Goal: Task Accomplishment & Management: Use online tool/utility

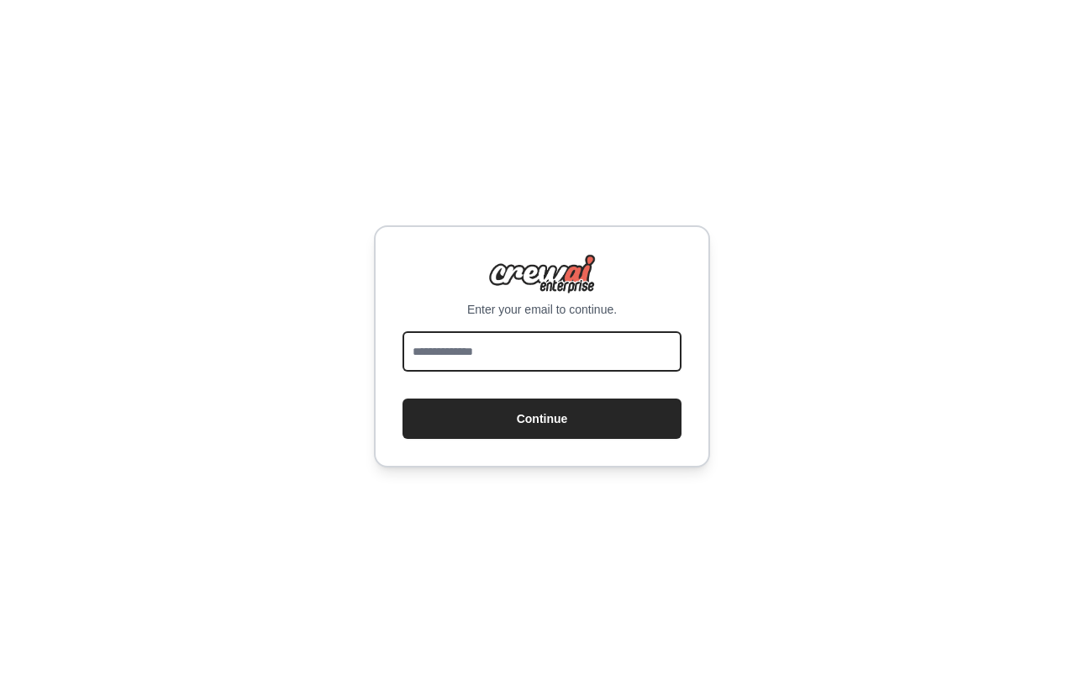
click at [511, 343] on input "email" at bounding box center [541, 351] width 279 height 40
type input "**********"
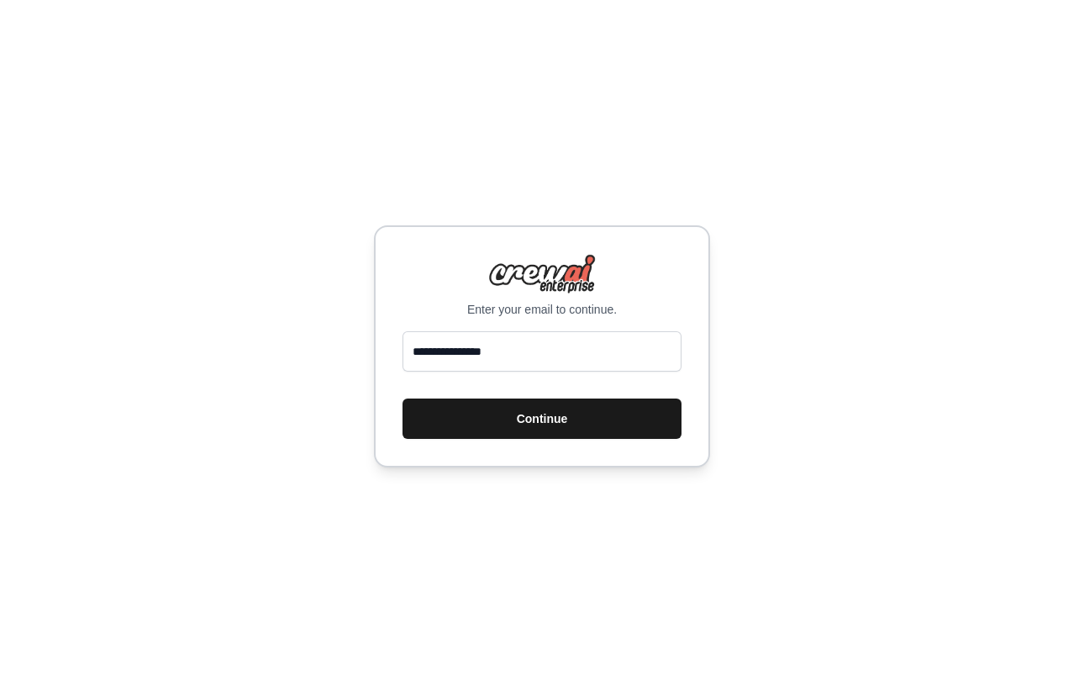
click at [516, 423] on button "Continue" at bounding box center [541, 418] width 279 height 40
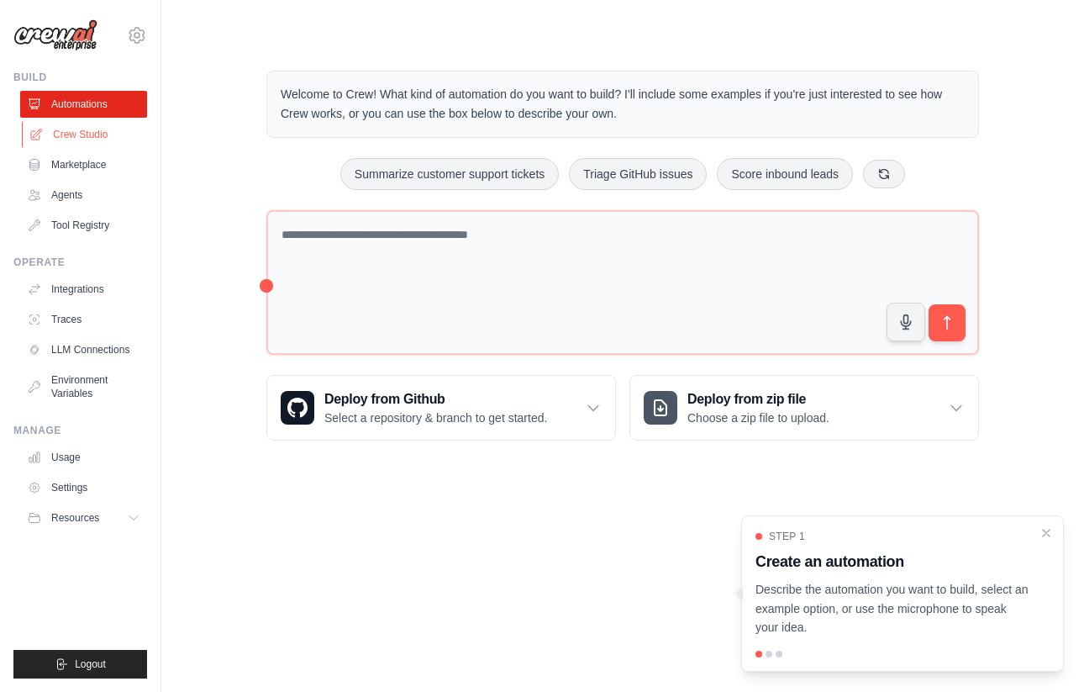
click at [101, 134] on link "Crew Studio" at bounding box center [85, 134] width 127 height 27
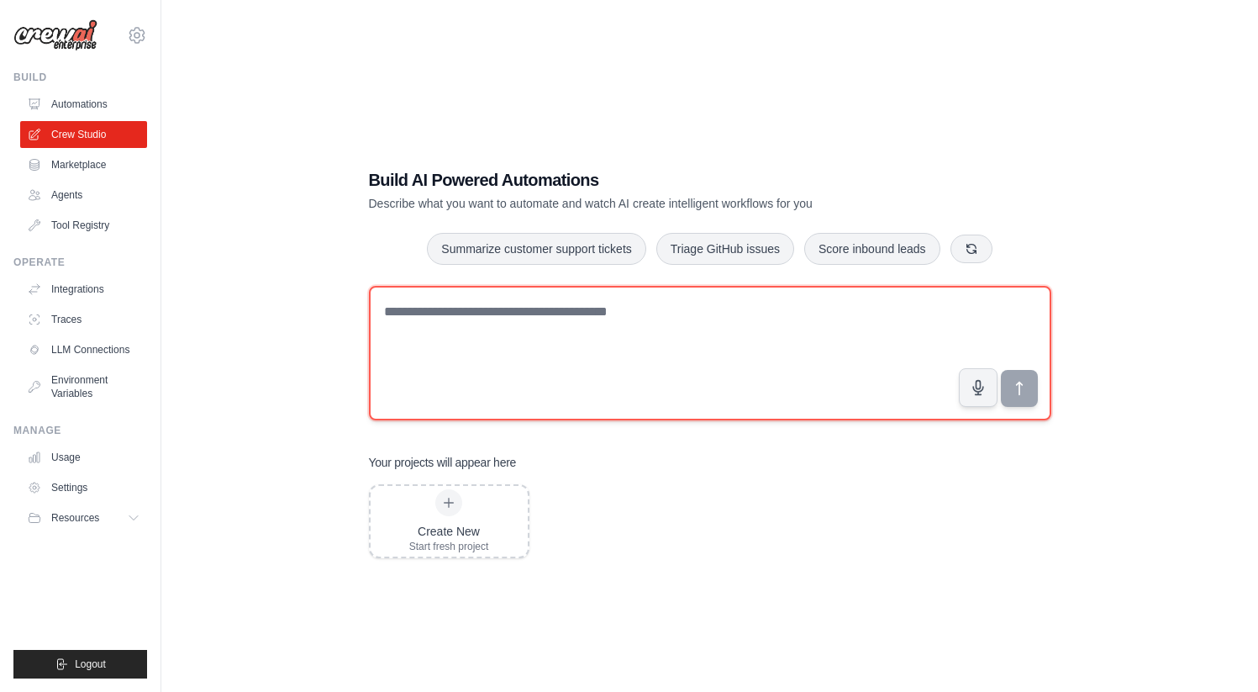
click at [469, 328] on textarea at bounding box center [710, 353] width 682 height 134
click at [672, 329] on textarea at bounding box center [710, 353] width 682 height 134
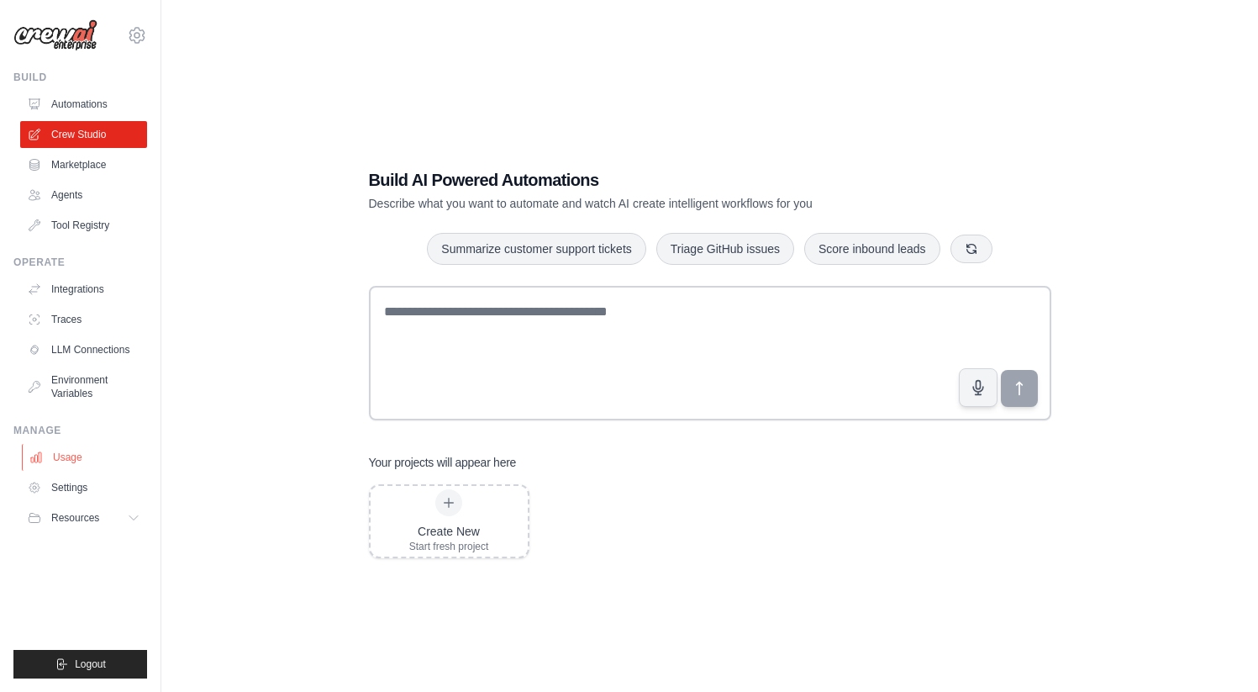
click at [78, 459] on link "Usage" at bounding box center [85, 457] width 127 height 27
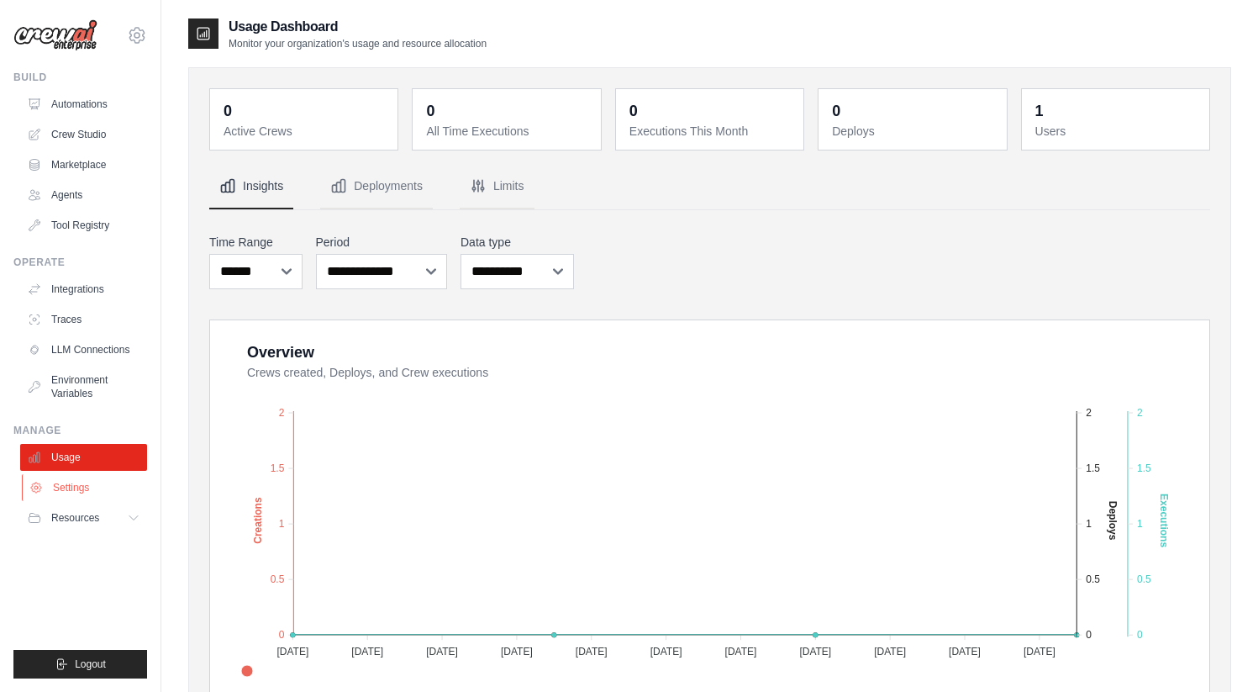
click at [76, 481] on link "Settings" at bounding box center [85, 487] width 127 height 27
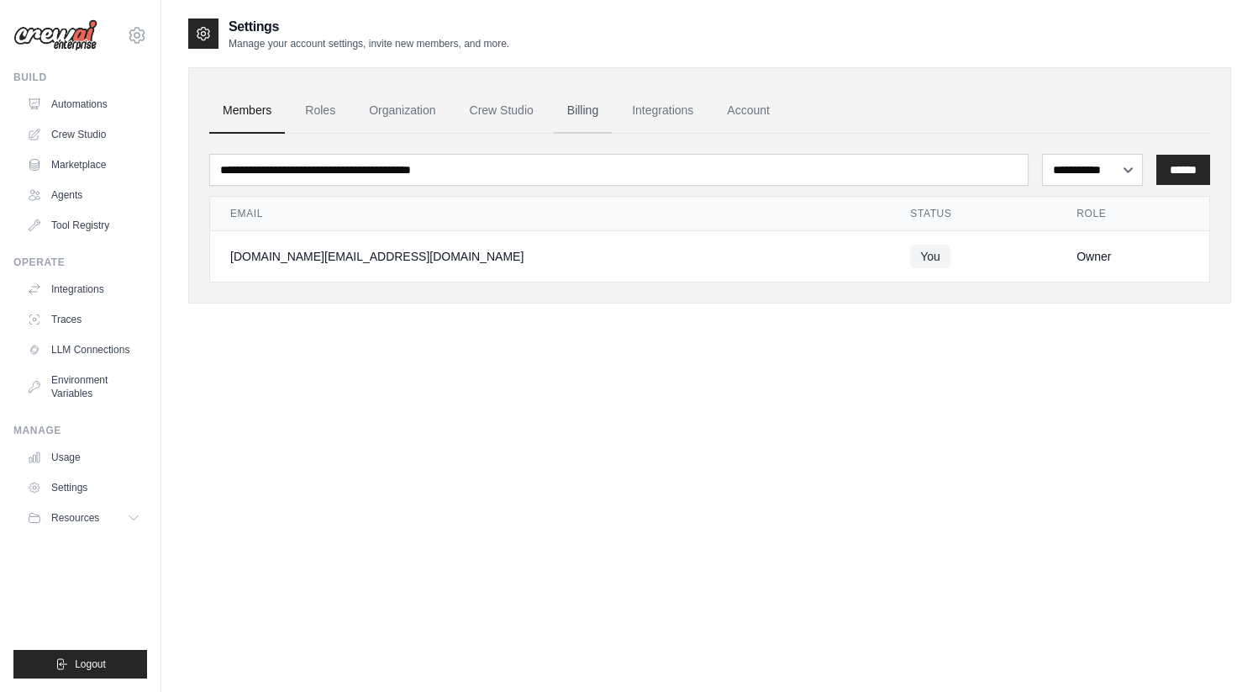
click at [606, 108] on link "Billing" at bounding box center [583, 110] width 58 height 45
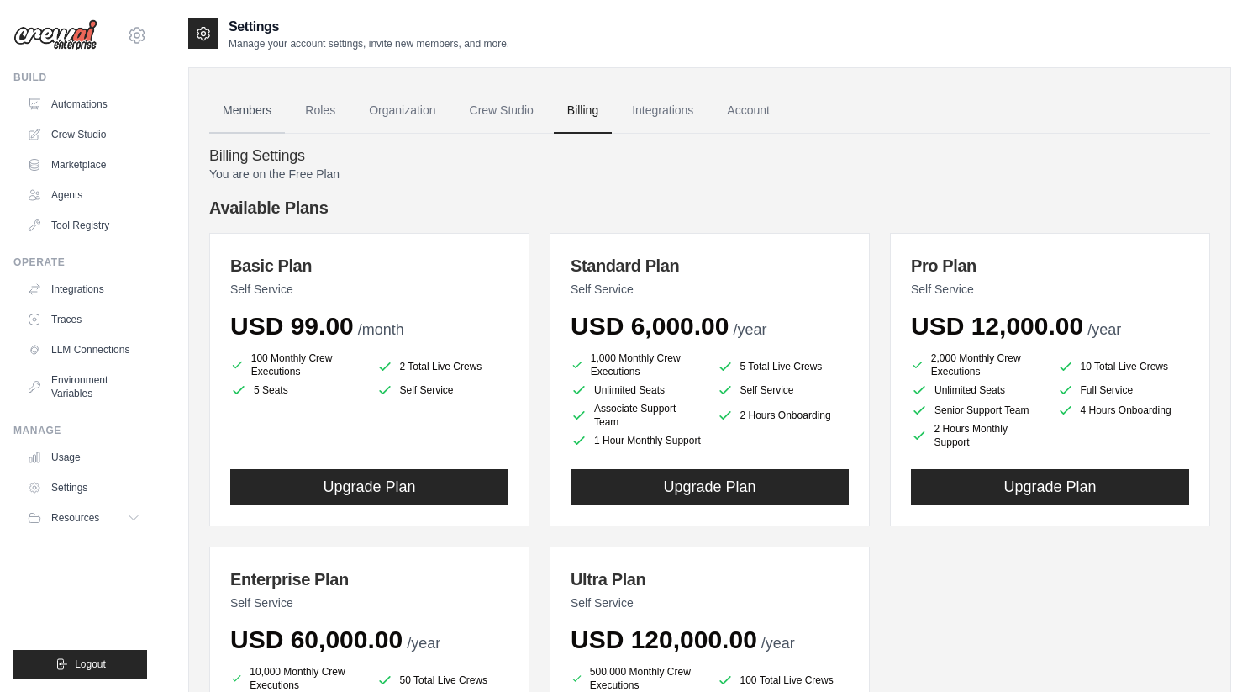
click at [267, 106] on link "Members" at bounding box center [247, 110] width 76 height 45
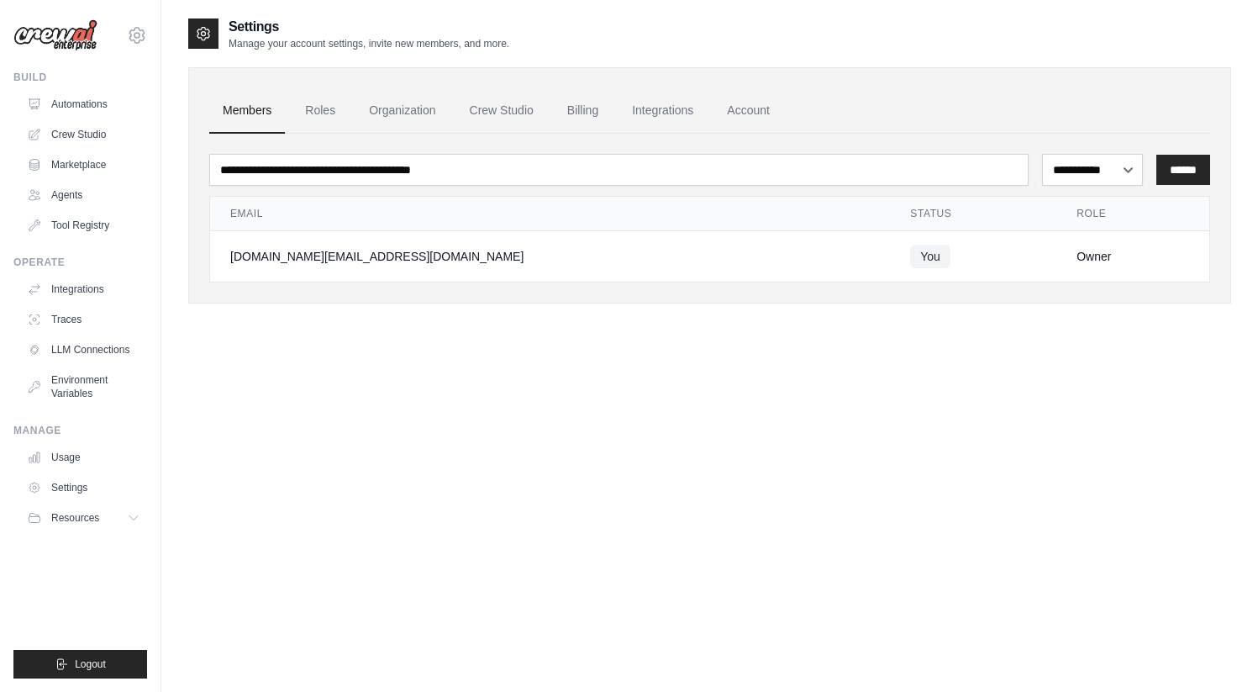
click at [349, 115] on ul "Members Roles Organization Crew Studio Billing Integrations Account" at bounding box center [709, 110] width 1001 height 45
click at [329, 109] on link "Roles" at bounding box center [320, 110] width 57 height 45
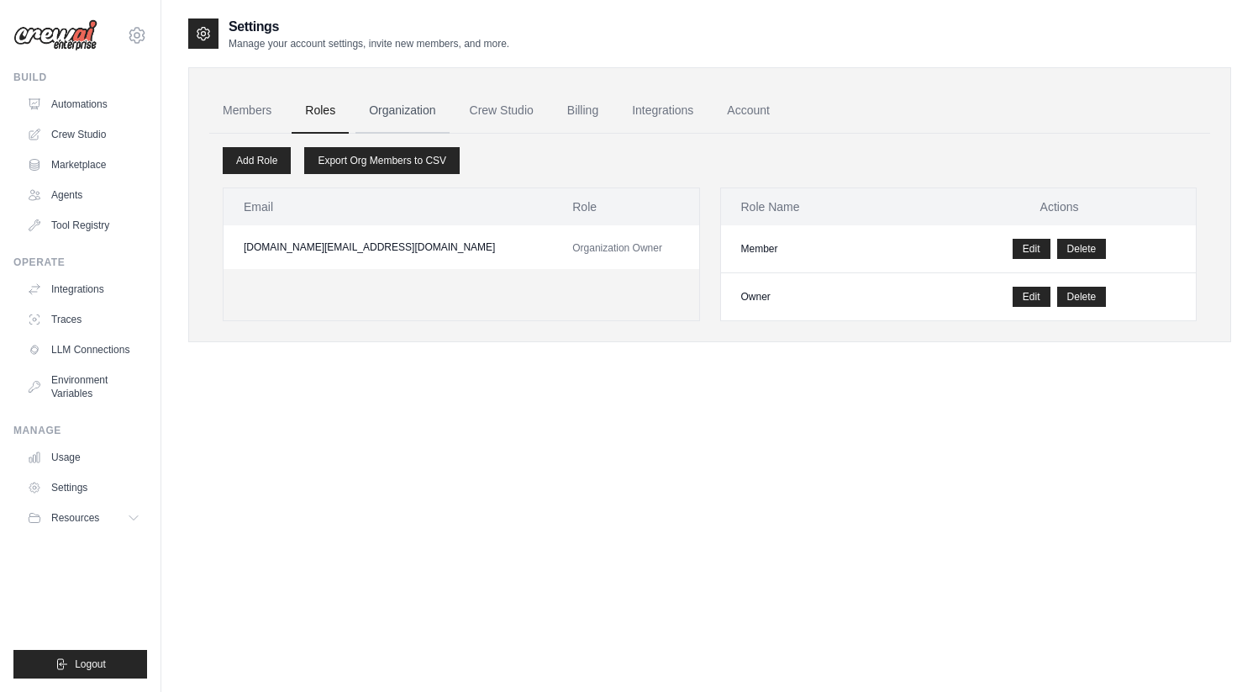
click at [376, 113] on link "Organization" at bounding box center [401, 110] width 93 height 45
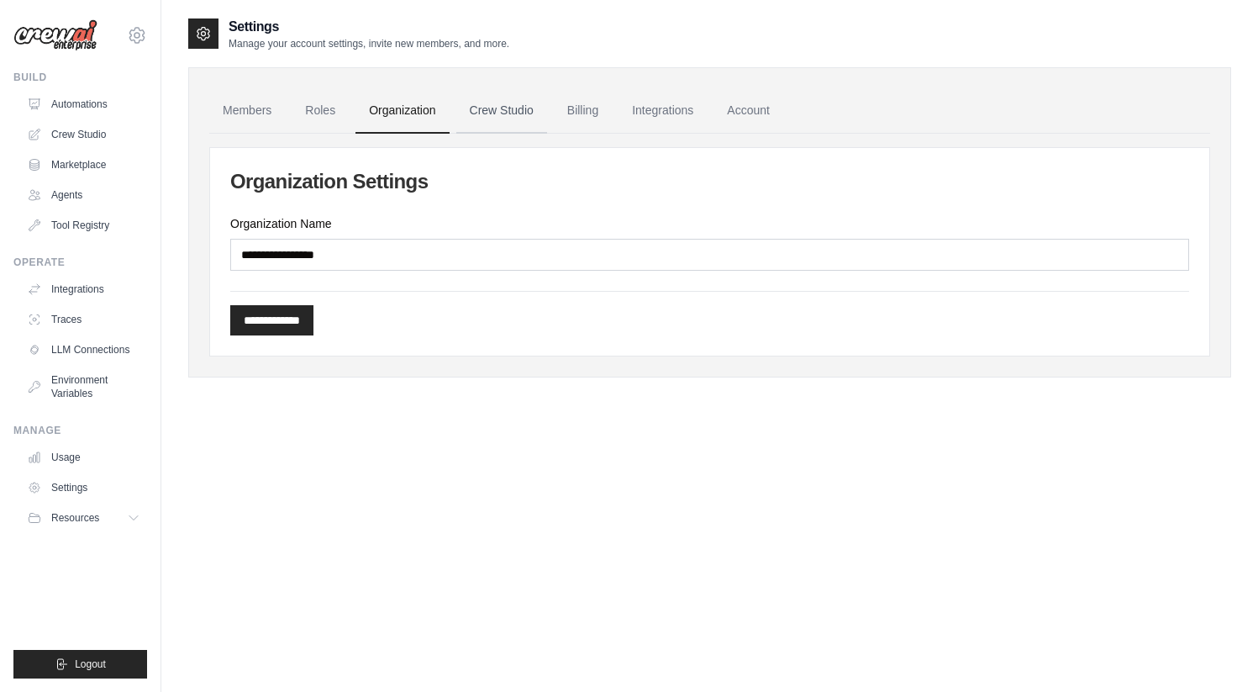
click at [501, 118] on link "Crew Studio" at bounding box center [501, 110] width 91 height 45
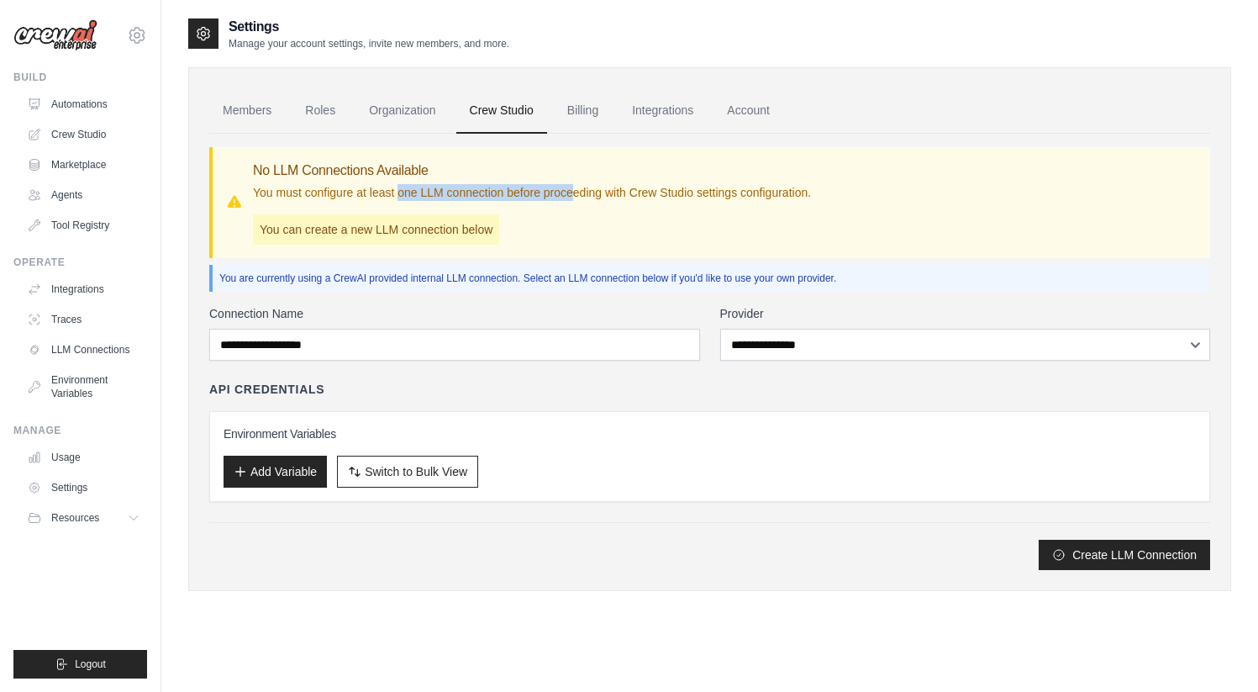
drag, startPoint x: 397, startPoint y: 190, endPoint x: 573, endPoint y: 190, distance: 176.5
click at [573, 190] on p "You must configure at least one LLM connection before proceeding with Crew Stud…" at bounding box center [532, 192] width 558 height 17
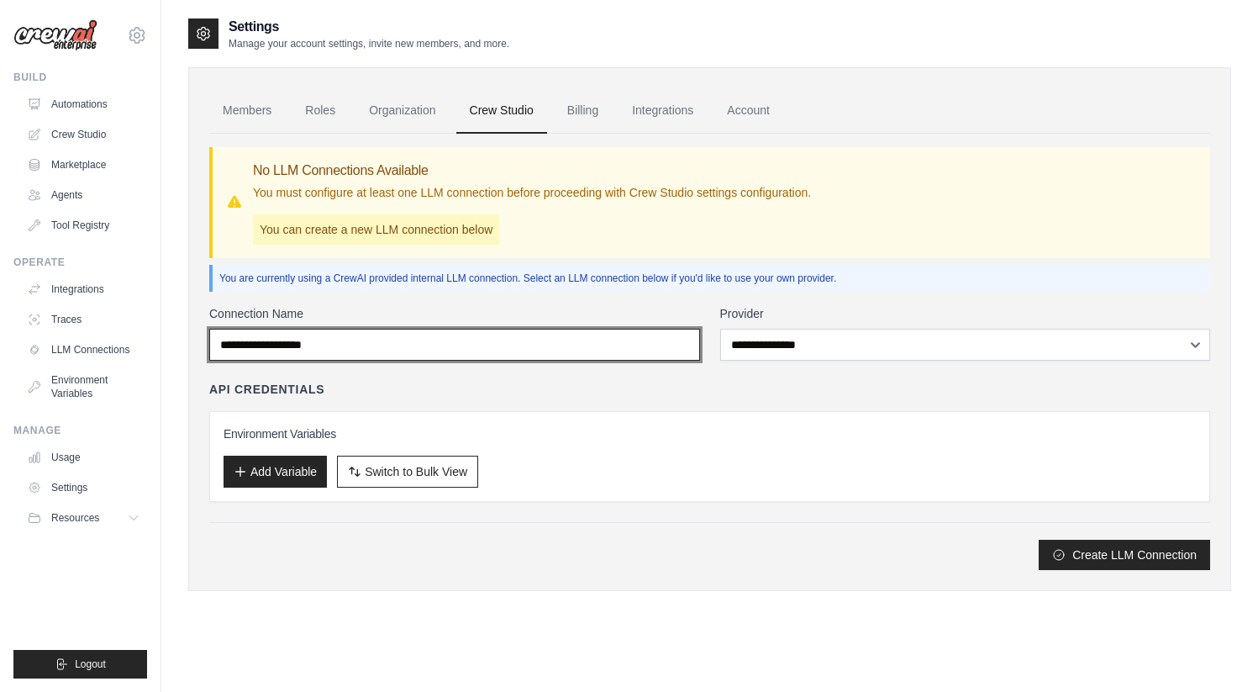
click at [464, 351] on input "Connection Name" at bounding box center [454, 345] width 491 height 32
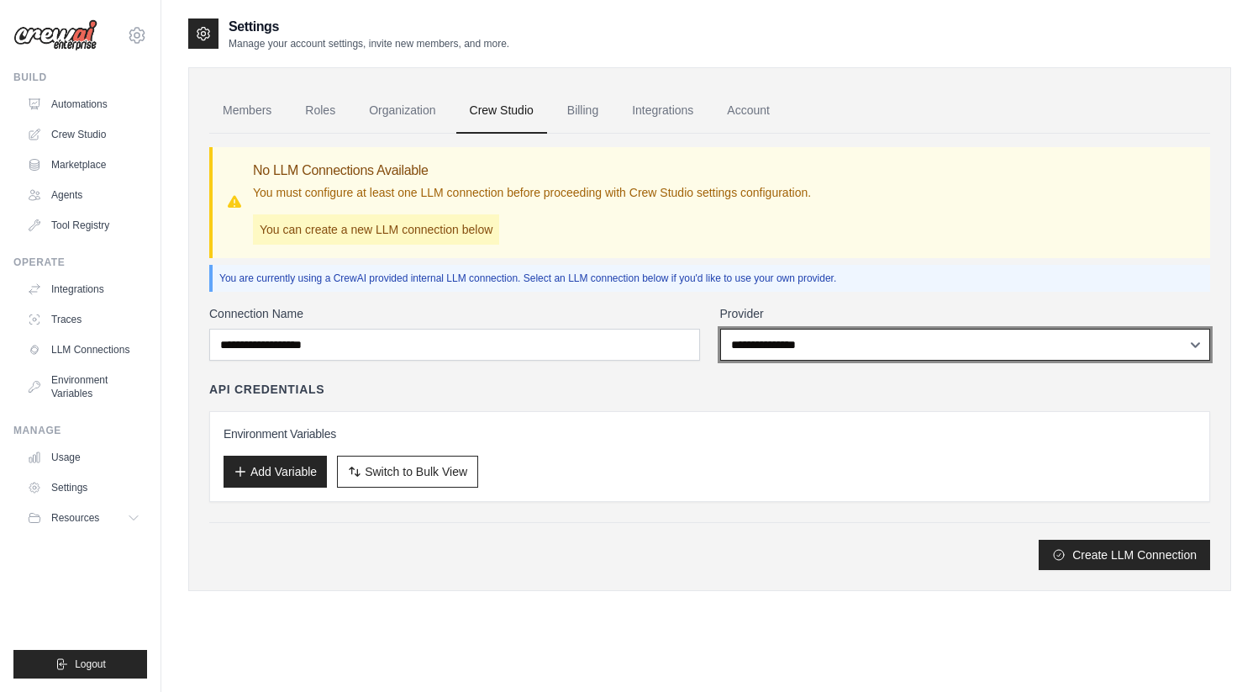
click at [796, 350] on select "**********" at bounding box center [965, 345] width 491 height 32
select select "******"
click at [720, 329] on select "**********" at bounding box center [965, 345] width 491 height 32
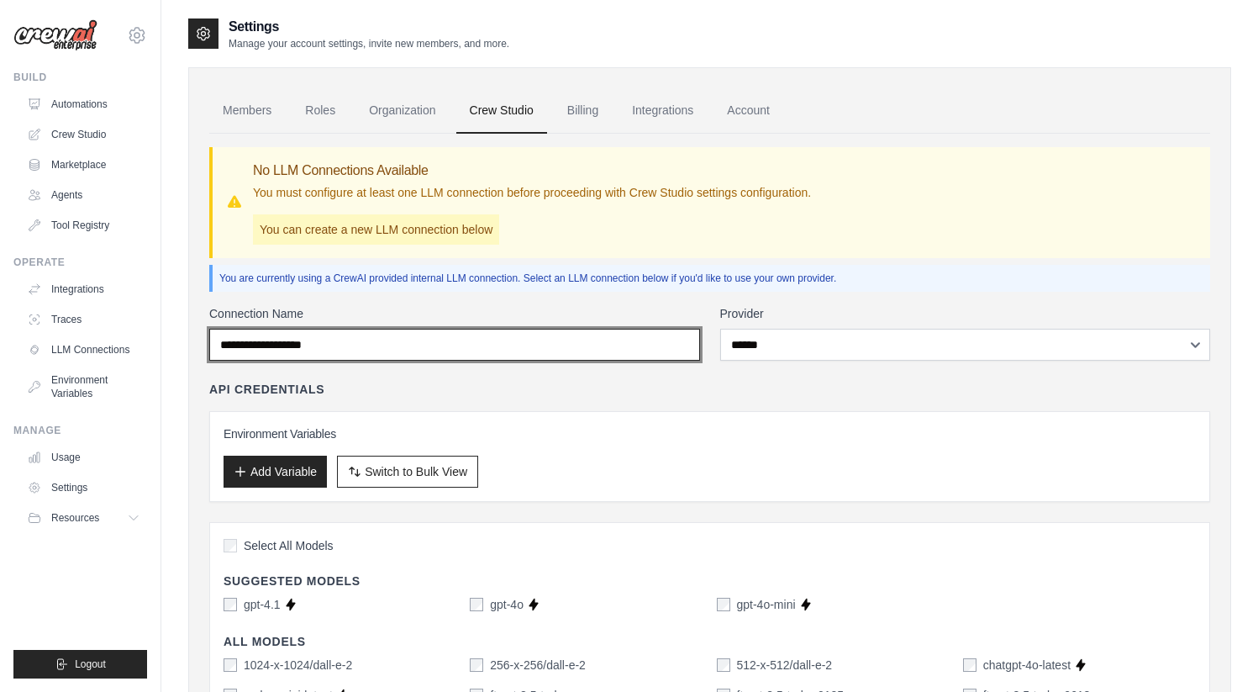
click at [567, 342] on input "Connection Name" at bounding box center [454, 345] width 491 height 32
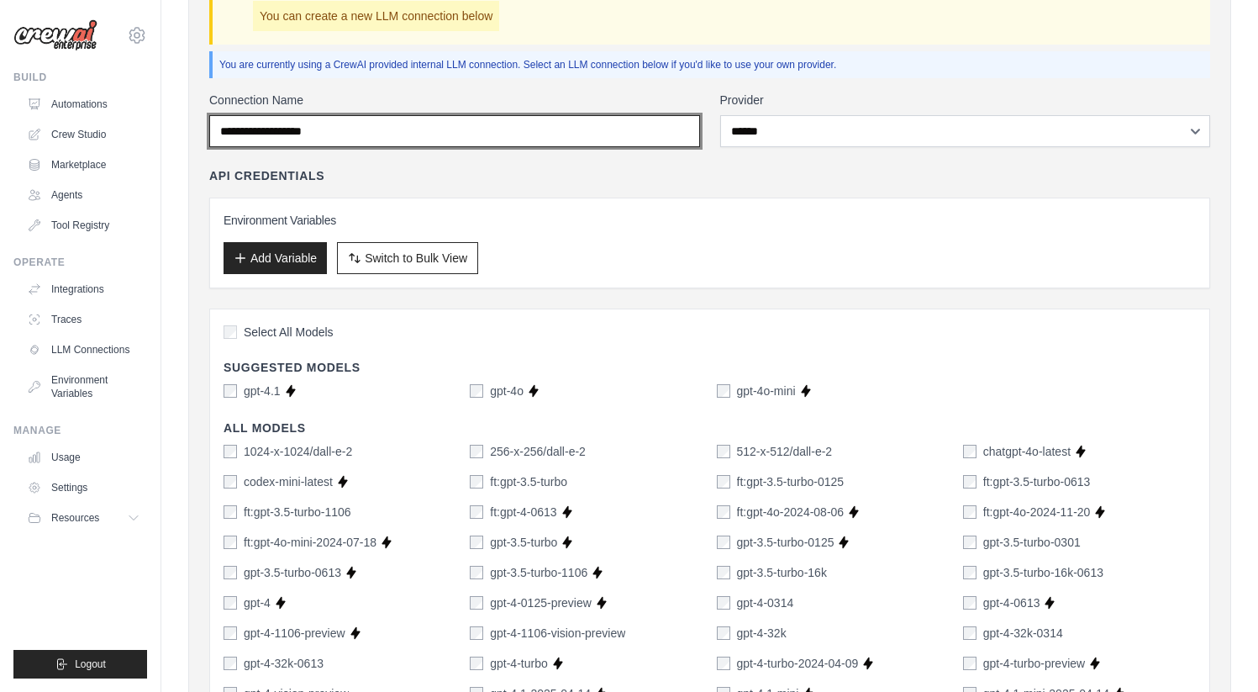
scroll to position [218, 0]
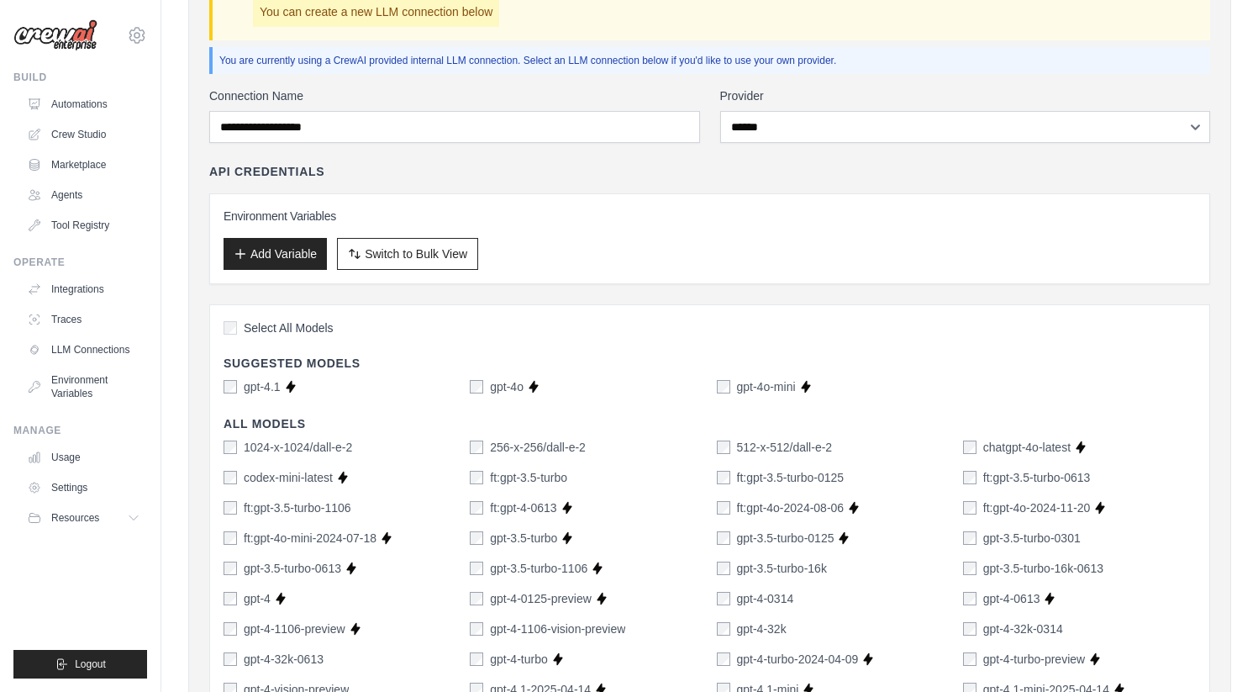
click at [239, 332] on label "Select All Models" at bounding box center [279, 327] width 110 height 17
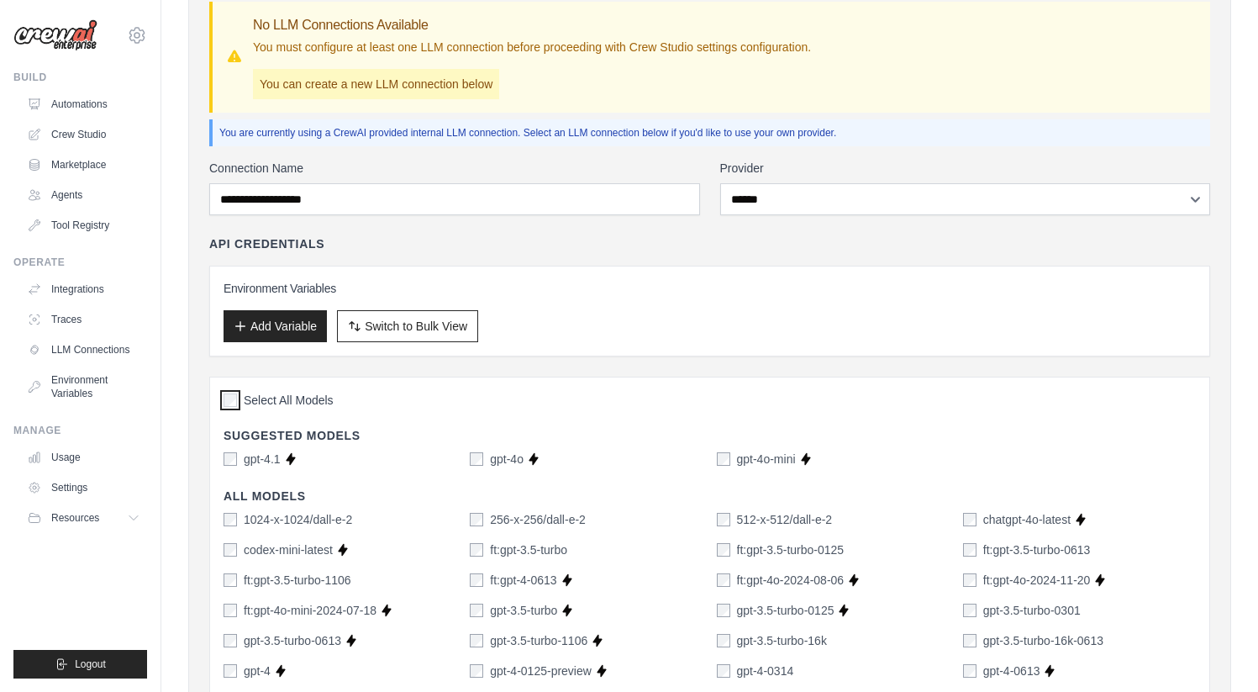
scroll to position [147, 0]
click at [299, 325] on button "Add Variable" at bounding box center [275, 324] width 103 height 32
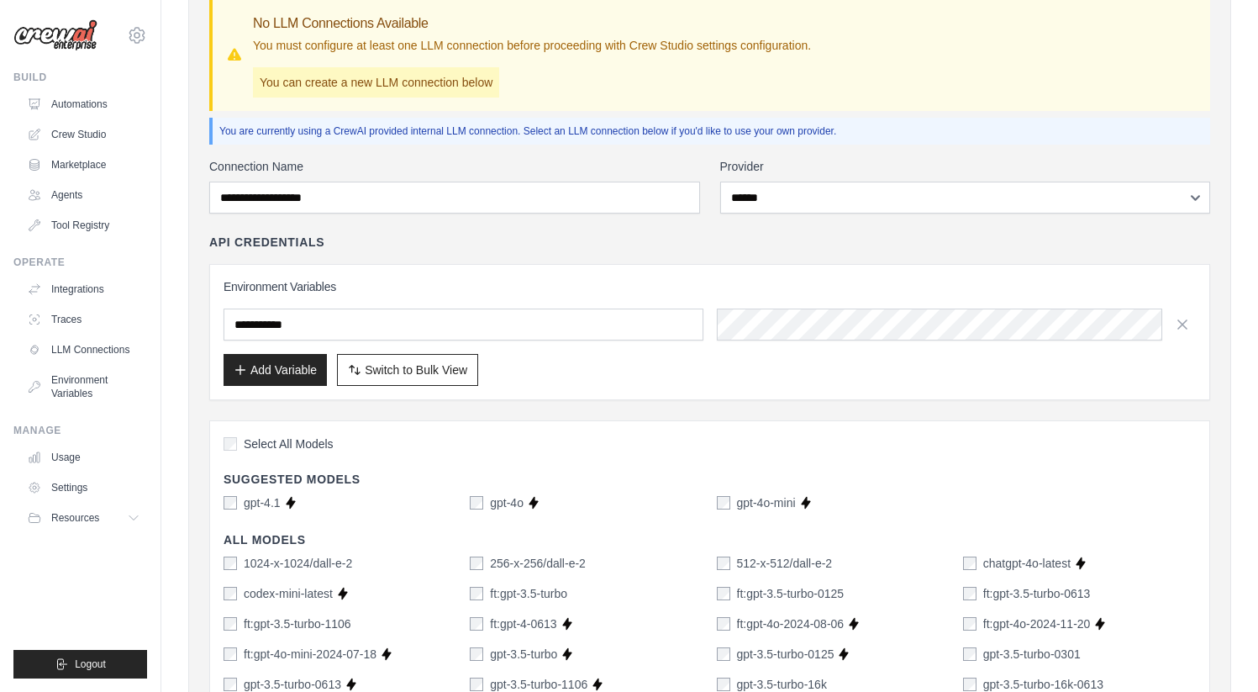
click at [493, 329] on input "text" at bounding box center [464, 324] width 480 height 32
click at [436, 325] on input "text" at bounding box center [464, 324] width 480 height 32
click at [392, 324] on input "text" at bounding box center [464, 324] width 480 height 32
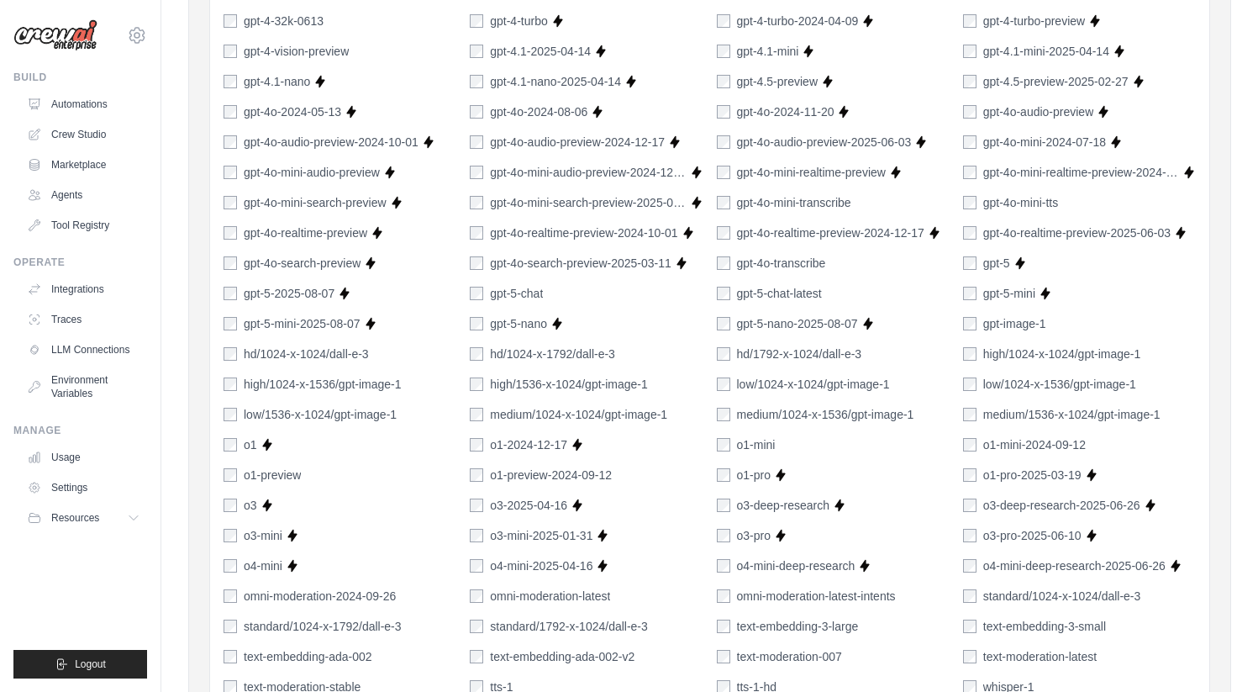
scroll to position [1137, 0]
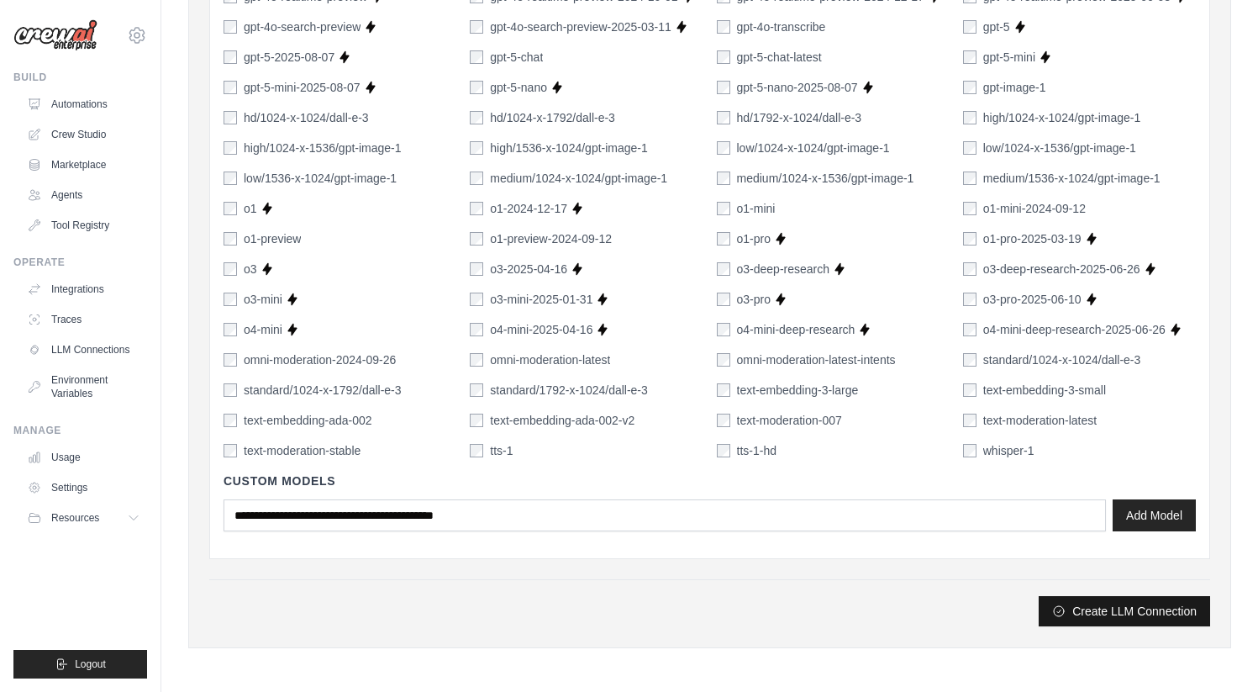
click at [1109, 610] on button "Create LLM Connection" at bounding box center [1124, 611] width 171 height 30
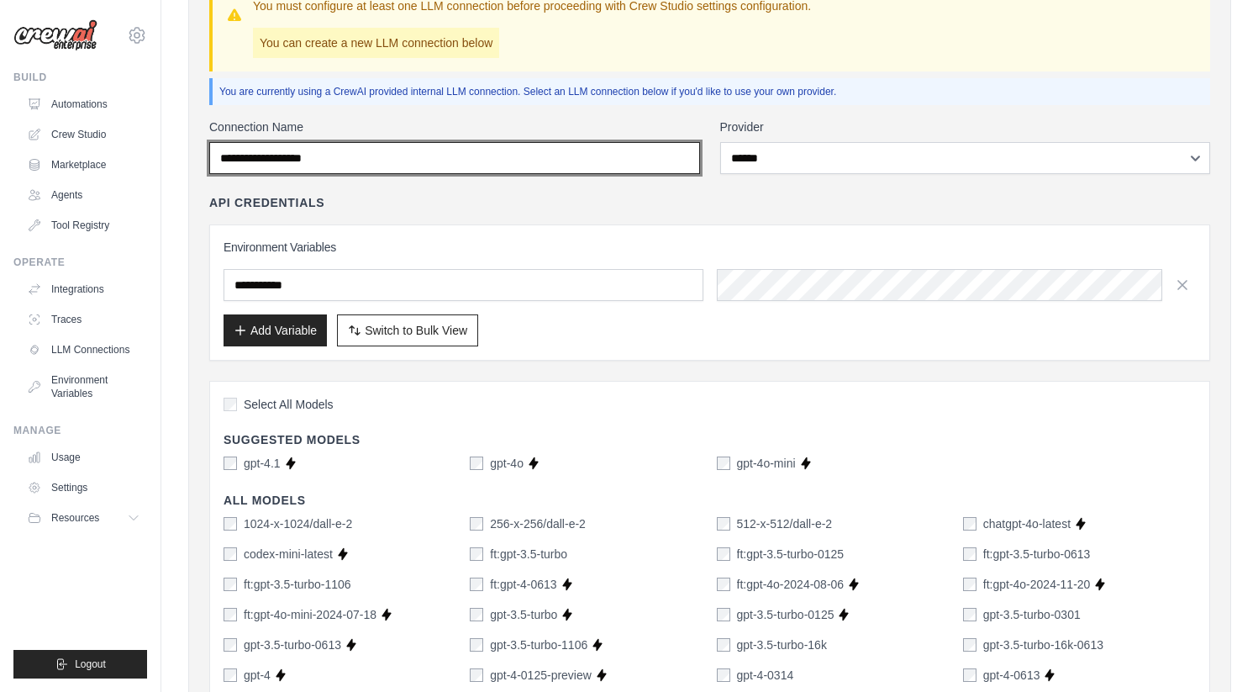
scroll to position [139, 0]
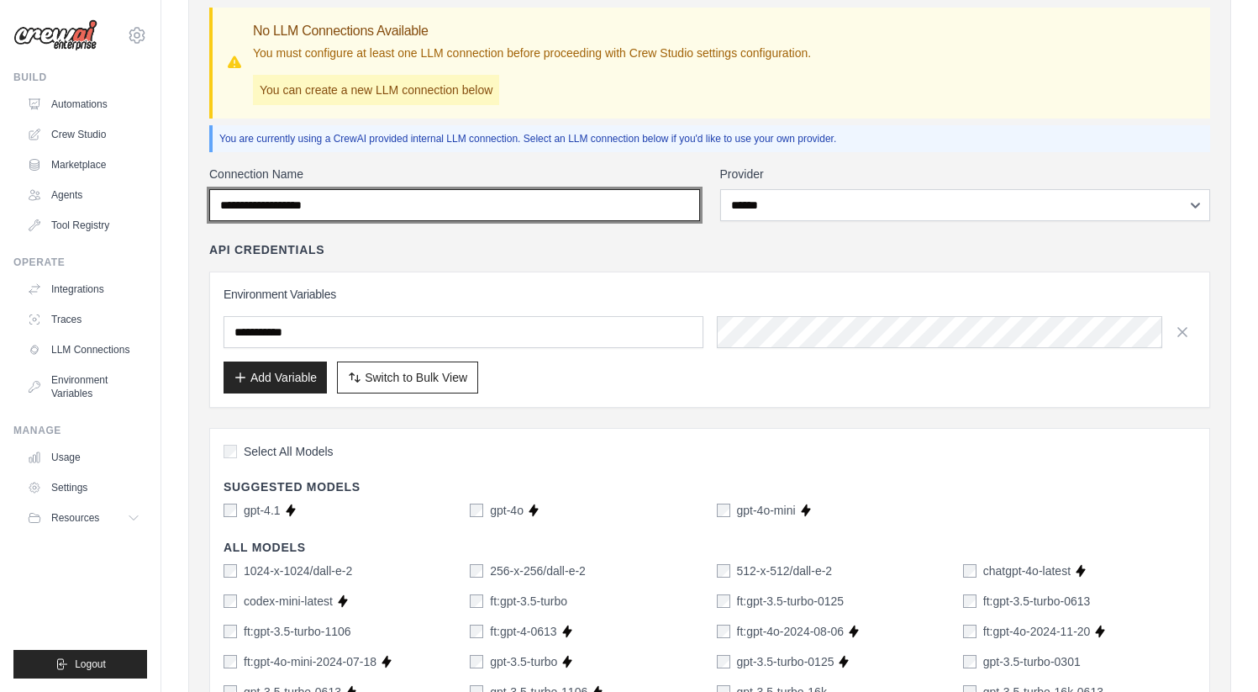
click at [465, 209] on input "Connection Name" at bounding box center [454, 205] width 491 height 32
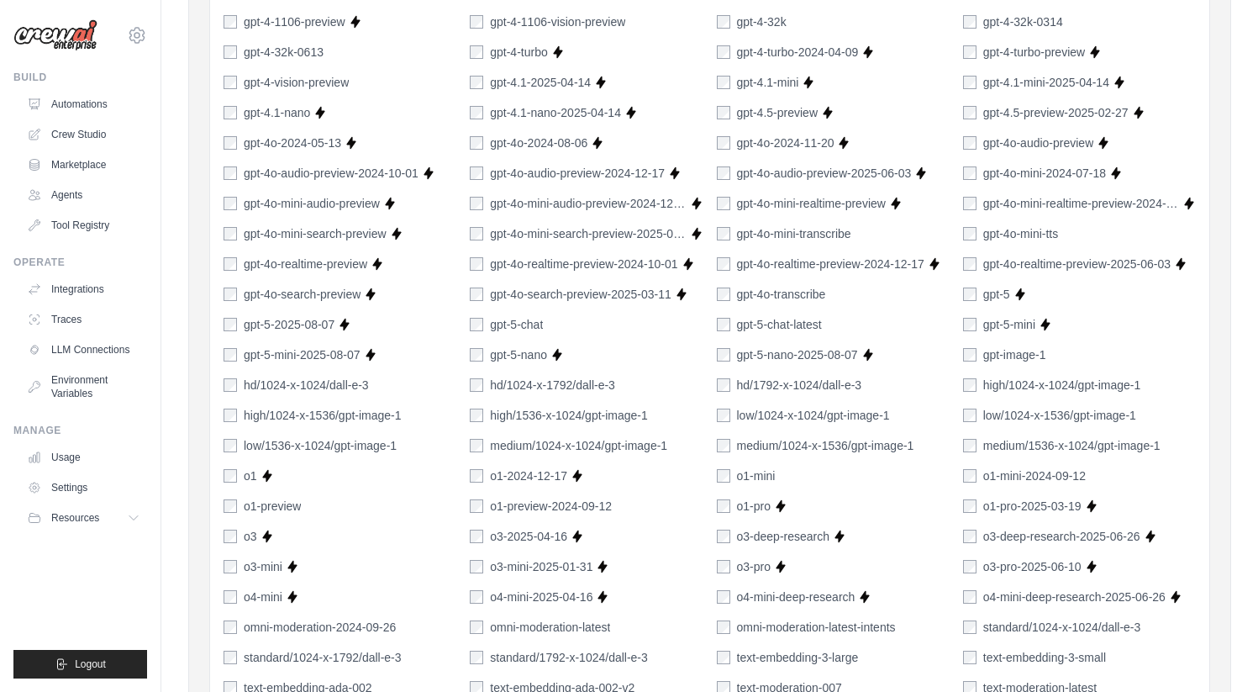
scroll to position [1137, 0]
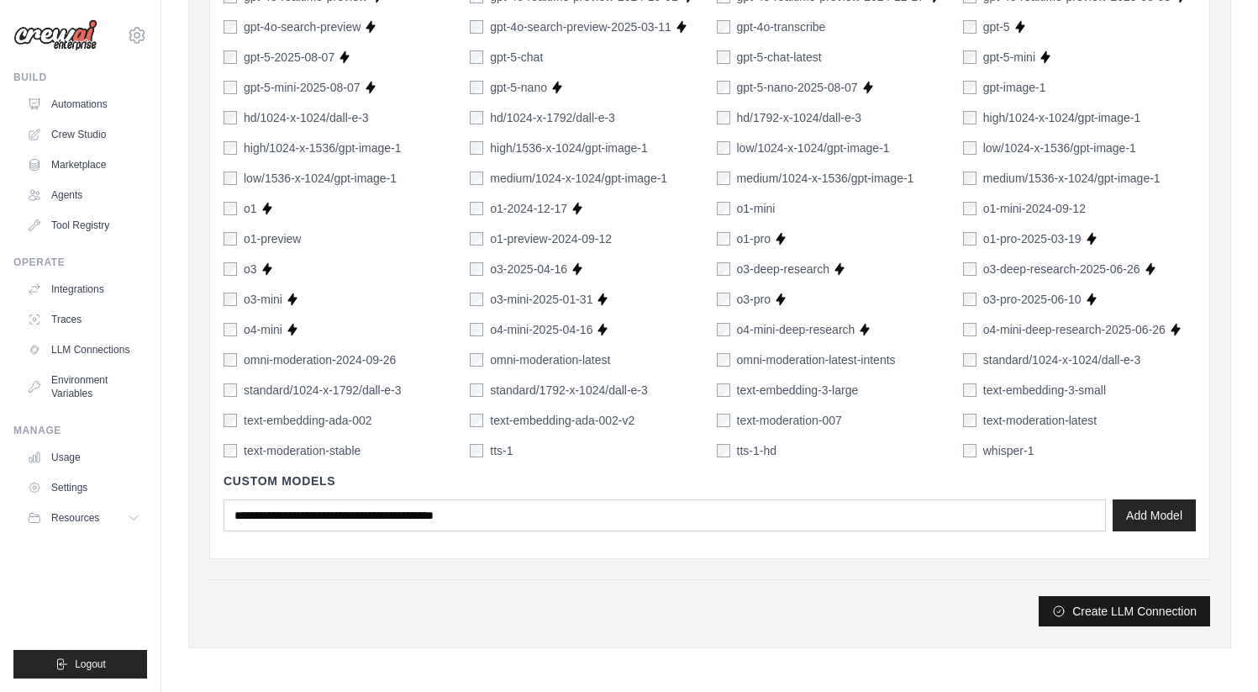
type input "******"
click at [1090, 611] on button "Create LLM Connection" at bounding box center [1124, 611] width 171 height 30
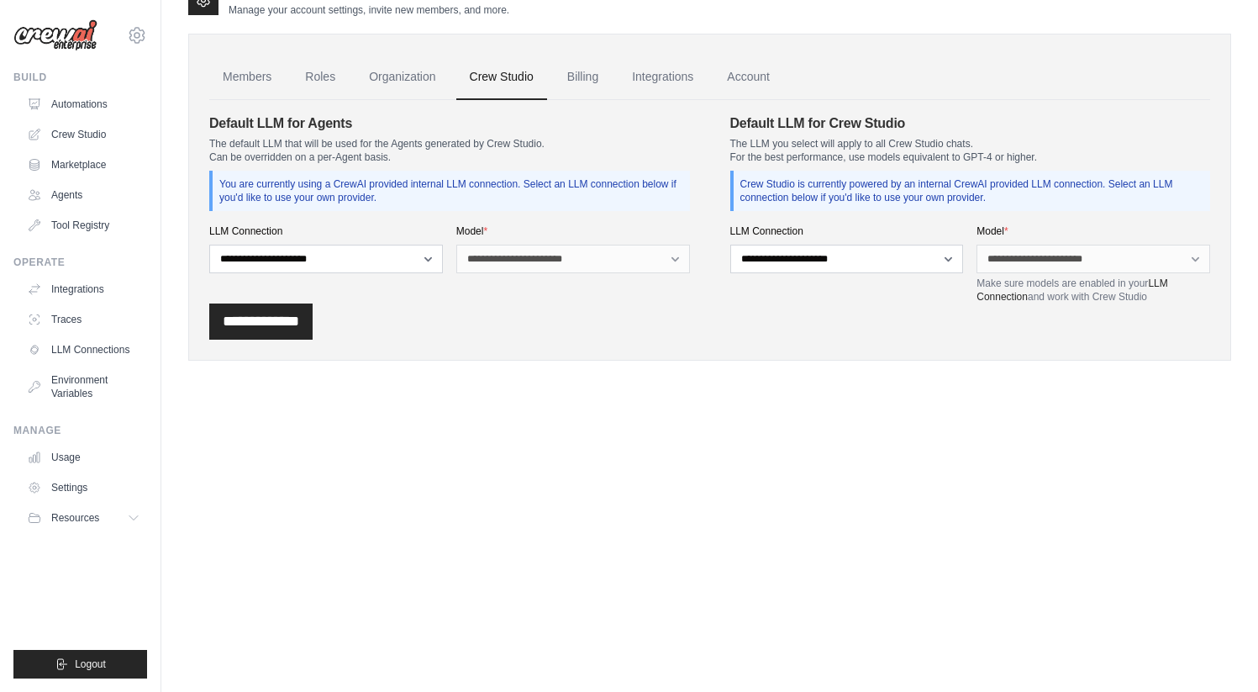
scroll to position [0, 0]
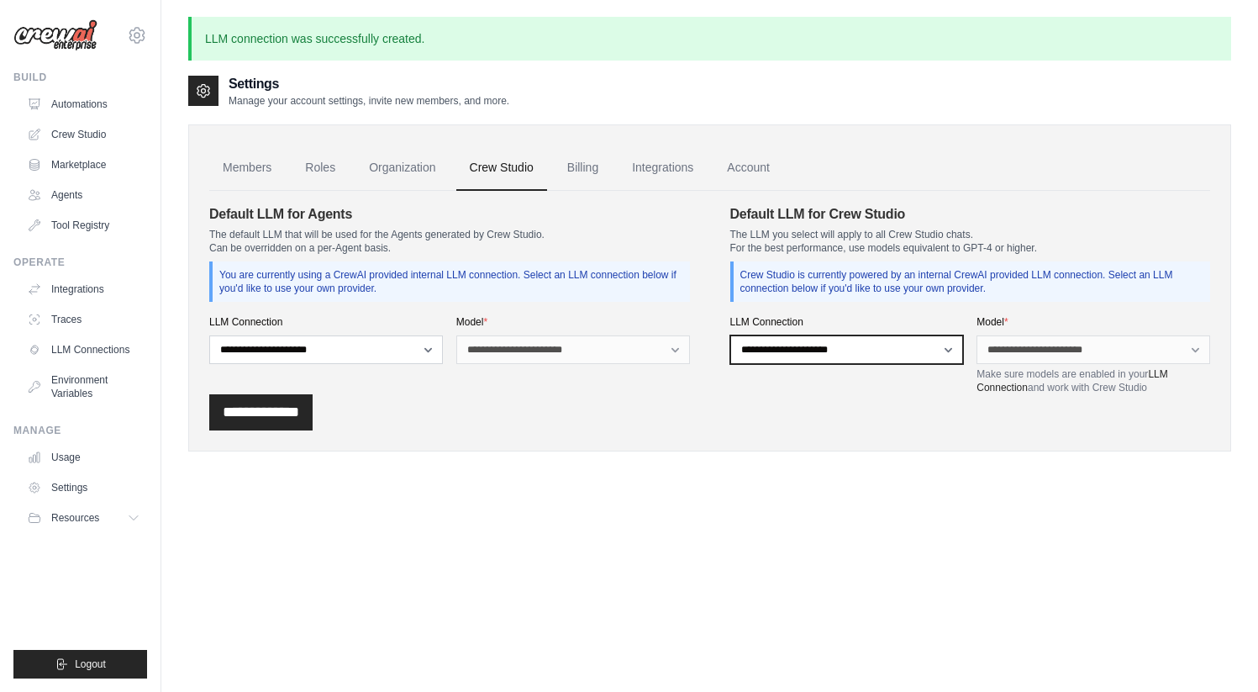
click at [779, 351] on select "**********" at bounding box center [847, 349] width 234 height 29
select select "******"
click at [730, 335] on select "**********" at bounding box center [847, 349] width 234 height 29
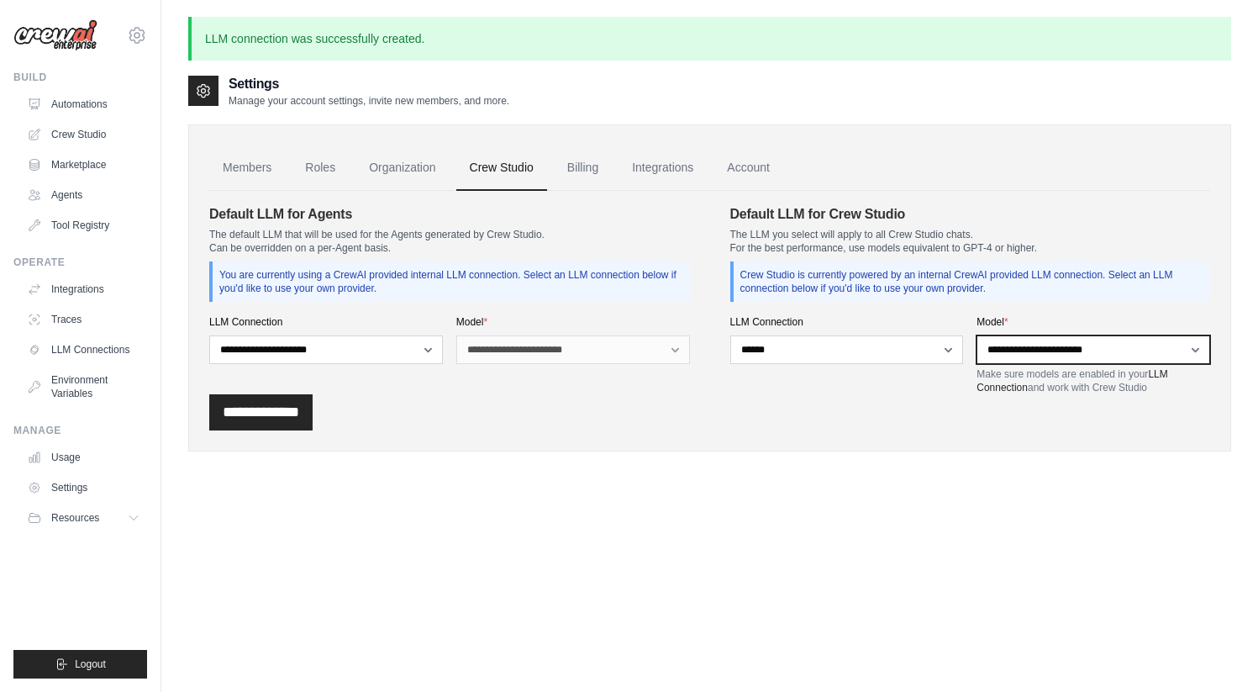
click at [1002, 344] on select "**********" at bounding box center [1093, 349] width 234 height 29
select select "*****"
click at [976, 335] on select "**********" at bounding box center [1093, 349] width 234 height 29
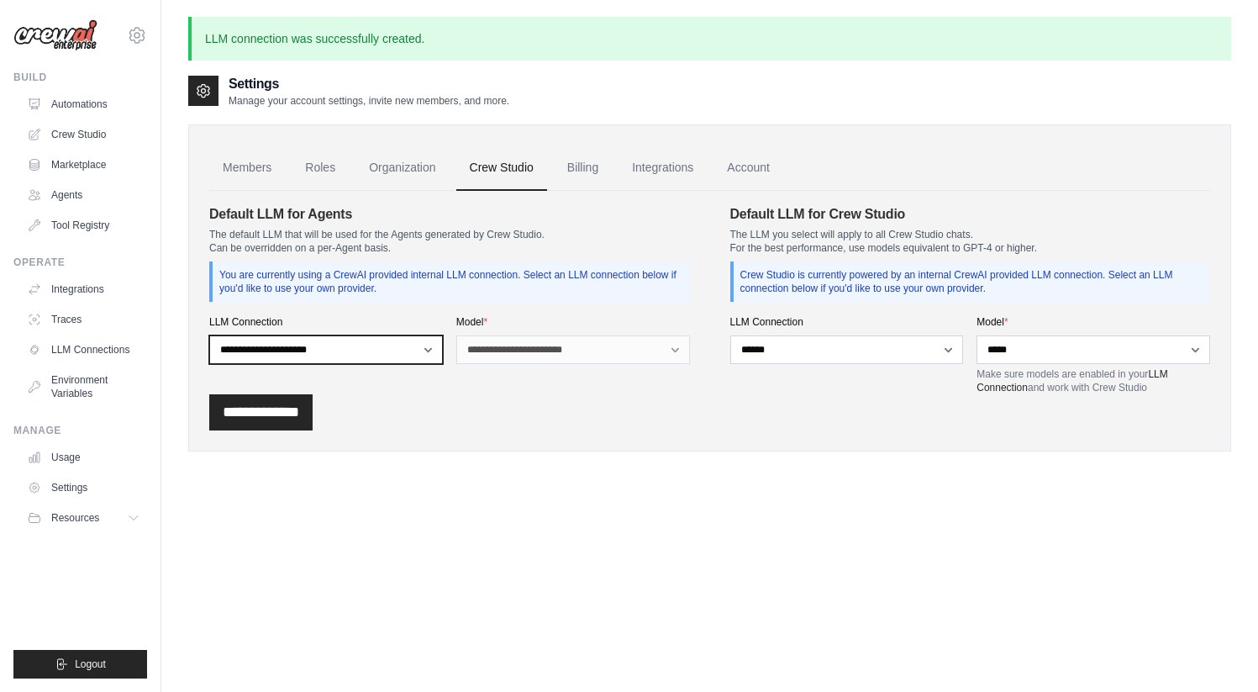
click at [316, 358] on select "**********" at bounding box center [326, 349] width 234 height 29
select select "******"
click at [209, 335] on select "**********" at bounding box center [326, 349] width 234 height 29
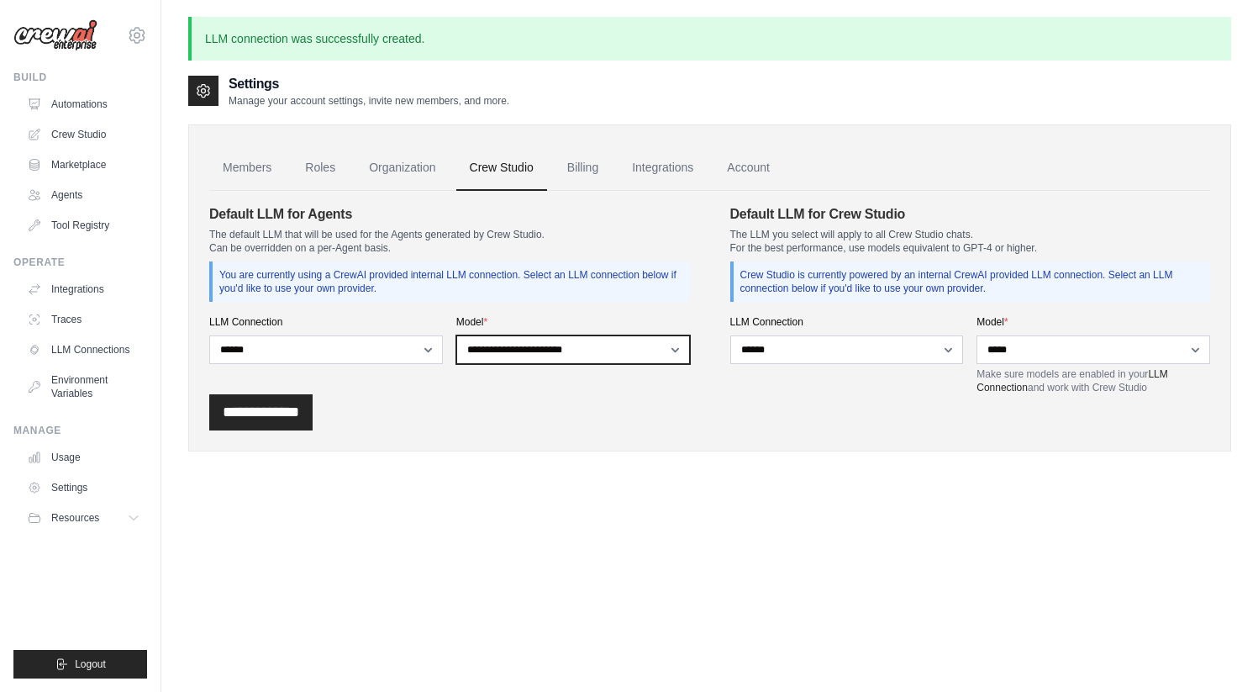
click at [516, 349] on select "**********" at bounding box center [573, 349] width 234 height 29
select select "*****"
click at [456, 335] on select "**********" at bounding box center [573, 349] width 234 height 29
click at [284, 410] on input "**********" at bounding box center [260, 412] width 103 height 36
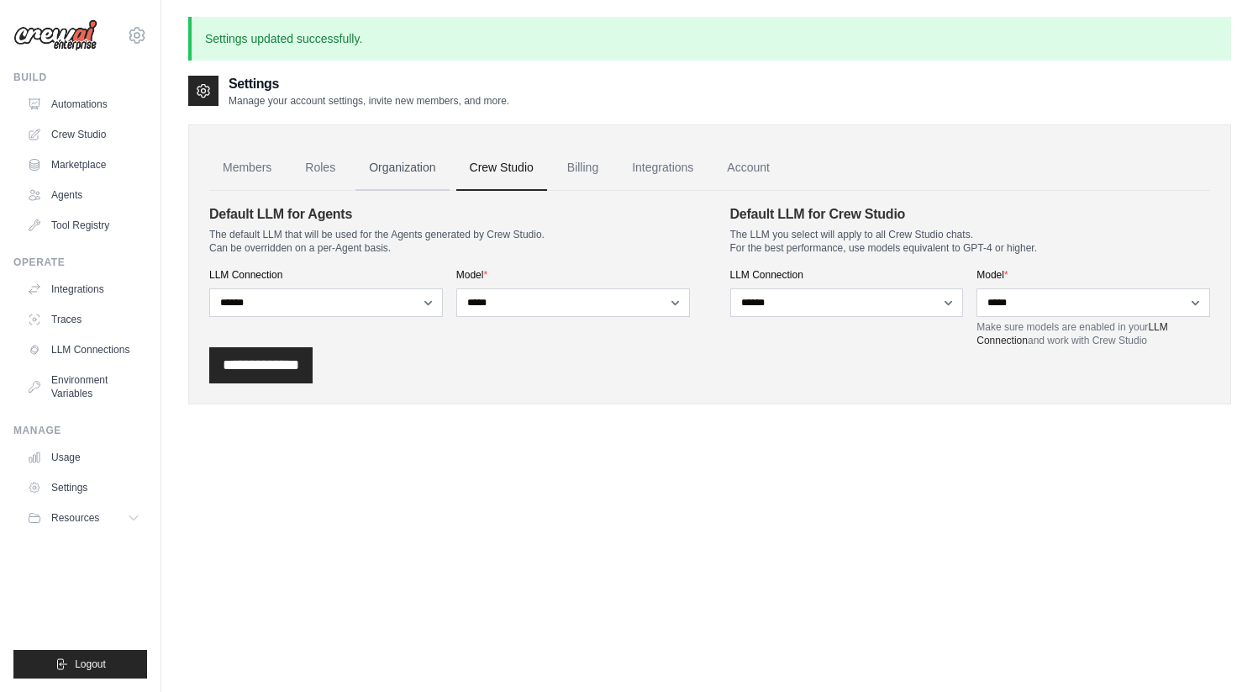
click at [418, 163] on link "Organization" at bounding box center [401, 167] width 93 height 45
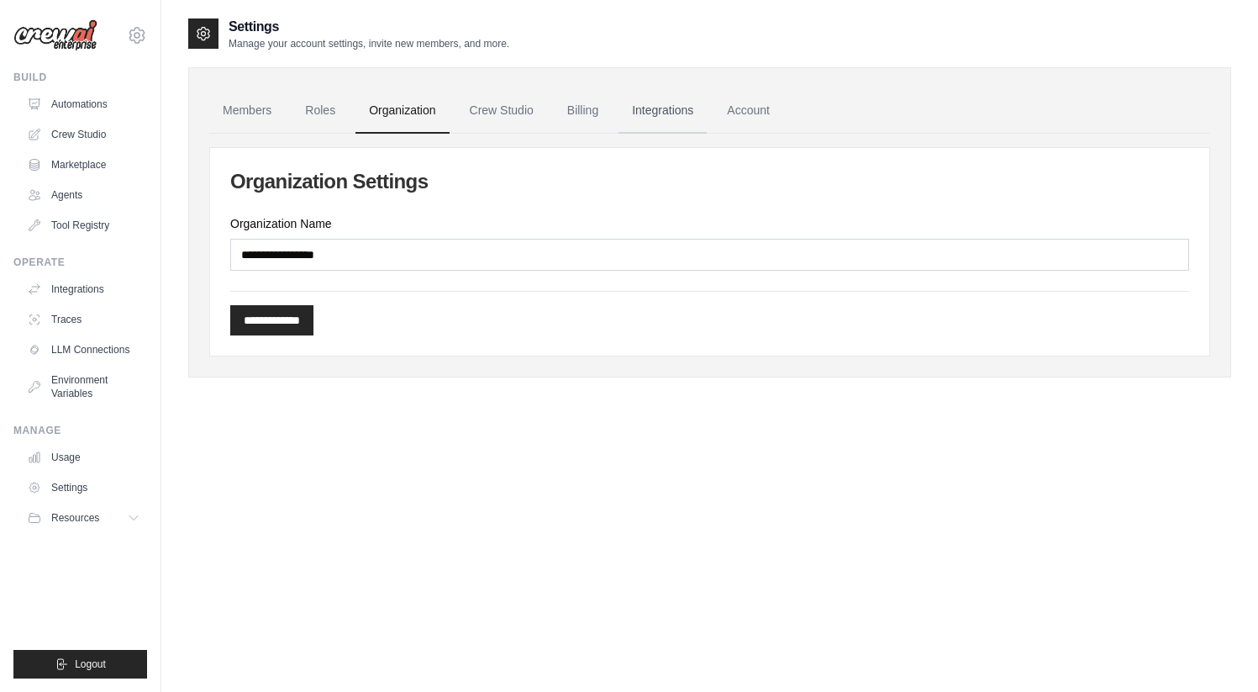
click at [645, 110] on link "Integrations" at bounding box center [662, 110] width 88 height 45
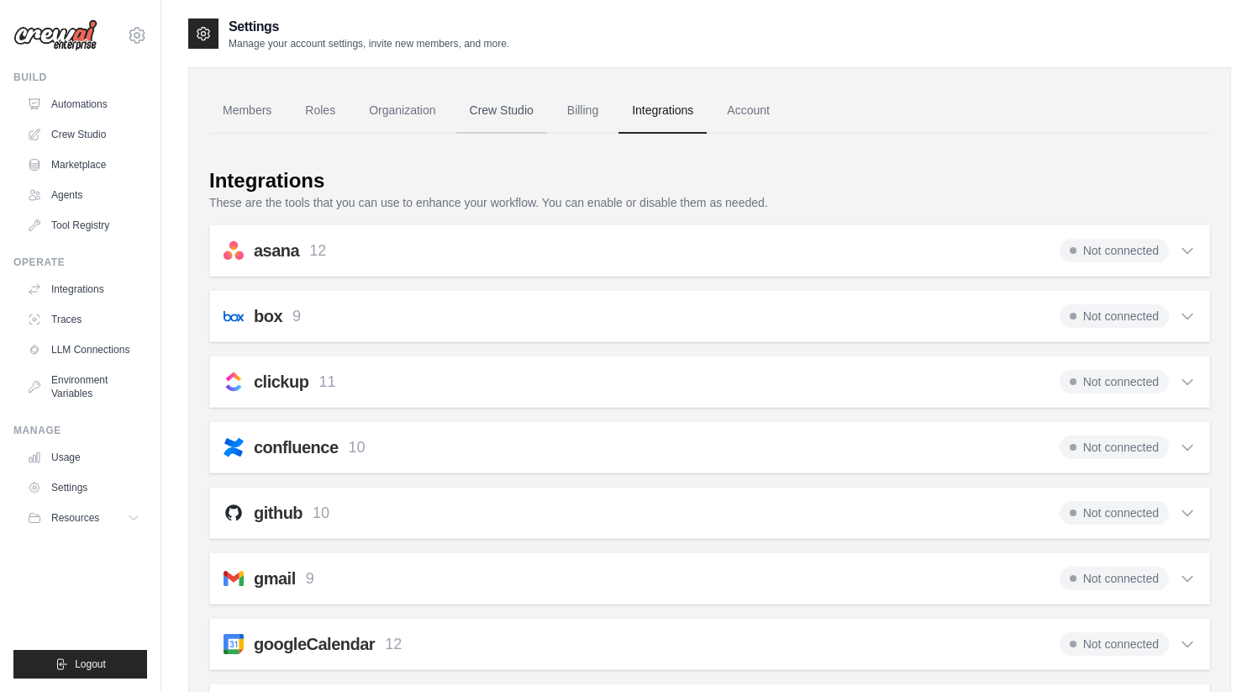
click at [508, 113] on link "Crew Studio" at bounding box center [501, 110] width 91 height 45
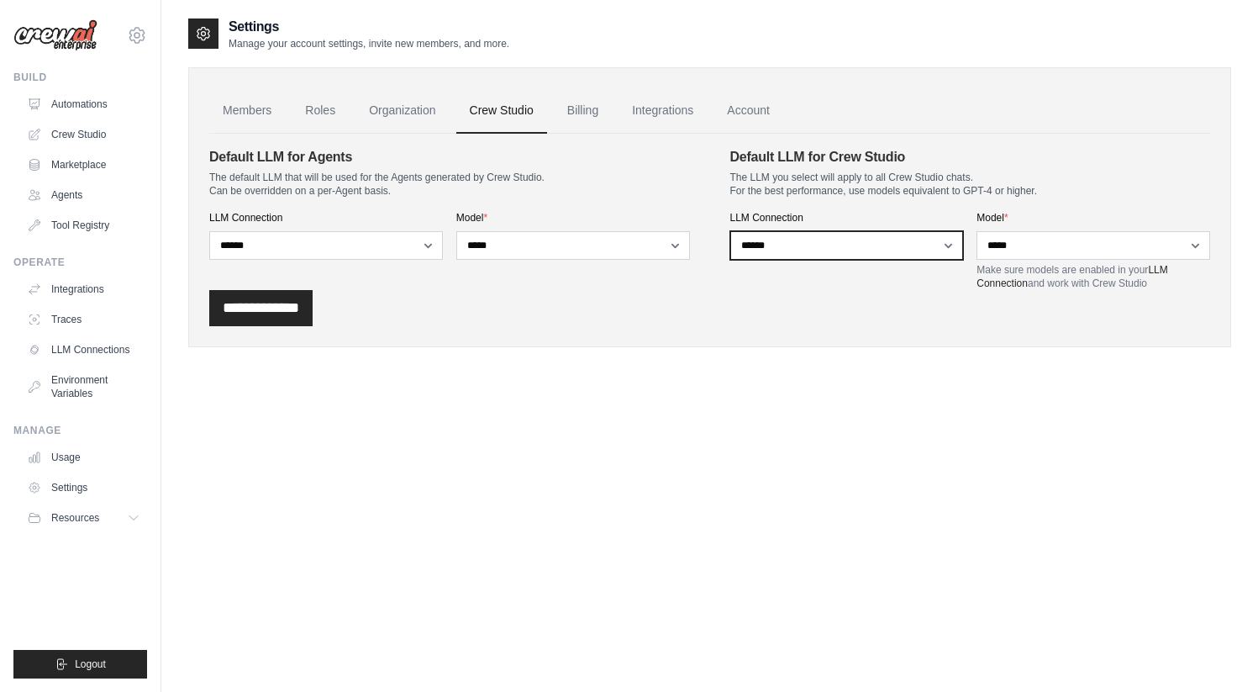
click at [777, 248] on select "**********" at bounding box center [847, 245] width 234 height 29
click at [86, 224] on link "Tool Registry" at bounding box center [85, 225] width 127 height 27
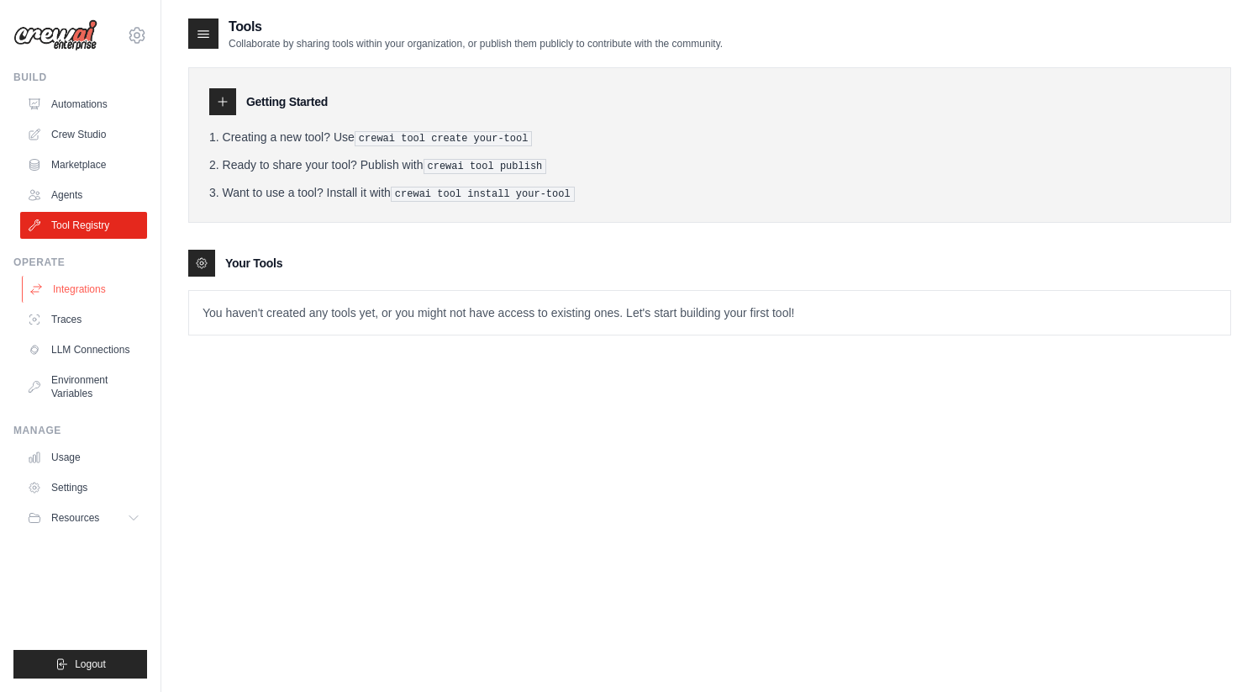
click at [87, 290] on link "Integrations" at bounding box center [85, 289] width 127 height 27
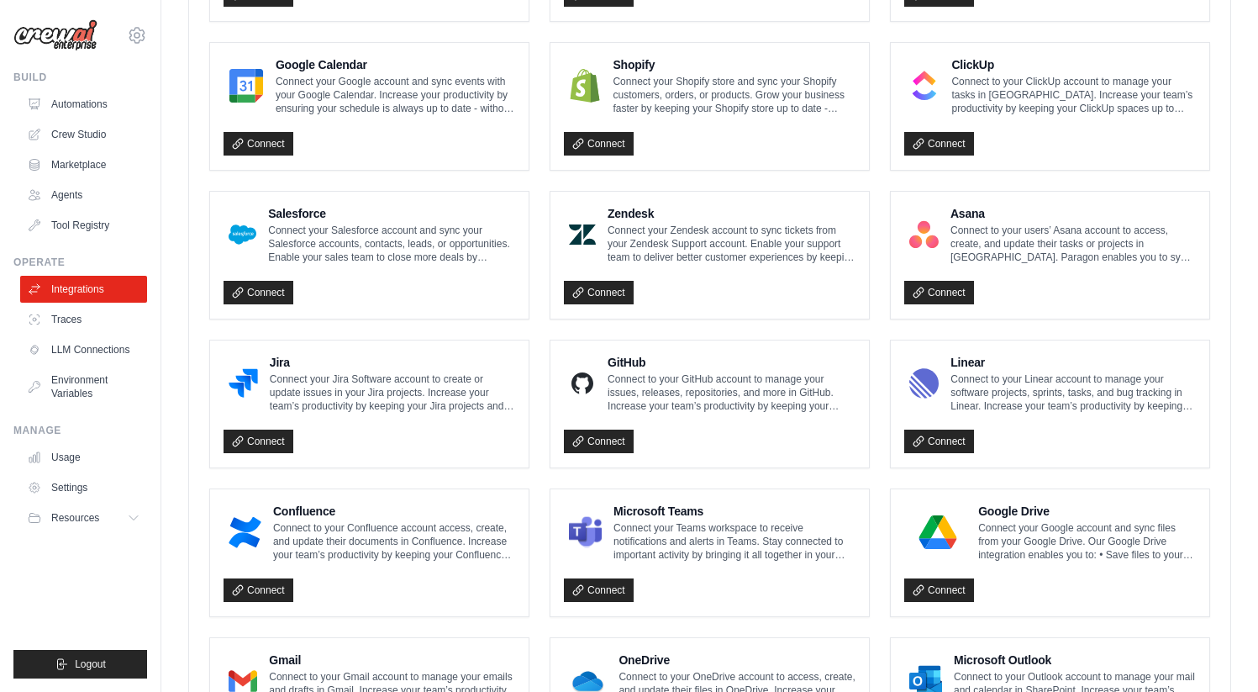
scroll to position [886, 0]
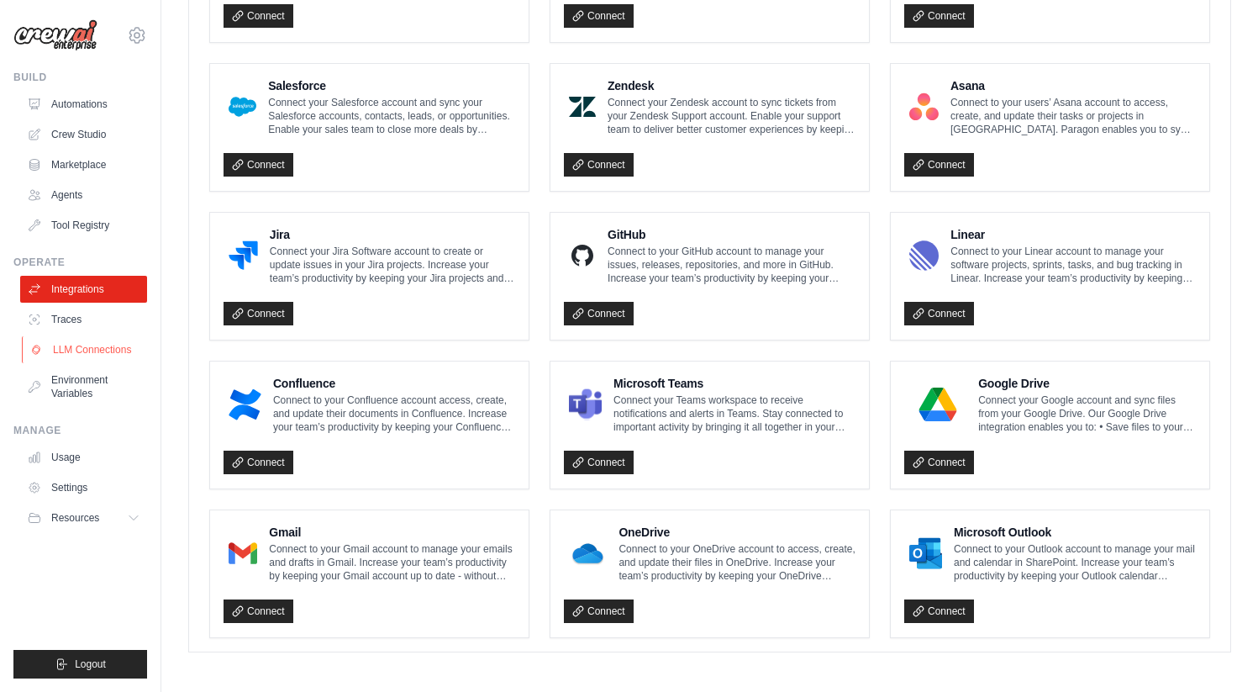
click at [107, 350] on link "LLM Connections" at bounding box center [85, 349] width 127 height 27
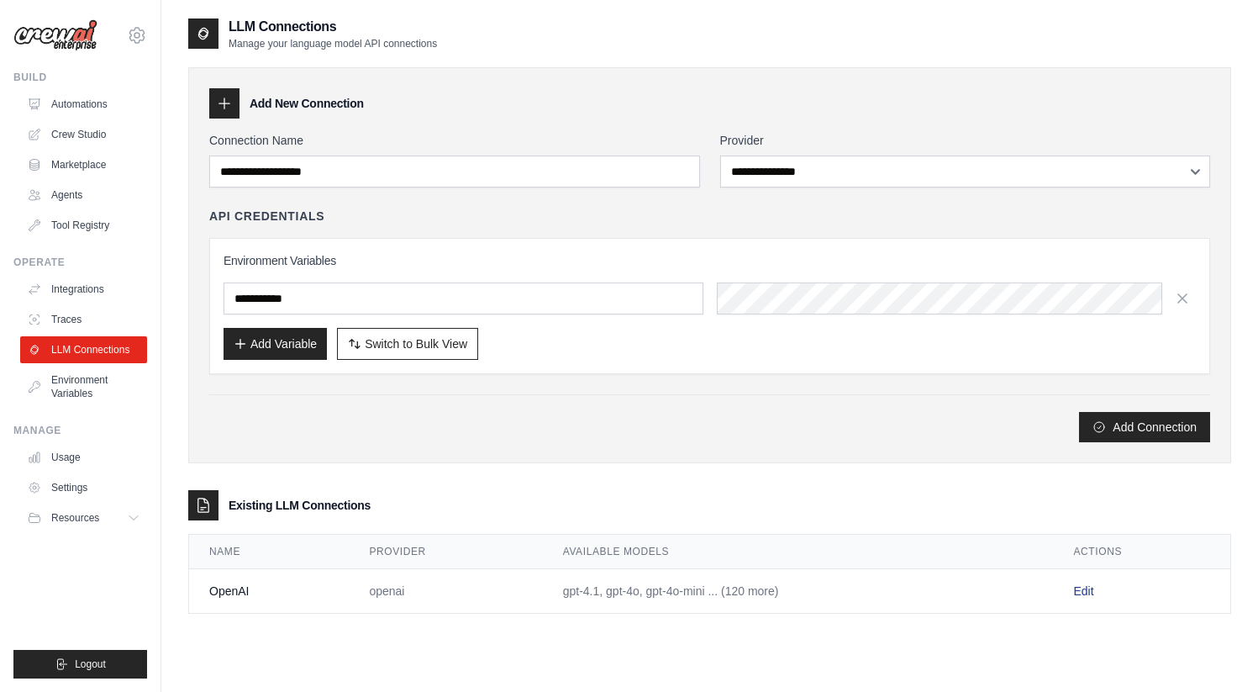
click at [1086, 595] on link "Edit" at bounding box center [1084, 590] width 20 height 13
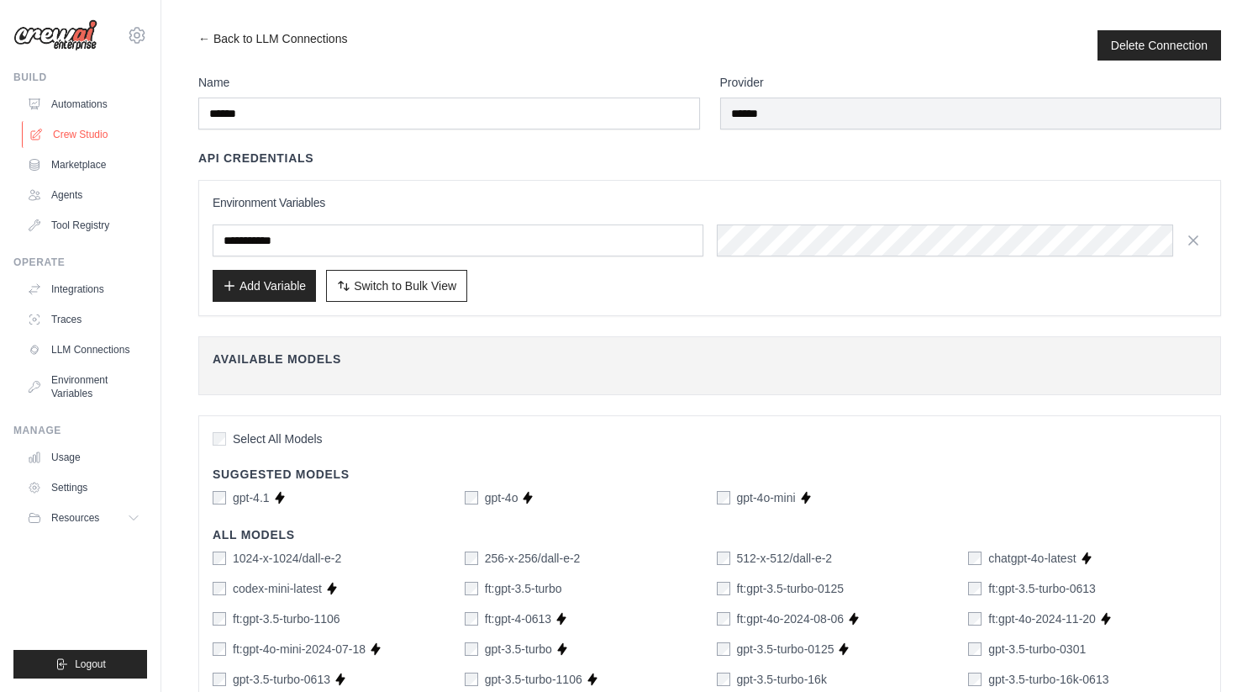
click at [90, 131] on link "Crew Studio" at bounding box center [85, 134] width 127 height 27
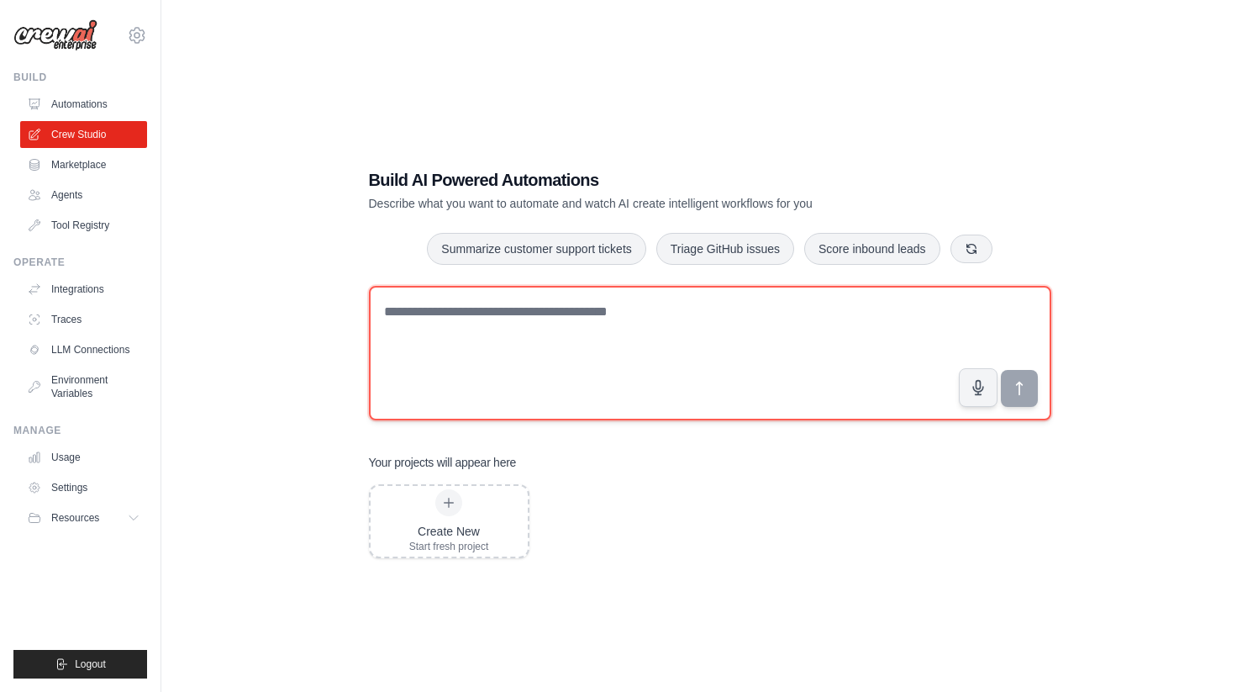
click at [488, 352] on textarea at bounding box center [710, 353] width 682 height 134
paste textarea "**********"
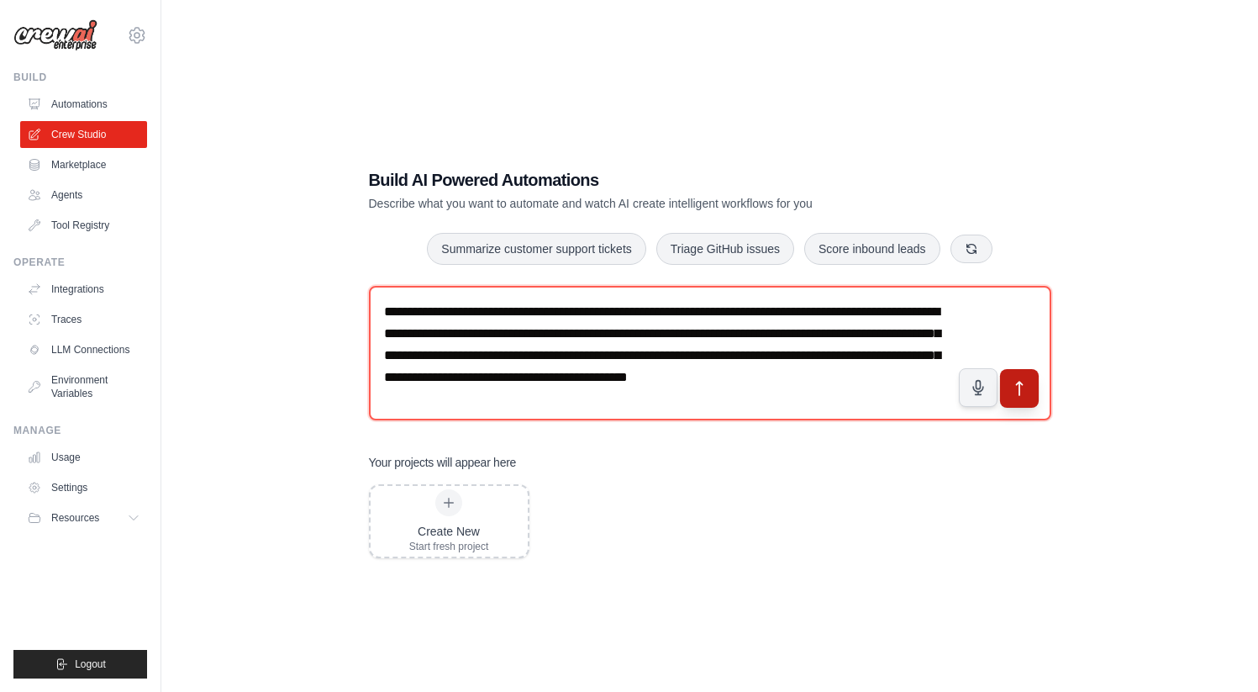
type textarea "**********"
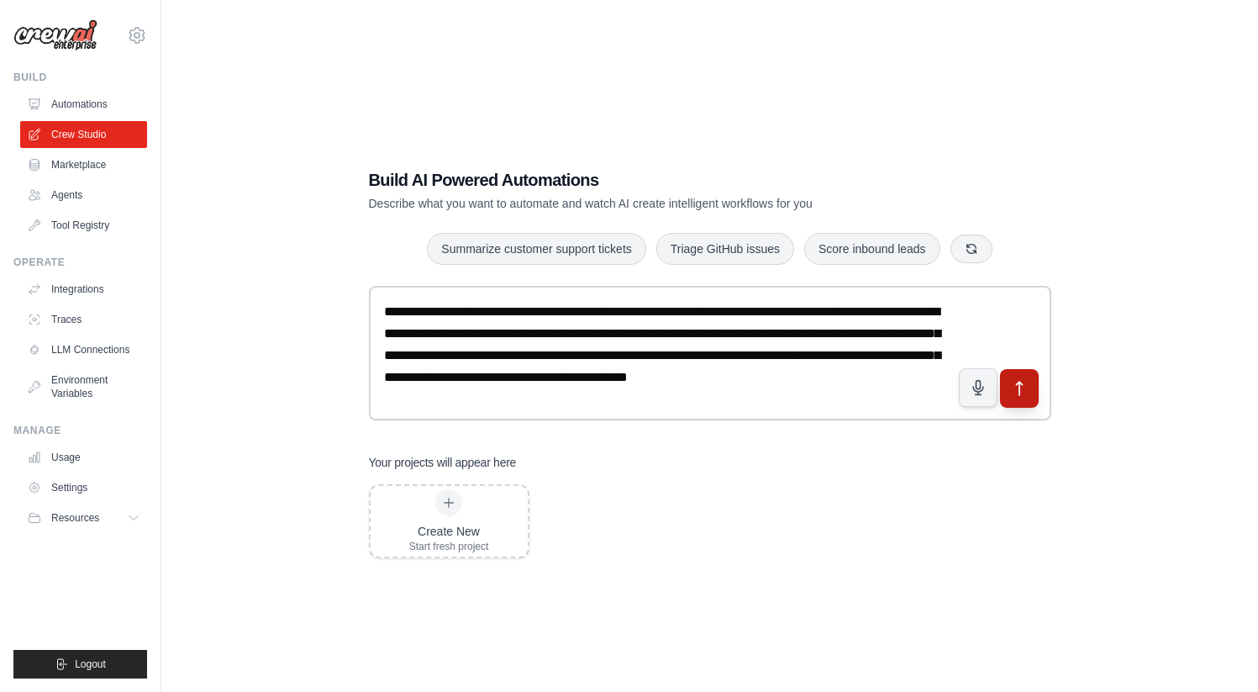
click at [1028, 393] on button "submit" at bounding box center [1018, 387] width 39 height 39
click at [77, 358] on link "LLM Connections" at bounding box center [85, 349] width 127 height 27
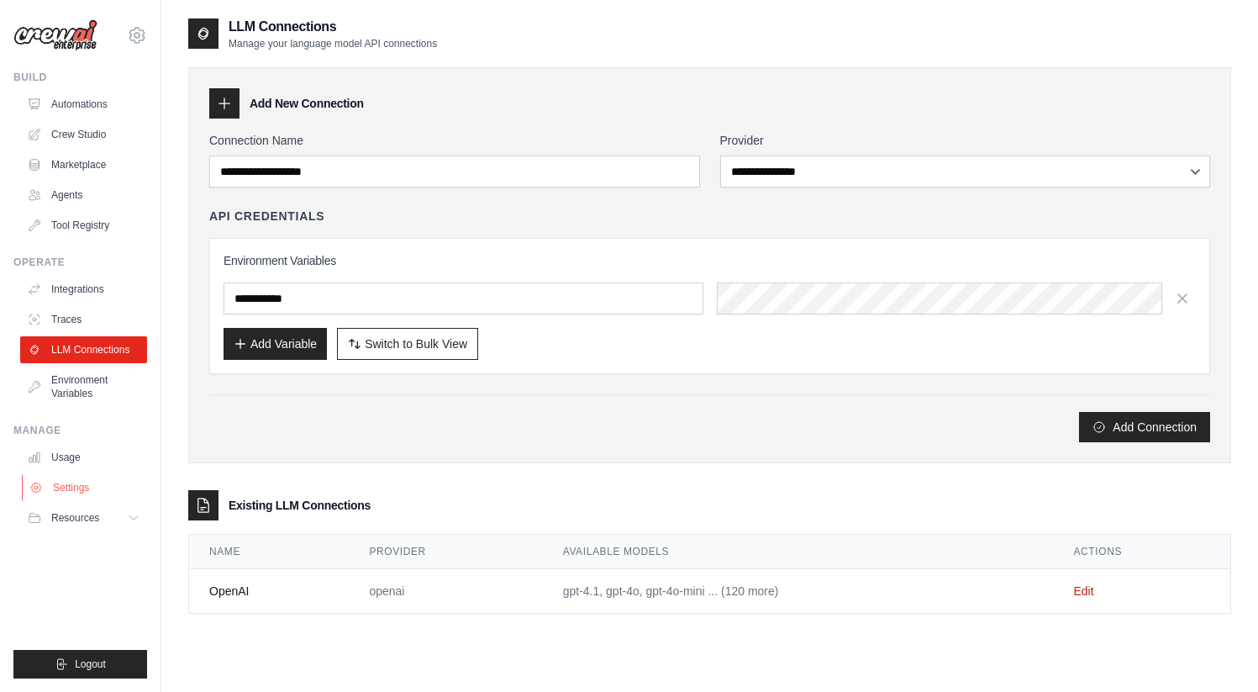
click at [76, 490] on link "Settings" at bounding box center [85, 487] width 127 height 27
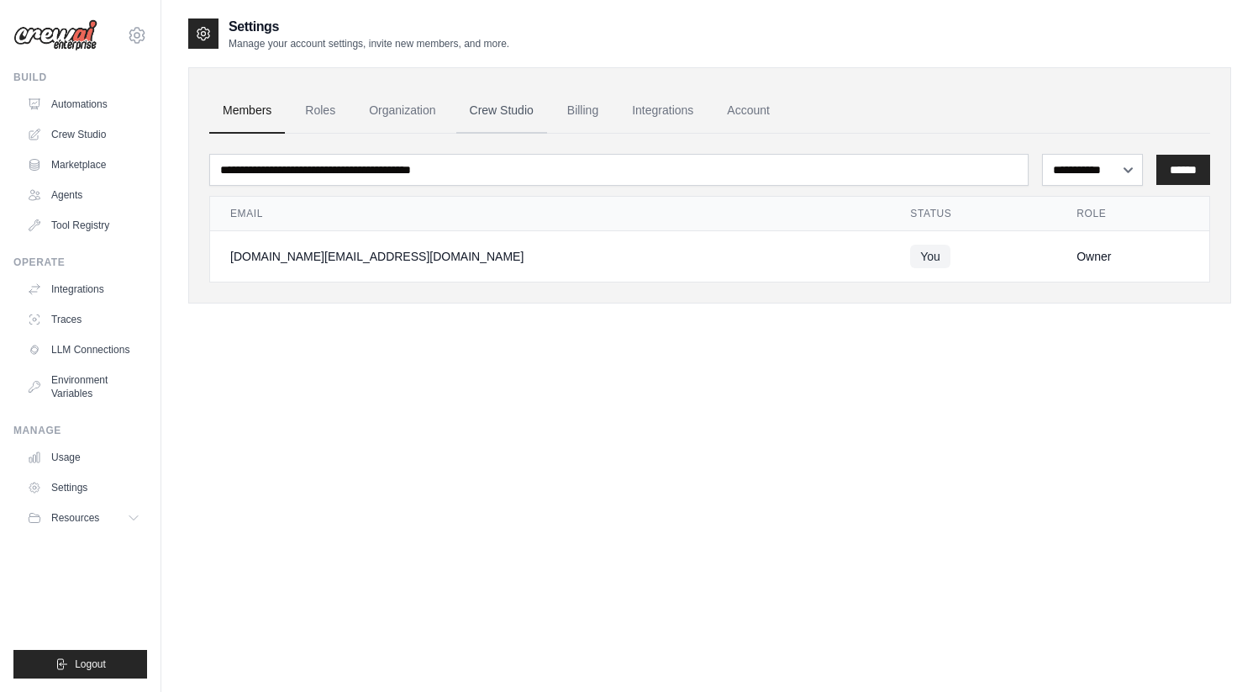
click at [481, 116] on link "Crew Studio" at bounding box center [501, 110] width 91 height 45
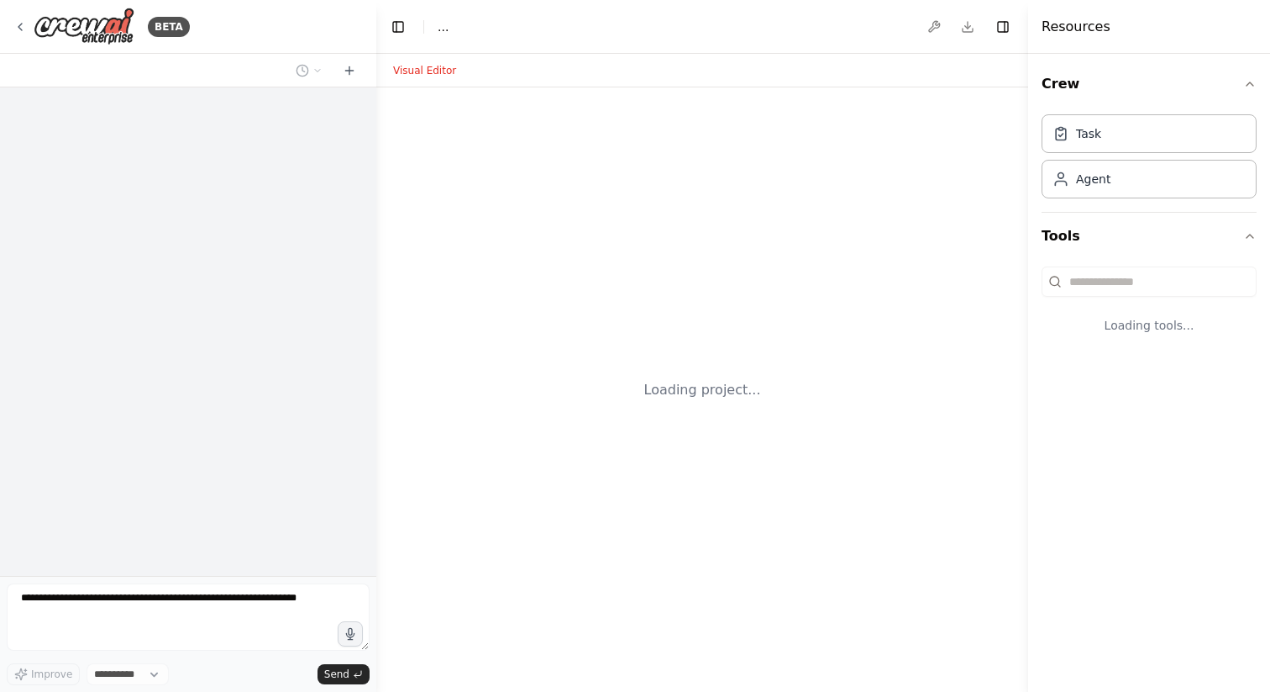
select select "****"
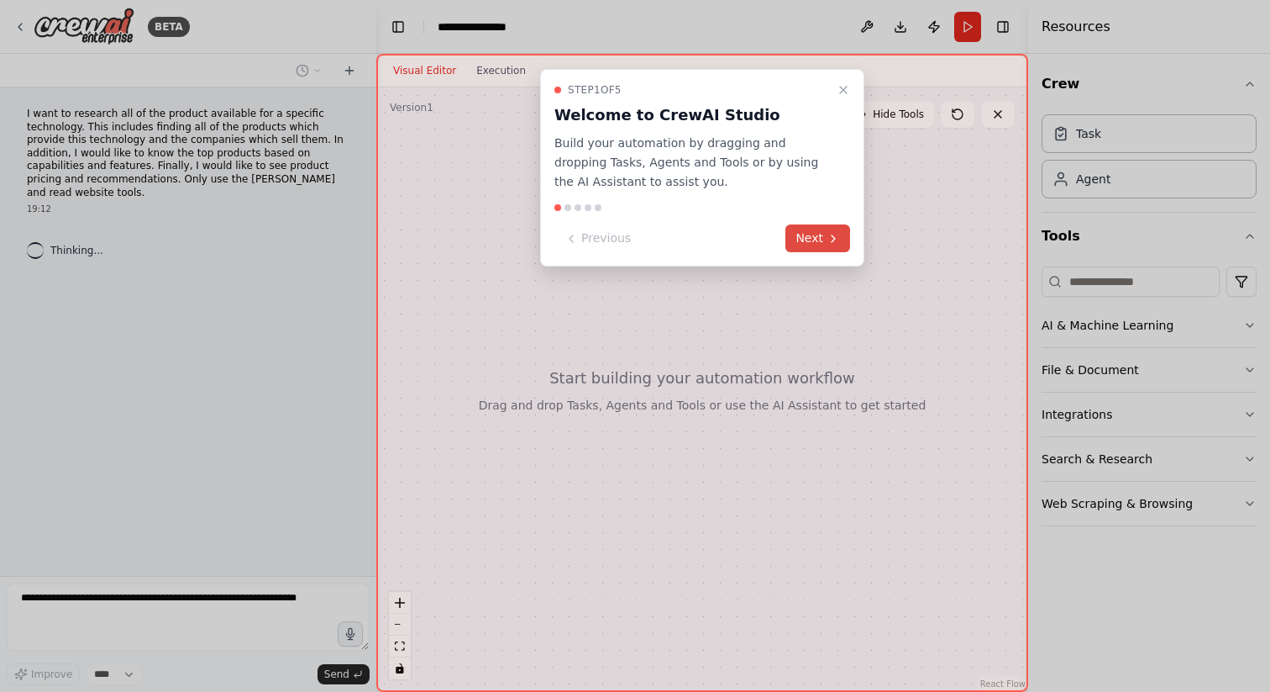
click at [825, 244] on button "Next" at bounding box center [818, 238] width 65 height 28
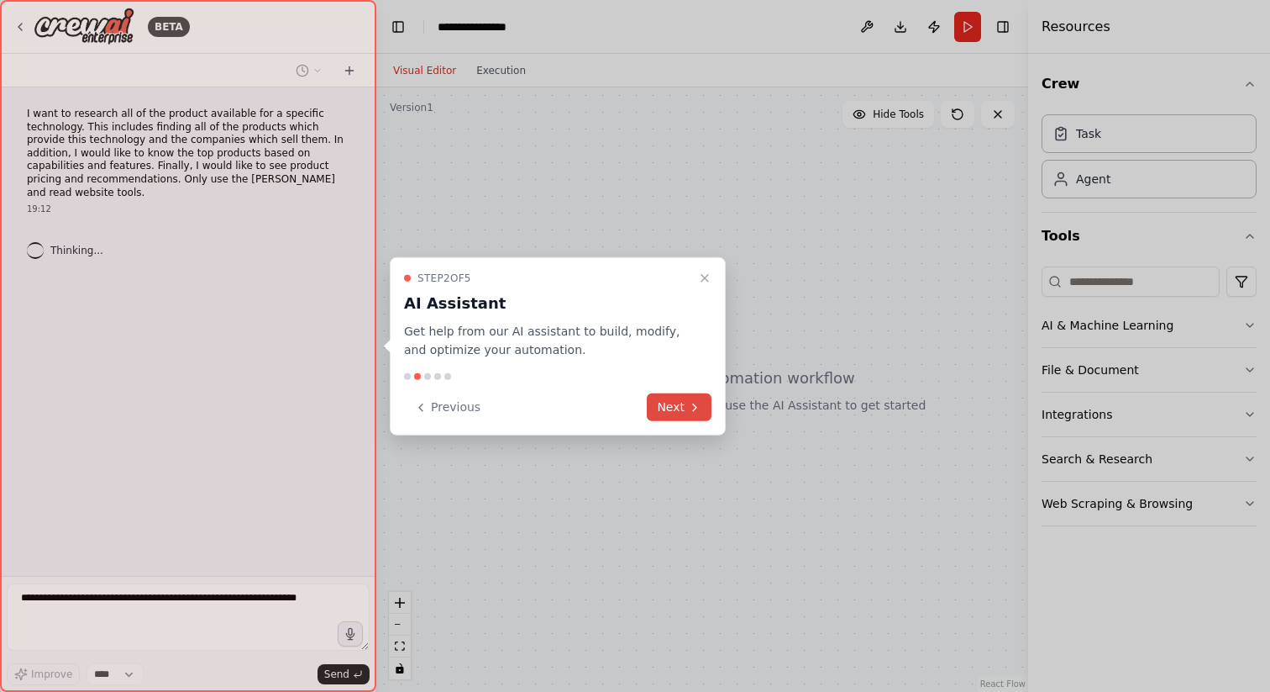
click at [690, 402] on icon at bounding box center [694, 406] width 13 height 13
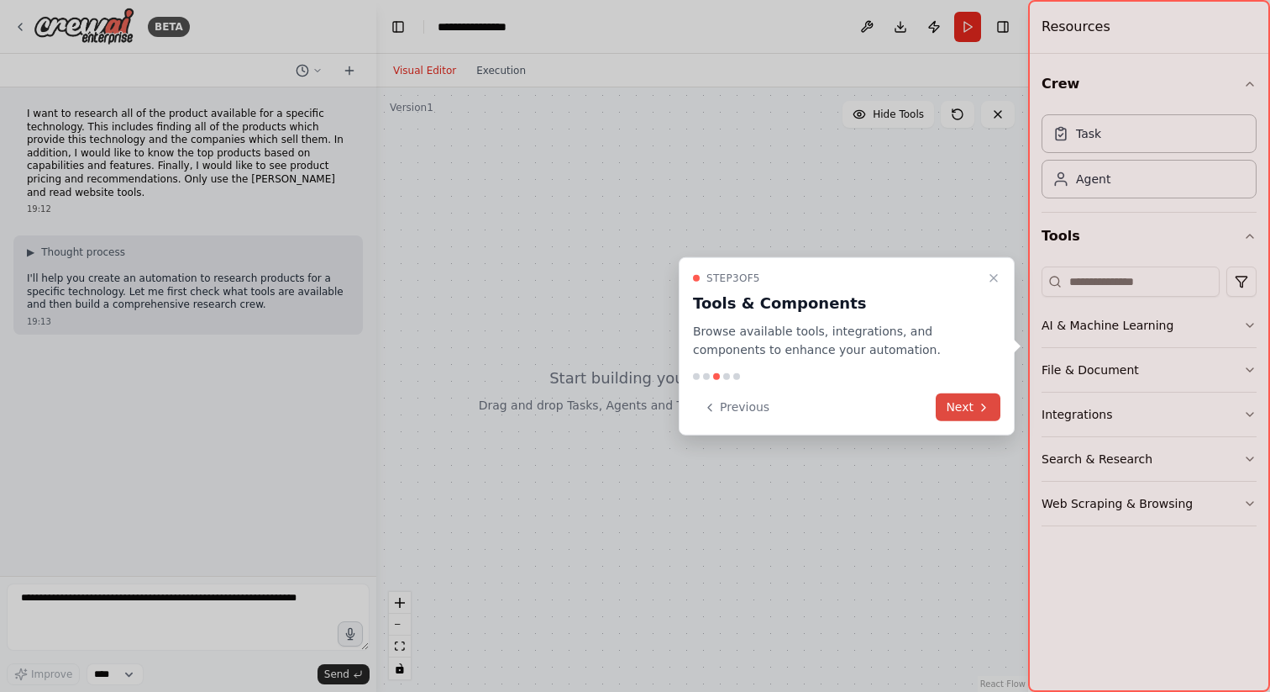
click at [965, 410] on button "Next" at bounding box center [968, 407] width 65 height 28
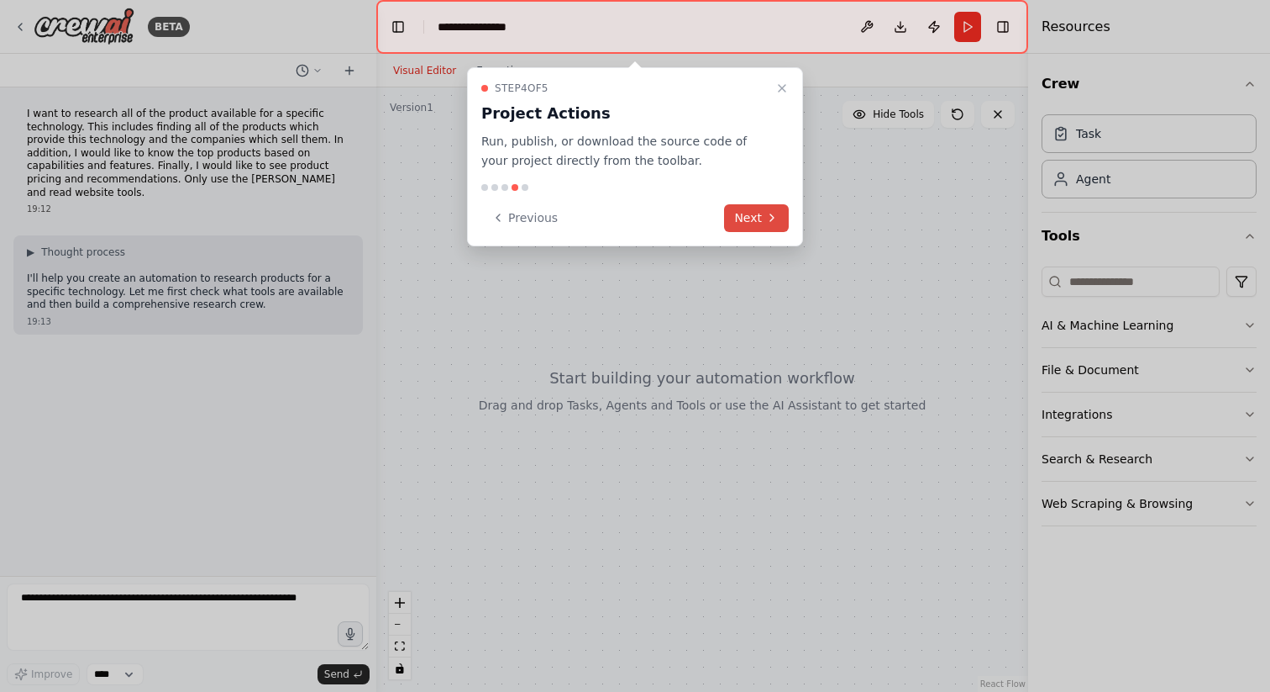
click at [758, 219] on button "Next" at bounding box center [756, 218] width 65 height 28
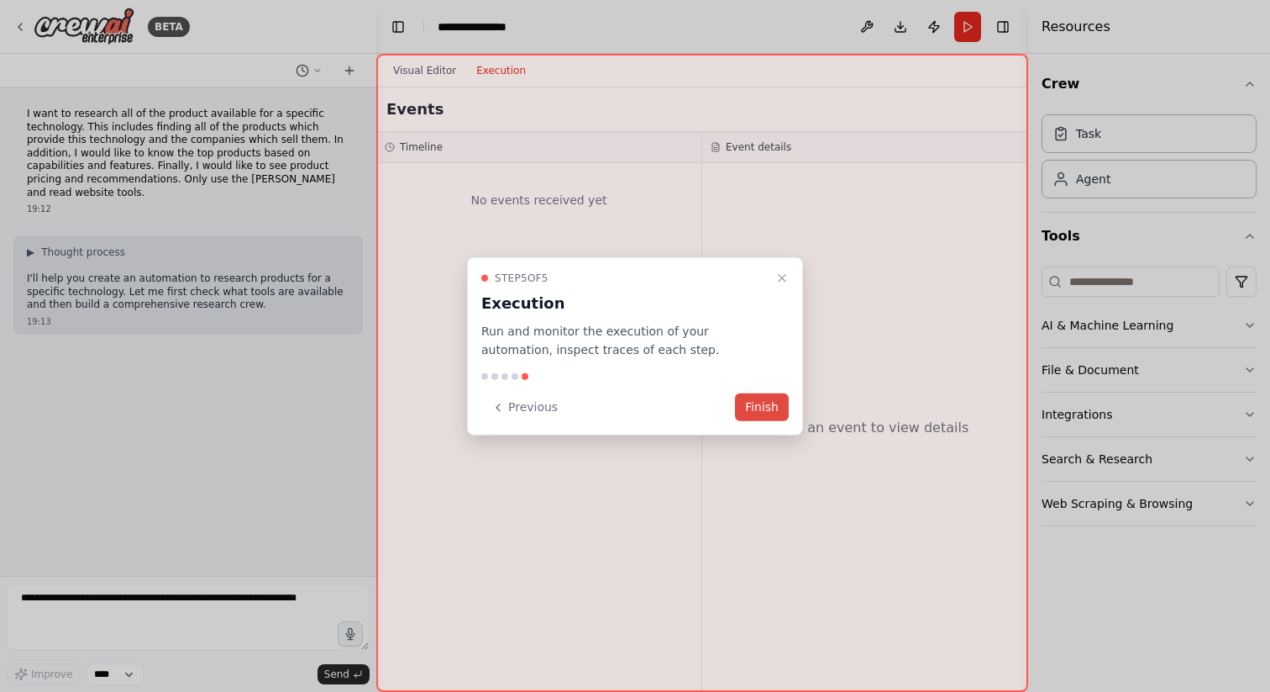
click at [770, 404] on button "Finish" at bounding box center [762, 407] width 54 height 28
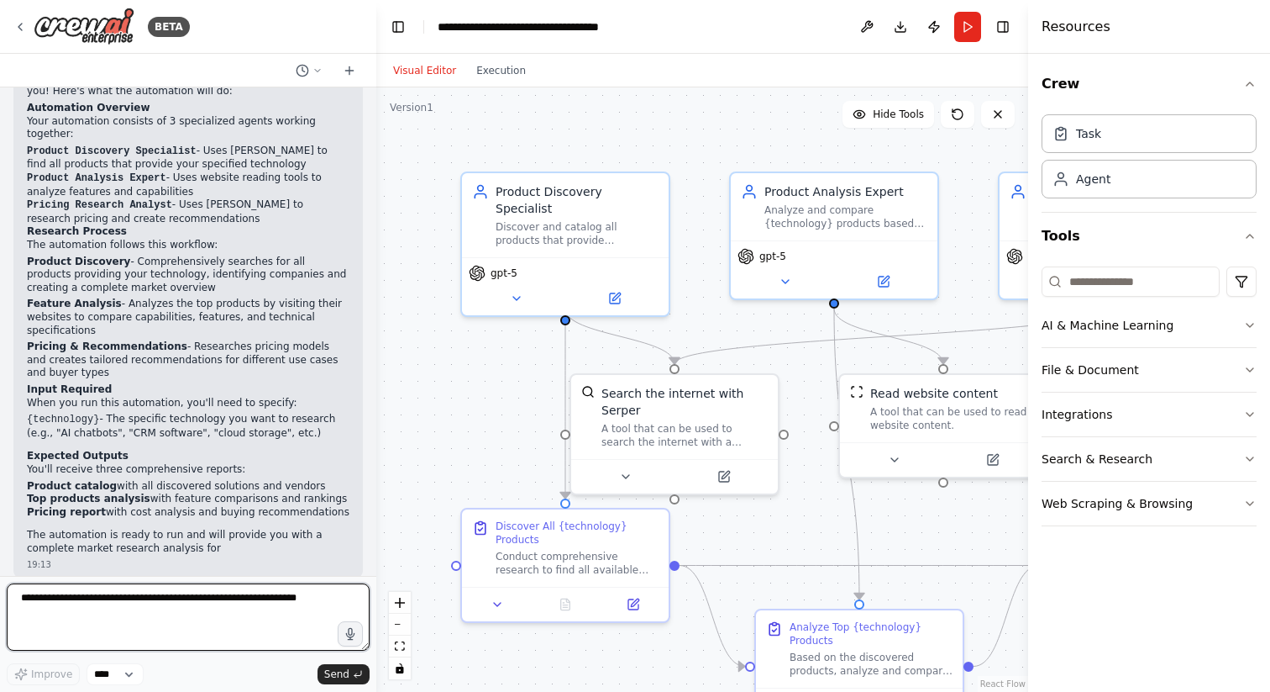
scroll to position [1114, 0]
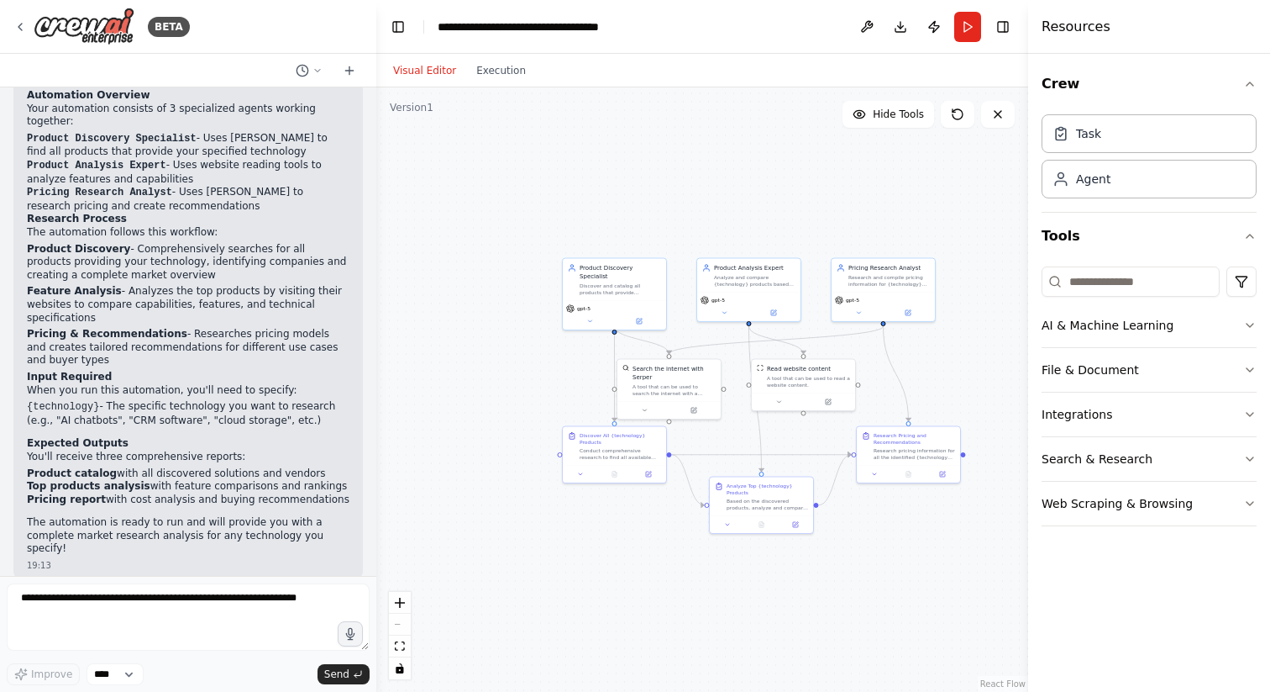
drag, startPoint x: 939, startPoint y: 529, endPoint x: 798, endPoint y: 449, distance: 161.9
click at [798, 449] on div ".deletable-edge-delete-btn { width: 20px; height: 20px; border: 0px solid #ffff…" at bounding box center [702, 389] width 652 height 604
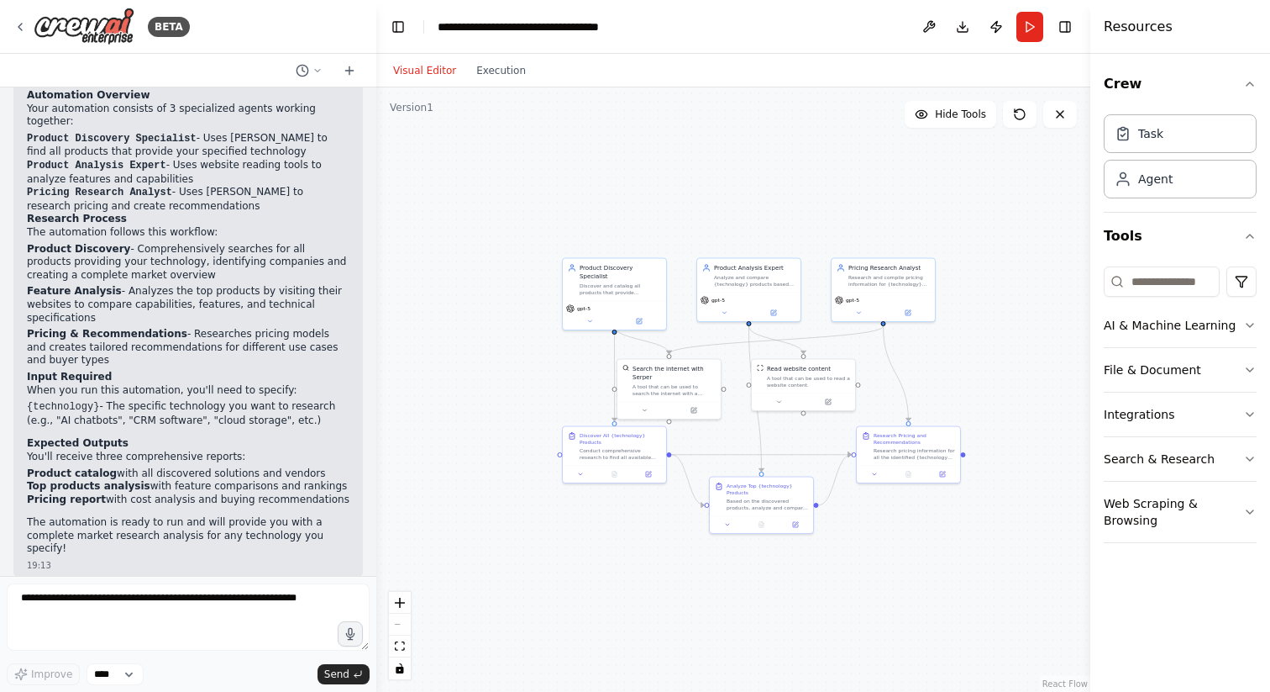
drag, startPoint x: 1029, startPoint y: 281, endPoint x: 1088, endPoint y: 280, distance: 58.8
click at [1091, 281] on div at bounding box center [1094, 346] width 7 height 692
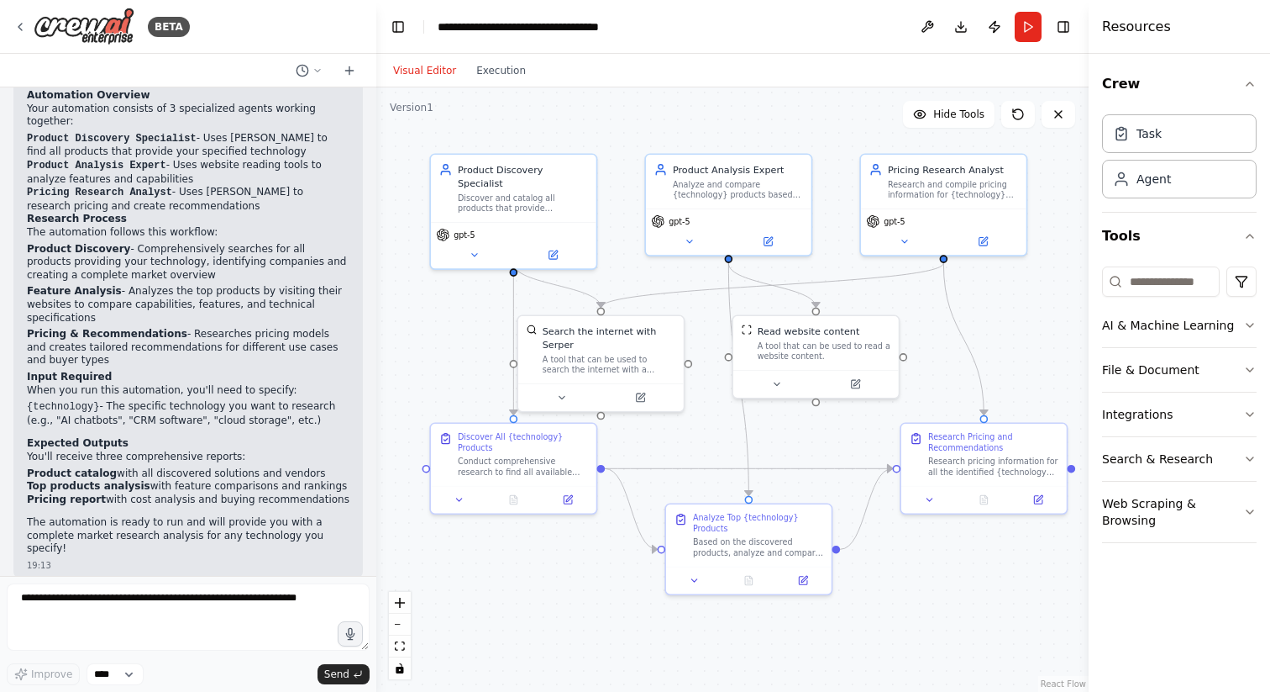
drag, startPoint x: 784, startPoint y: 320, endPoint x: 834, endPoint y: 235, distance: 98.7
click at [834, 235] on div ".deletable-edge-delete-btn { width: 20px; height: 20px; border: 0px solid #ffff…" at bounding box center [732, 389] width 713 height 604
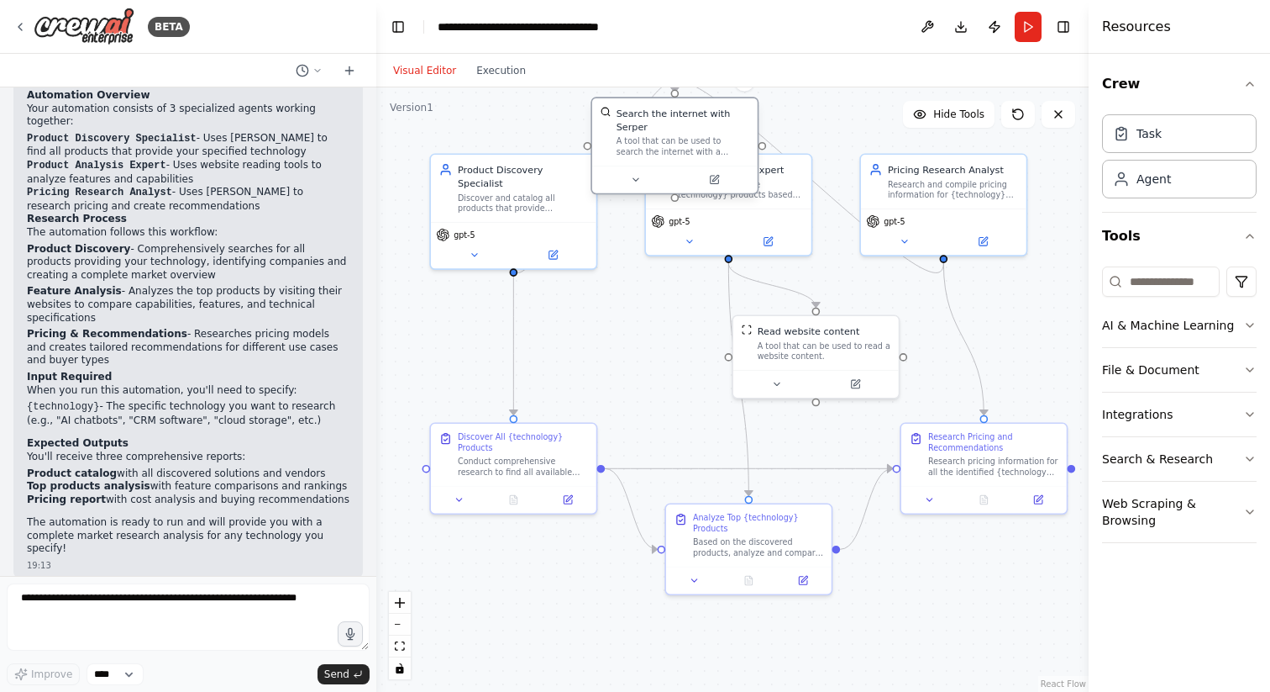
drag, startPoint x: 647, startPoint y: 377, endPoint x: 724, endPoint y: 165, distance: 226.2
click at [724, 165] on div "Search the internet with Serper A tool that can be used to search the internet …" at bounding box center [675, 131] width 166 height 67
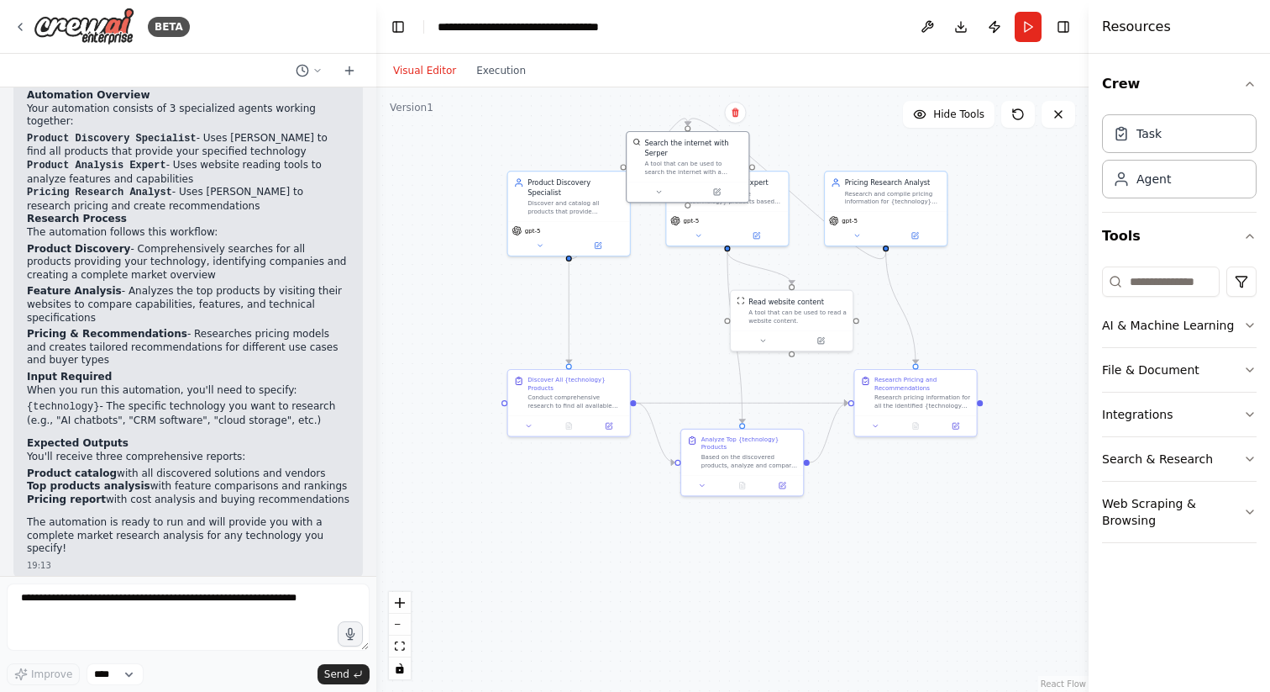
drag, startPoint x: 660, startPoint y: 303, endPoint x: 652, endPoint y: 360, distance: 56.8
click at [652, 360] on div ".deletable-edge-delete-btn { width: 20px; height: 20px; border: 0px solid #ffff…" at bounding box center [732, 389] width 713 height 604
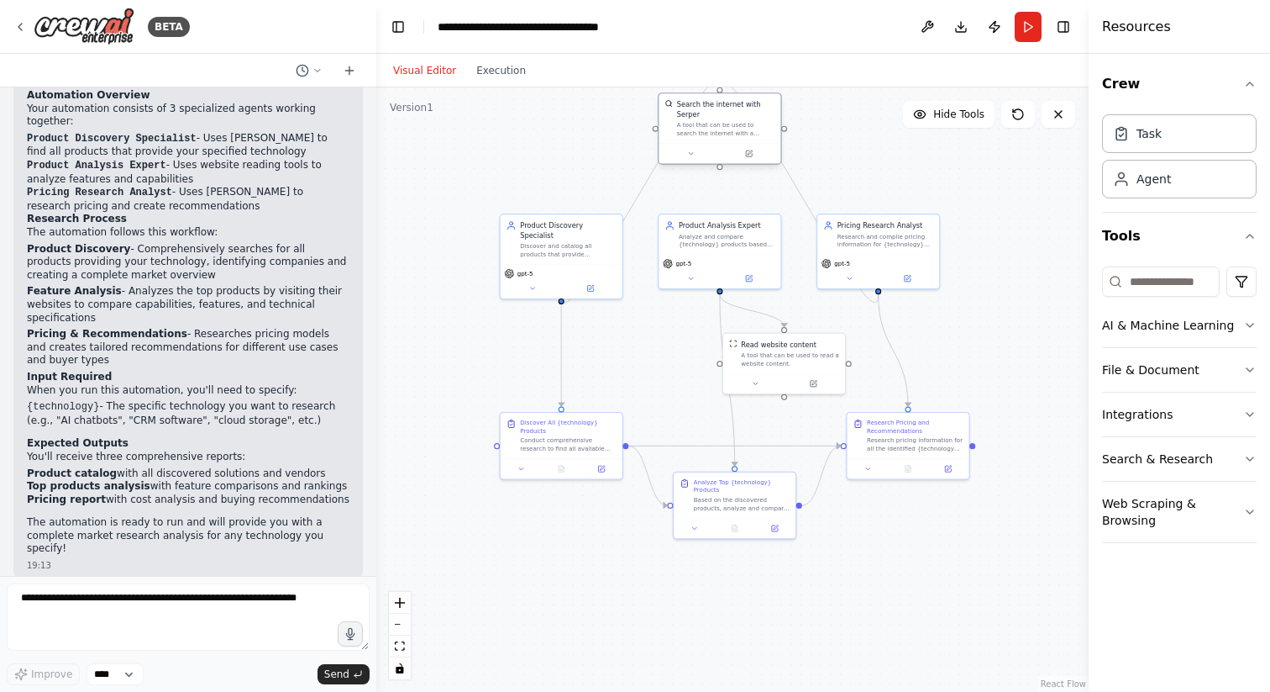
drag, startPoint x: 678, startPoint y: 218, endPoint x: 722, endPoint y: 140, distance: 89.5
click at [722, 140] on div "Search the internet with Serper A tool that can be used to search the internet …" at bounding box center [720, 118] width 122 height 50
drag, startPoint x: 780, startPoint y: 365, endPoint x: 810, endPoint y: 365, distance: 30.2
click at [811, 366] on div "Read website content A tool that can be used to read a website content." at bounding box center [819, 350] width 122 height 39
drag, startPoint x: 906, startPoint y: 444, endPoint x: 937, endPoint y: 571, distance: 130.6
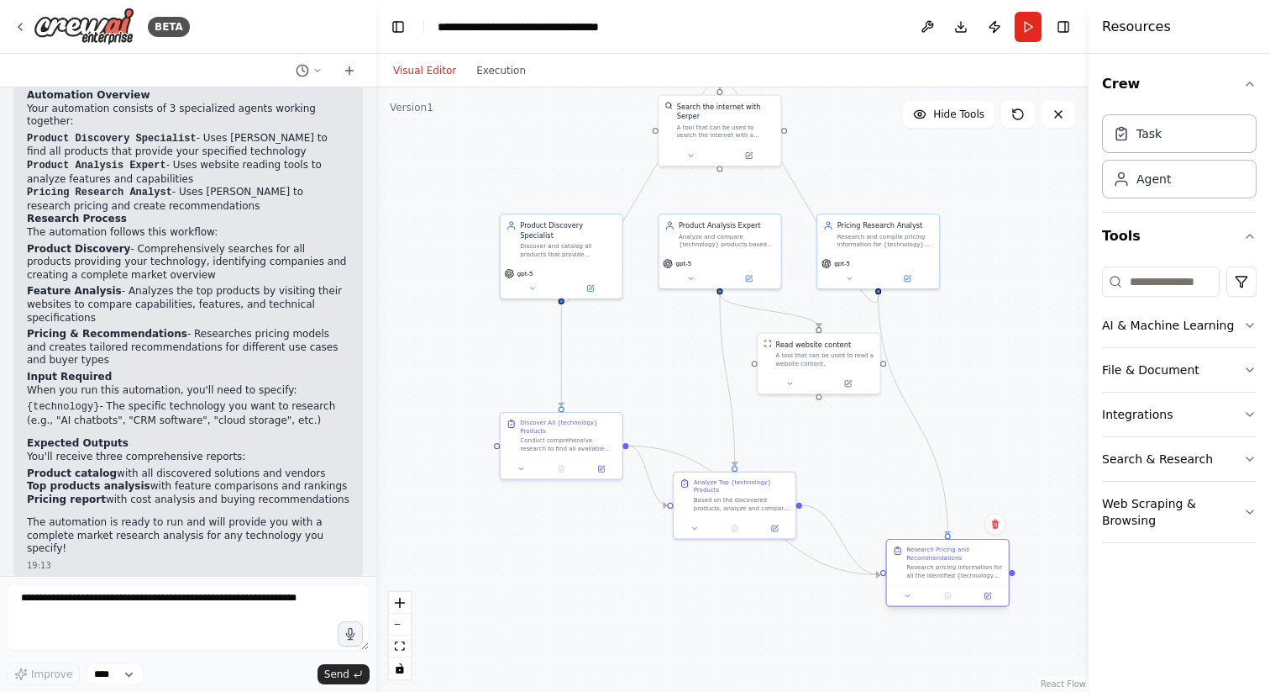
click at [944, 576] on div "Research pricing information for all the identified {technology} products, focu…" at bounding box center [955, 571] width 96 height 16
drag, startPoint x: 734, startPoint y: 495, endPoint x: 737, endPoint y: 471, distance: 23.7
click at [737, 471] on div "Analyze Top {technology} Products Based on the discovered products, analyze and…" at bounding box center [747, 473] width 96 height 34
drag, startPoint x: 571, startPoint y: 447, endPoint x: 554, endPoint y: 579, distance: 133.0
click at [554, 579] on div "Discover All {technology} Products Conduct comprehensive research to find all a…" at bounding box center [542, 561] width 122 height 45
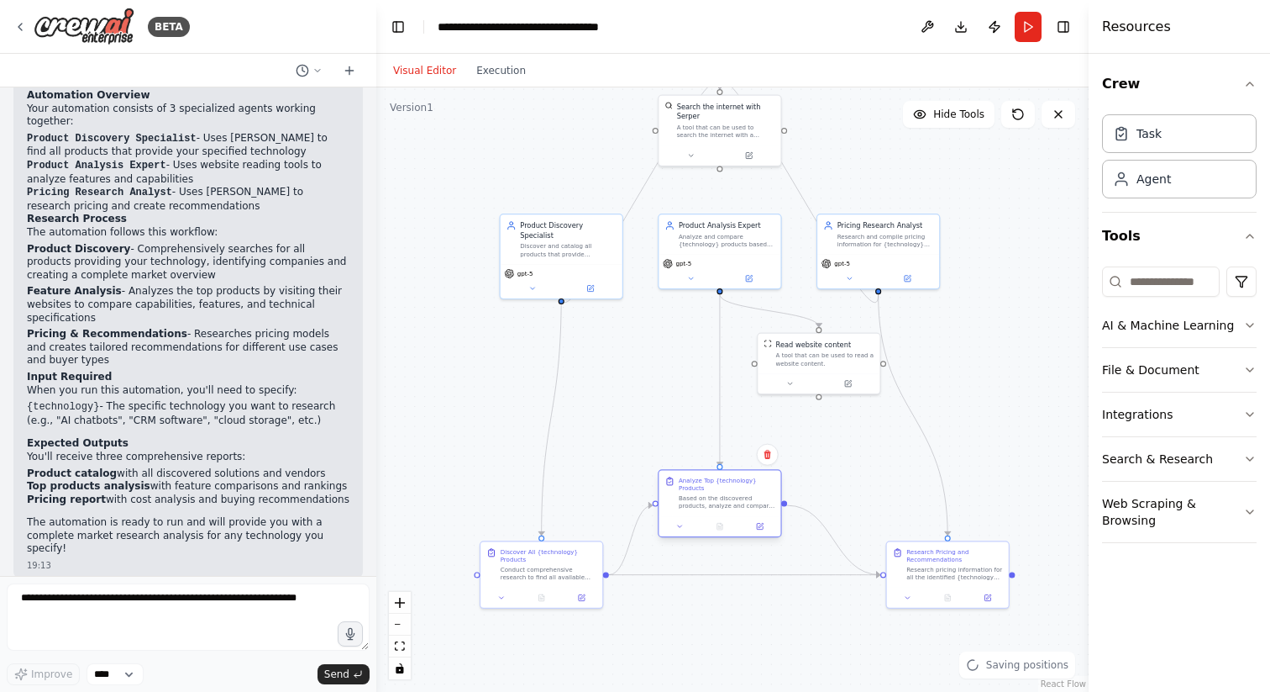
drag, startPoint x: 762, startPoint y: 487, endPoint x: 740, endPoint y: 509, distance: 31.5
click at [740, 509] on div "Based on the discovered products, analyze and compare the capabilities, feature…" at bounding box center [727, 502] width 96 height 16
drag, startPoint x: 838, startPoint y: 363, endPoint x: 837, endPoint y: 397, distance: 33.6
click at [837, 397] on div "Read website content A tool that can be used to read a website content." at bounding box center [819, 380] width 122 height 39
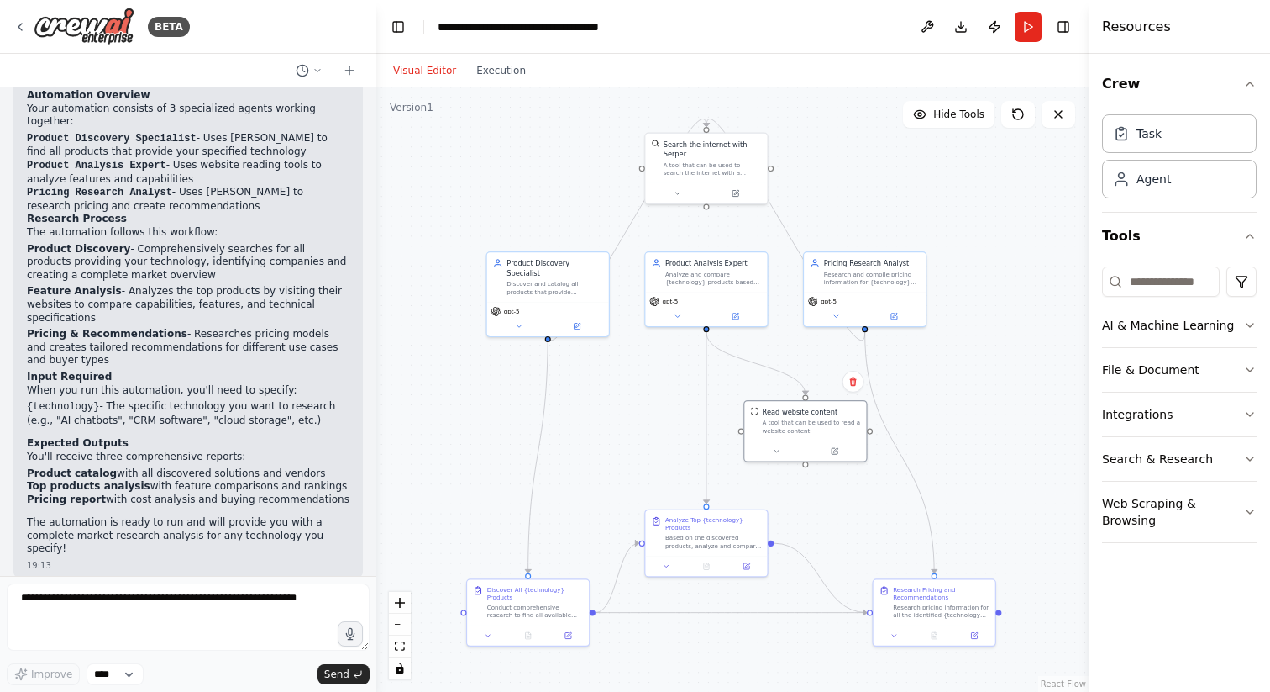
drag, startPoint x: 661, startPoint y: 371, endPoint x: 634, endPoint y: 442, distance: 75.8
click at [634, 443] on div ".deletable-edge-delete-btn { width: 20px; height: 20px; border: 0px solid #ffff…" at bounding box center [732, 389] width 713 height 604
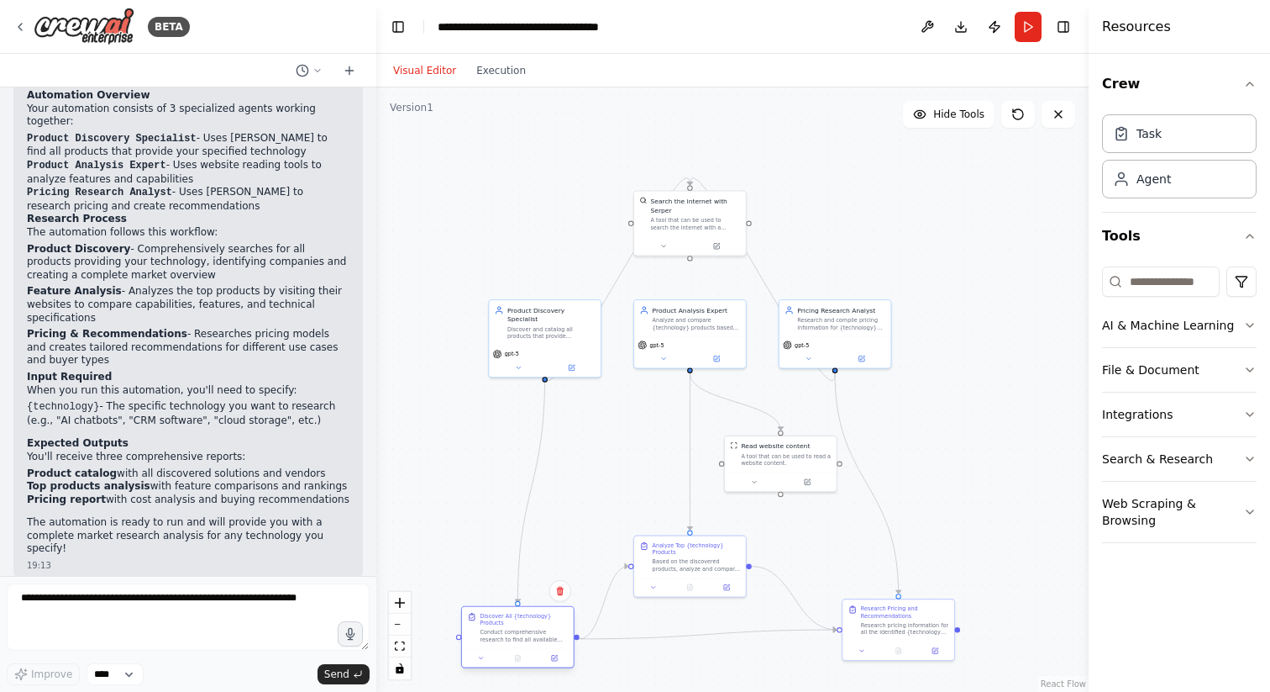
drag, startPoint x: 533, startPoint y: 625, endPoint x: 528, endPoint y: 638, distance: 13.6
click at [528, 638] on div "Conduct comprehensive research to find all available products that provide {tec…" at bounding box center [525, 636] width 88 height 14
drag, startPoint x: 897, startPoint y: 628, endPoint x: 902, endPoint y: 636, distance: 9.4
click at [902, 636] on div "Research pricing information for all the identified {technology} products, focu…" at bounding box center [905, 636] width 88 height 14
drag, startPoint x: 555, startPoint y: 334, endPoint x: 507, endPoint y: 216, distance: 127.3
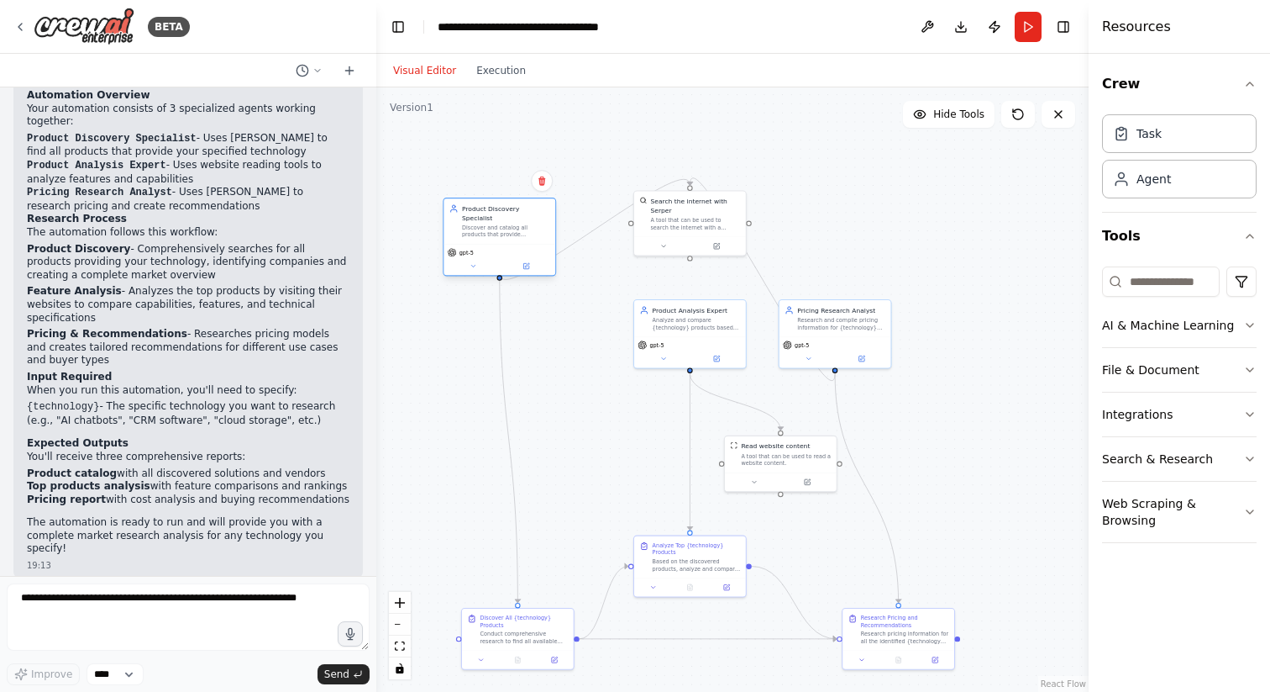
click at [507, 216] on div "Product Discovery Specialist Discover and catalog all products that provide {te…" at bounding box center [499, 236] width 113 height 78
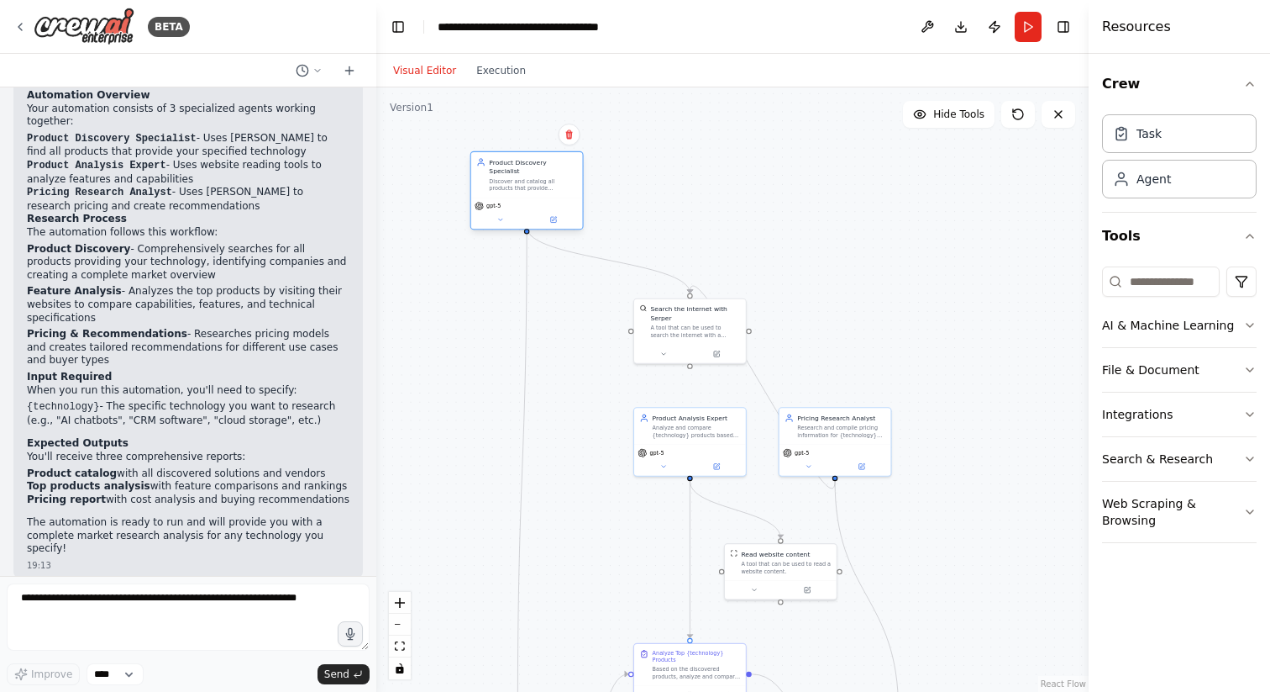
drag, startPoint x: 507, startPoint y: 216, endPoint x: 531, endPoint y: 183, distance: 40.8
click at [532, 183] on div "Product Discovery Specialist Discover and catalog all products that provide {te…" at bounding box center [527, 190] width 113 height 78
drag, startPoint x: 819, startPoint y: 430, endPoint x: 823, endPoint y: 172, distance: 258.0
click at [823, 173] on div "Research and compile pricing information for {technology} products, including d…" at bounding box center [841, 175] width 88 height 14
click at [822, 428] on div ".deletable-edge-delete-btn { width: 20px; height: 20px; border: 0px solid #ffff…" at bounding box center [732, 389] width 713 height 604
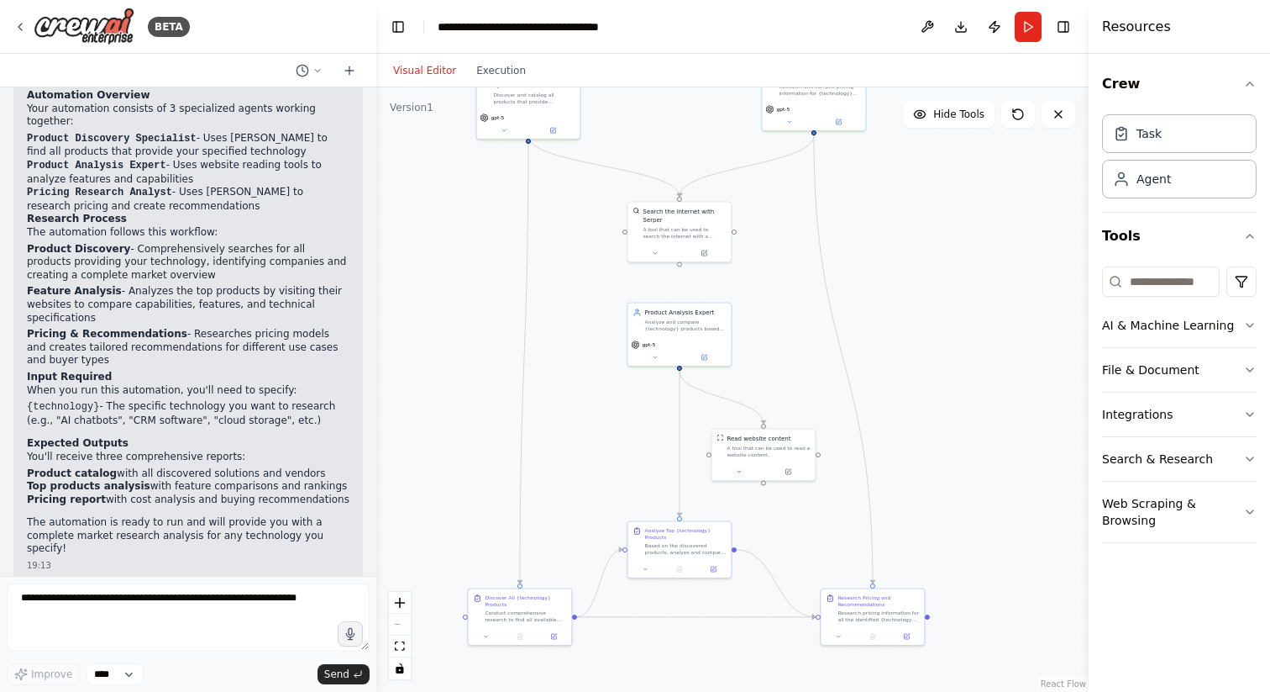
drag, startPoint x: 470, startPoint y: 431, endPoint x: 454, endPoint y: 406, distance: 29.8
click at [454, 406] on div ".deletable-edge-delete-btn { width: 20px; height: 20px; border: 0px solid #ffff…" at bounding box center [732, 389] width 713 height 604
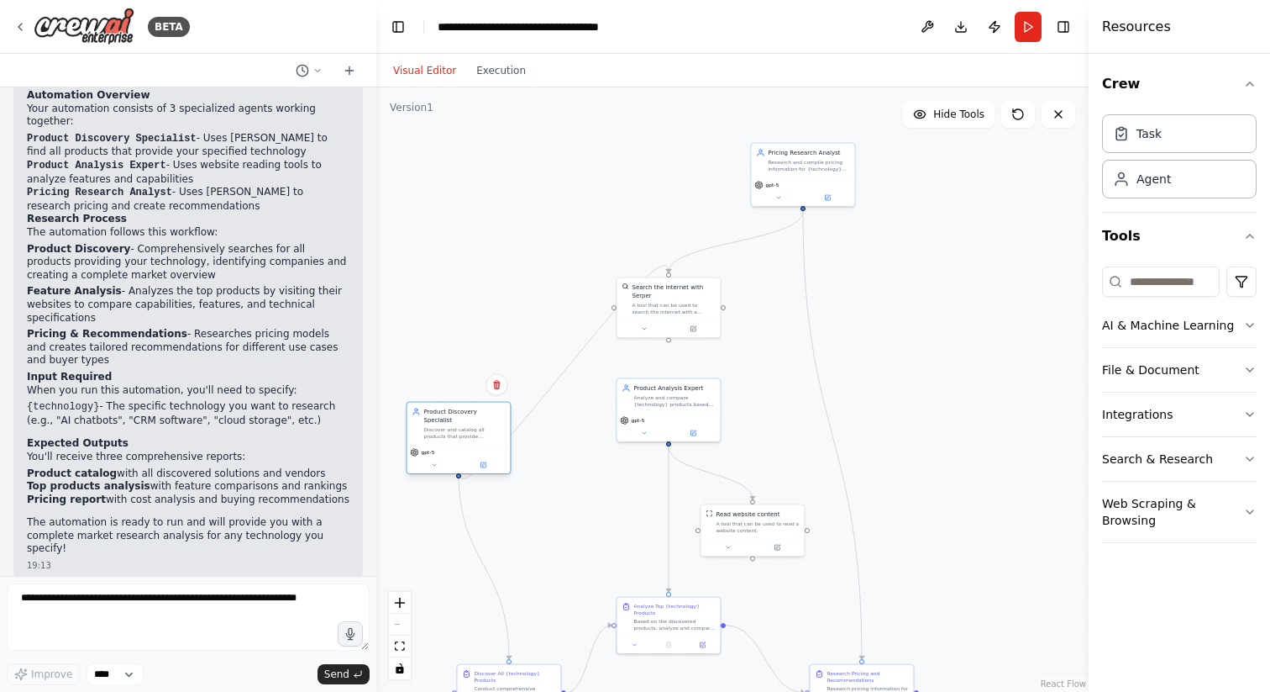
drag, startPoint x: 508, startPoint y: 185, endPoint x: 446, endPoint y: 441, distance: 263.7
click at [446, 448] on div "gpt-5" at bounding box center [458, 452] width 97 height 8
drag, startPoint x: 809, startPoint y: 170, endPoint x: 902, endPoint y: 274, distance: 139.3
click at [902, 274] on div "Pricing Research Analyst Research and compile pricing information for {technolo…" at bounding box center [895, 268] width 103 height 34
drag, startPoint x: 463, startPoint y: 437, endPoint x: 482, endPoint y: 262, distance: 175.8
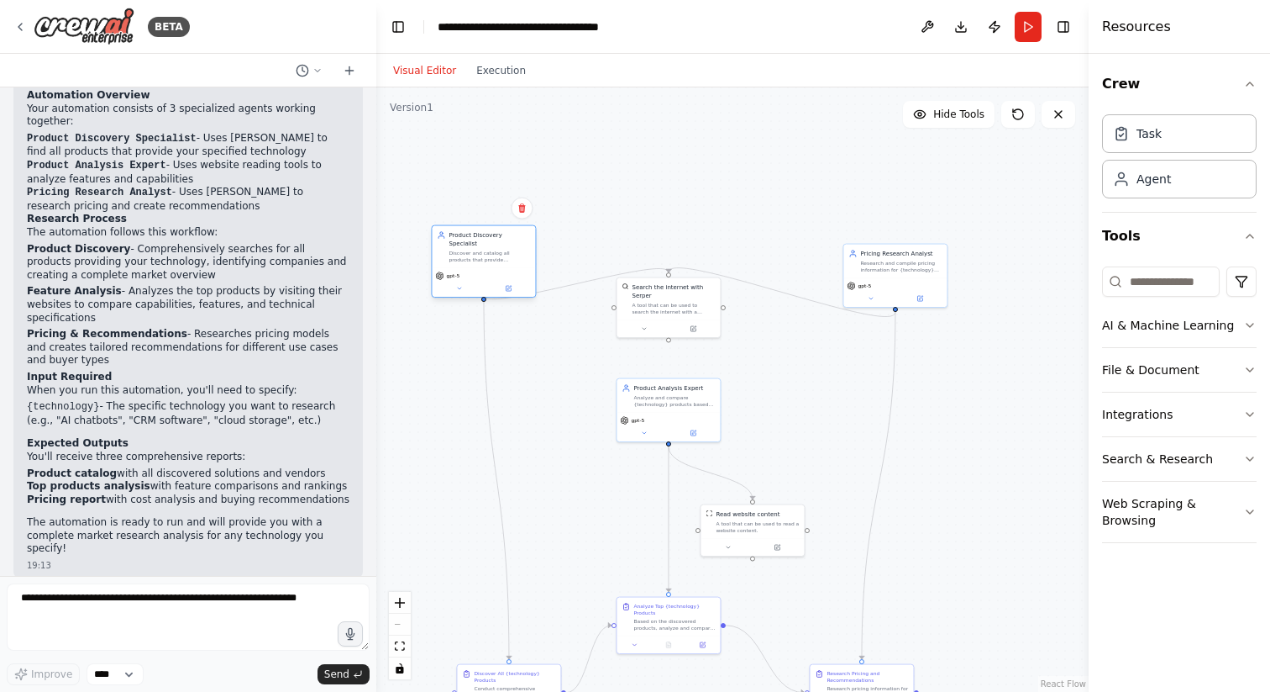
click at [482, 268] on div "gpt-5" at bounding box center [483, 282] width 103 height 29
drag, startPoint x: 485, startPoint y: 266, endPoint x: 503, endPoint y: 427, distance: 162.4
click at [503, 427] on div "gpt-5" at bounding box center [492, 427] width 97 height 8
drag, startPoint x: 882, startPoint y: 280, endPoint x: 860, endPoint y: 412, distance: 133.7
click at [863, 413] on div "gpt-5" at bounding box center [878, 425] width 103 height 29
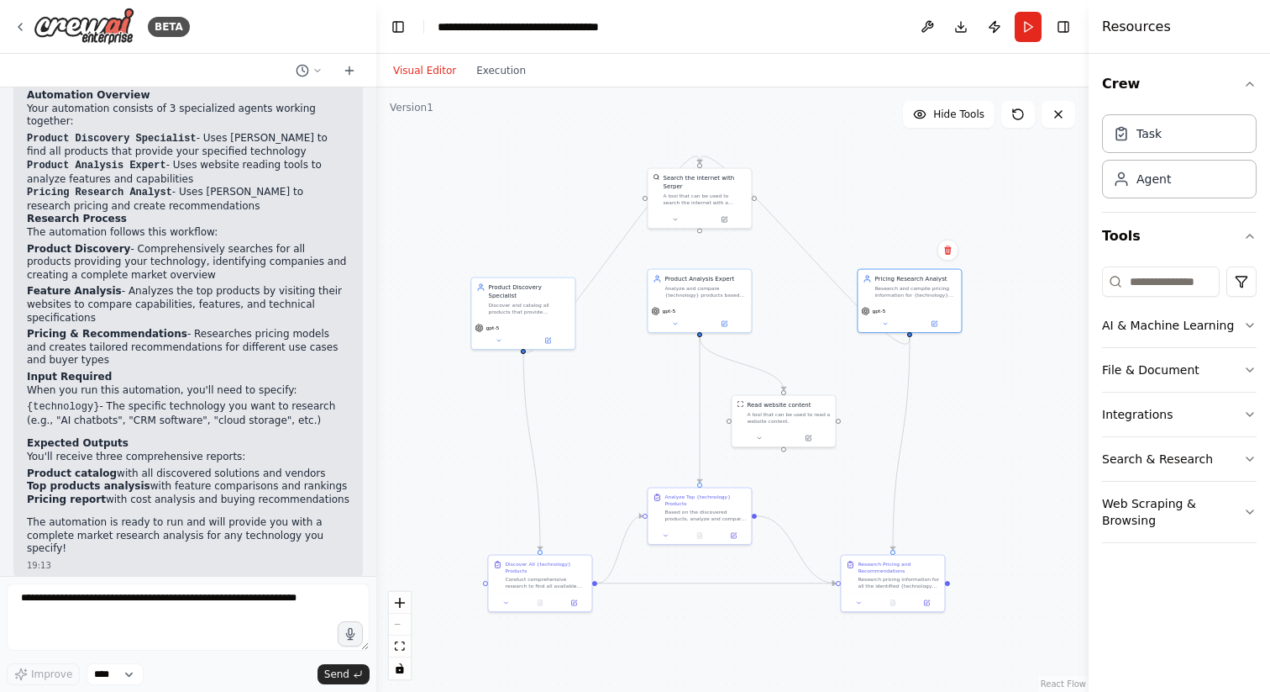
drag, startPoint x: 583, startPoint y: 506, endPoint x: 614, endPoint y: 397, distance: 113.6
click at [614, 397] on div ".deletable-edge-delete-btn { width: 20px; height: 20px; border: 0px solid #ffff…" at bounding box center [732, 389] width 713 height 604
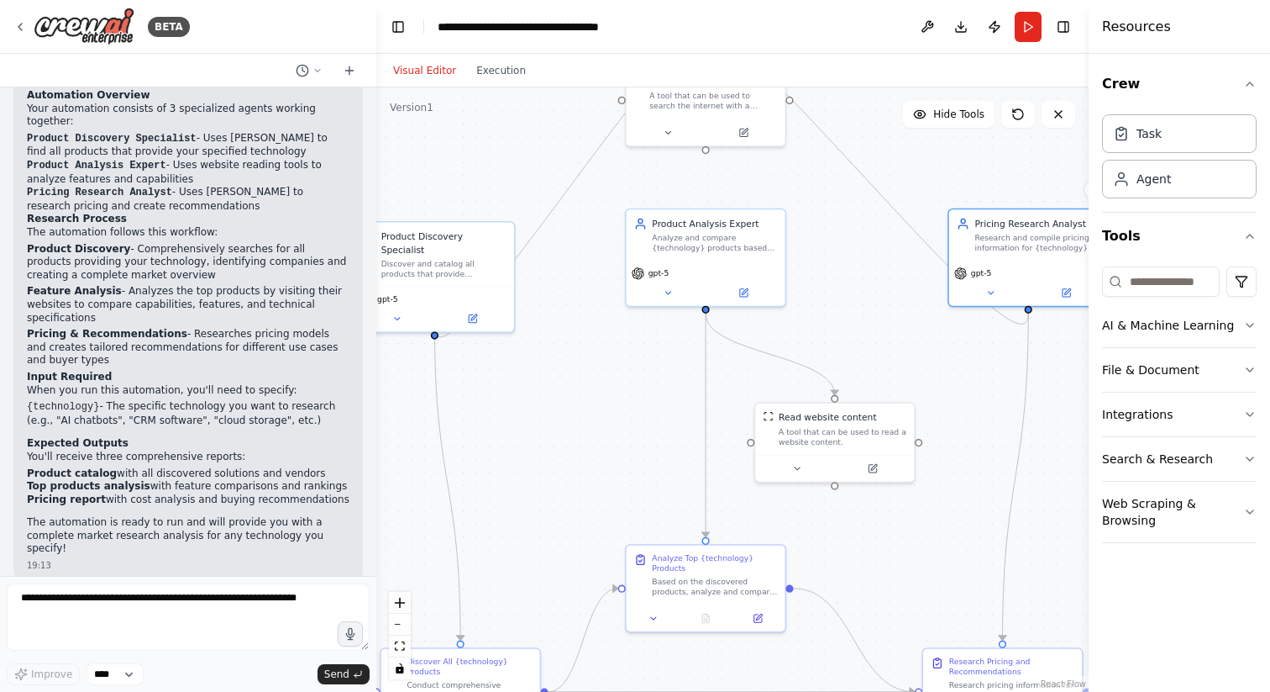
drag, startPoint x: 687, startPoint y: 414, endPoint x: 597, endPoint y: 392, distance: 93.5
click at [597, 392] on div ".deletable-edge-delete-btn { width: 20px; height: 20px; border: 0px solid #ffff…" at bounding box center [732, 389] width 713 height 604
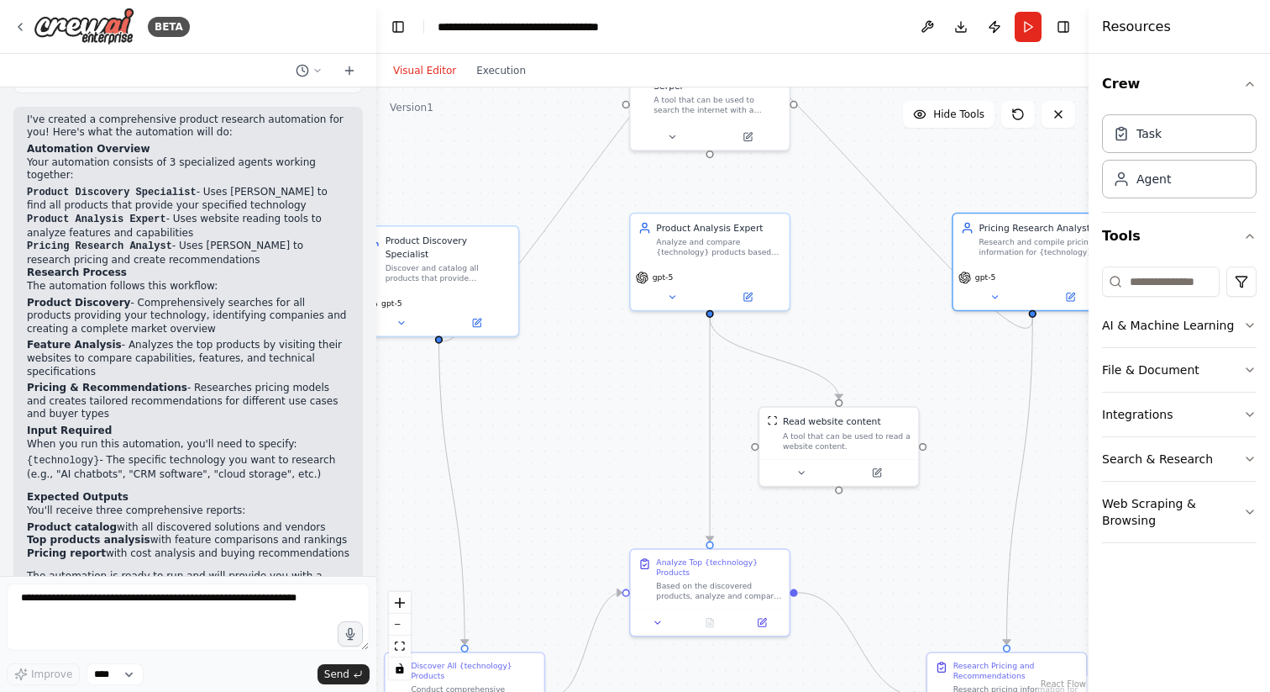
scroll to position [1052, 0]
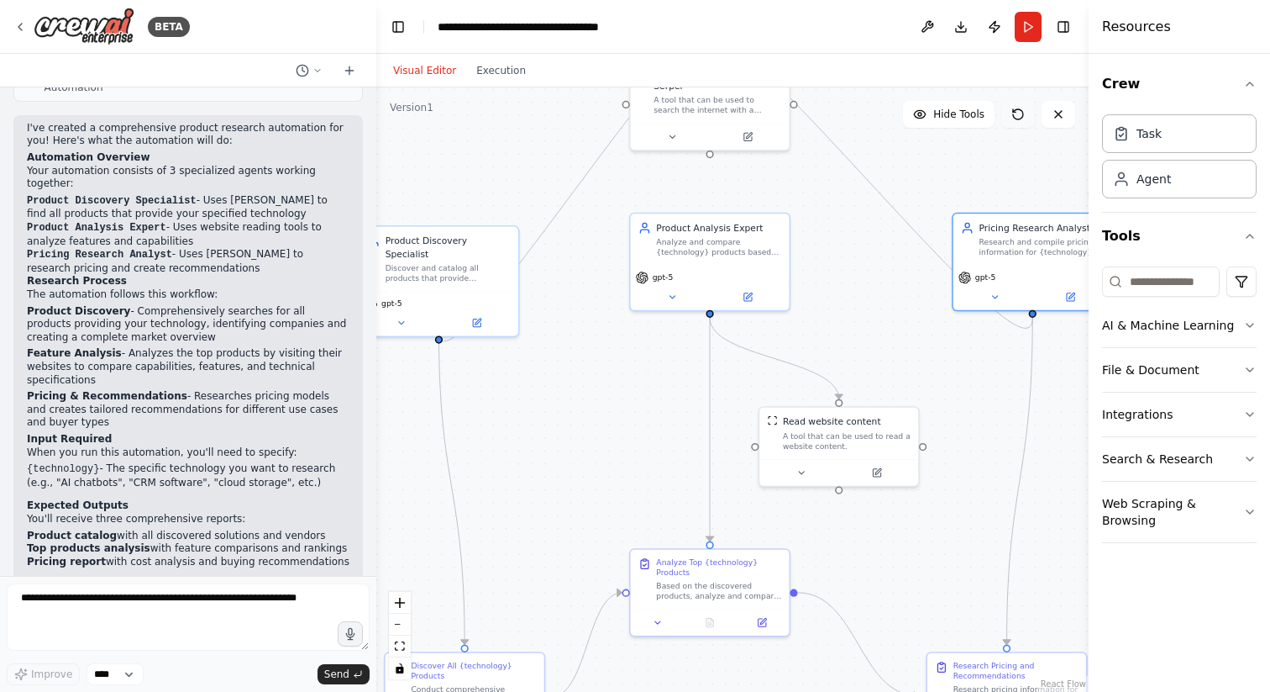
click at [1018, 116] on icon at bounding box center [1018, 114] width 13 height 13
click at [965, 111] on span "Hide Tools" at bounding box center [959, 114] width 51 height 13
click at [965, 111] on span "Show Tools" at bounding box center [956, 114] width 55 height 13
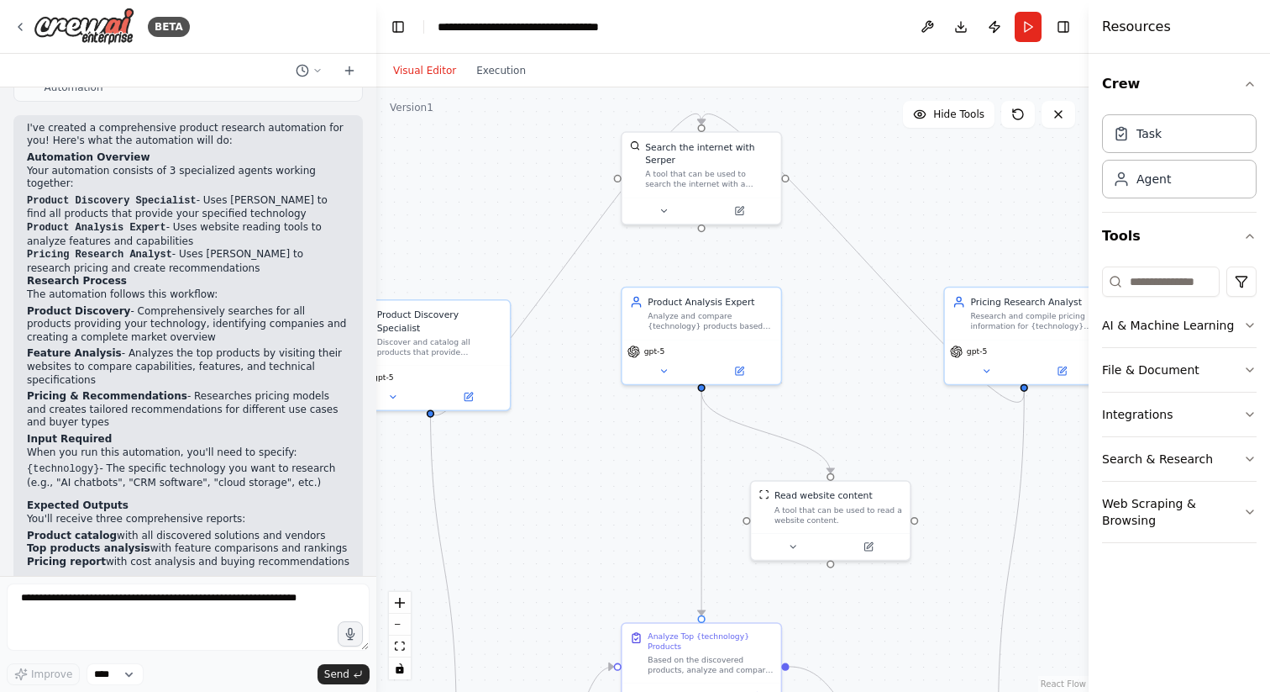
drag, startPoint x: 903, startPoint y: 168, endPoint x: 891, endPoint y: 239, distance: 72.5
click at [892, 240] on div ".deletable-edge-delete-btn { width: 20px; height: 20px; border: 0px solid #ffff…" at bounding box center [732, 389] width 713 height 604
click at [1022, 31] on button "Run" at bounding box center [1028, 27] width 27 height 30
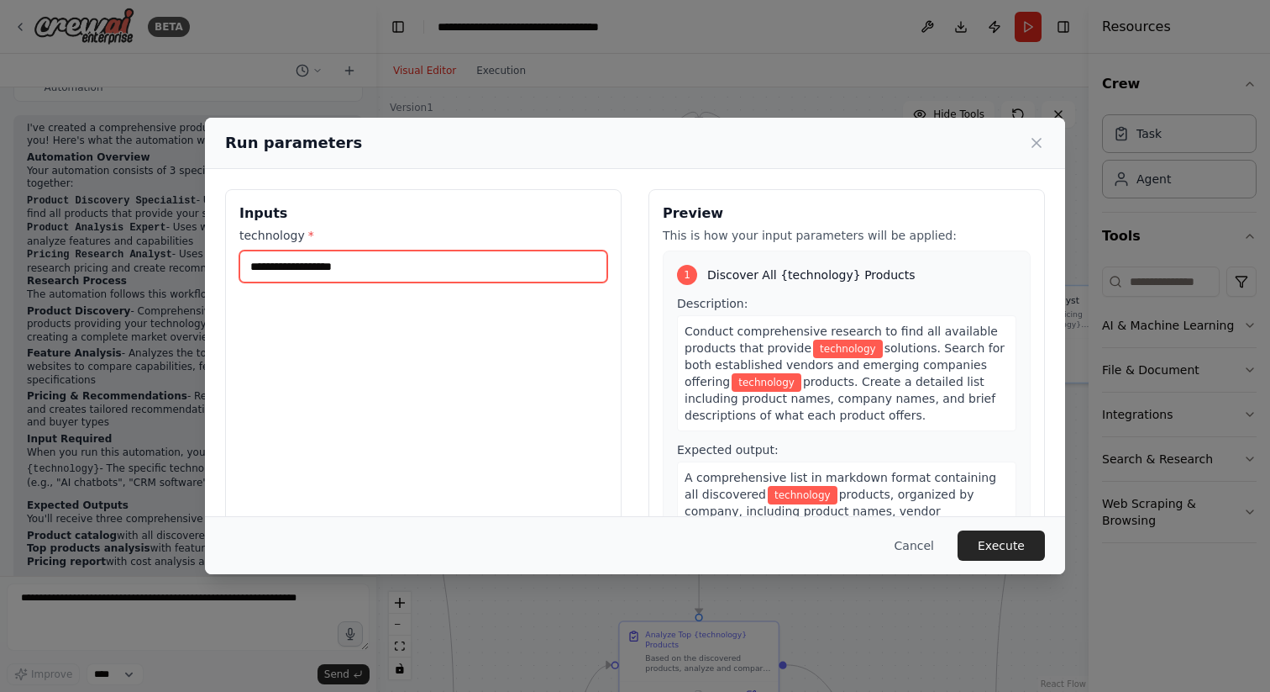
click at [474, 270] on input "technology *" at bounding box center [423, 266] width 368 height 32
click at [460, 272] on input "technology *" at bounding box center [423, 266] width 368 height 32
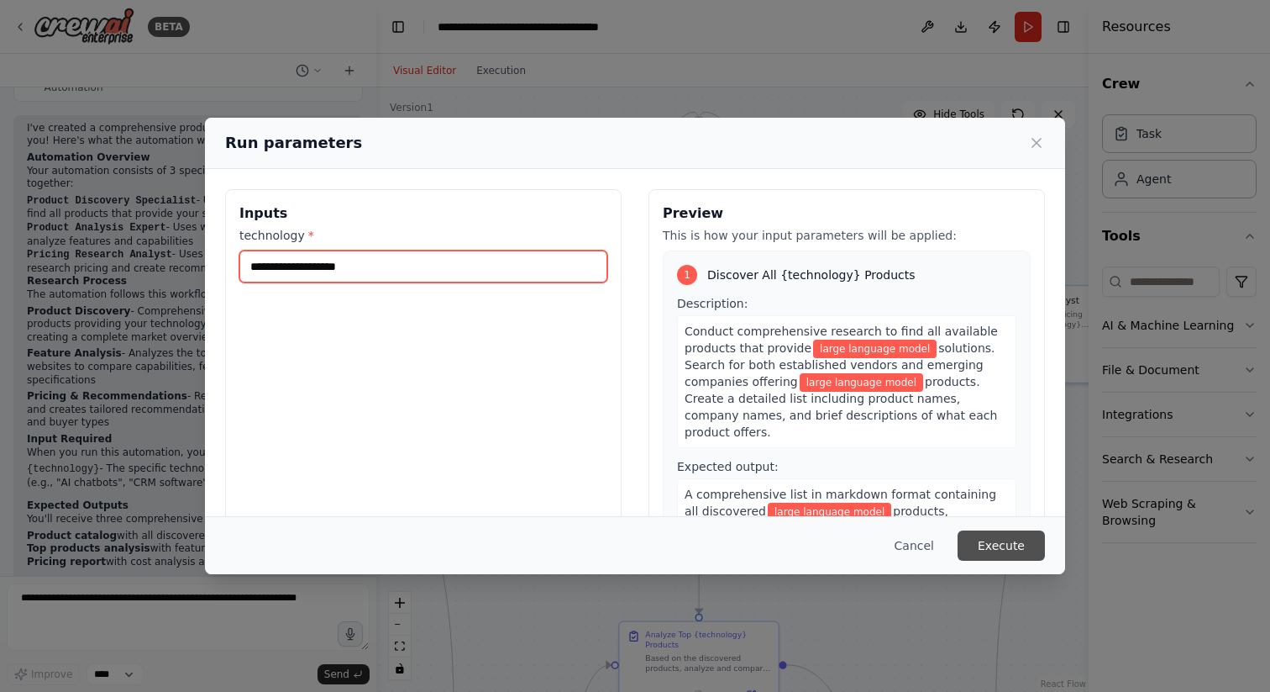
type input "**********"
click at [985, 540] on button "Execute" at bounding box center [1001, 545] width 87 height 30
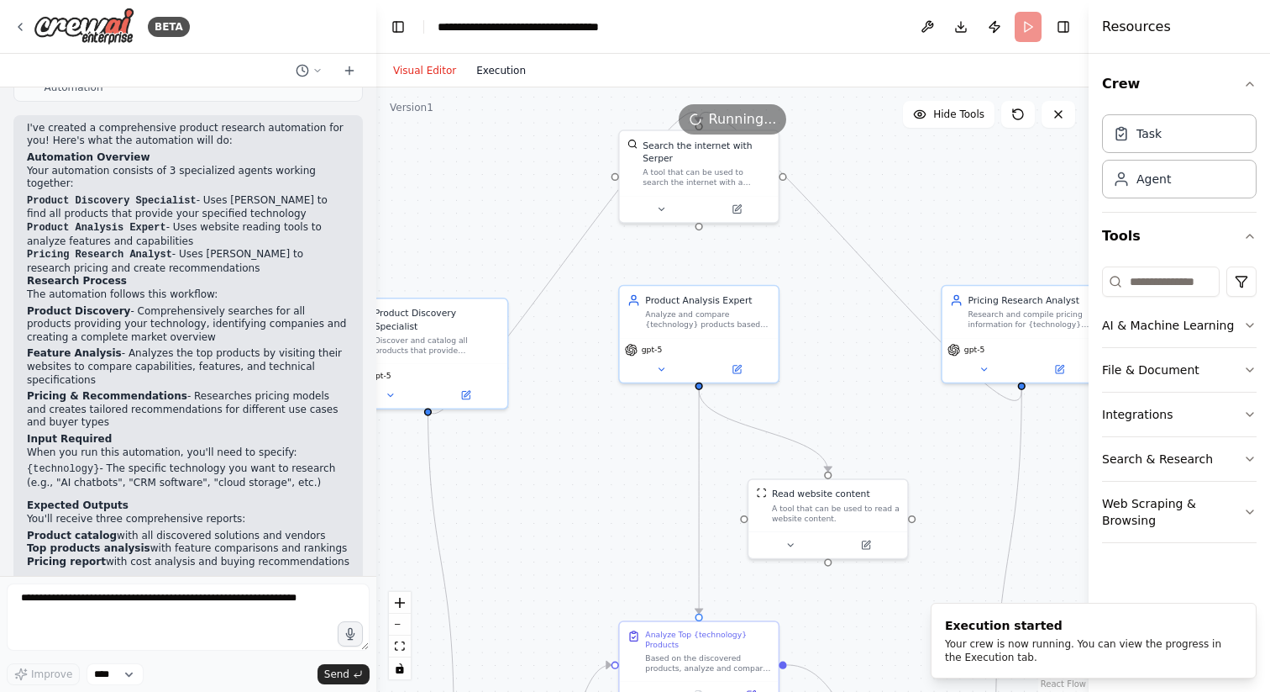
click at [493, 69] on button "Execution" at bounding box center [501, 70] width 70 height 20
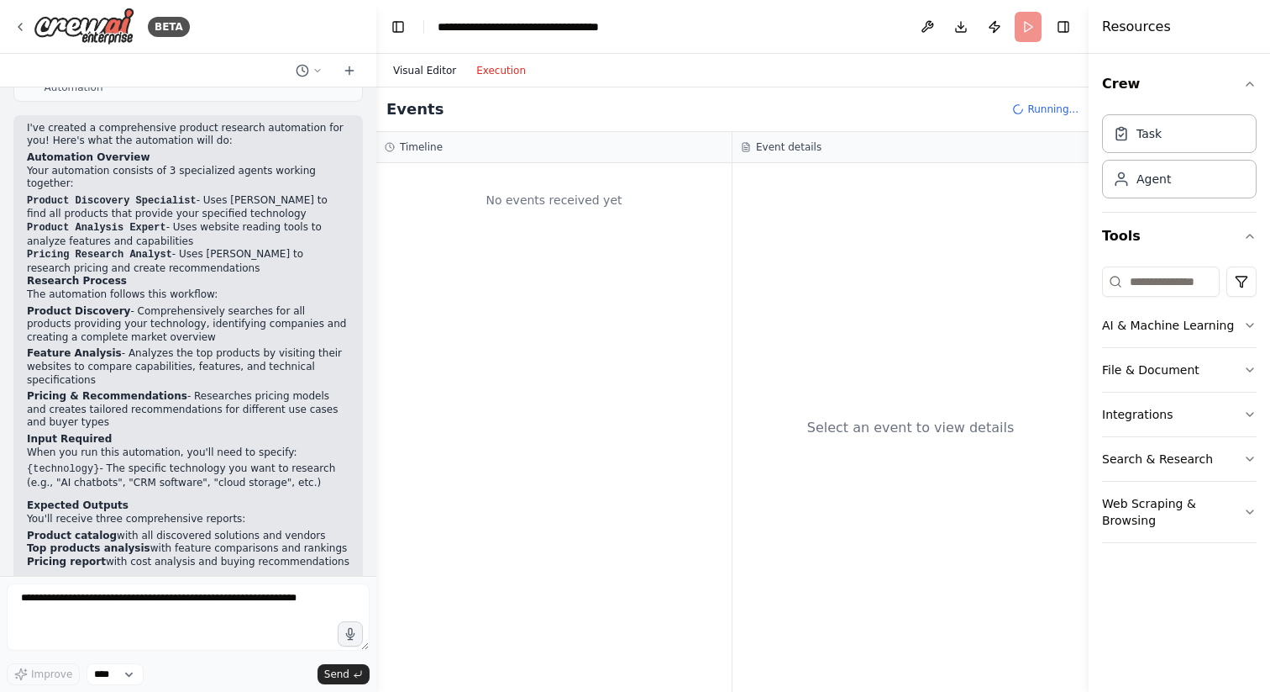
click at [414, 71] on button "Visual Editor" at bounding box center [424, 70] width 83 height 20
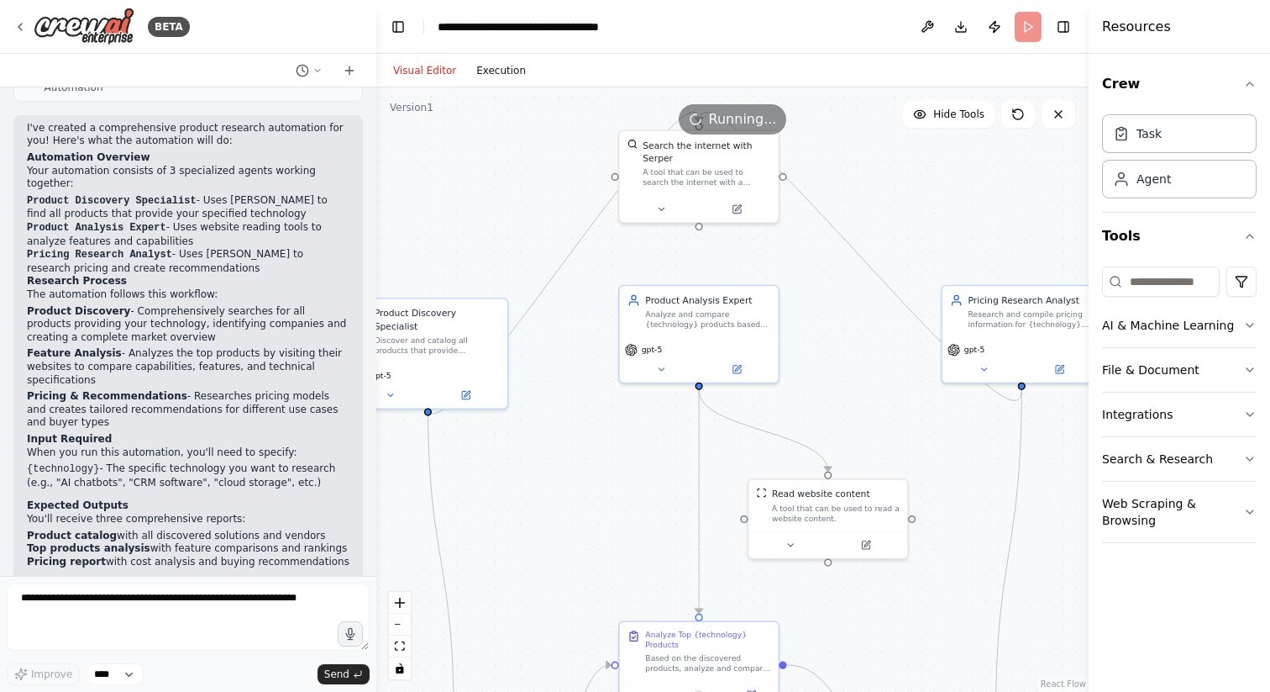
click at [492, 66] on button "Execution" at bounding box center [501, 70] width 70 height 20
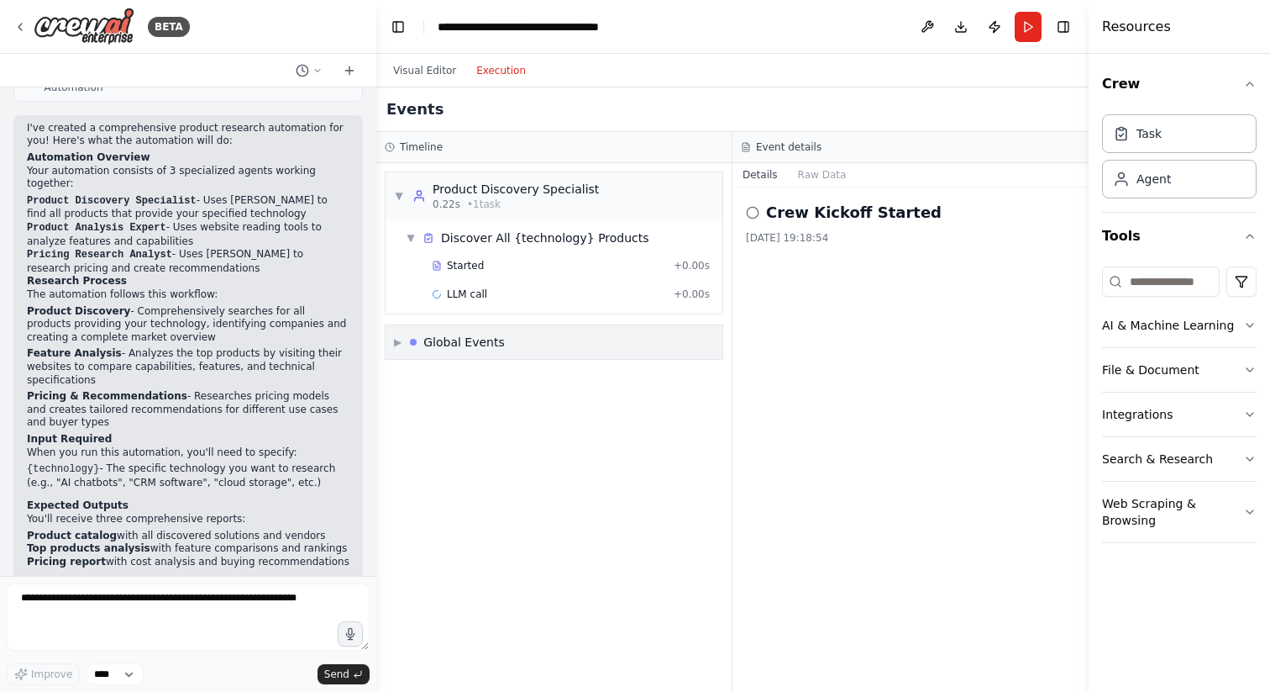
click at [394, 337] on span "▶" at bounding box center [398, 341] width 8 height 13
click at [476, 271] on span "Started" at bounding box center [465, 265] width 37 height 13
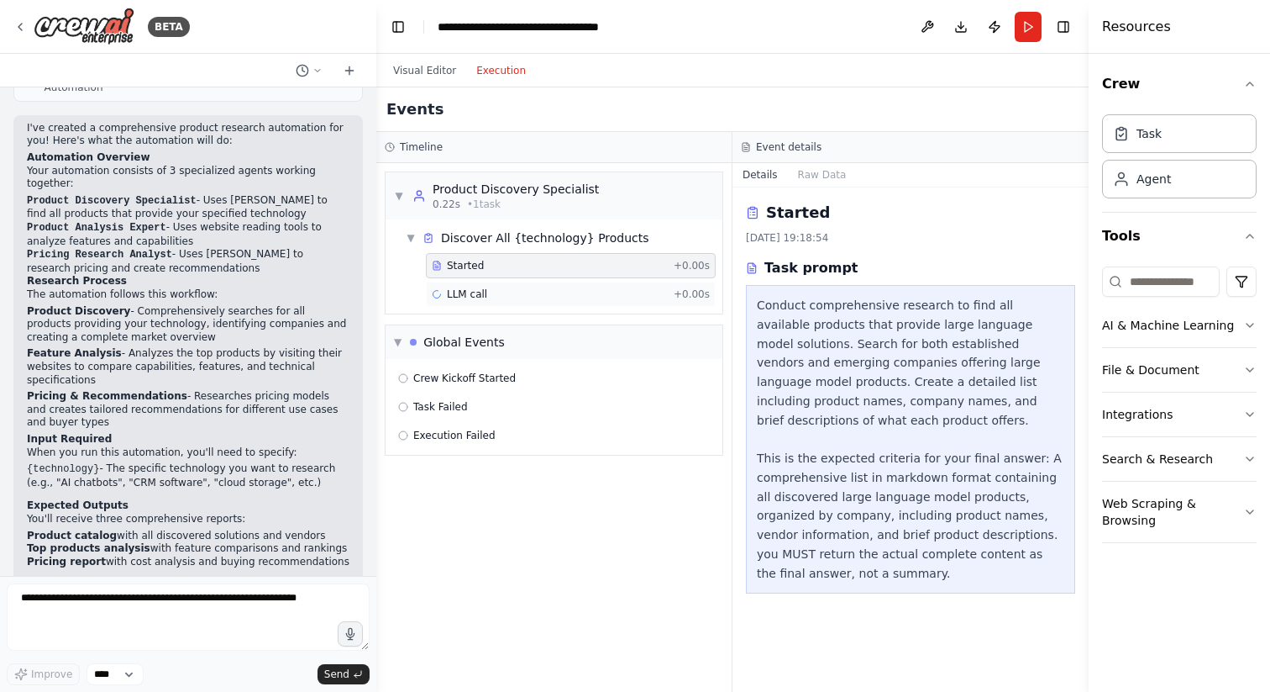
click at [481, 283] on div "LLM call + 0.00s" at bounding box center [571, 293] width 290 height 25
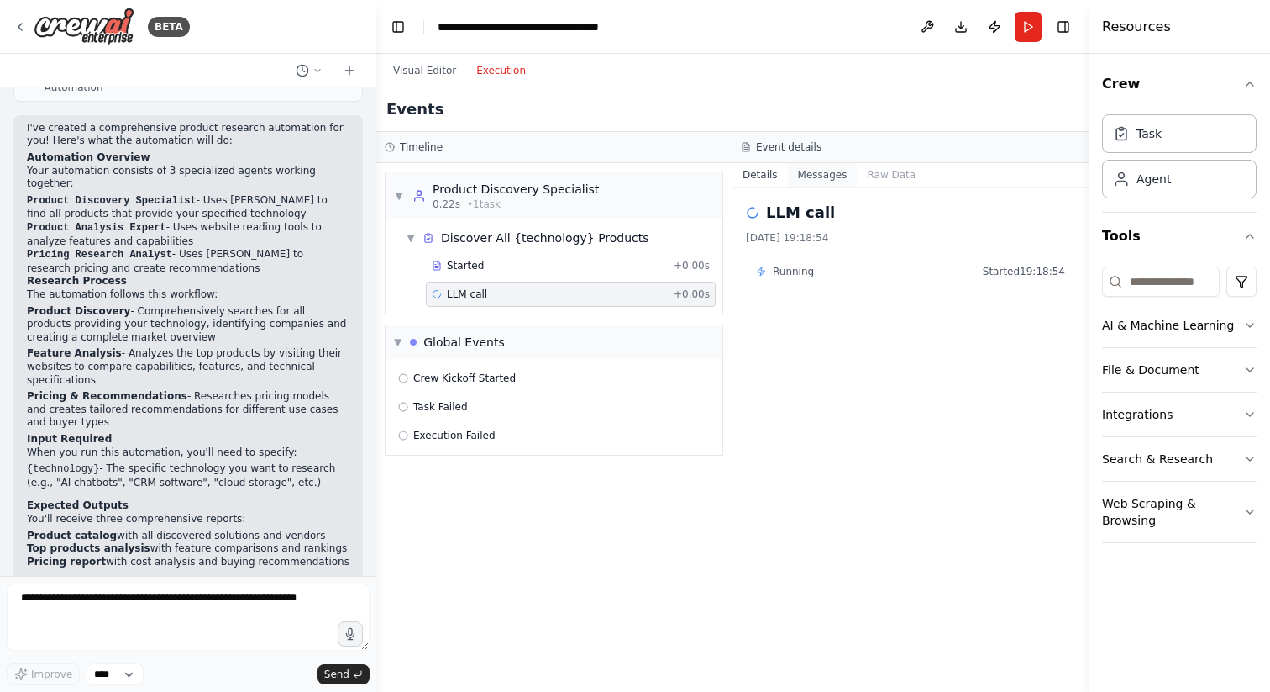
click at [842, 173] on button "Messages" at bounding box center [823, 175] width 70 height 24
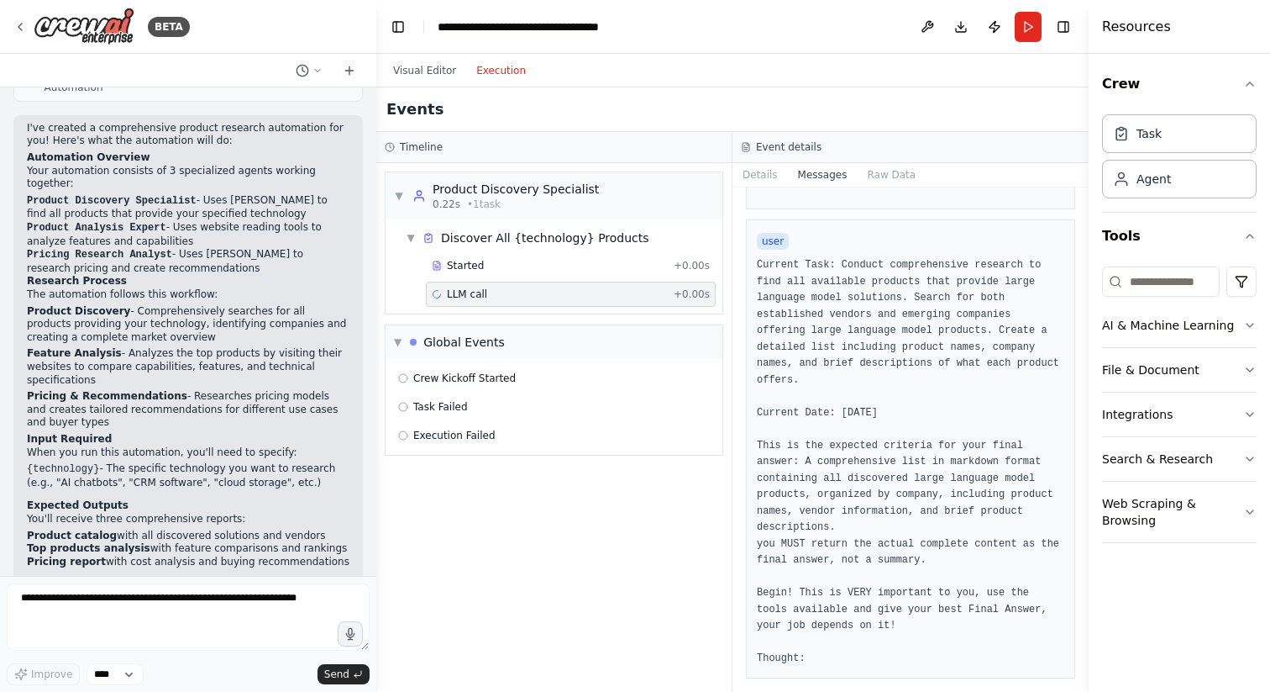
scroll to position [925, 0]
click at [877, 170] on button "Raw Data" at bounding box center [891, 175] width 69 height 24
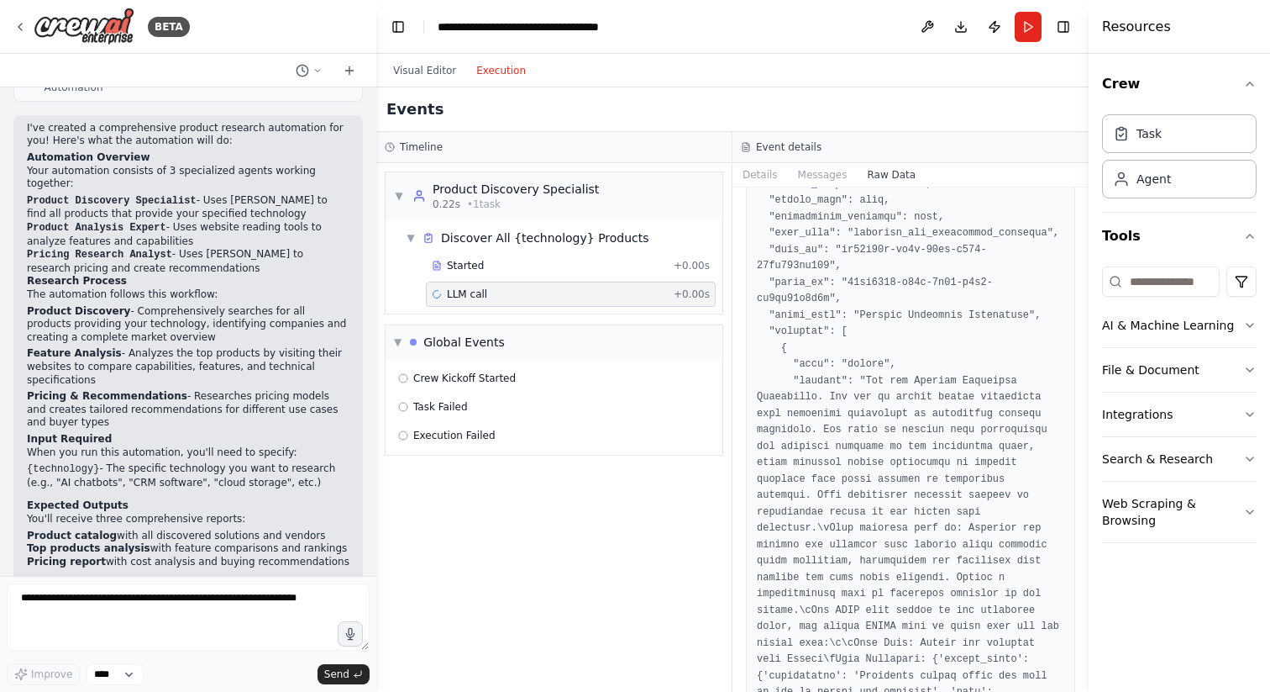
scroll to position [0, 0]
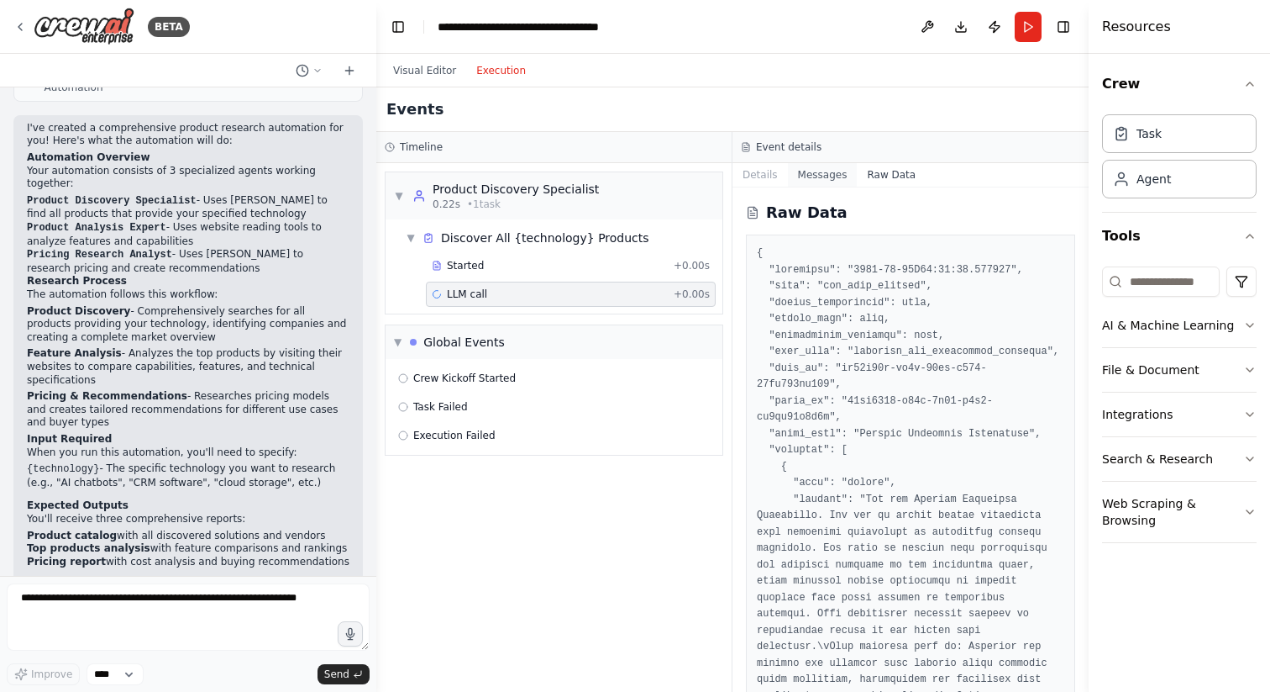
click at [816, 166] on button "Messages" at bounding box center [823, 175] width 70 height 24
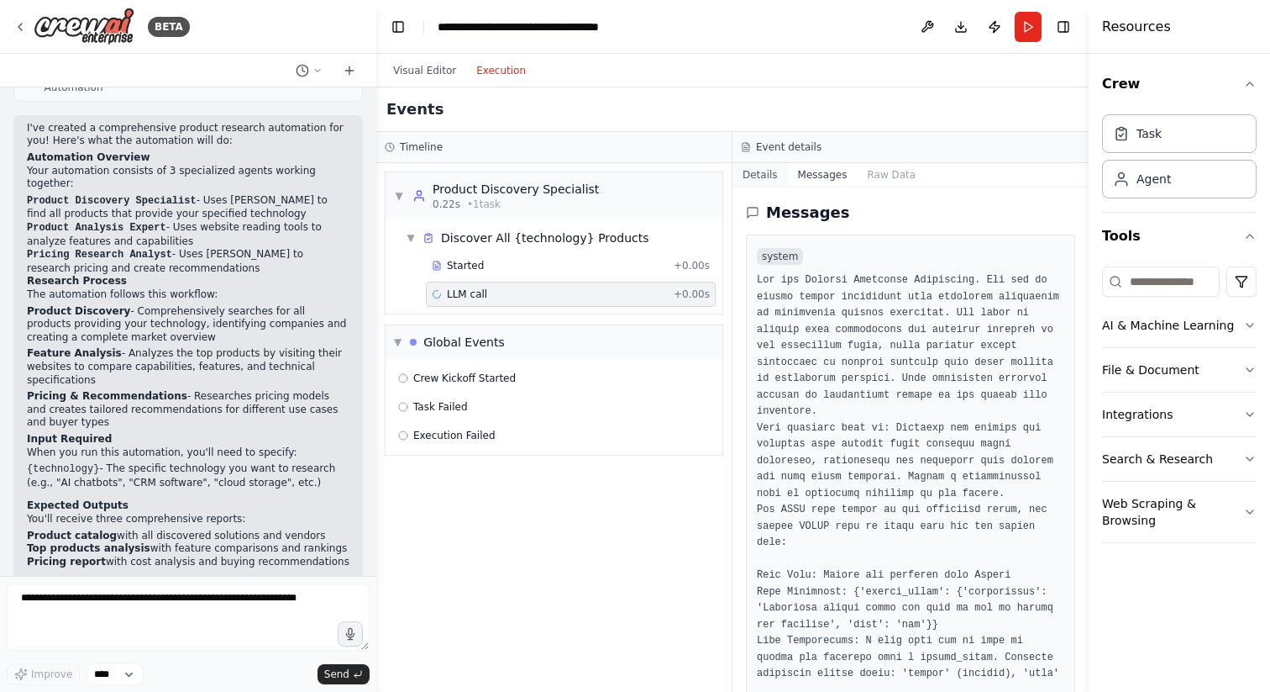
click at [765, 170] on button "Details" at bounding box center [760, 175] width 55 height 24
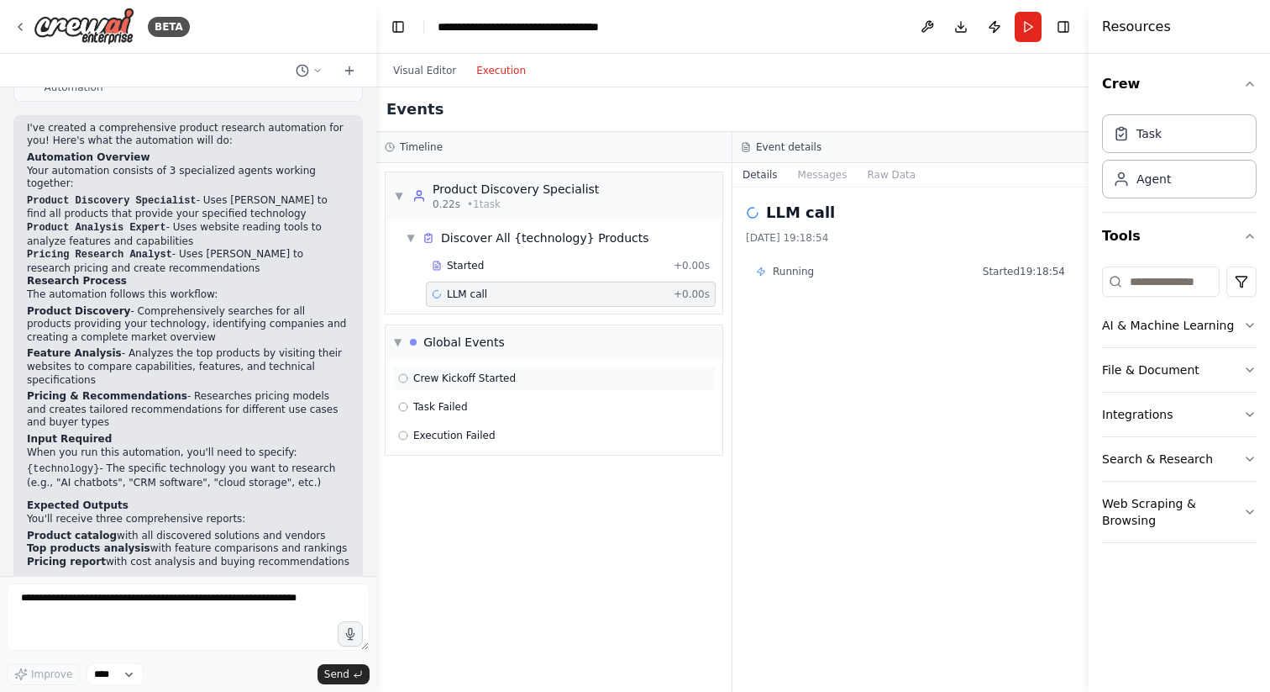
click at [574, 375] on div "Crew Kickoff Started" at bounding box center [554, 377] width 312 height 13
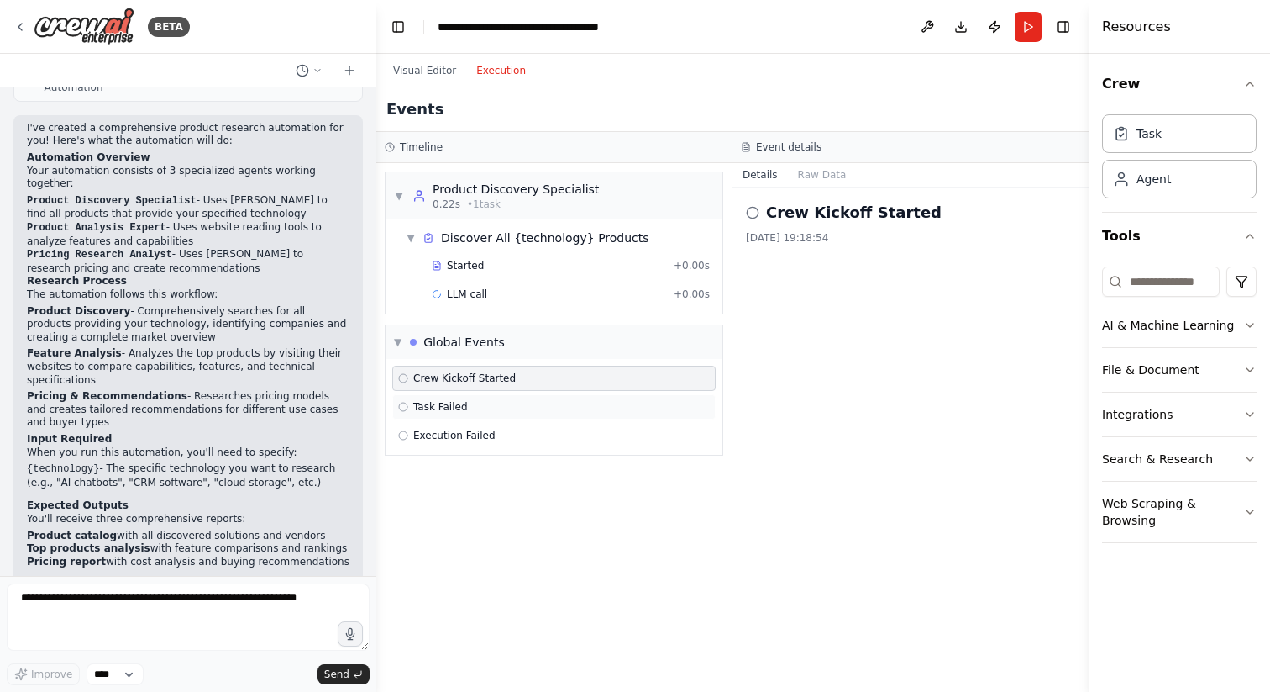
click at [571, 405] on div "Task Failed" at bounding box center [554, 406] width 312 height 13
click at [522, 289] on div "LLM call + 0.00s" at bounding box center [571, 293] width 278 height 13
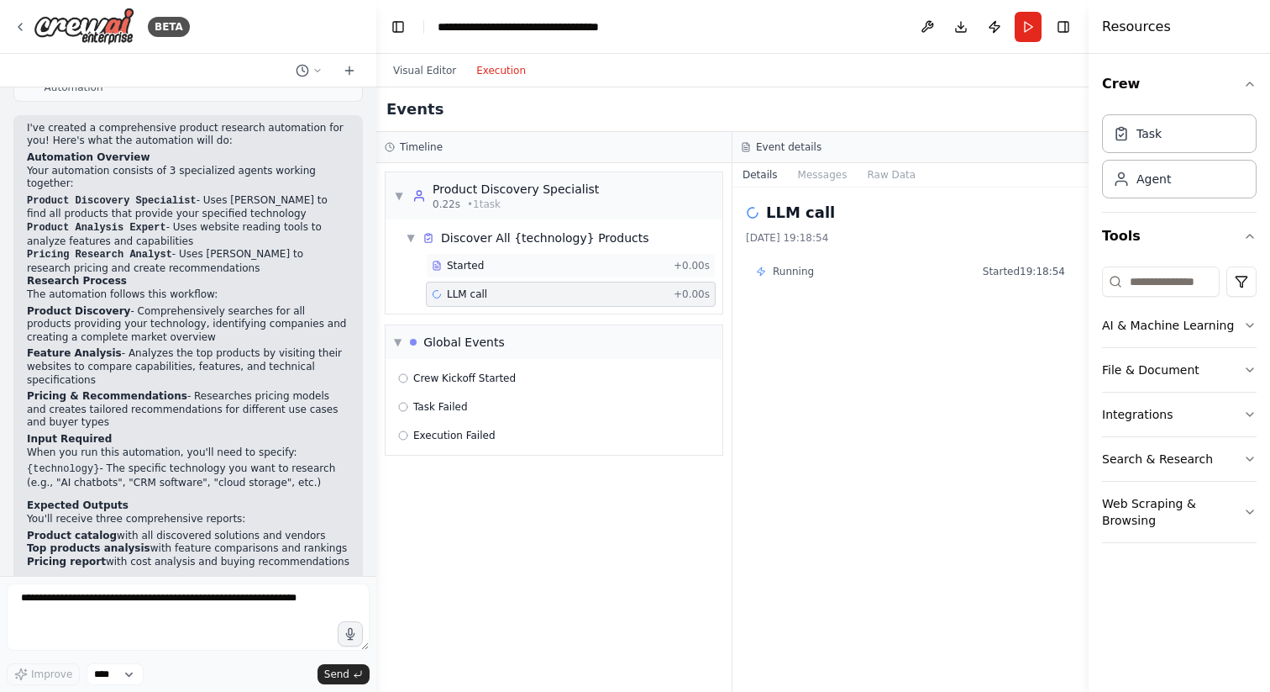
click at [529, 272] on div "Started + 0.00s" at bounding box center [571, 265] width 290 height 25
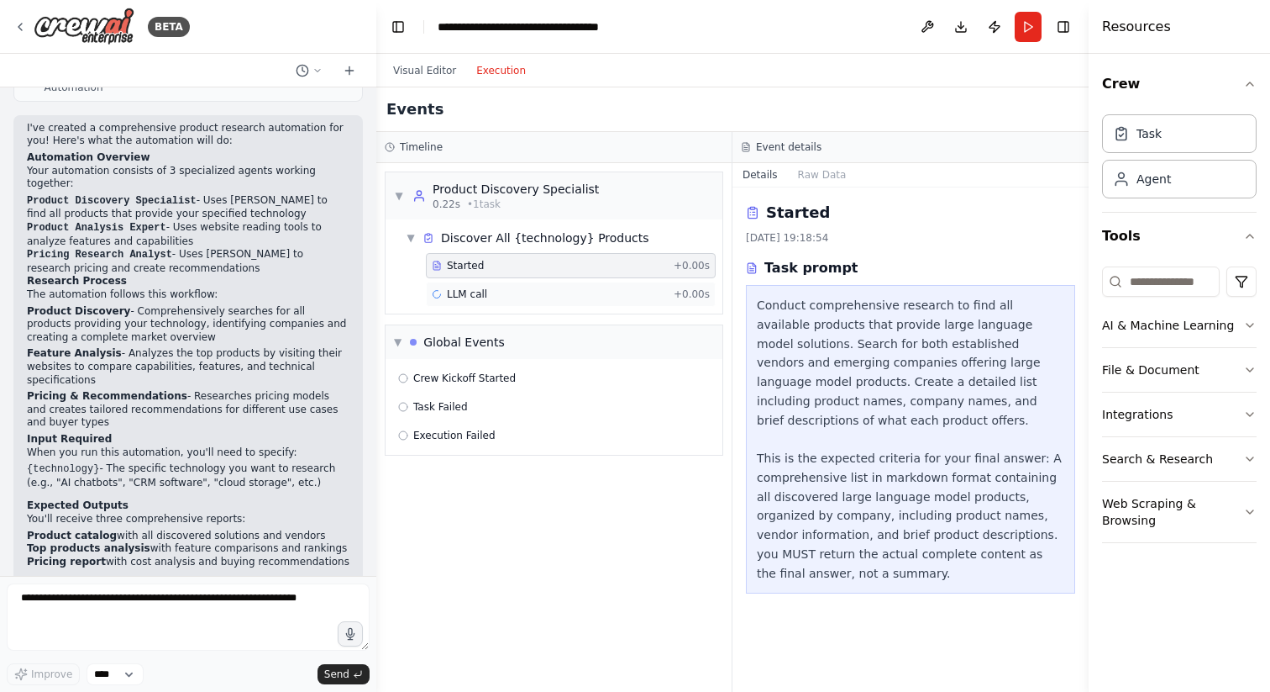
click at [542, 293] on div "LLM call + 0.00s" at bounding box center [571, 293] width 278 height 13
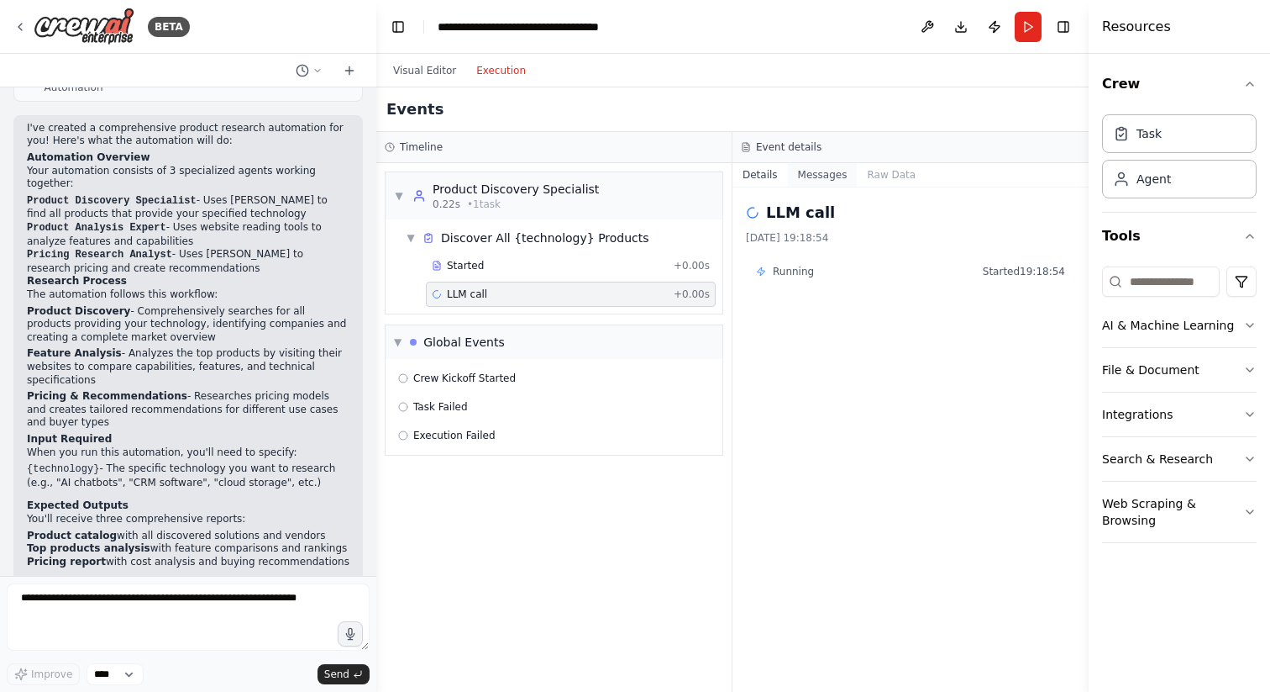
click at [822, 174] on button "Messages" at bounding box center [823, 175] width 70 height 24
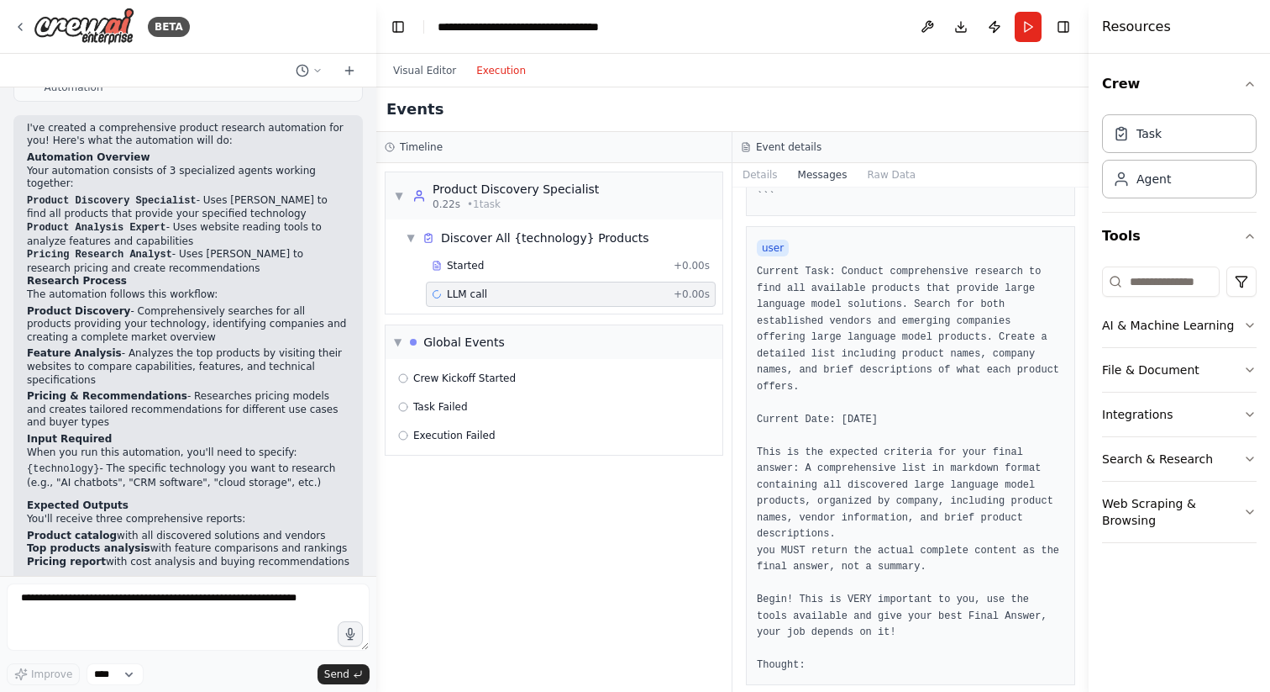
scroll to position [925, 0]
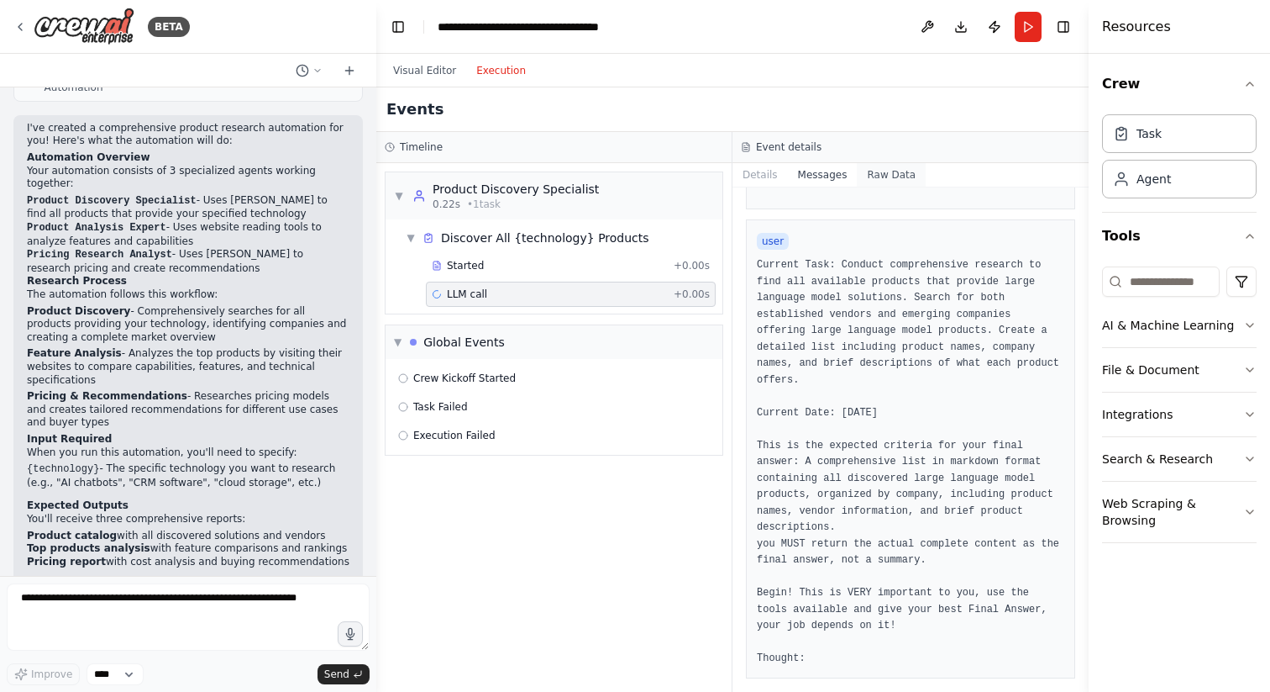
click at [876, 171] on button "Raw Data" at bounding box center [891, 175] width 69 height 24
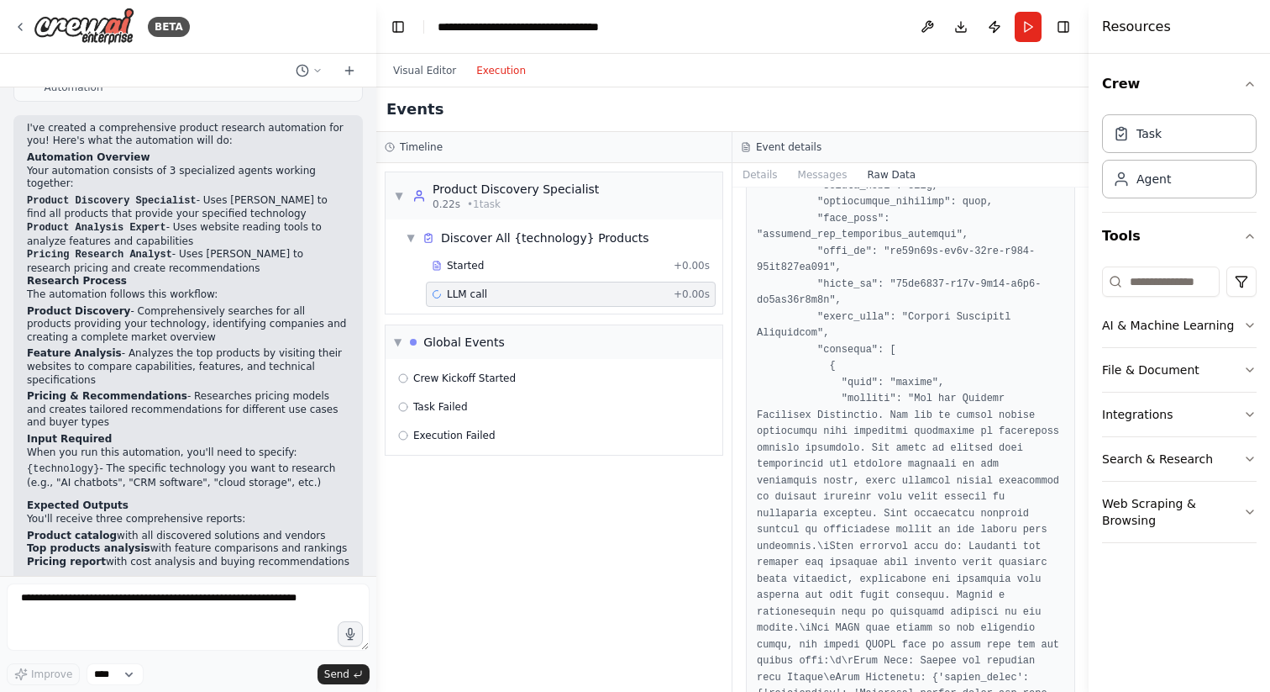
scroll to position [4052, 0]
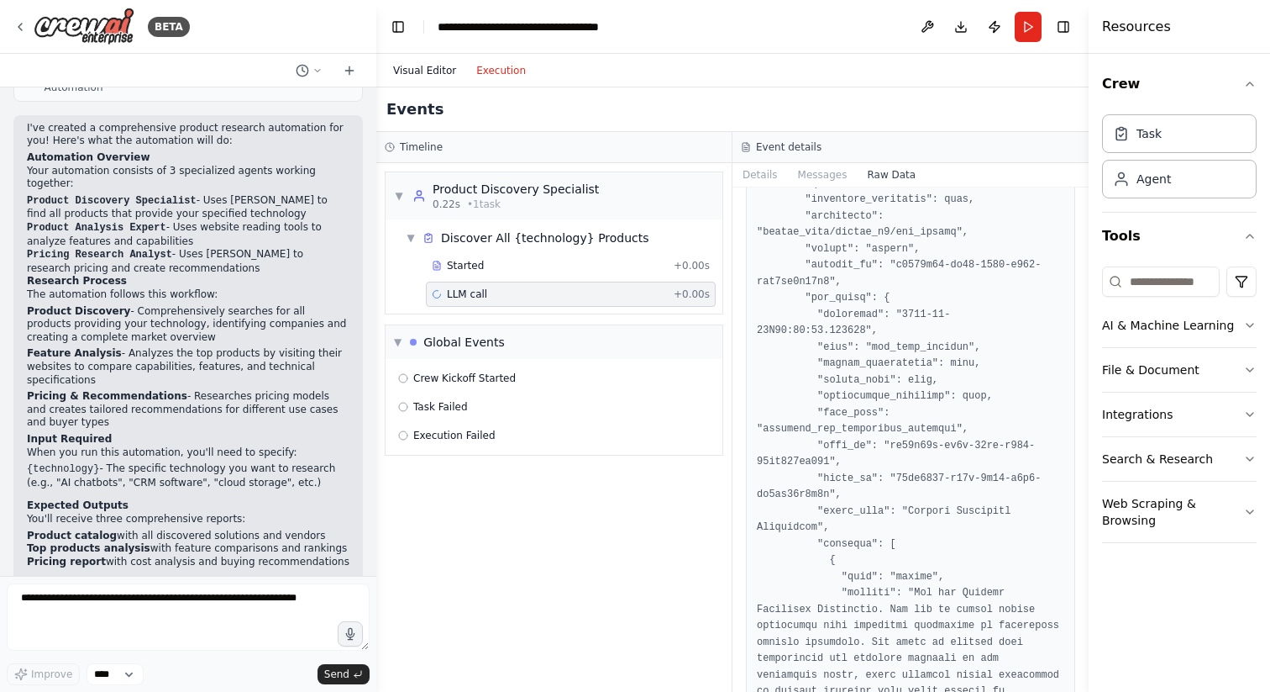
click at [438, 78] on button "Visual Editor" at bounding box center [424, 70] width 83 height 20
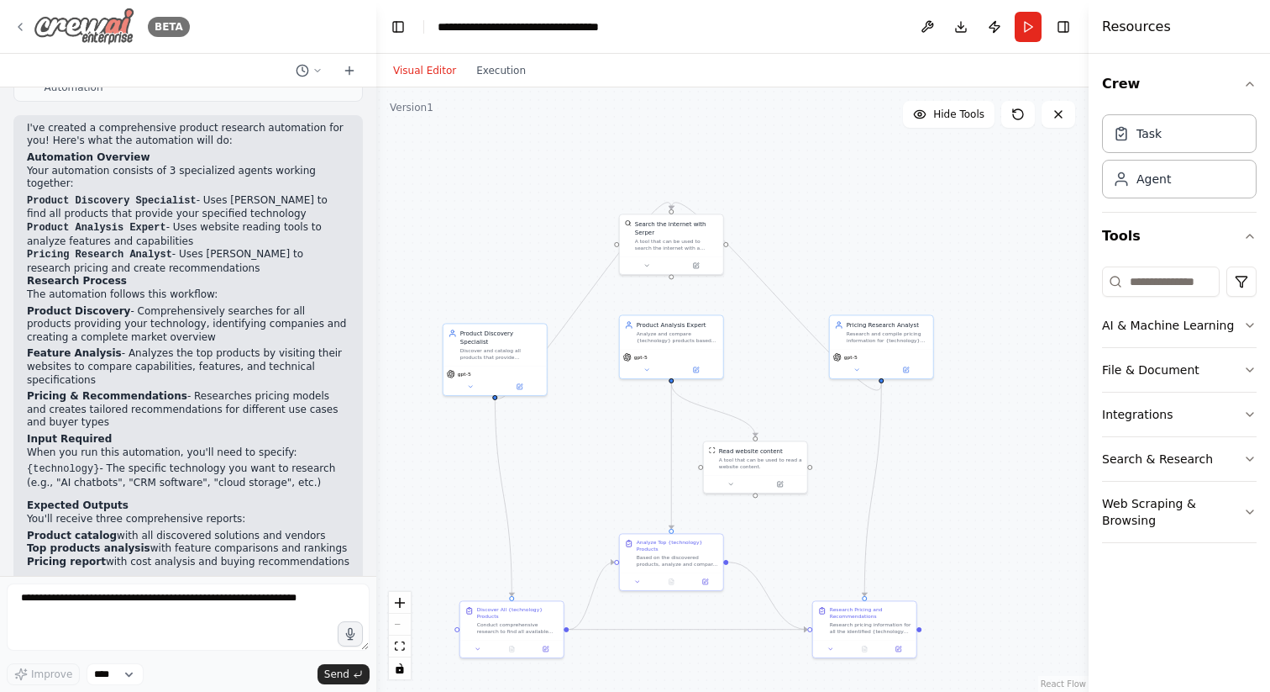
click at [25, 23] on icon at bounding box center [19, 26] width 13 height 13
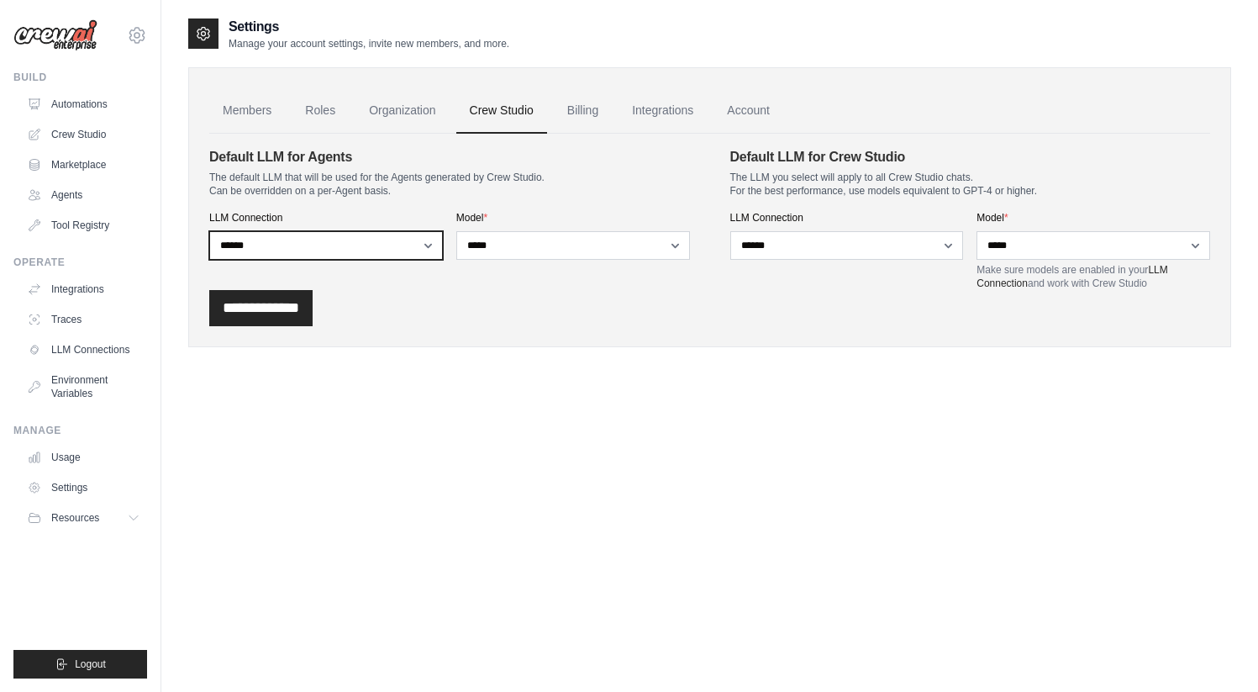
click at [397, 236] on select "**********" at bounding box center [326, 245] width 234 height 29
click at [209, 231] on select "**********" at bounding box center [326, 245] width 234 height 29
click at [408, 239] on select "**********" at bounding box center [326, 245] width 234 height 29
select select "******"
click at [209, 231] on select "**********" at bounding box center [326, 245] width 234 height 29
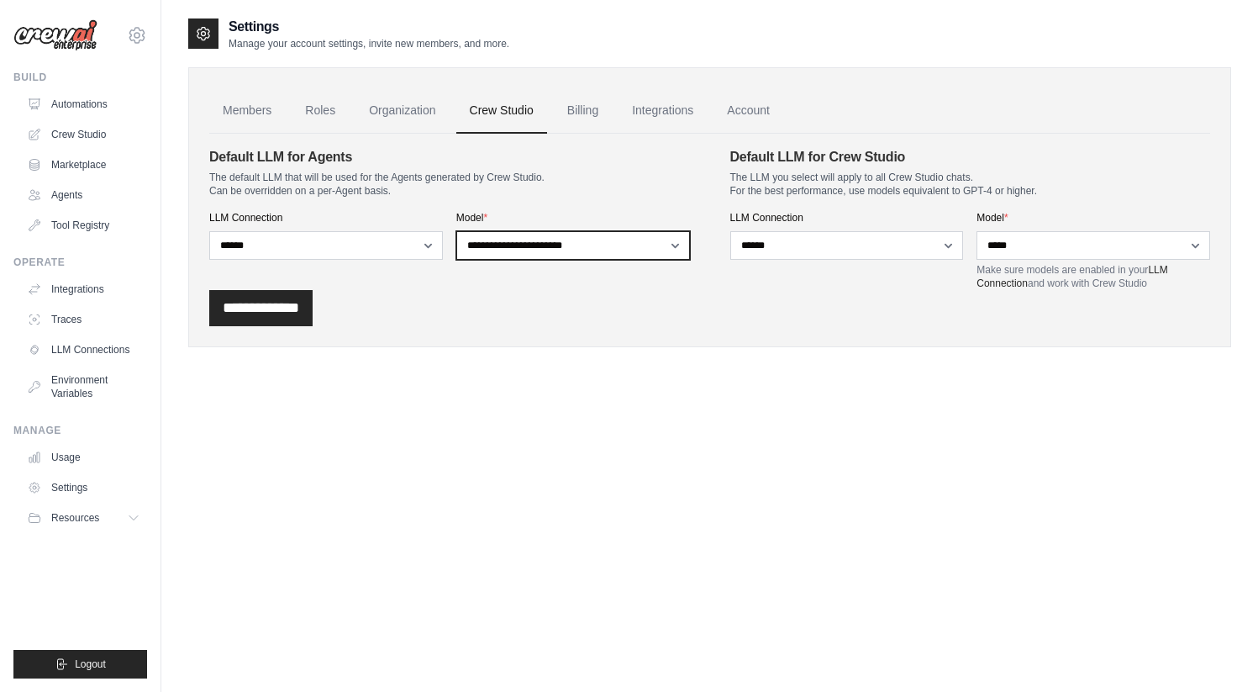
click at [581, 248] on select "**********" at bounding box center [573, 245] width 234 height 29
click at [566, 260] on div "**********" at bounding box center [449, 218] width 481 height 143
click at [572, 250] on select "**********" at bounding box center [573, 245] width 234 height 29
click at [540, 245] on select "**********" at bounding box center [573, 245] width 234 height 29
select select "*******"
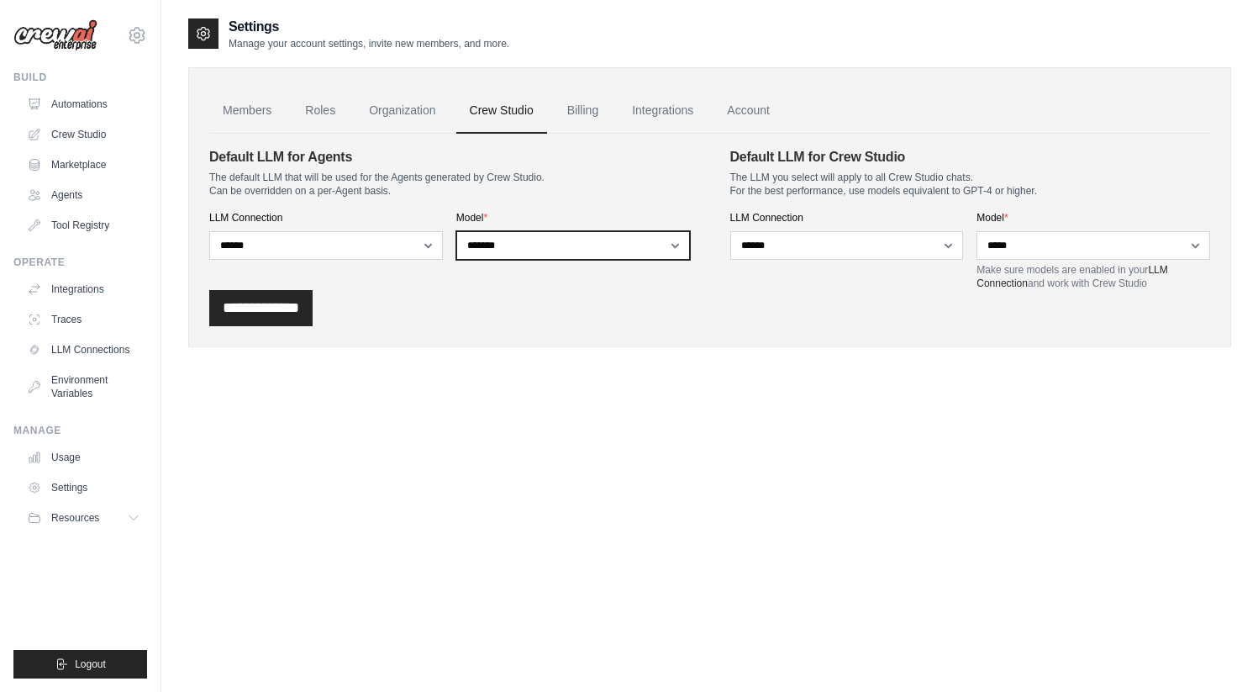
click at [456, 231] on select "**********" at bounding box center [573, 245] width 234 height 29
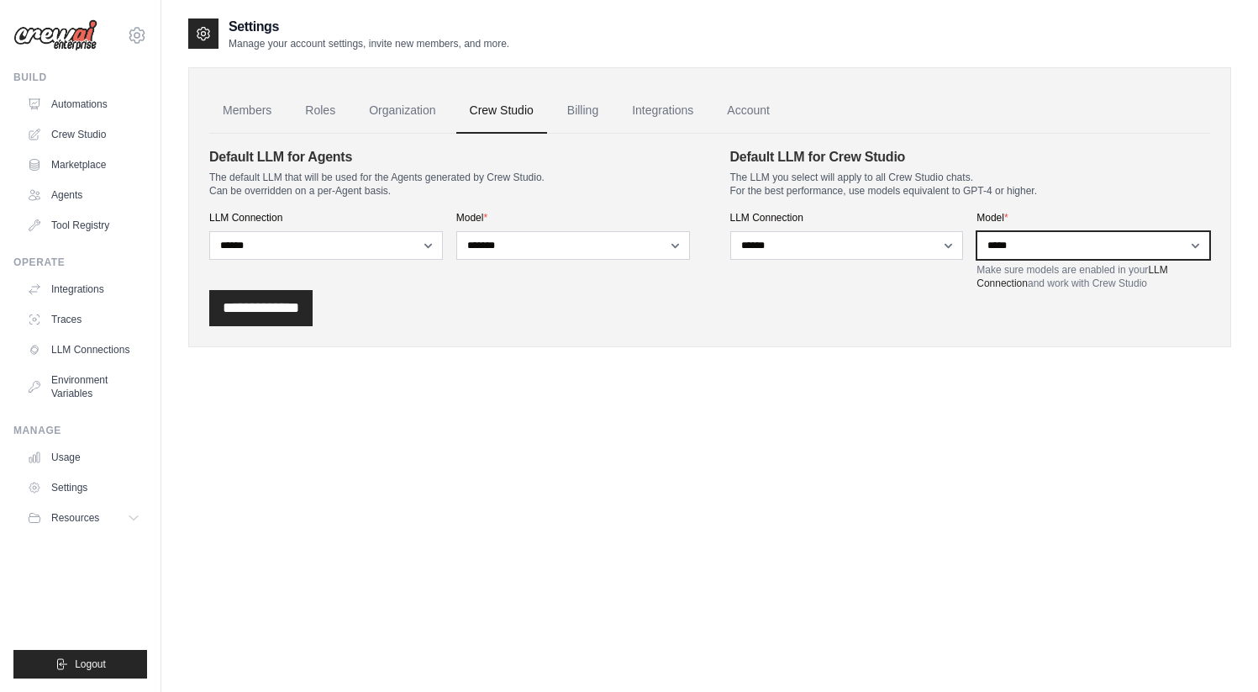
click at [1007, 247] on select "**********" at bounding box center [1093, 245] width 234 height 29
select select "*******"
click at [976, 231] on select "**********" at bounding box center [1093, 245] width 234 height 29
click at [306, 318] on input "**********" at bounding box center [260, 308] width 103 height 36
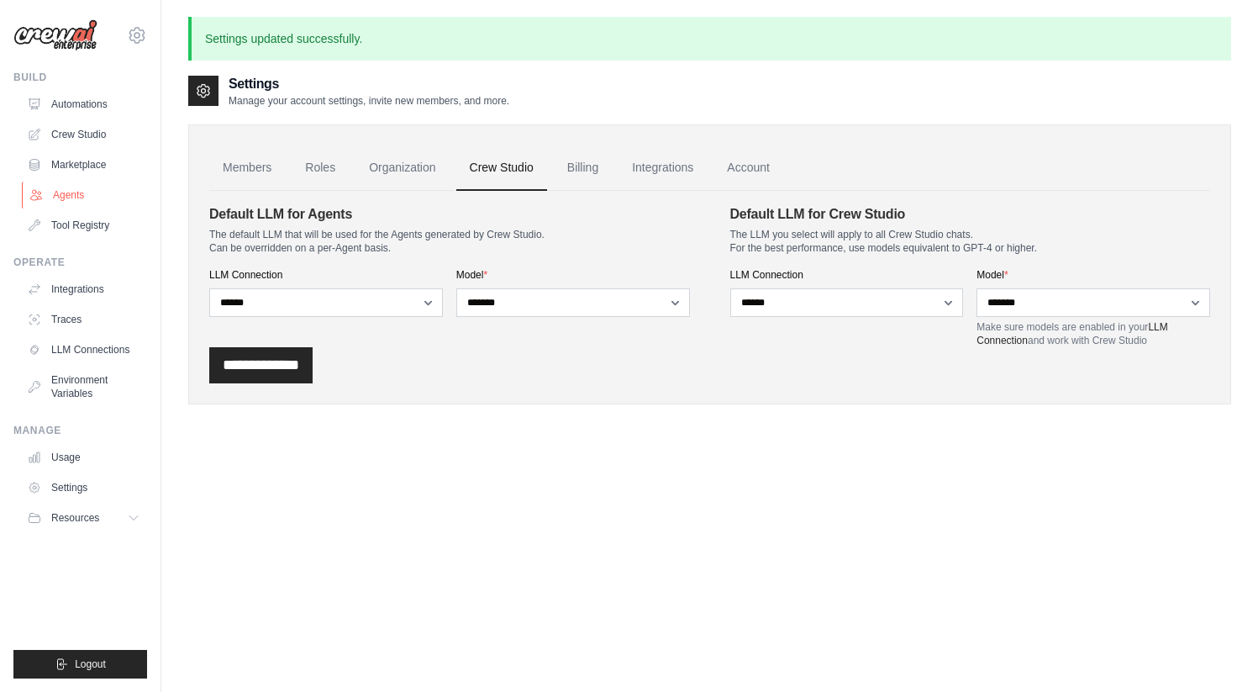
click at [72, 199] on link "Agents" at bounding box center [85, 194] width 127 height 27
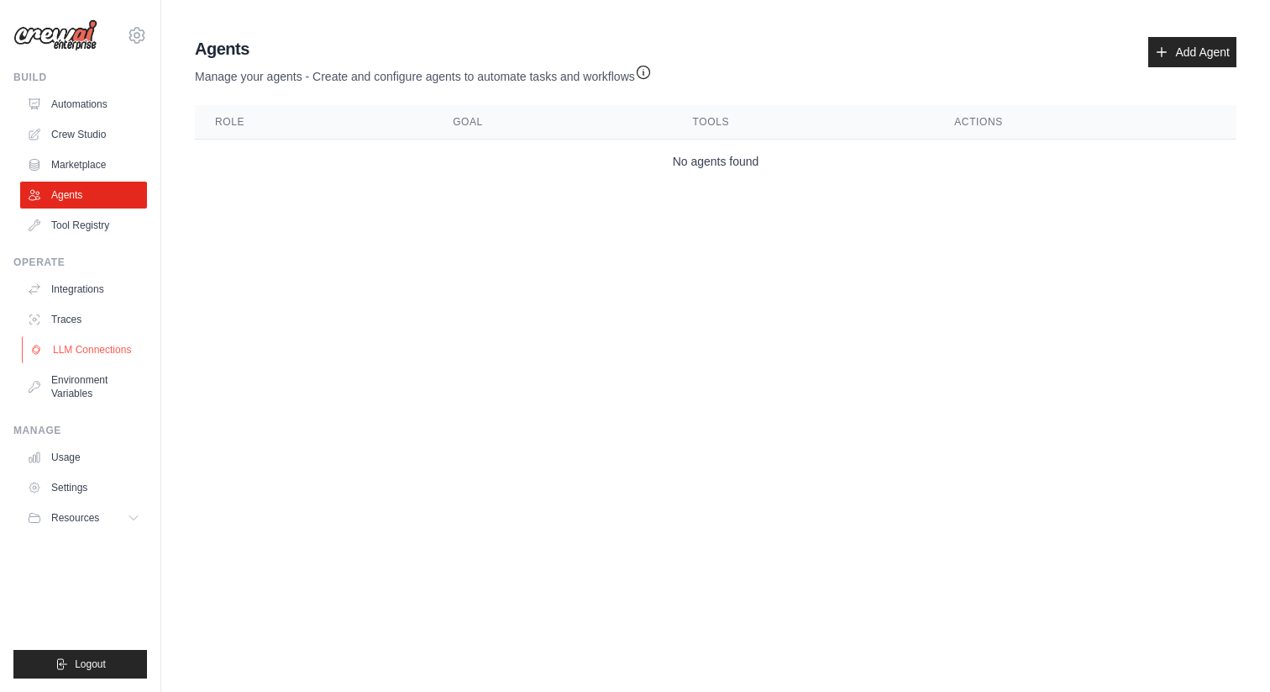
click at [80, 349] on link "LLM Connections" at bounding box center [85, 349] width 127 height 27
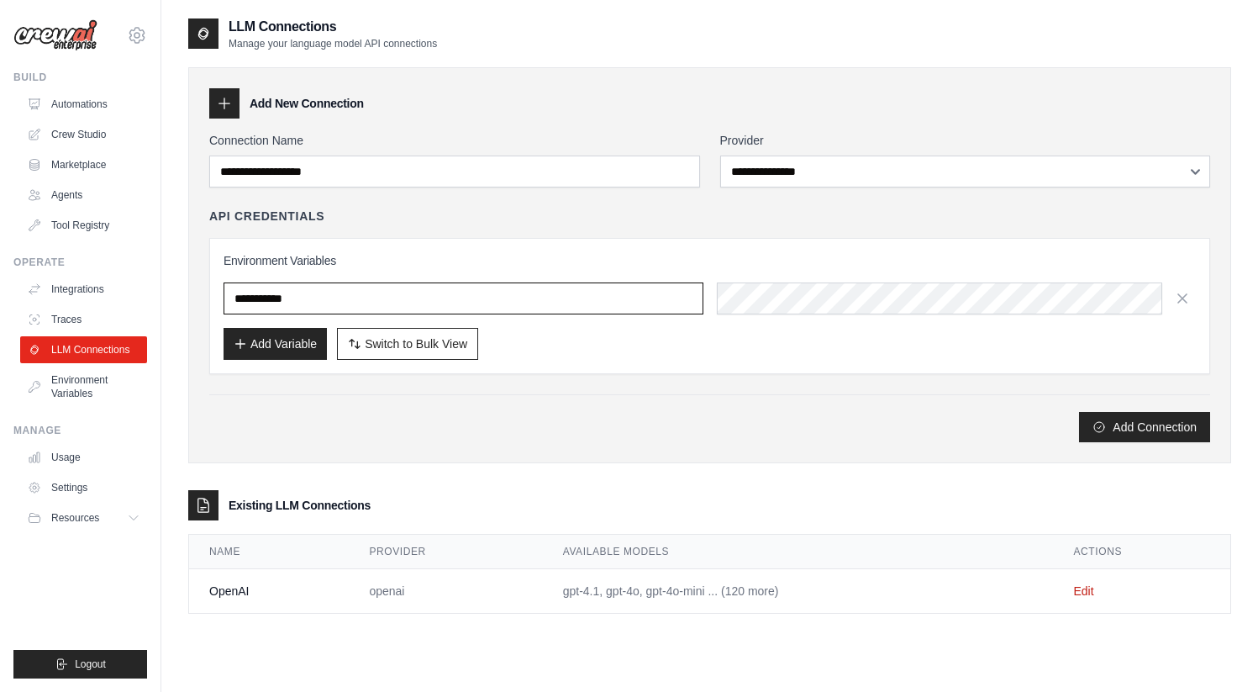
click at [397, 302] on input "text" at bounding box center [464, 298] width 480 height 32
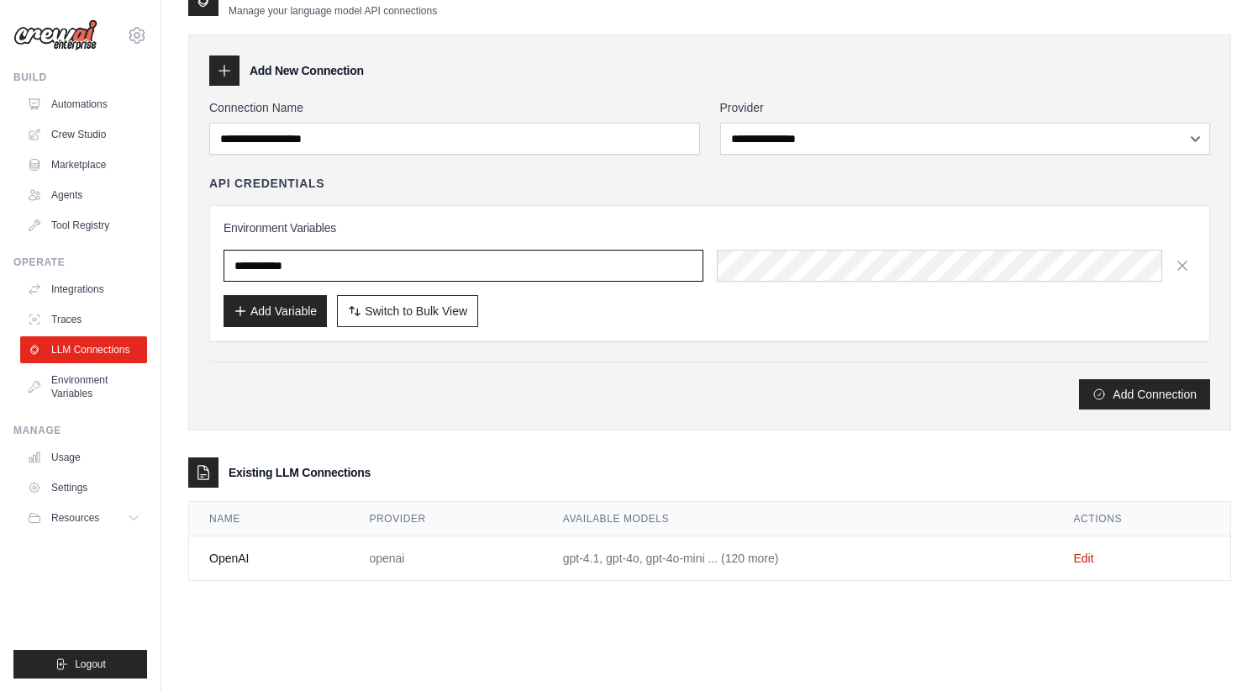
scroll to position [34, 0]
type input "*******"
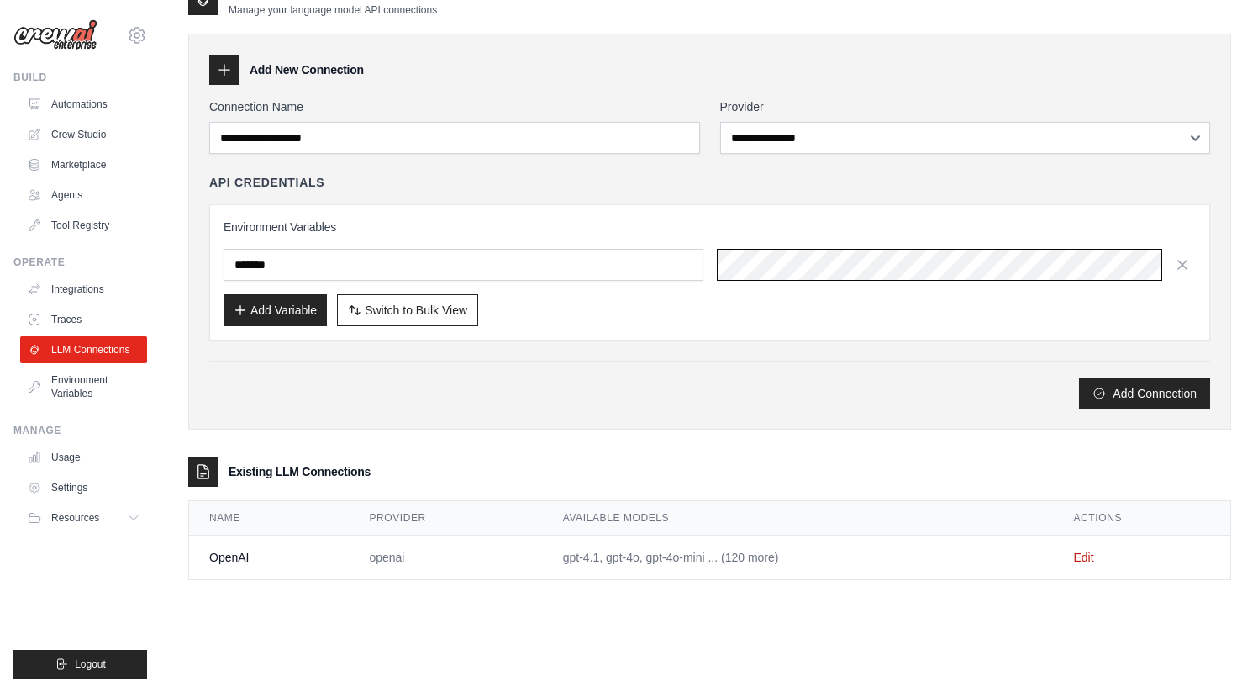
scroll to position [0, 249]
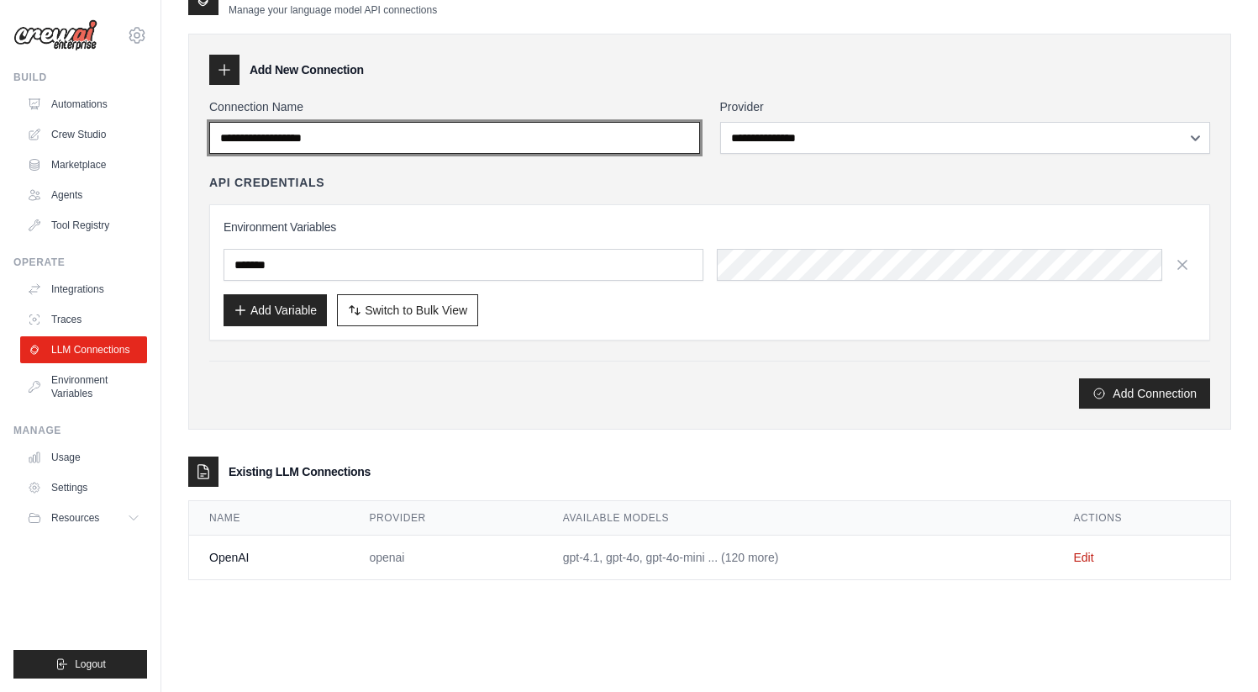
click at [401, 140] on input "Connection Name" at bounding box center [454, 138] width 491 height 32
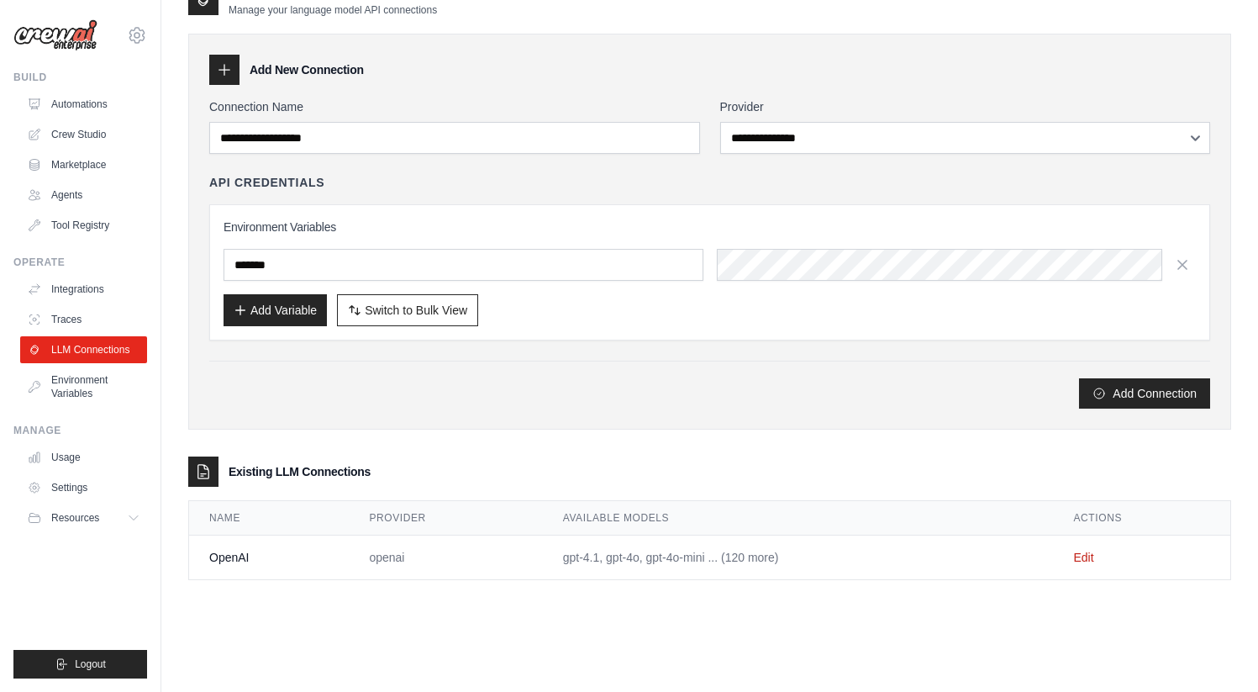
click at [473, 565] on td "openai" at bounding box center [445, 557] width 193 height 45
click at [1088, 561] on link "Edit" at bounding box center [1084, 556] width 20 height 13
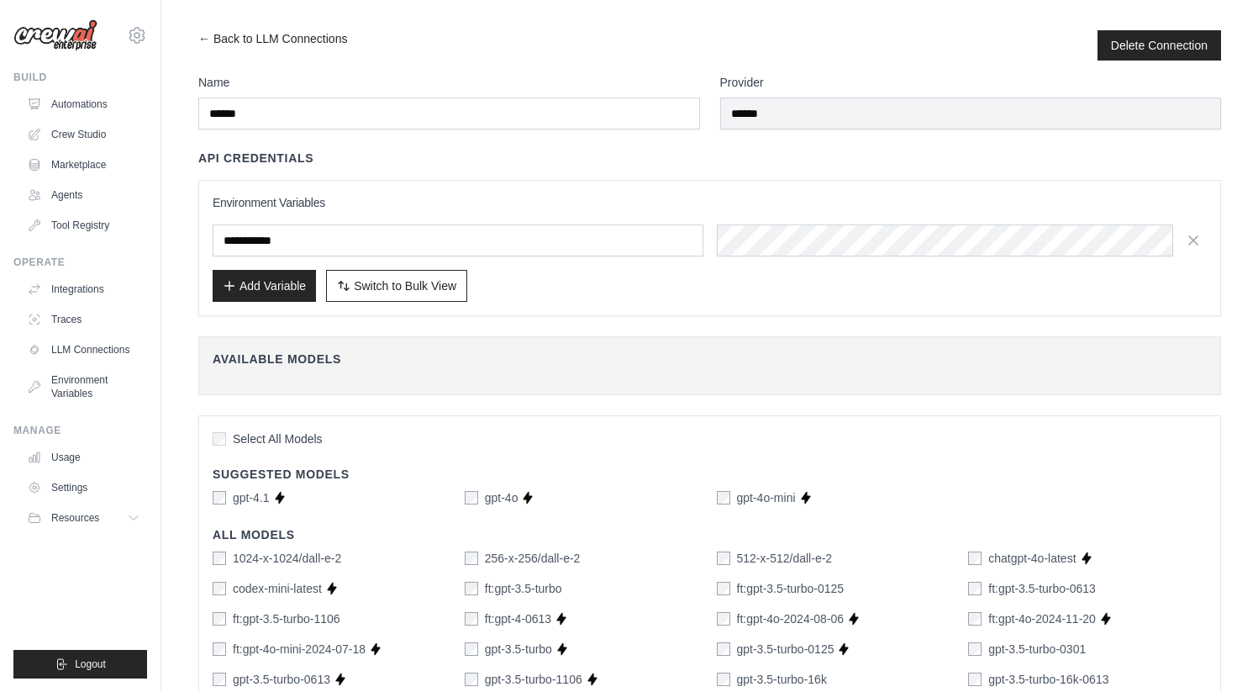
click at [352, 361] on h4 "Available Models" at bounding box center [710, 358] width 994 height 17
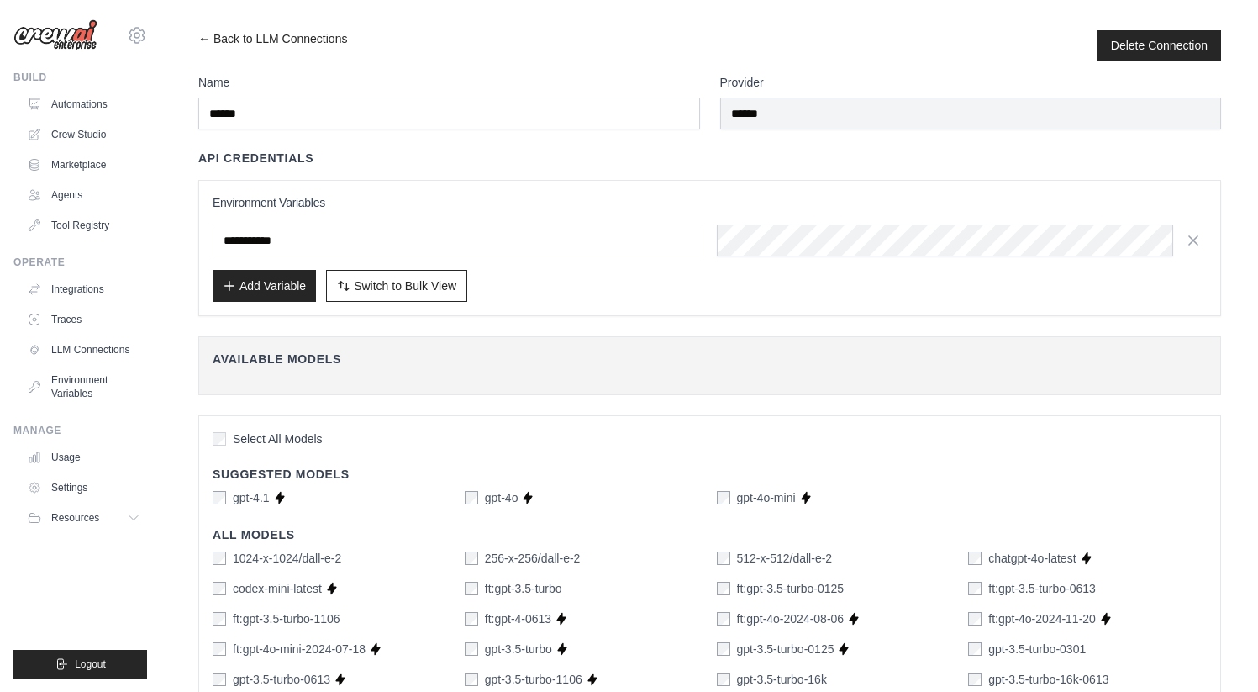
click at [317, 244] on input "text" at bounding box center [458, 240] width 491 height 32
click at [322, 241] on input "text" at bounding box center [458, 240] width 491 height 32
type input "*******"
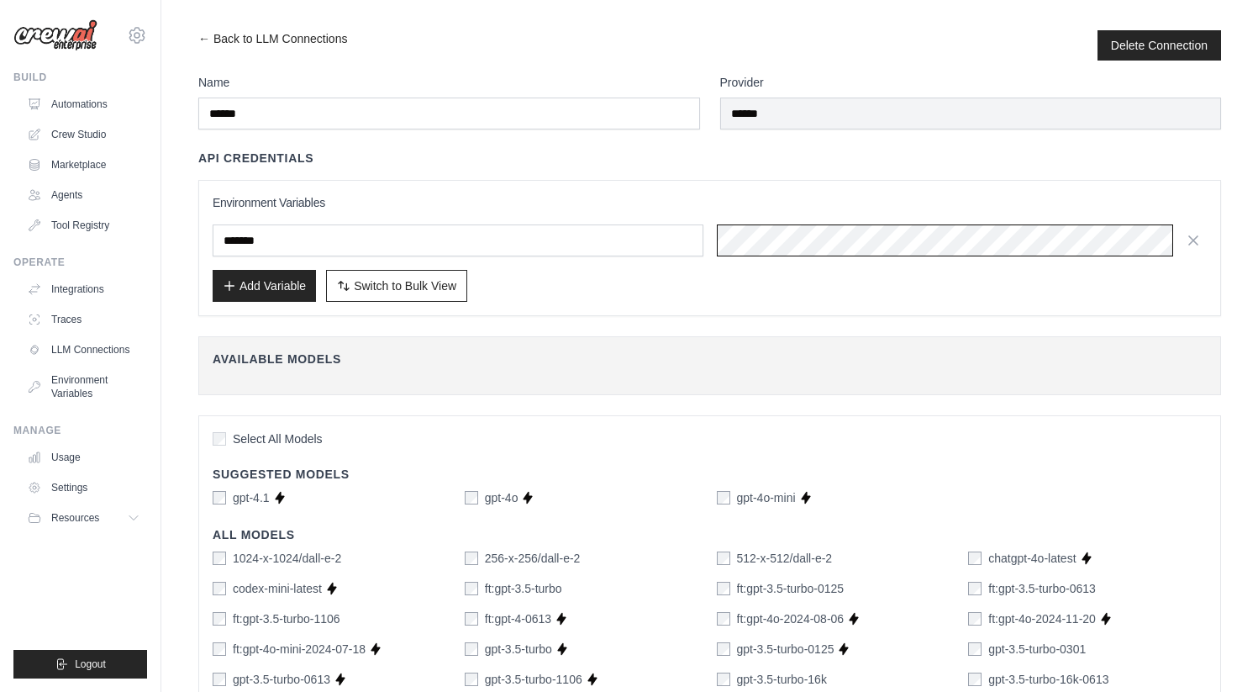
scroll to position [0, 238]
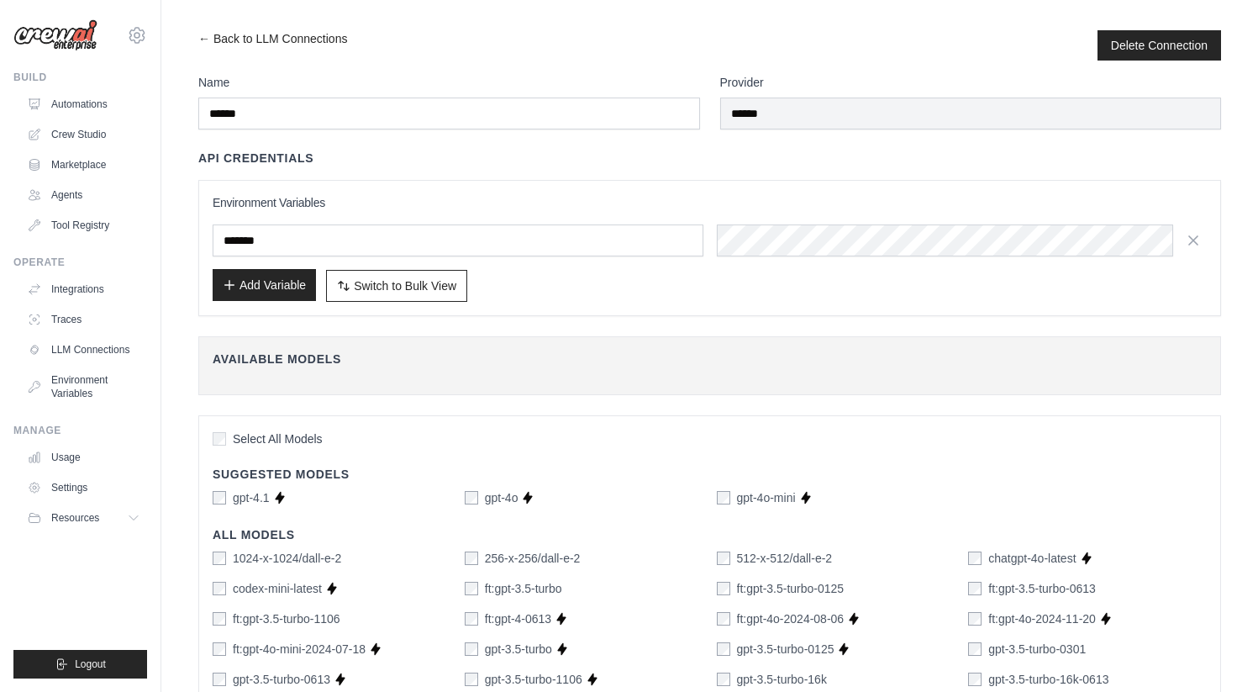
click at [290, 281] on button "Add Variable" at bounding box center [264, 285] width 103 height 32
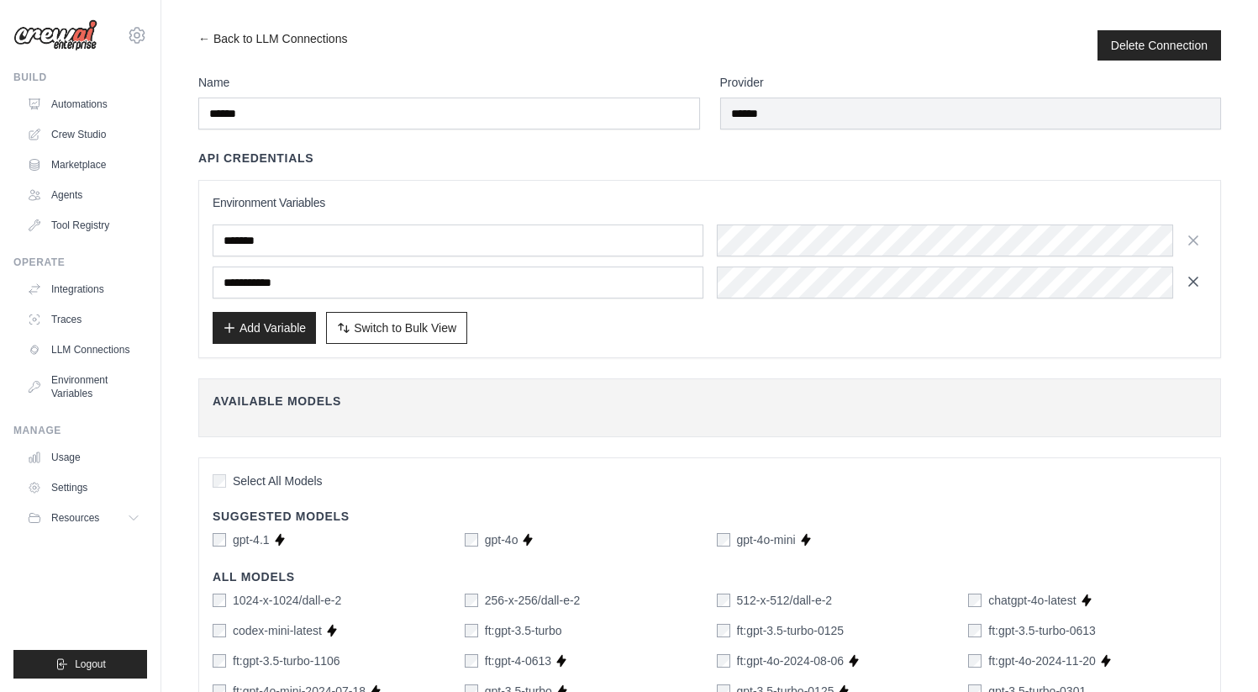
click at [1189, 281] on icon "button" at bounding box center [1193, 281] width 17 height 17
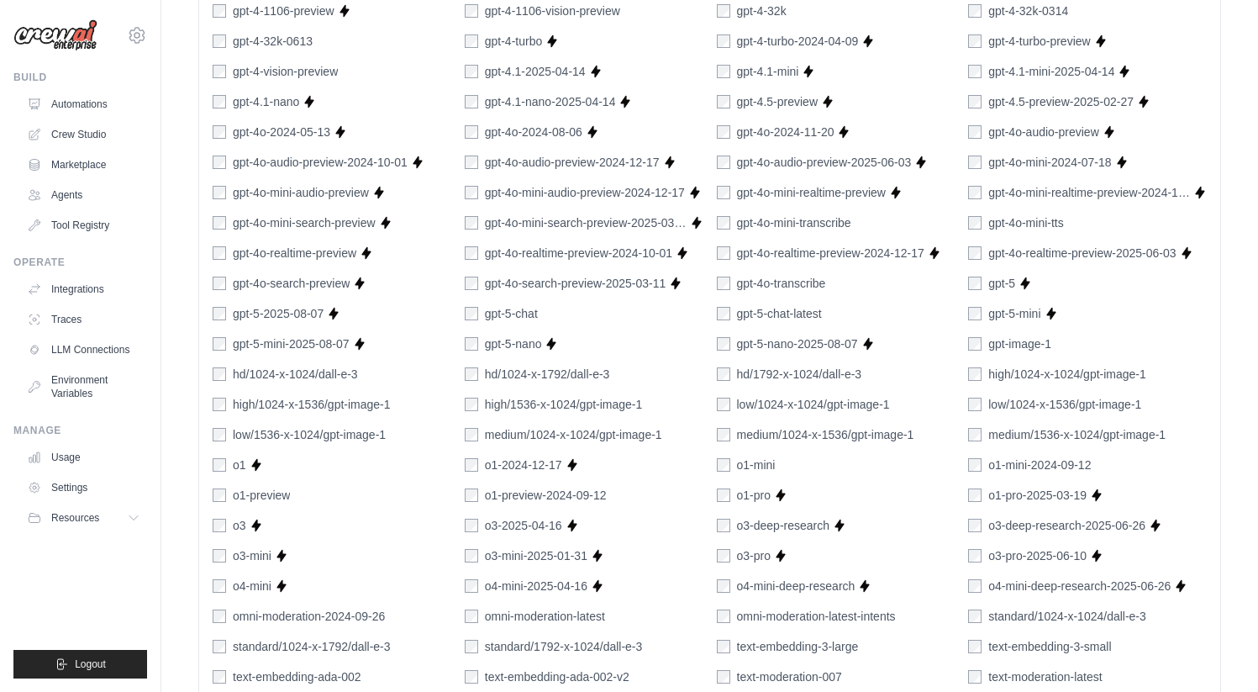
scroll to position [937, 0]
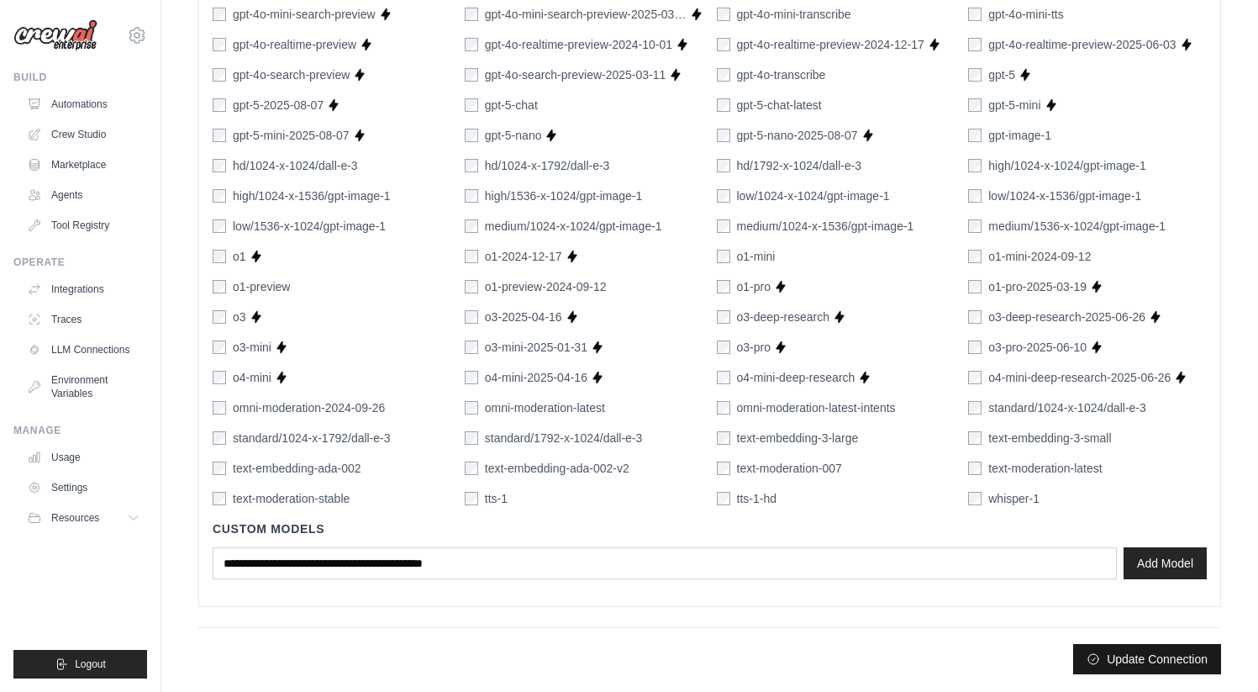
click at [1157, 662] on button "Update Connection" at bounding box center [1147, 659] width 148 height 30
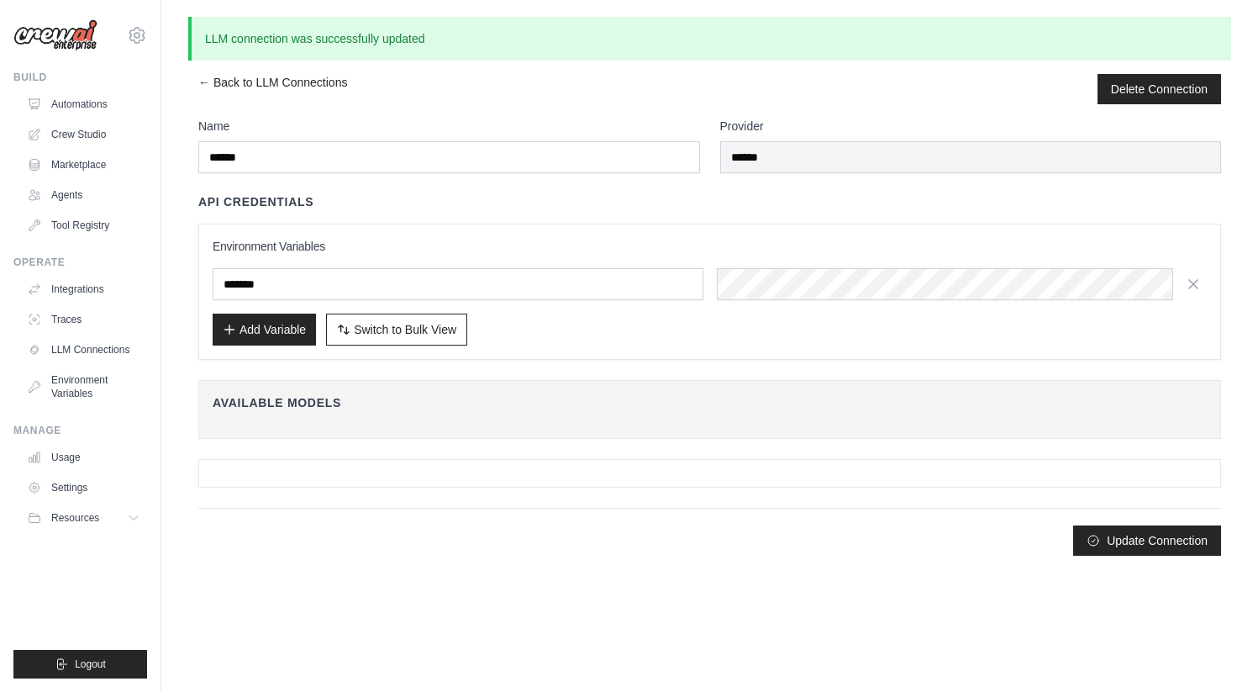
scroll to position [0, 0]
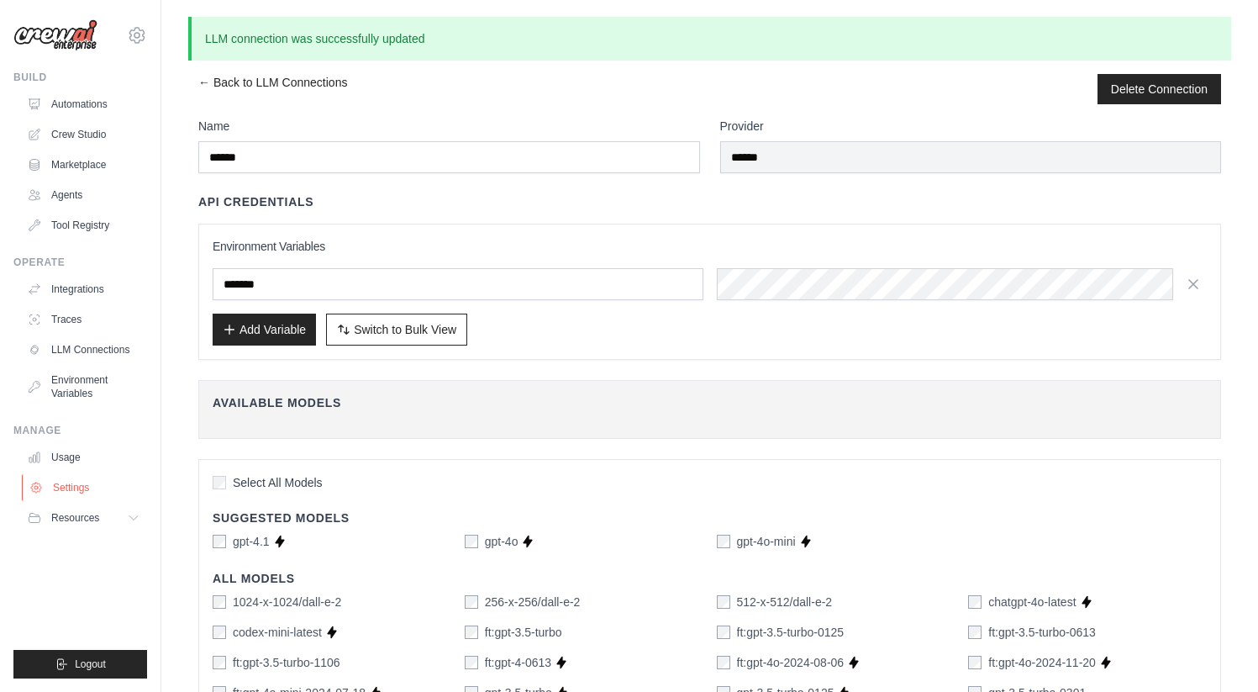
click at [75, 480] on link "Settings" at bounding box center [85, 487] width 127 height 27
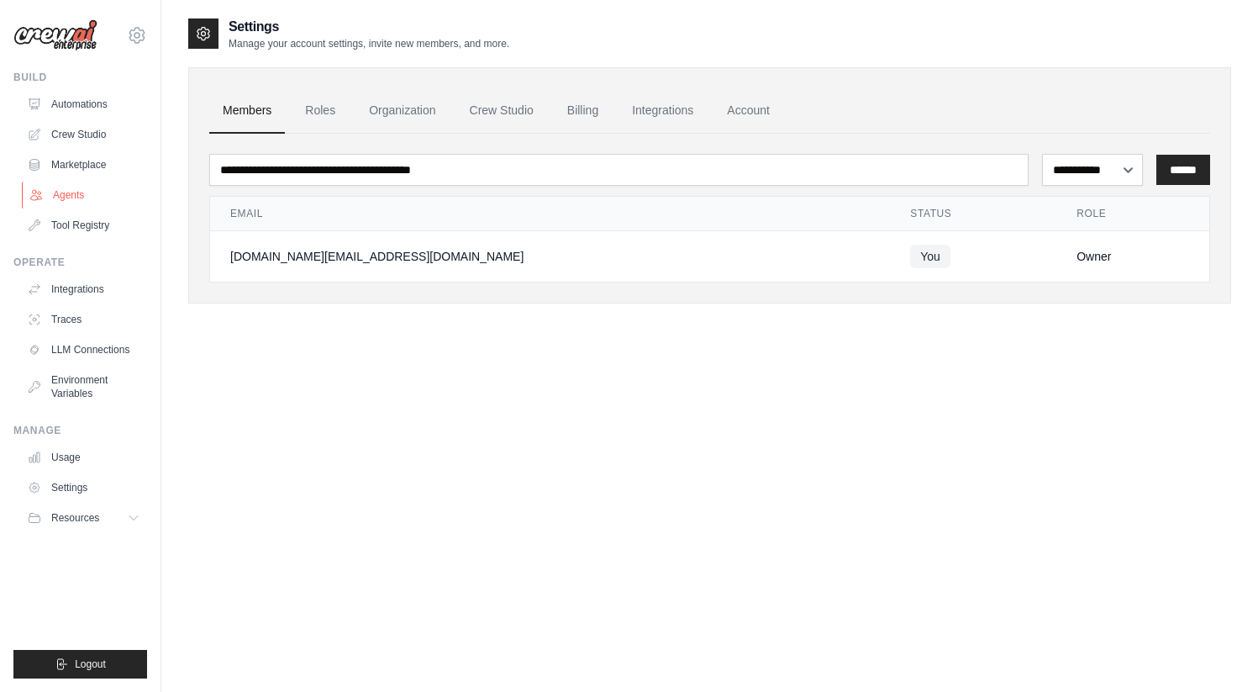
click at [78, 189] on link "Agents" at bounding box center [85, 194] width 127 height 27
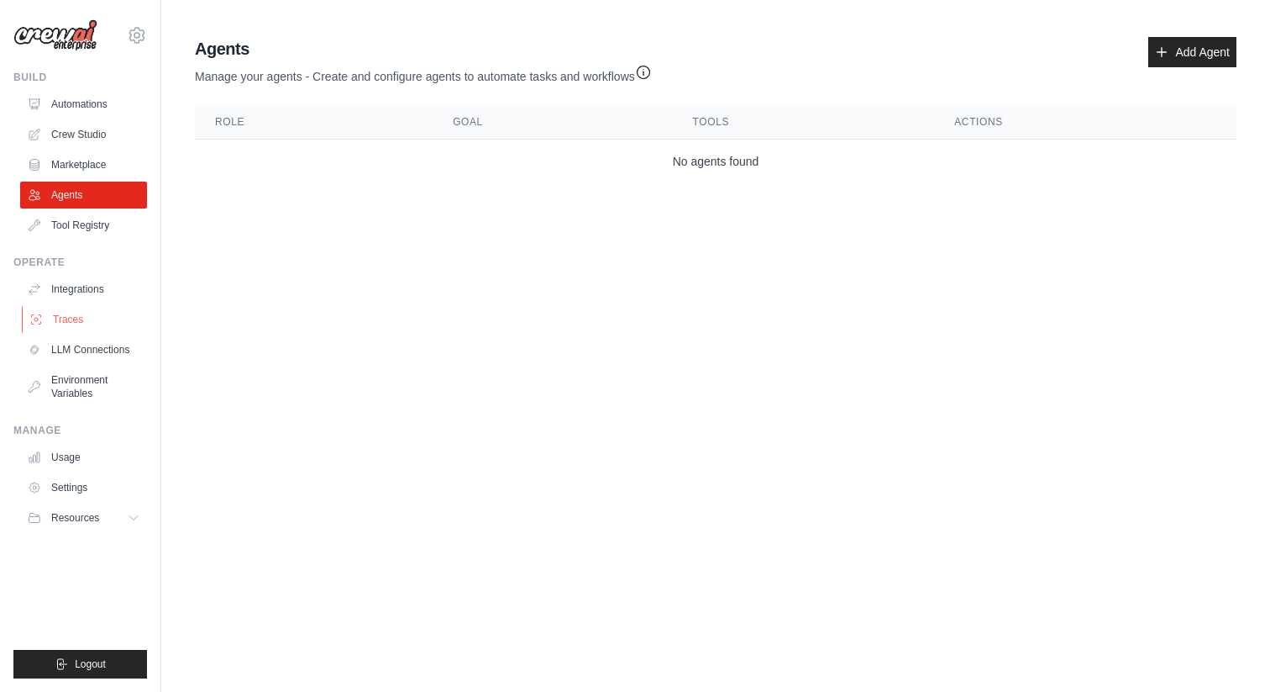
click at [76, 322] on link "Traces" at bounding box center [85, 319] width 127 height 27
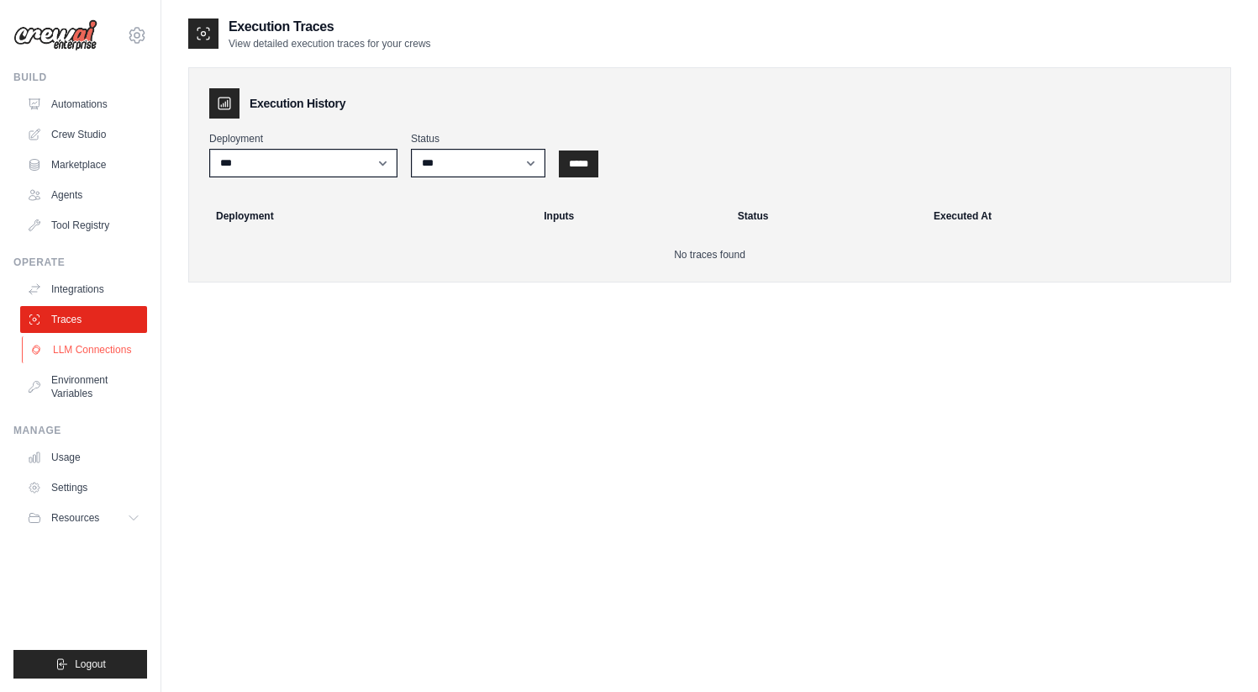
click at [76, 345] on link "LLM Connections" at bounding box center [85, 349] width 127 height 27
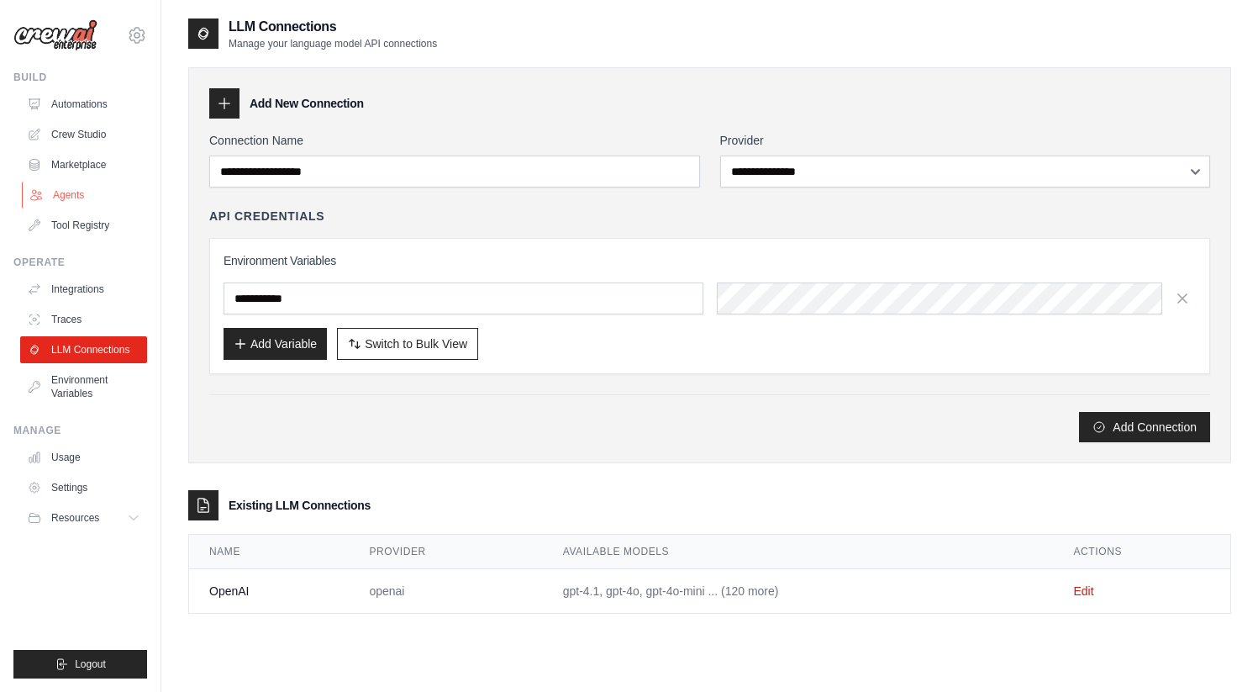
click at [85, 193] on link "Agents" at bounding box center [85, 194] width 127 height 27
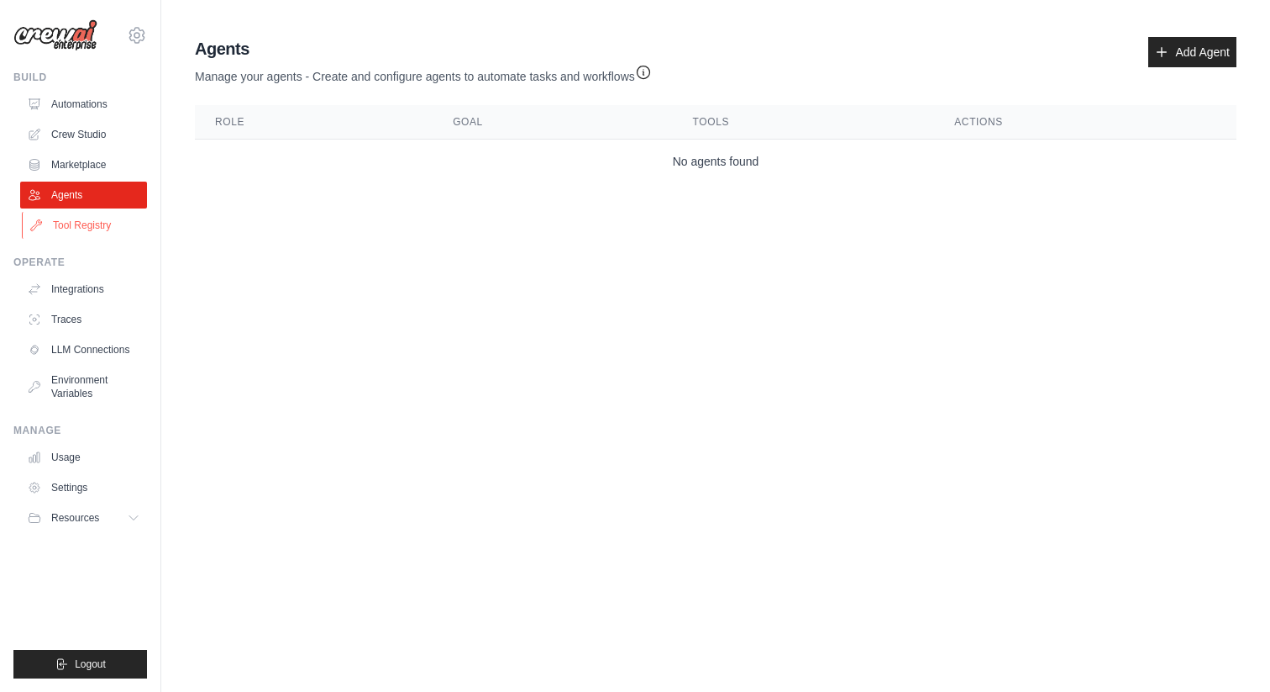
click at [83, 224] on link "Tool Registry" at bounding box center [85, 225] width 127 height 27
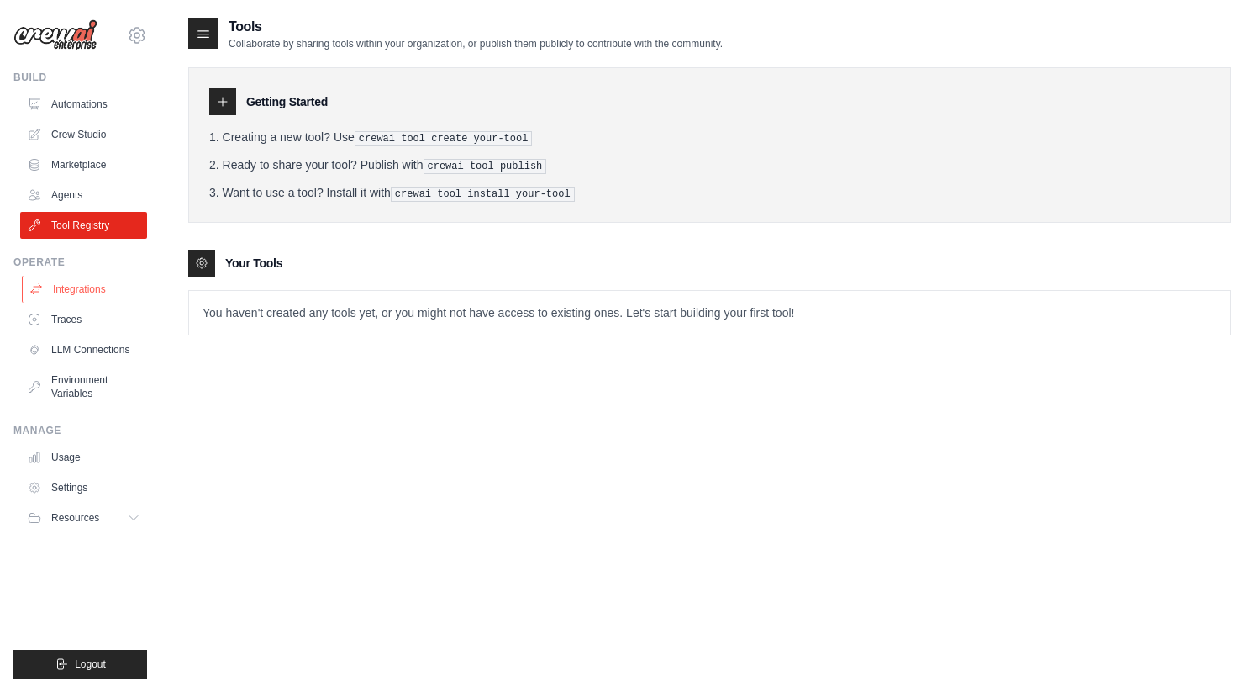
click at [77, 289] on link "Integrations" at bounding box center [85, 289] width 127 height 27
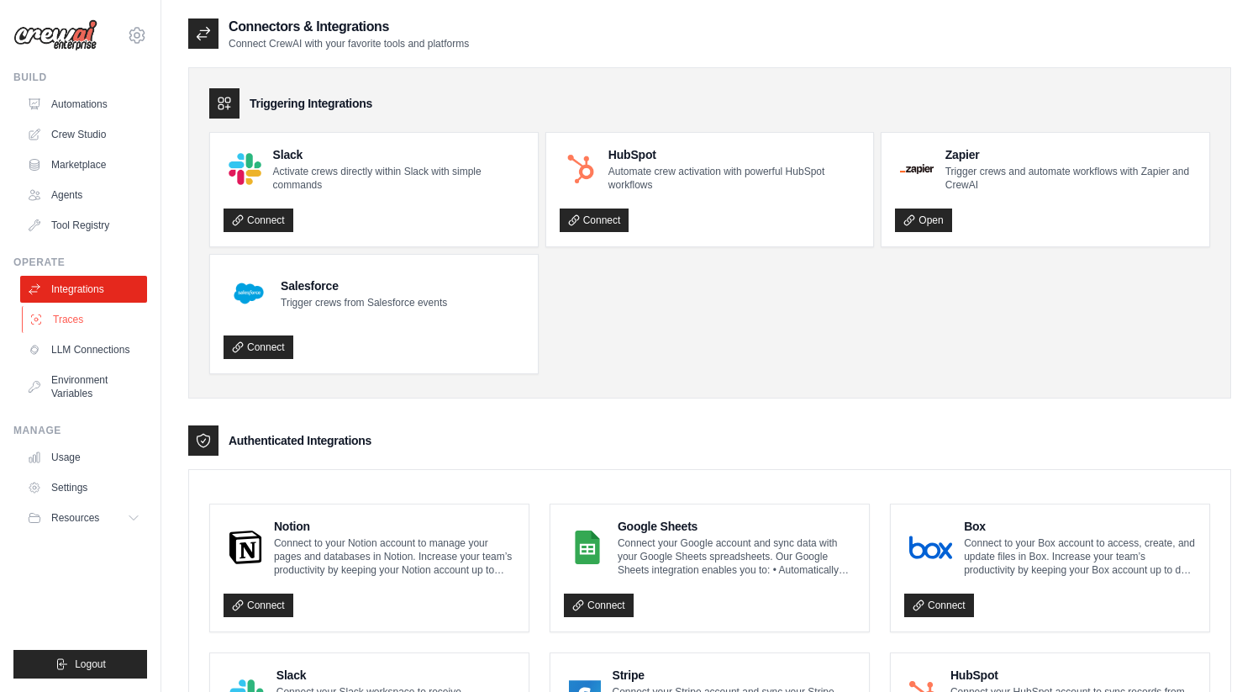
click at [76, 313] on link "Traces" at bounding box center [85, 319] width 127 height 27
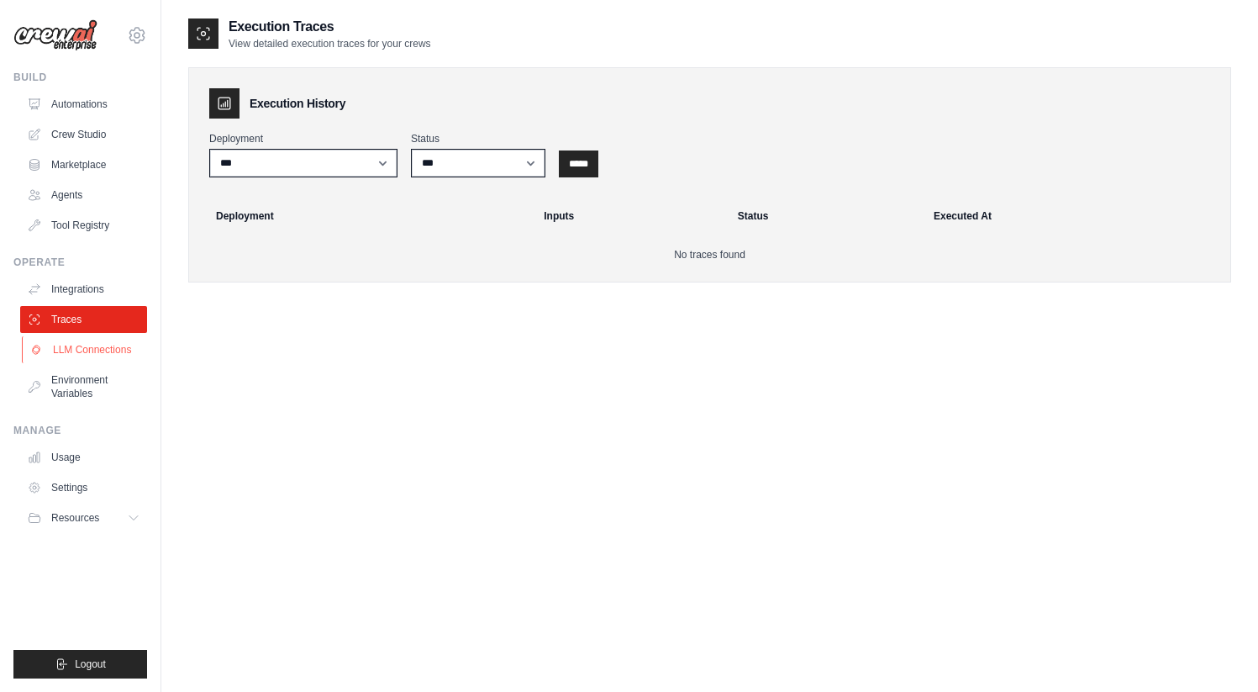
click at [88, 347] on link "LLM Connections" at bounding box center [85, 349] width 127 height 27
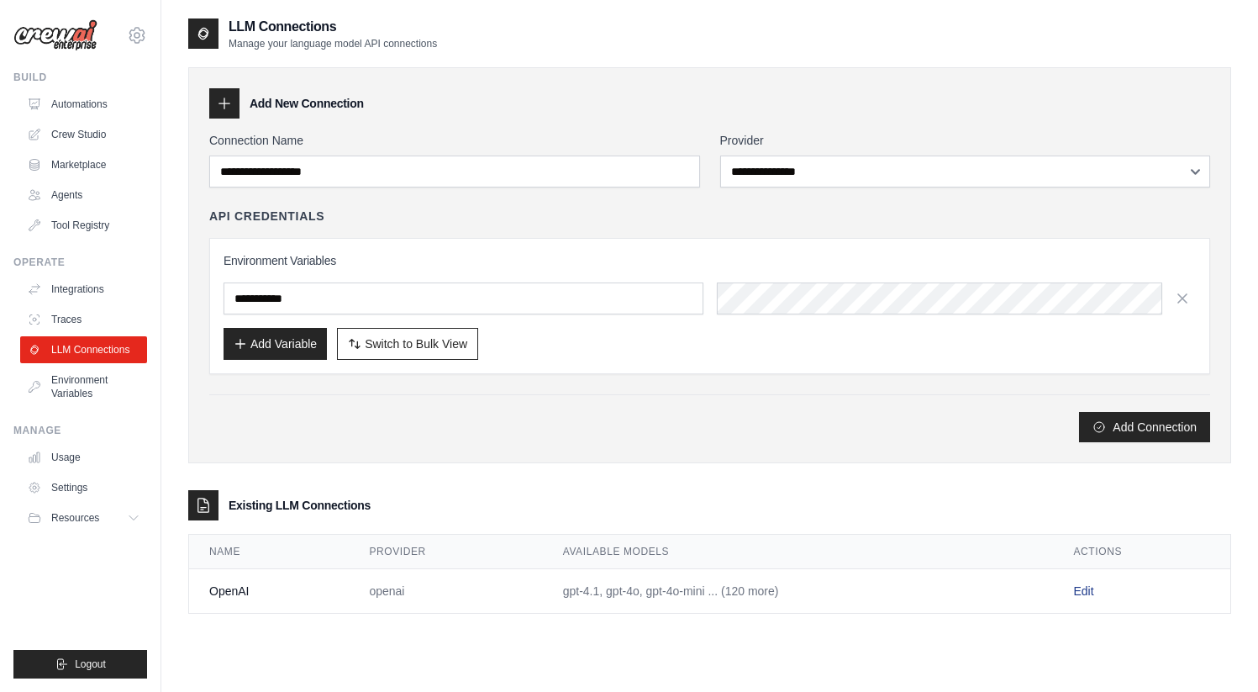
click at [1074, 586] on link "Edit" at bounding box center [1084, 590] width 20 height 13
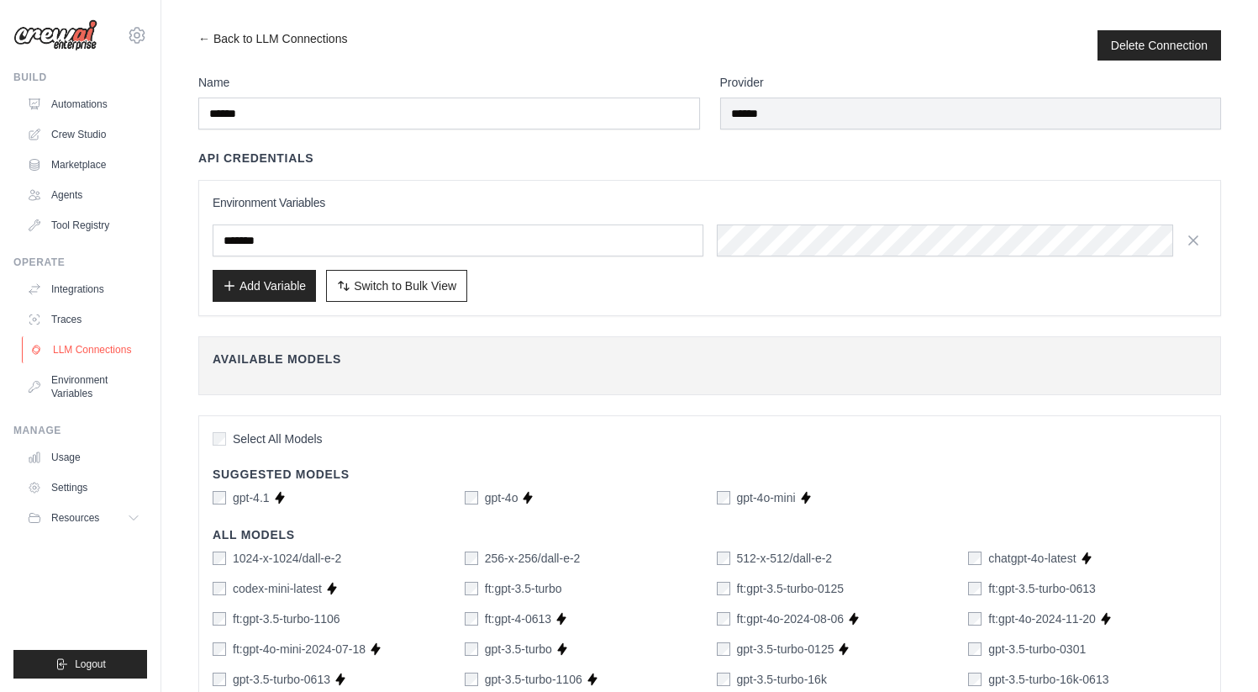
click at [95, 353] on link "LLM Connections" at bounding box center [85, 349] width 127 height 27
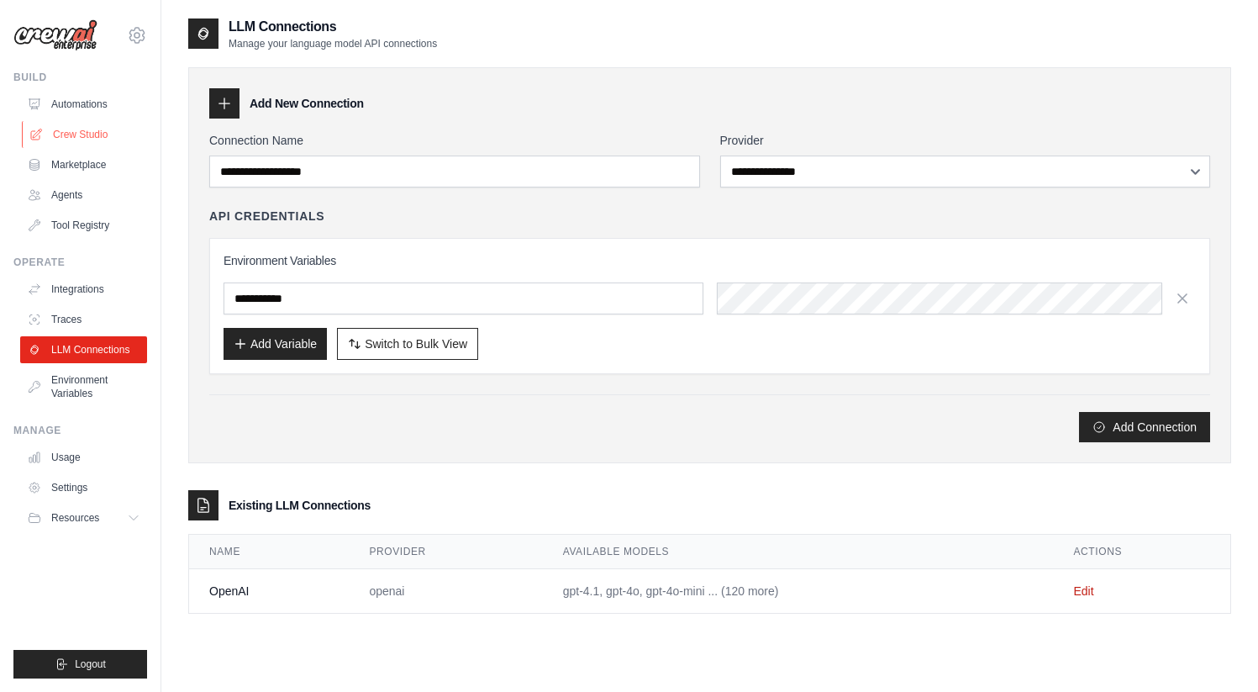
click at [83, 132] on link "Crew Studio" at bounding box center [85, 134] width 127 height 27
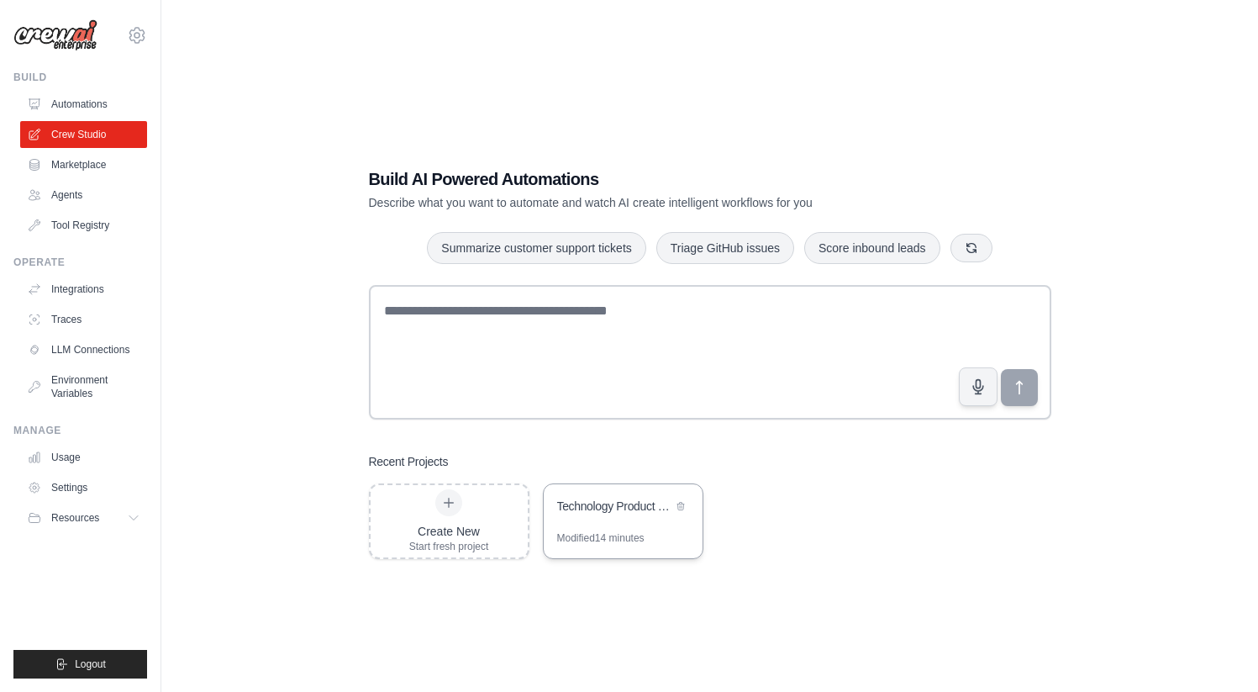
click at [597, 507] on div "Technology Product Research Automation" at bounding box center [614, 505] width 115 height 17
click at [83, 225] on link "Tool Registry" at bounding box center [85, 225] width 127 height 27
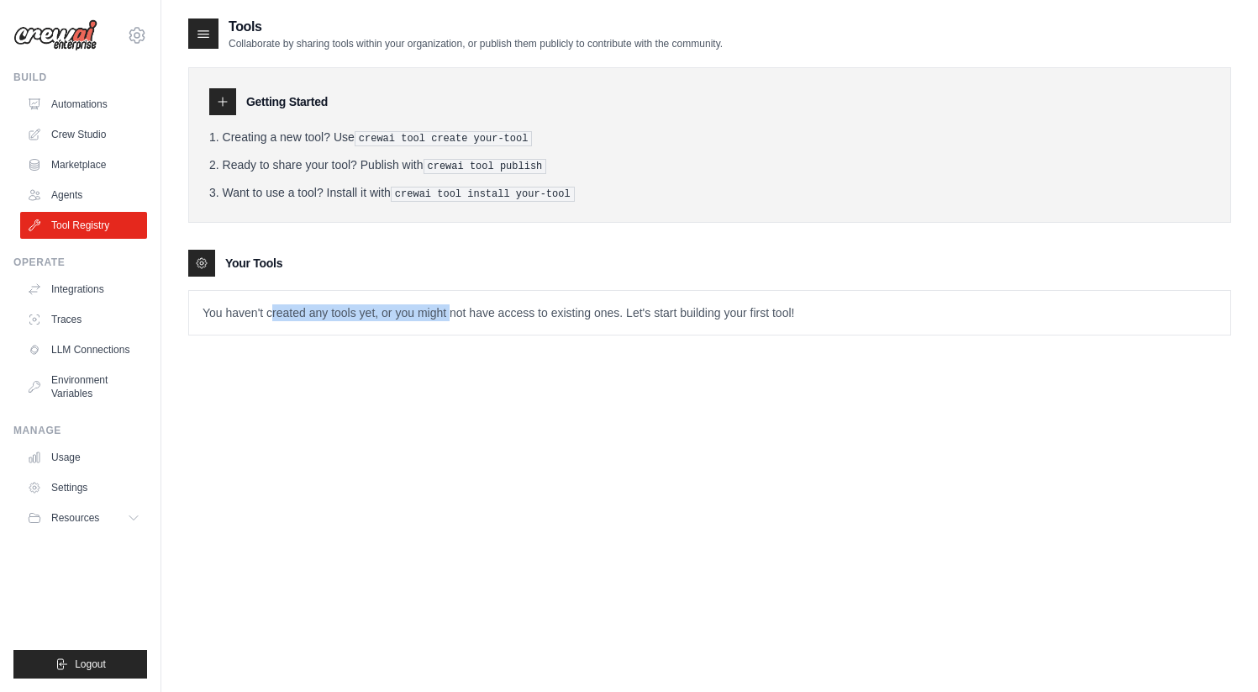
drag, startPoint x: 271, startPoint y: 316, endPoint x: 454, endPoint y: 316, distance: 183.2
click at [451, 316] on p "You haven't created any tools yet, or you might not have access to existing one…" at bounding box center [709, 313] width 1041 height 44
click at [90, 386] on link "Environment Variables" at bounding box center [85, 386] width 127 height 40
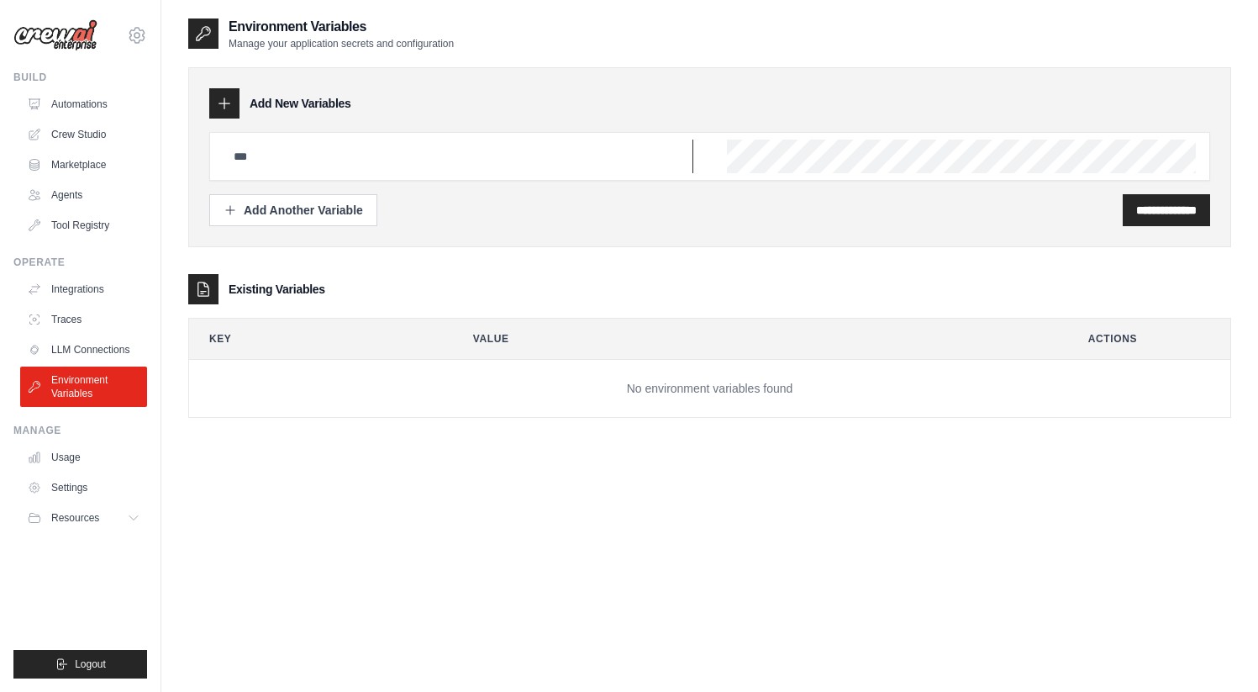
click at [300, 158] on input "text" at bounding box center [459, 156] width 470 height 34
type input "**********"
click at [1136, 211] on input "**********" at bounding box center [1166, 210] width 60 height 17
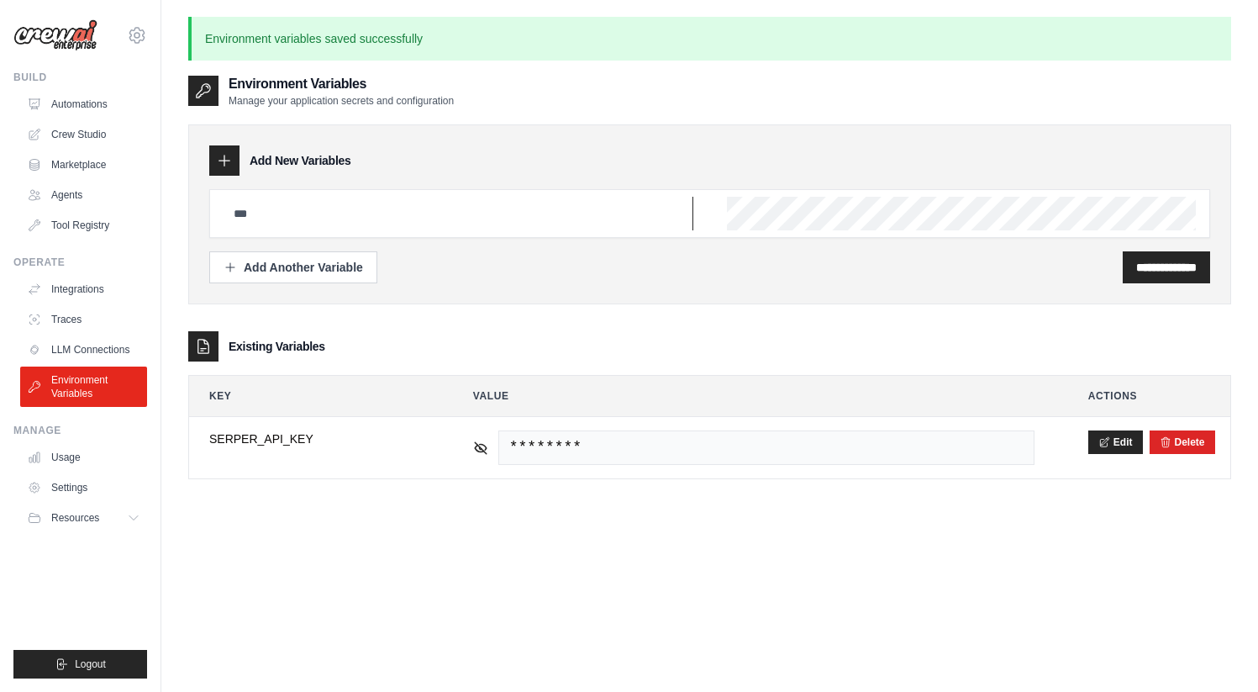
click at [355, 218] on input "text" at bounding box center [459, 214] width 470 height 34
type input "**********"
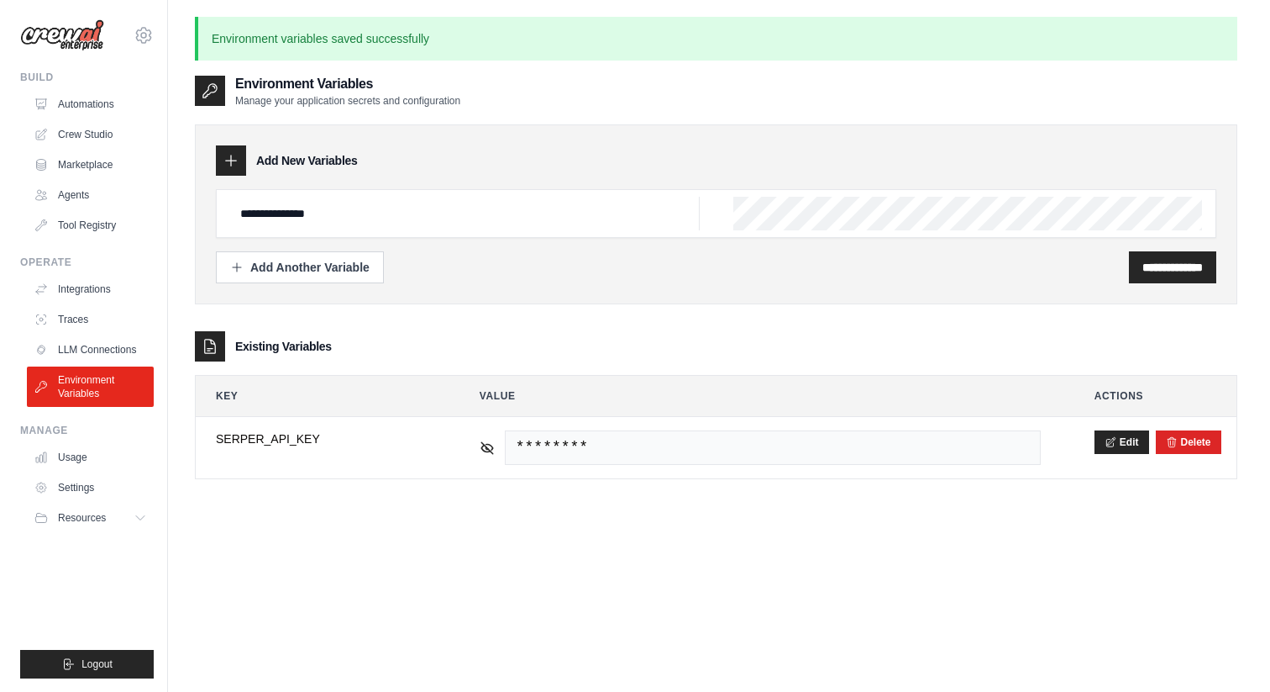
scroll to position [0, 204]
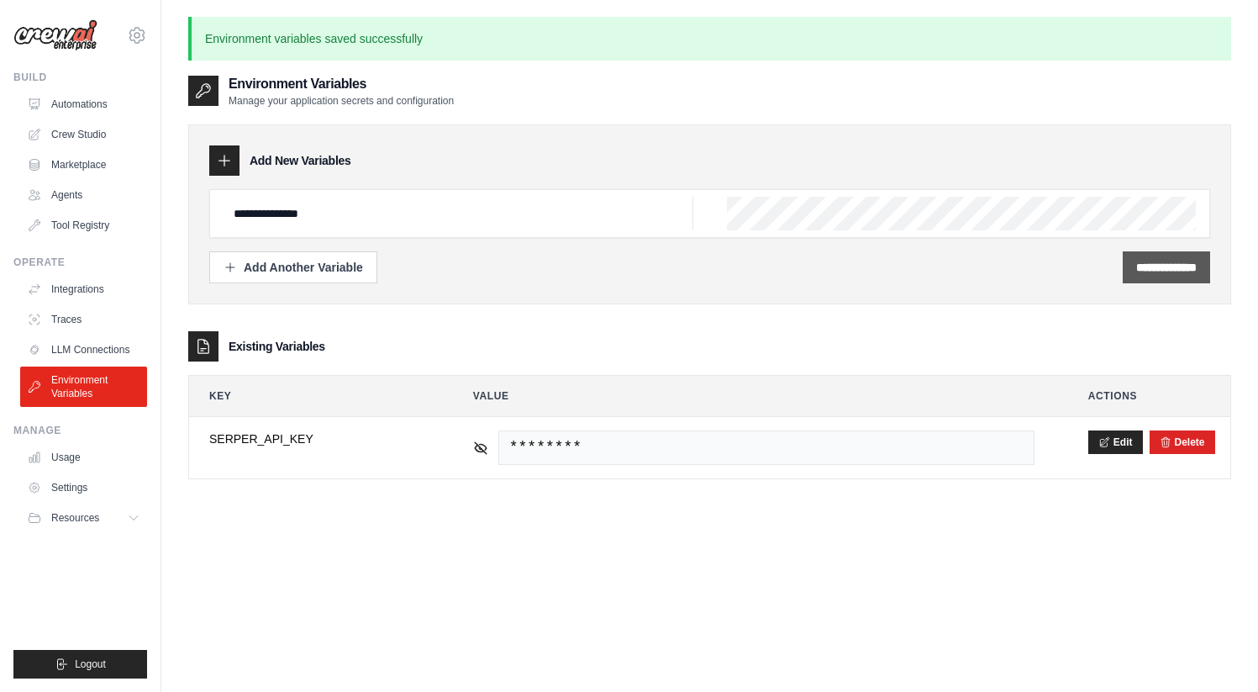
click at [1169, 276] on div "**********" at bounding box center [1166, 267] width 87 height 32
click at [1149, 263] on input "**********" at bounding box center [1166, 267] width 60 height 17
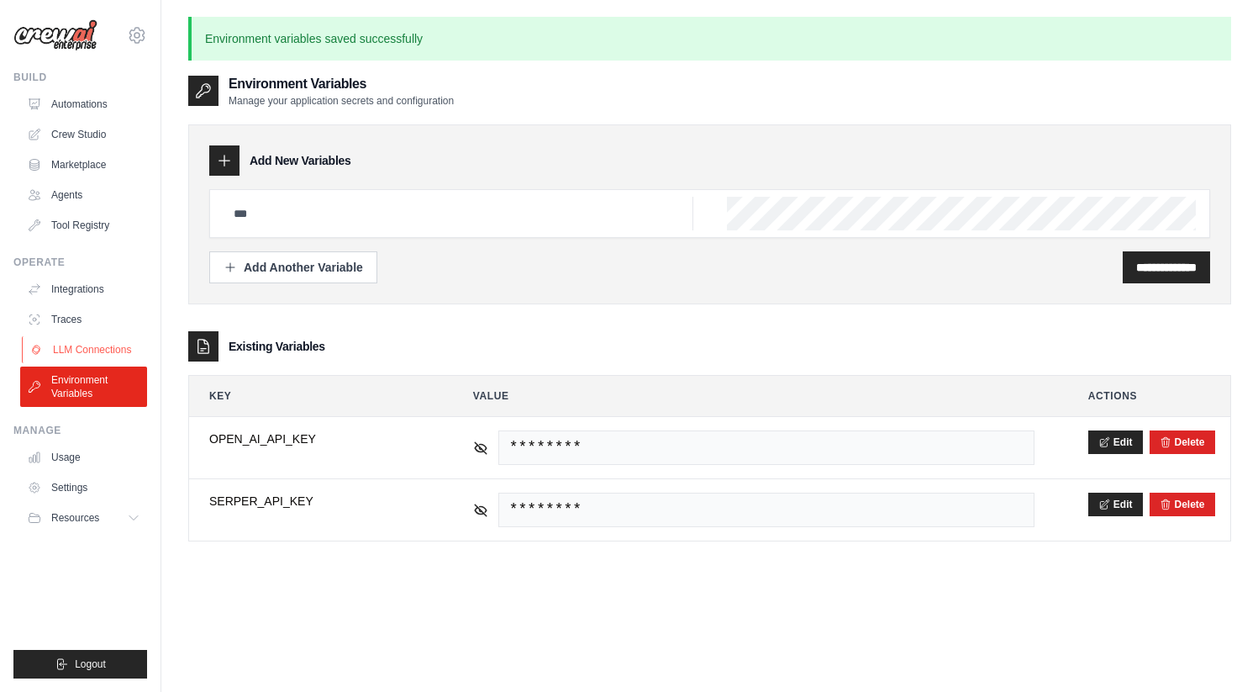
click at [72, 339] on link "LLM Connections" at bounding box center [85, 349] width 127 height 27
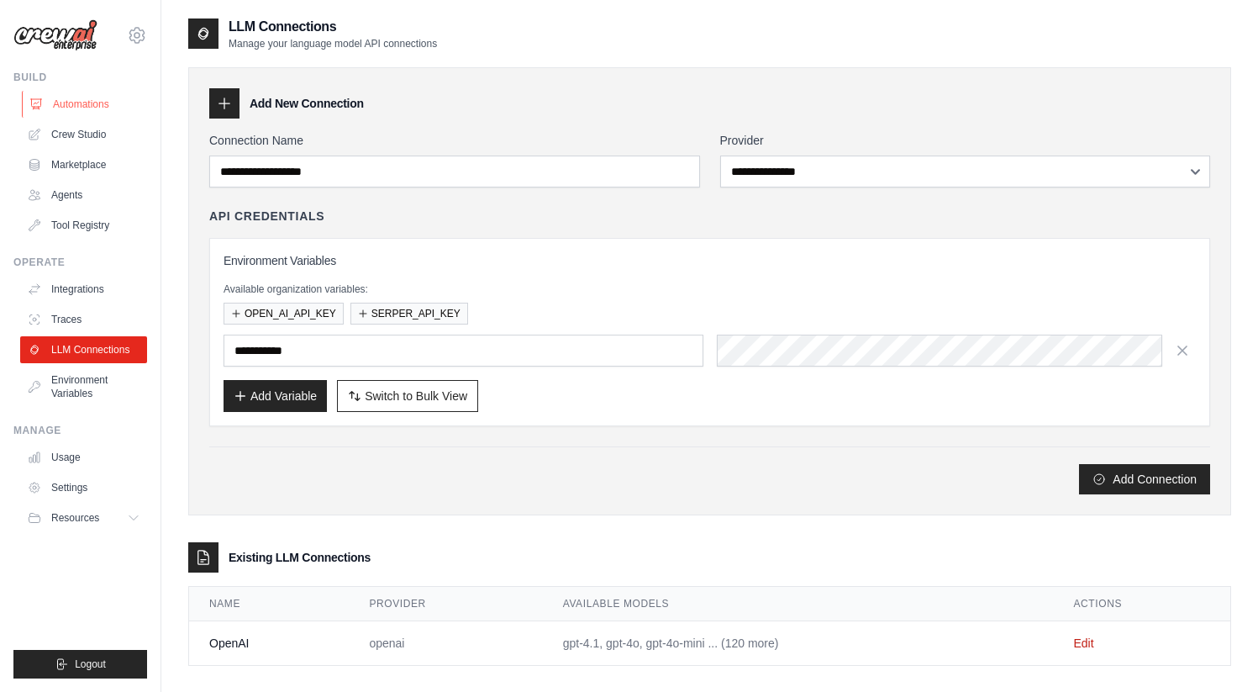
click at [81, 103] on link "Automations" at bounding box center [85, 104] width 127 height 27
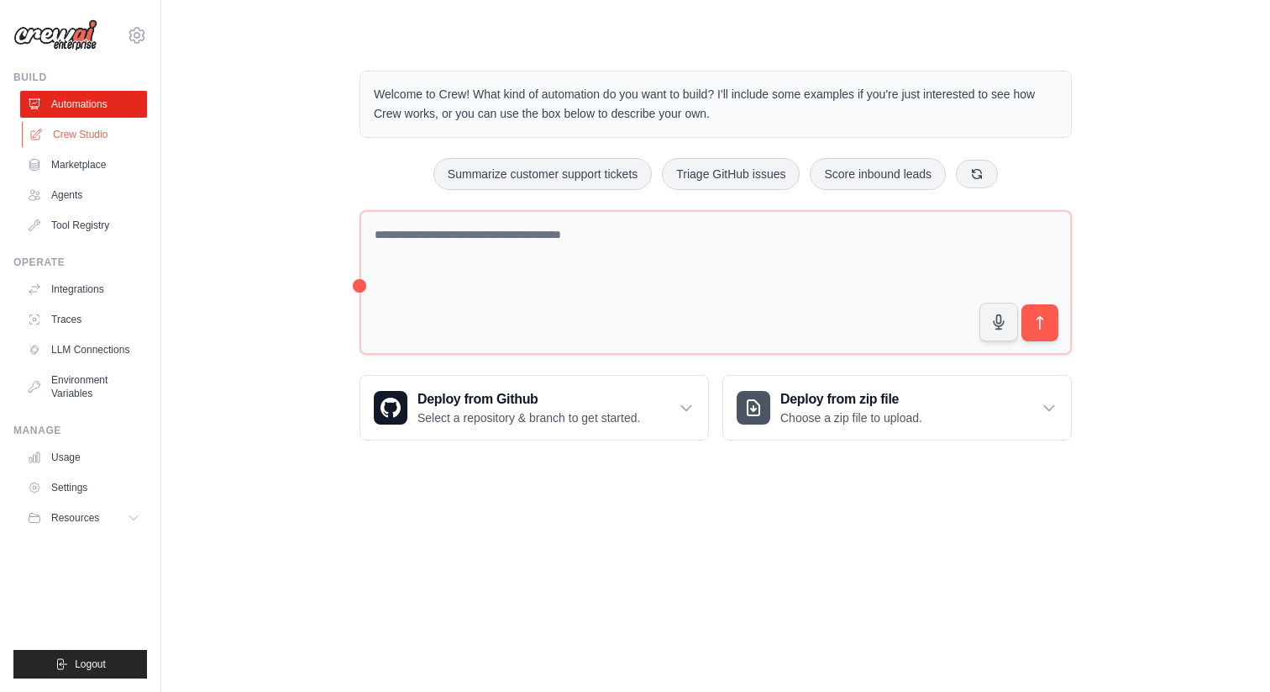
click at [76, 132] on link "Crew Studio" at bounding box center [85, 134] width 127 height 27
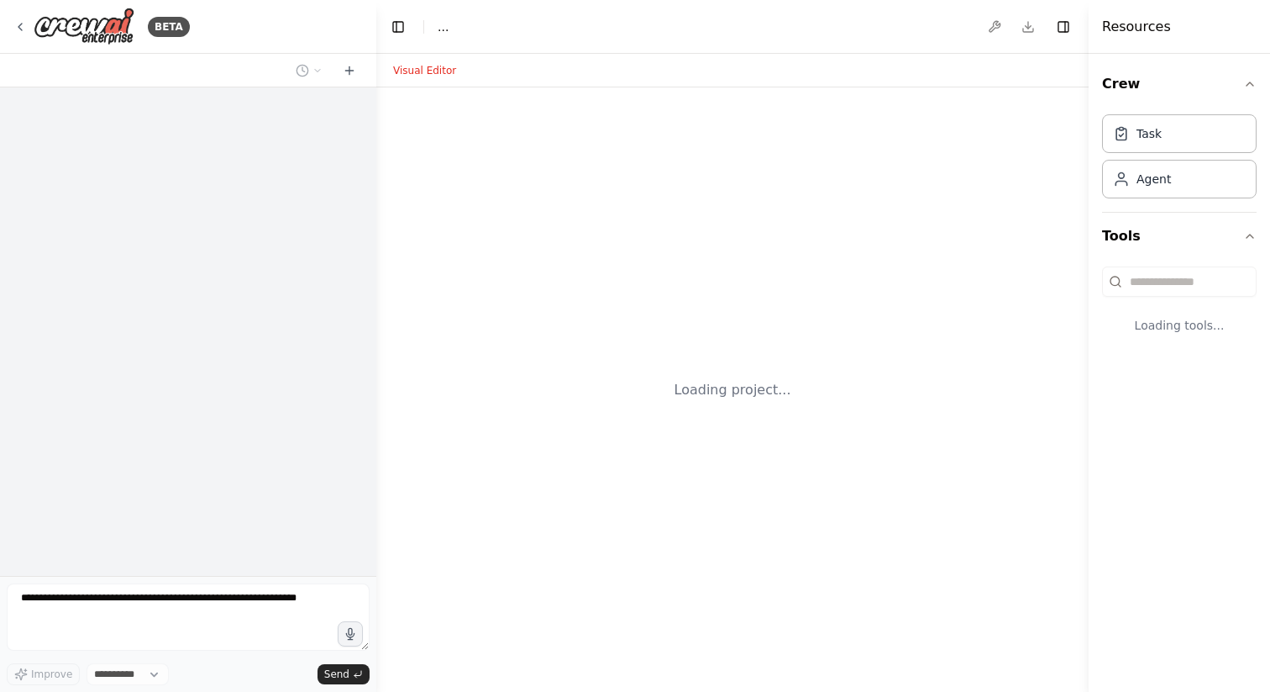
select select "****"
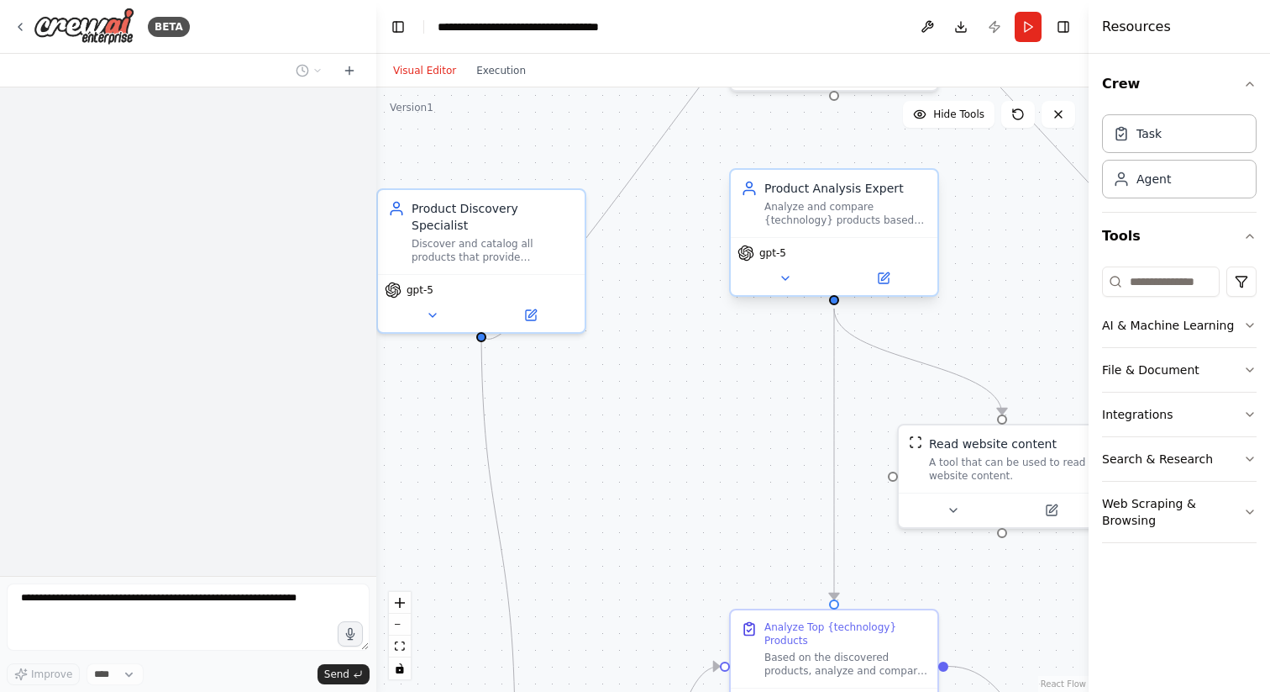
scroll to position [1114, 0]
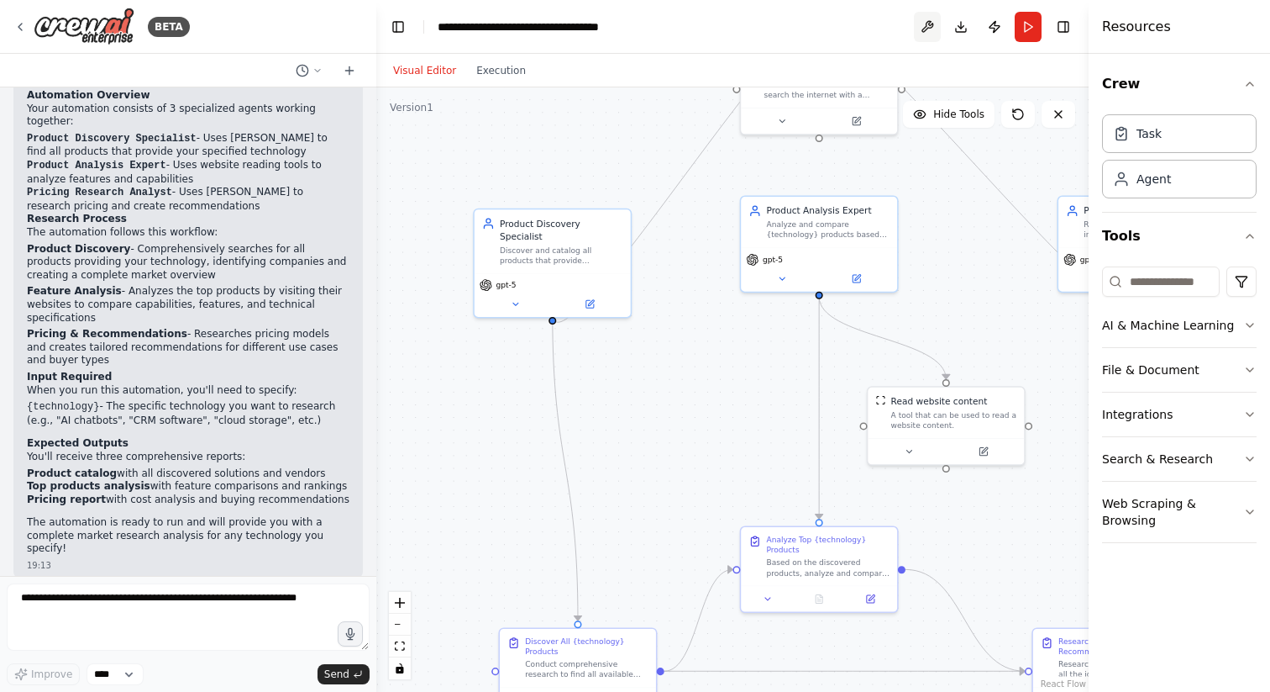
click at [924, 24] on button at bounding box center [927, 27] width 27 height 30
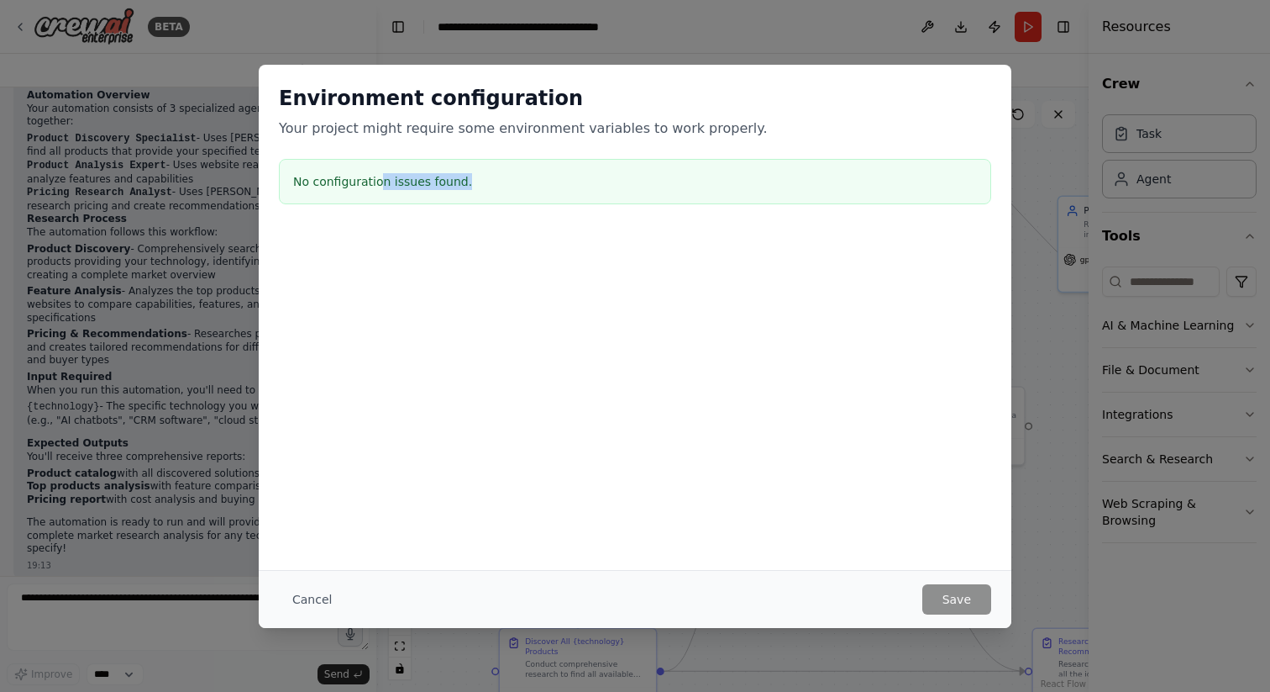
drag, startPoint x: 381, startPoint y: 179, endPoint x: 506, endPoint y: 214, distance: 129.3
click at [505, 213] on div "Environment configuration Your project might require some environment variables…" at bounding box center [635, 148] width 753 height 166
click at [327, 586] on button "Cancel" at bounding box center [312, 599] width 66 height 30
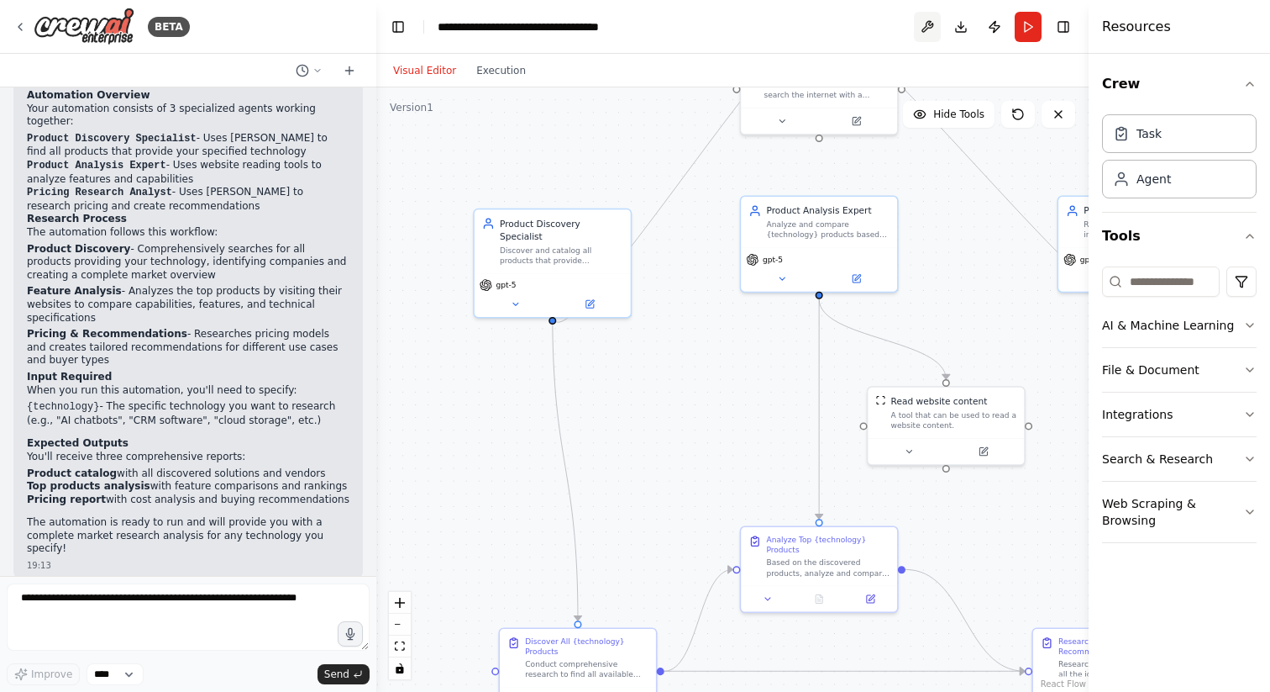
click at [924, 23] on button at bounding box center [927, 27] width 27 height 30
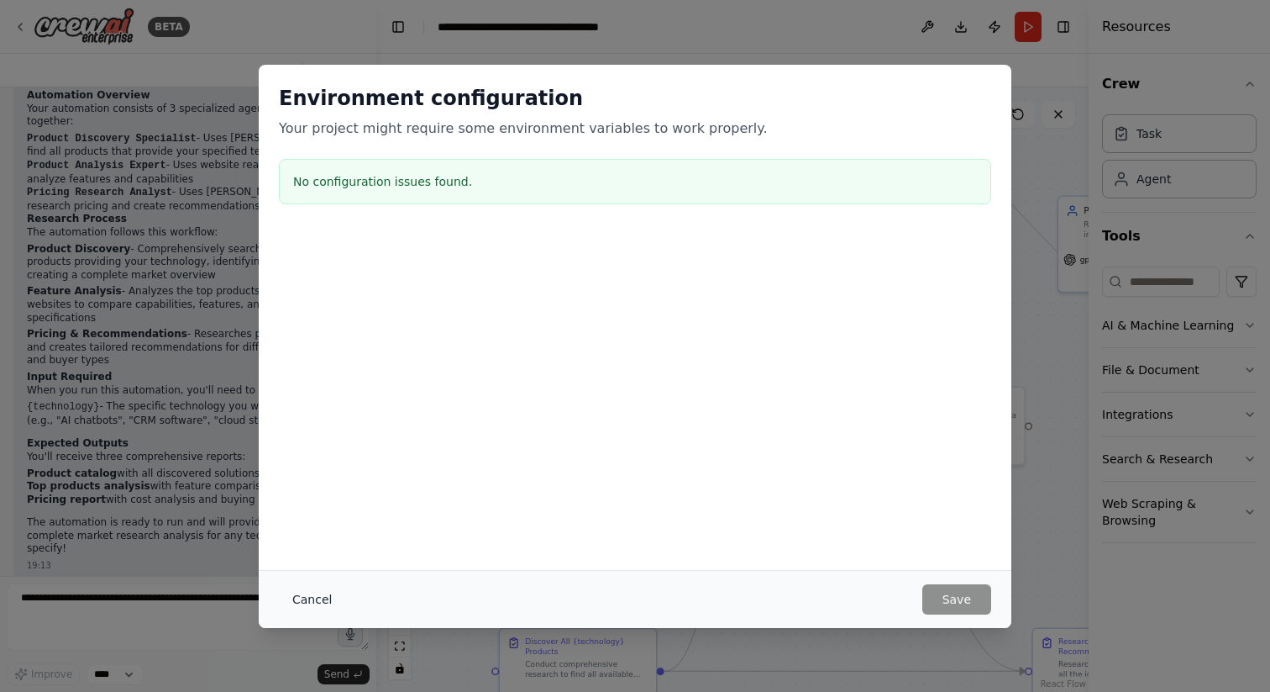
click at [329, 595] on button "Cancel" at bounding box center [312, 599] width 66 height 30
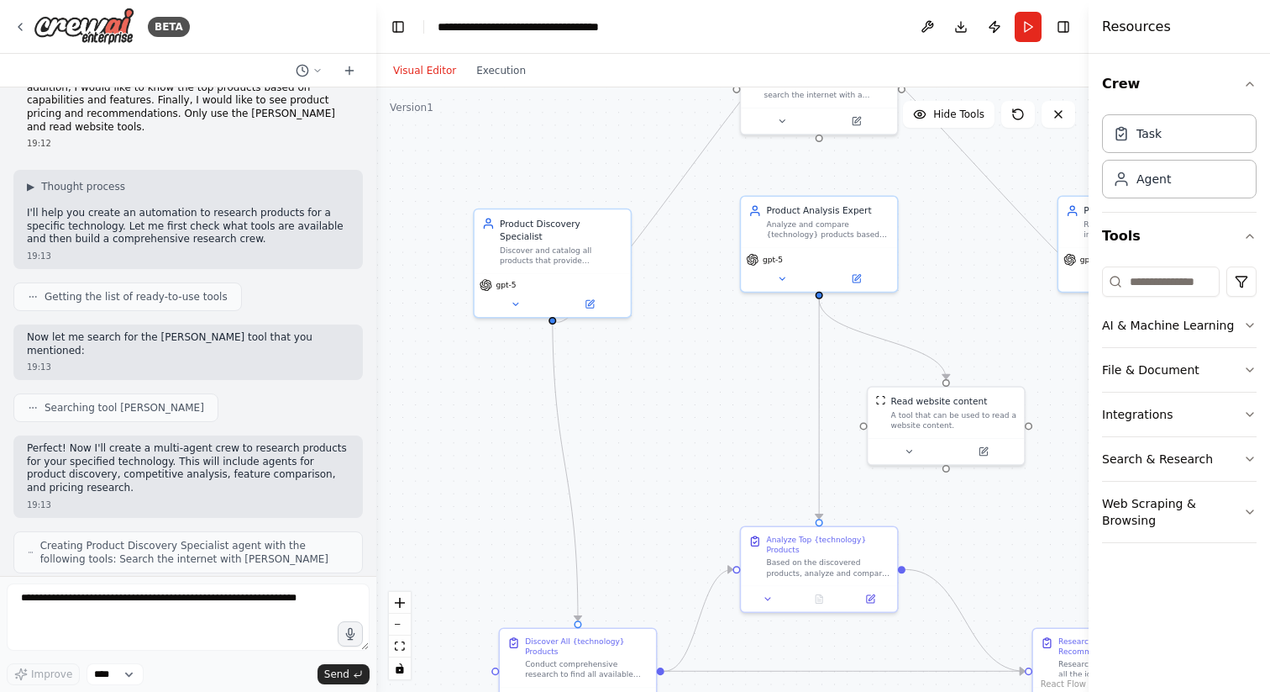
scroll to position [0, 0]
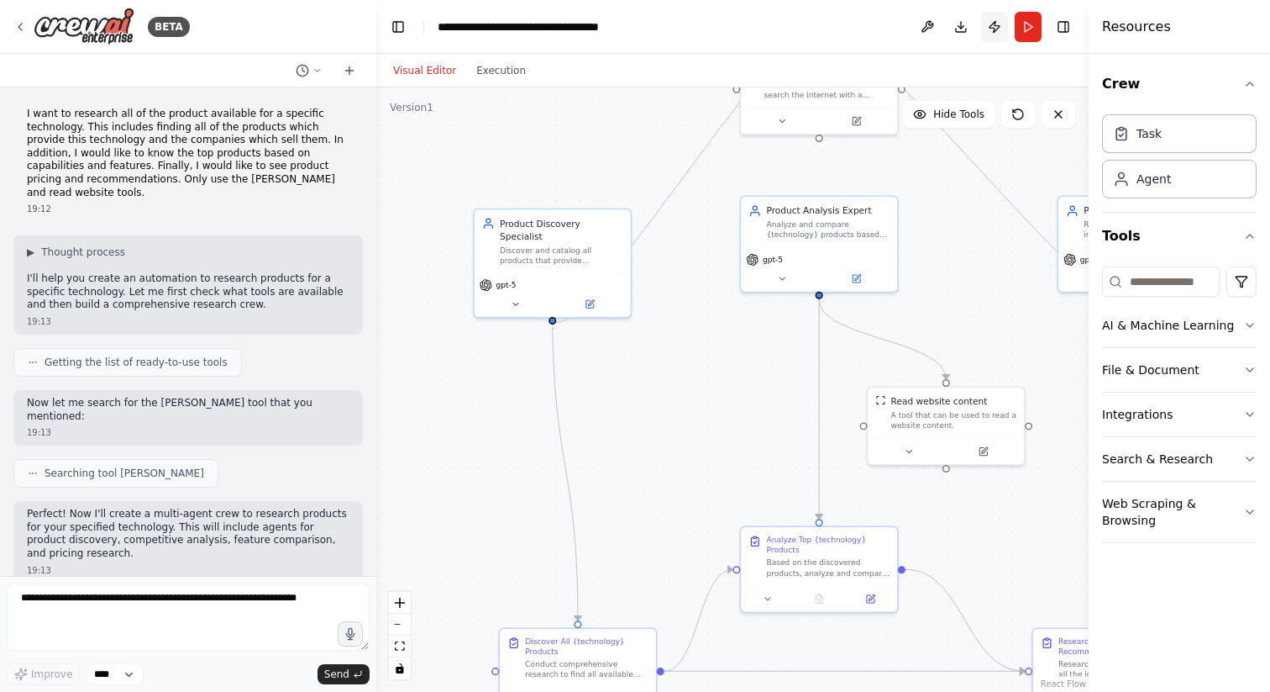
click at [997, 26] on button "Publish" at bounding box center [994, 27] width 27 height 30
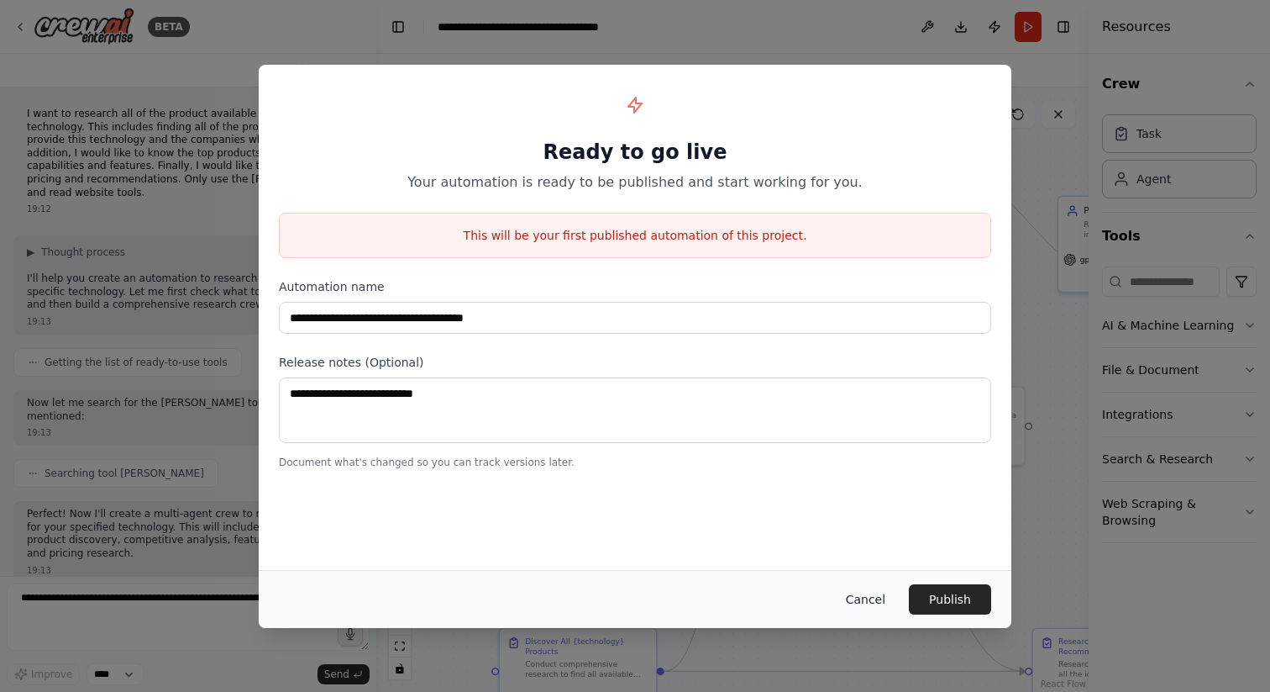
click at [876, 595] on button "Cancel" at bounding box center [866, 599] width 66 height 30
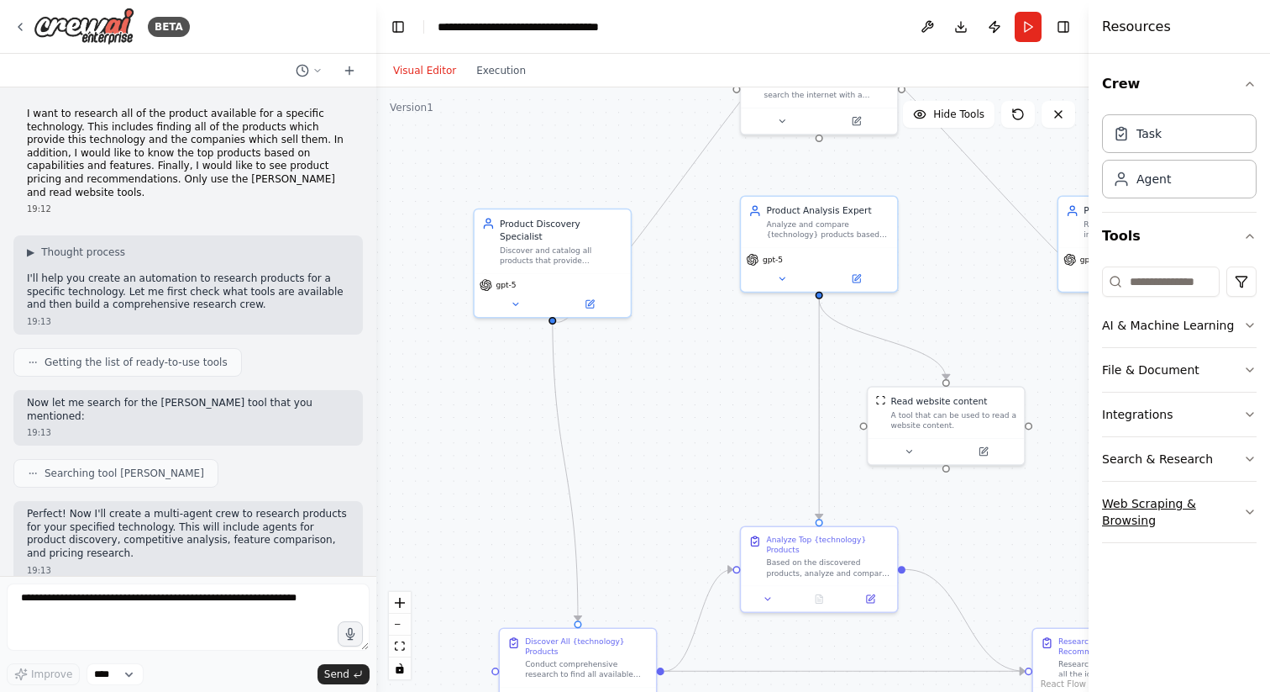
click at [1235, 509] on button "Web Scraping & Browsing" at bounding box center [1179, 511] width 155 height 60
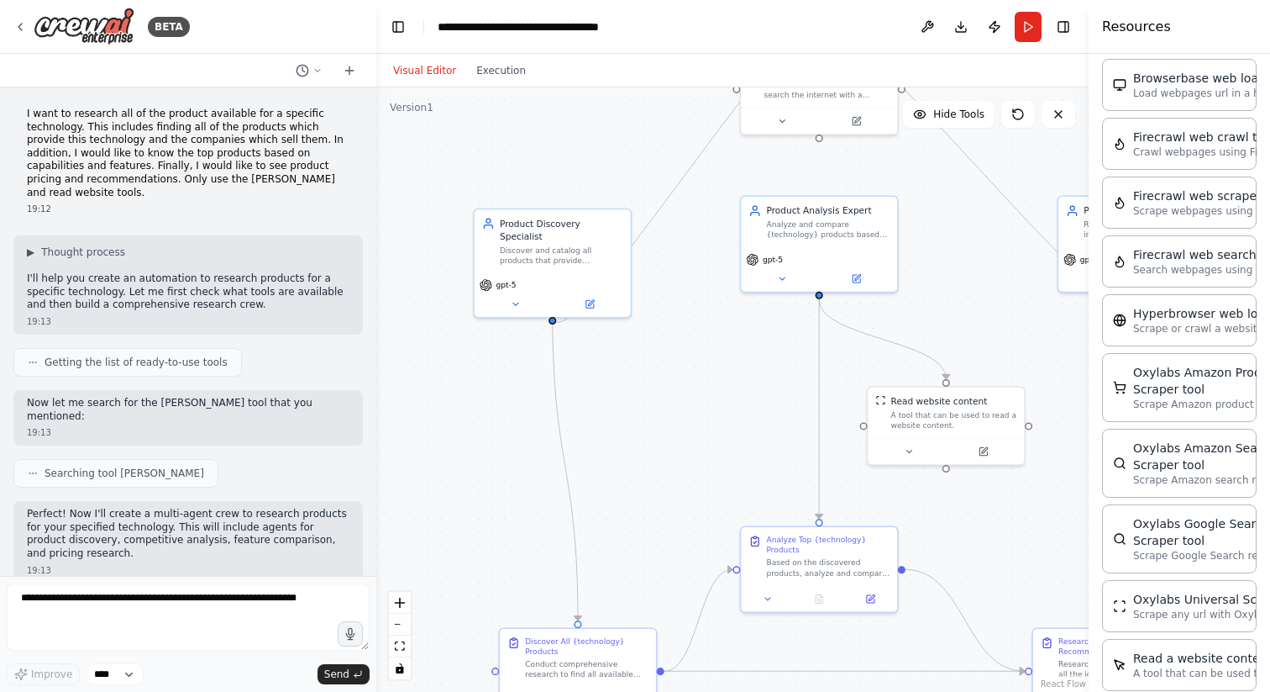
scroll to position [765, 0]
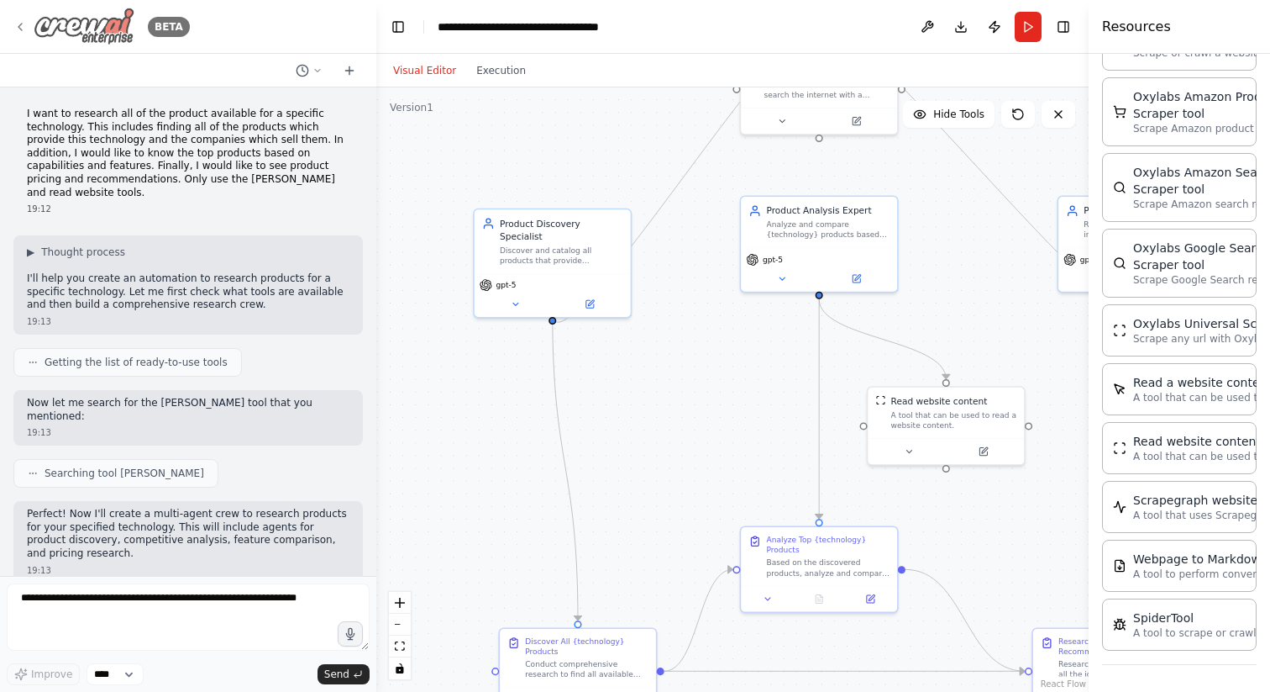
click at [21, 25] on icon at bounding box center [19, 26] width 13 height 13
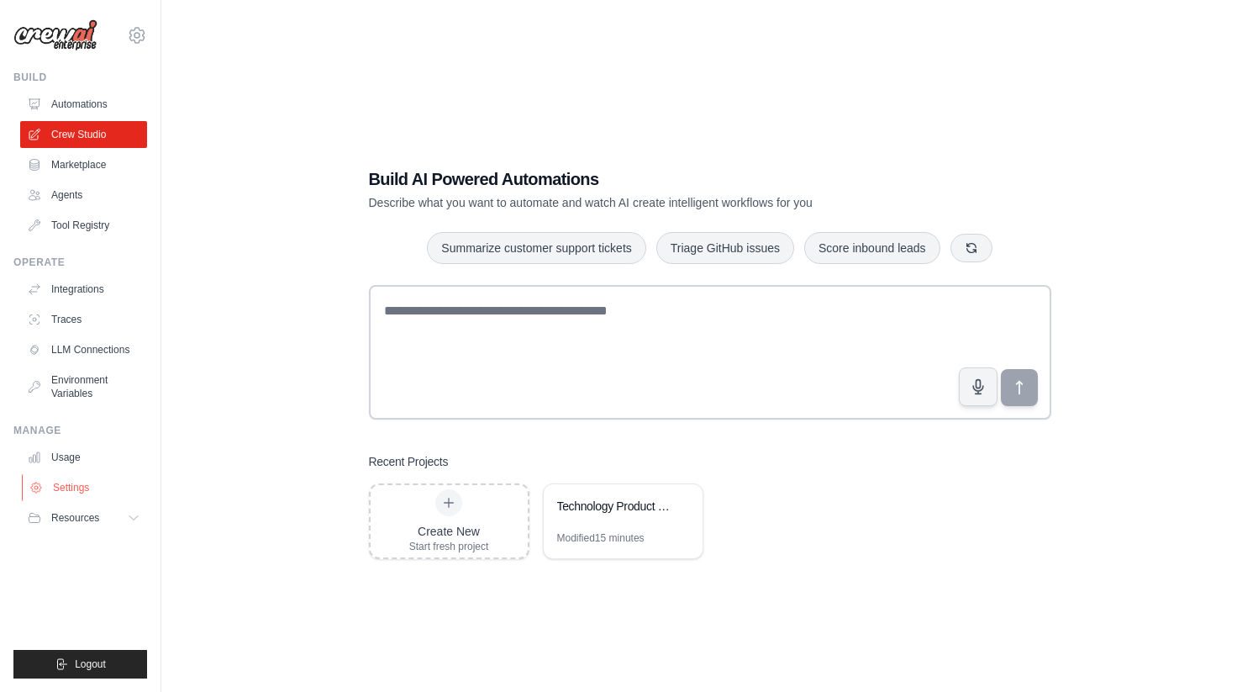
click at [76, 489] on link "Settings" at bounding box center [85, 487] width 127 height 27
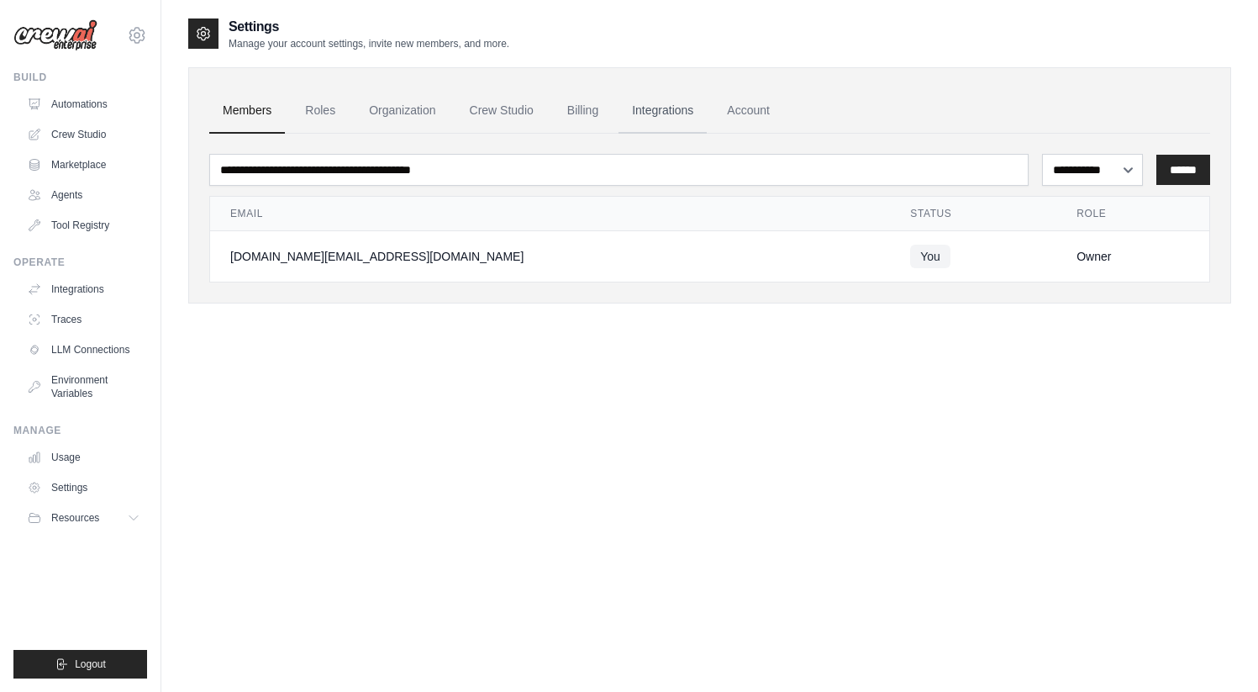
click at [648, 109] on link "Integrations" at bounding box center [662, 110] width 88 height 45
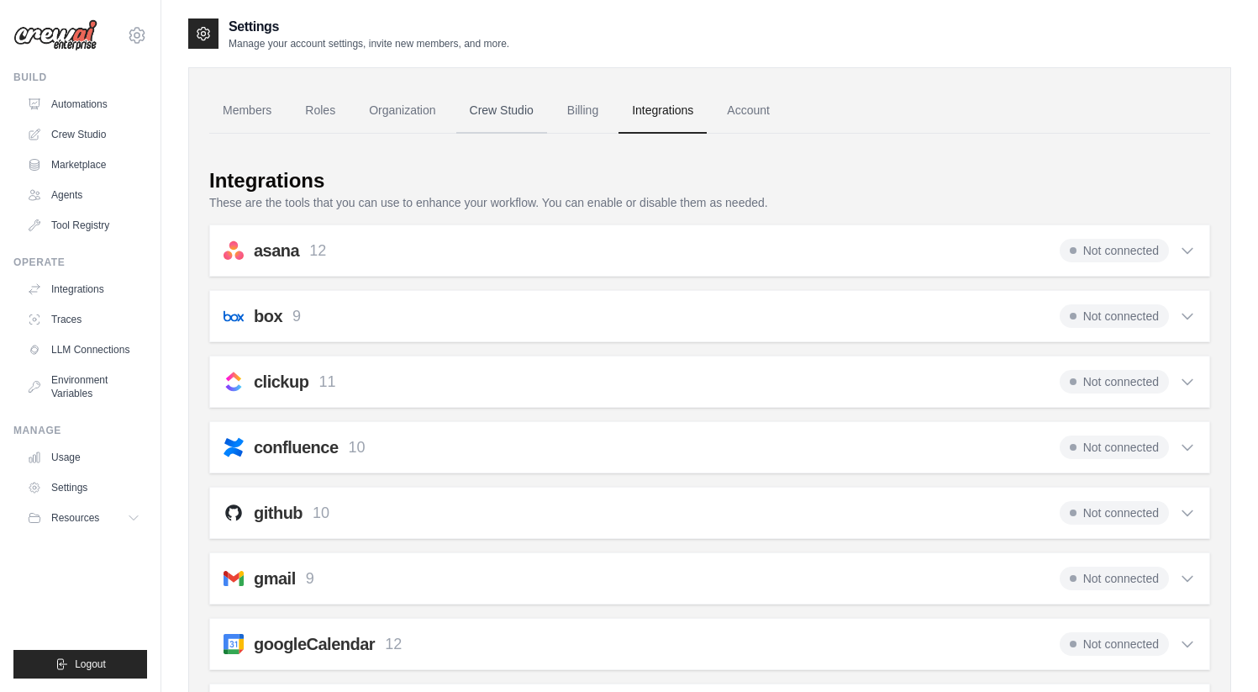
click at [481, 102] on link "Crew Studio" at bounding box center [501, 110] width 91 height 45
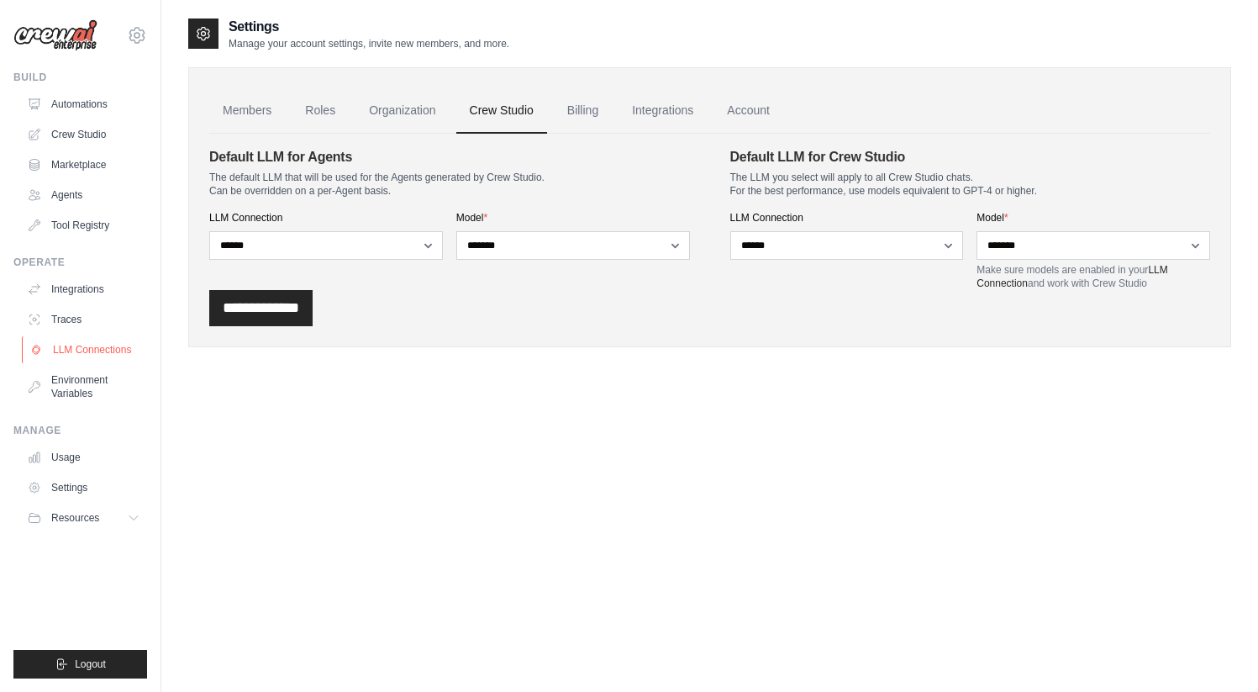
click at [87, 345] on link "LLM Connections" at bounding box center [85, 349] width 127 height 27
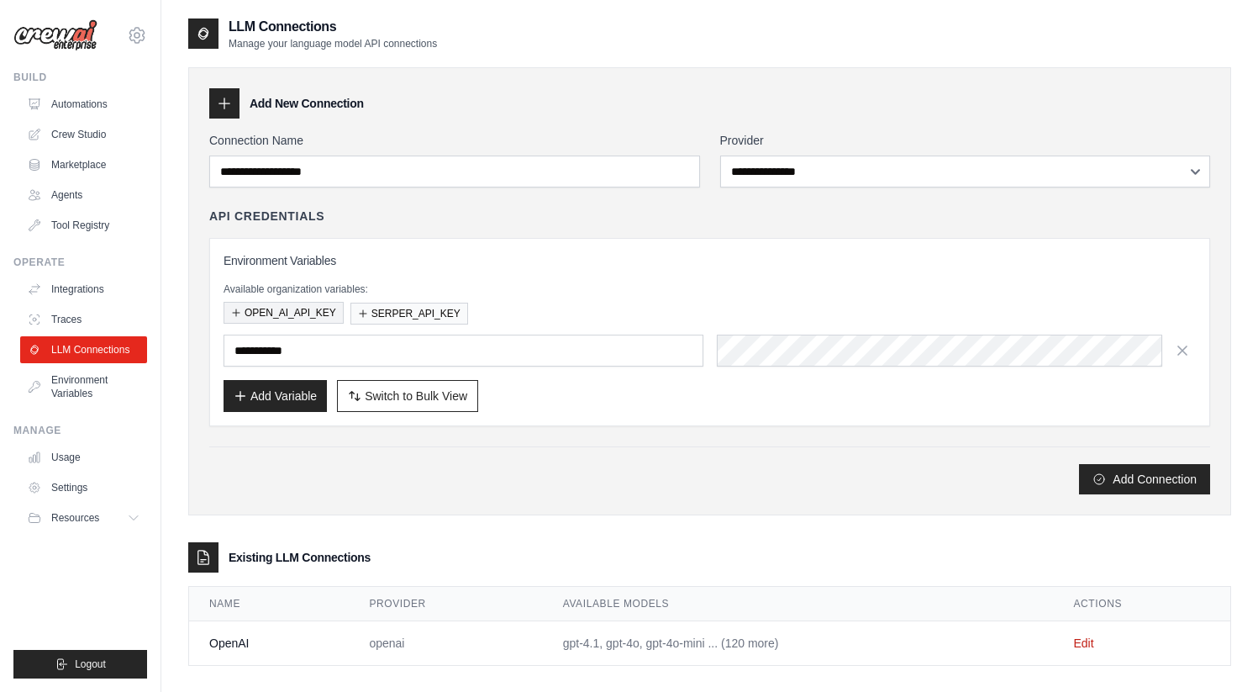
click at [286, 308] on button "OPEN_AI_API_KEY" at bounding box center [284, 313] width 120 height 22
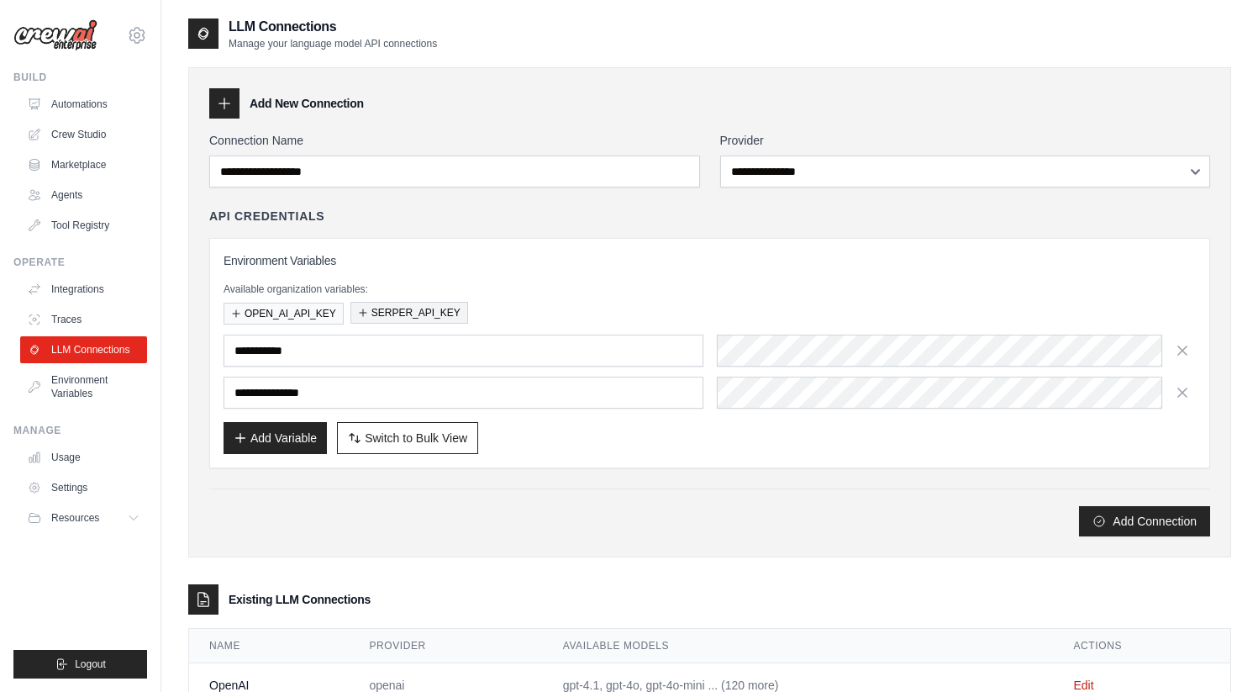
click at [390, 308] on button "SERPER_API_KEY" at bounding box center [409, 313] width 118 height 22
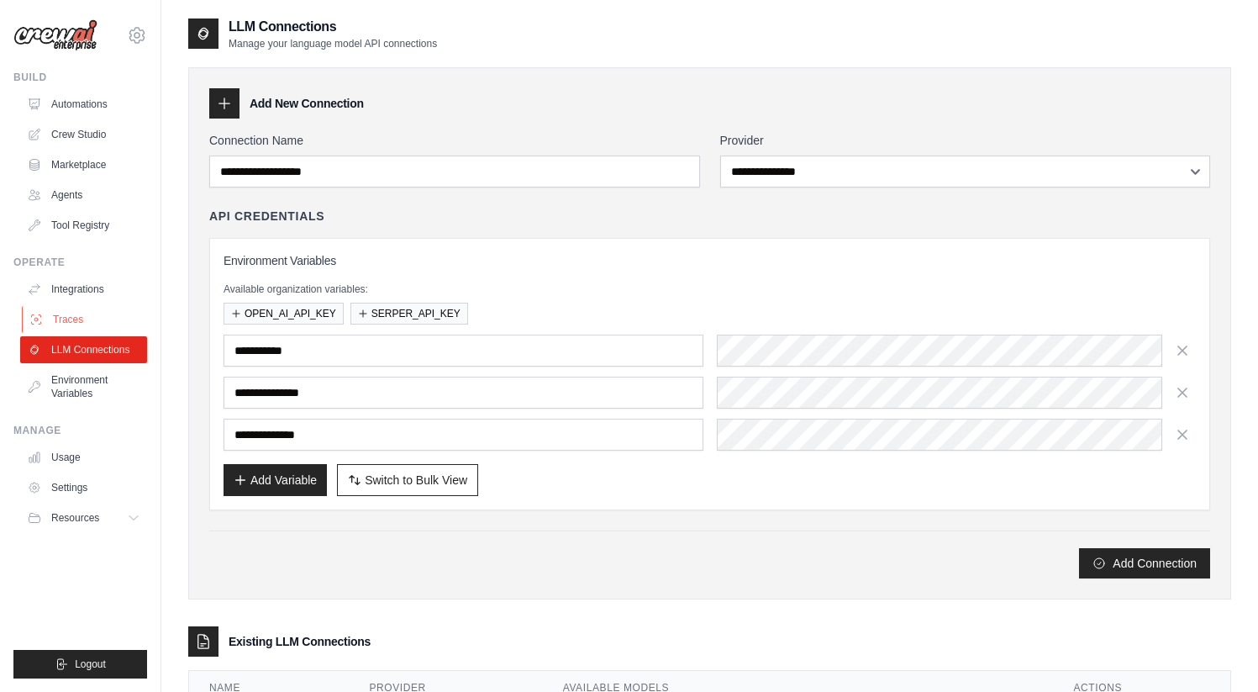
click at [76, 312] on link "Traces" at bounding box center [85, 319] width 127 height 27
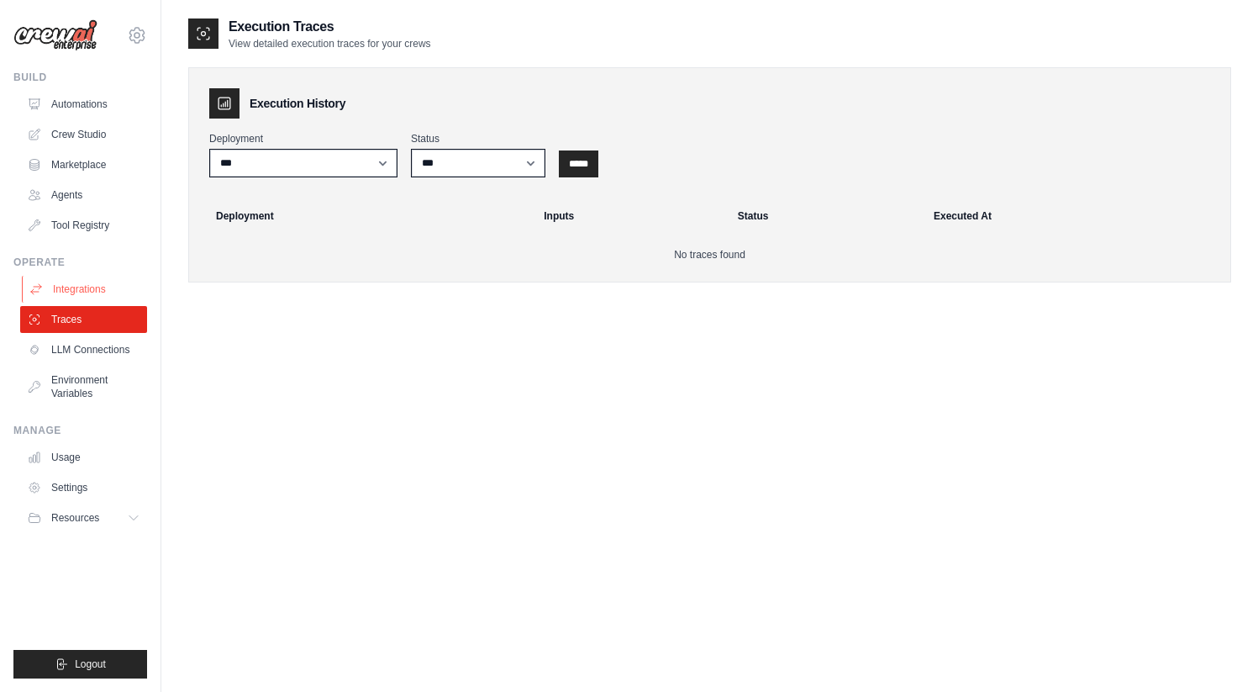
click at [87, 289] on link "Integrations" at bounding box center [85, 289] width 127 height 27
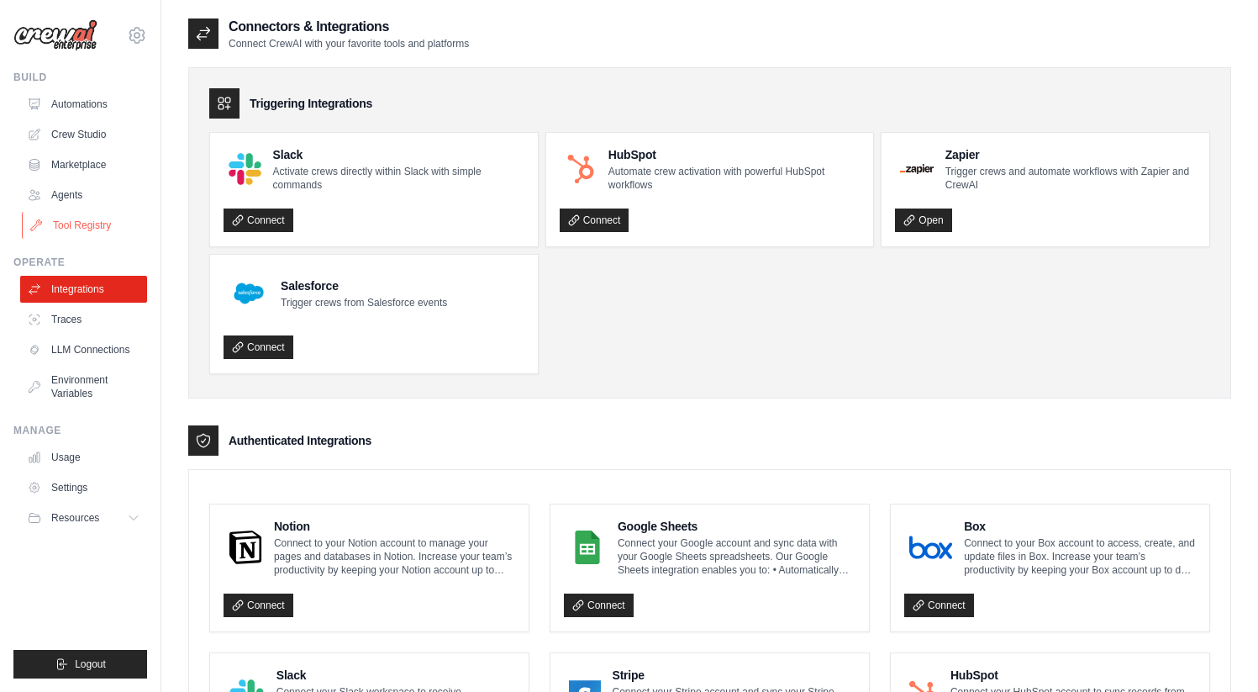
click at [69, 223] on link "Tool Registry" at bounding box center [85, 225] width 127 height 27
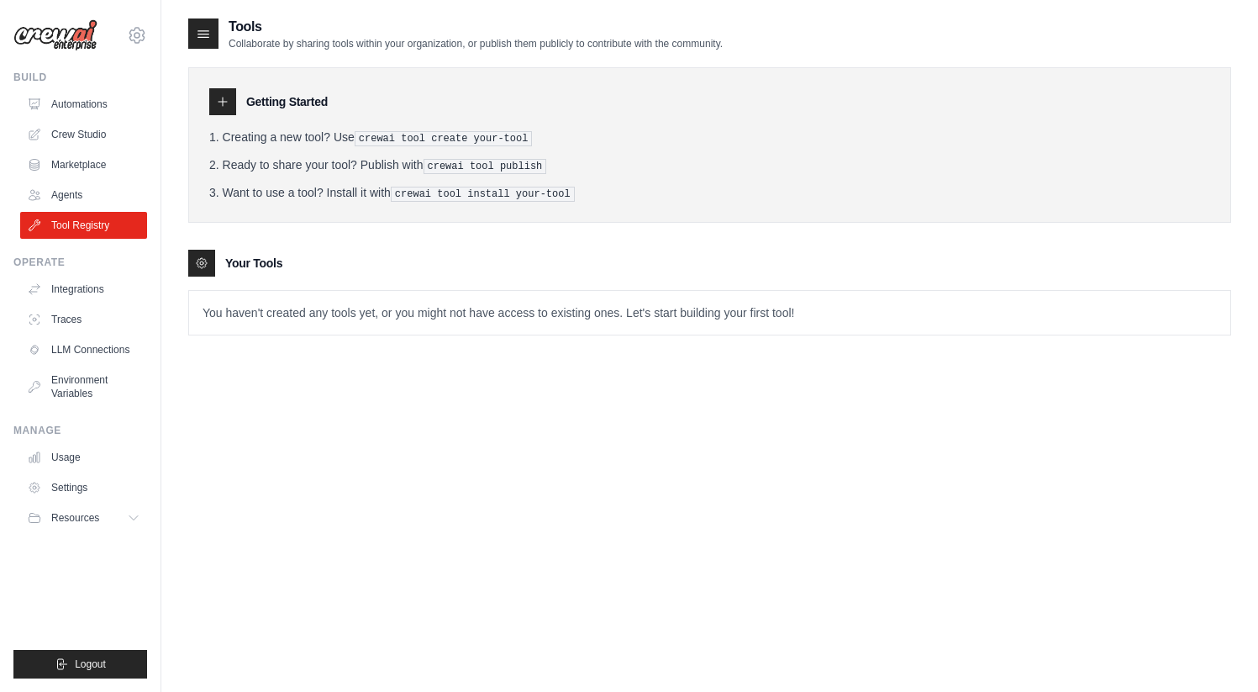
drag, startPoint x: 320, startPoint y: 132, endPoint x: 489, endPoint y: 145, distance: 169.4
click at [489, 145] on li "Creating a new tool? Use crewai tool create your-tool" at bounding box center [709, 138] width 1001 height 18
click at [74, 187] on link "Agents" at bounding box center [85, 194] width 127 height 27
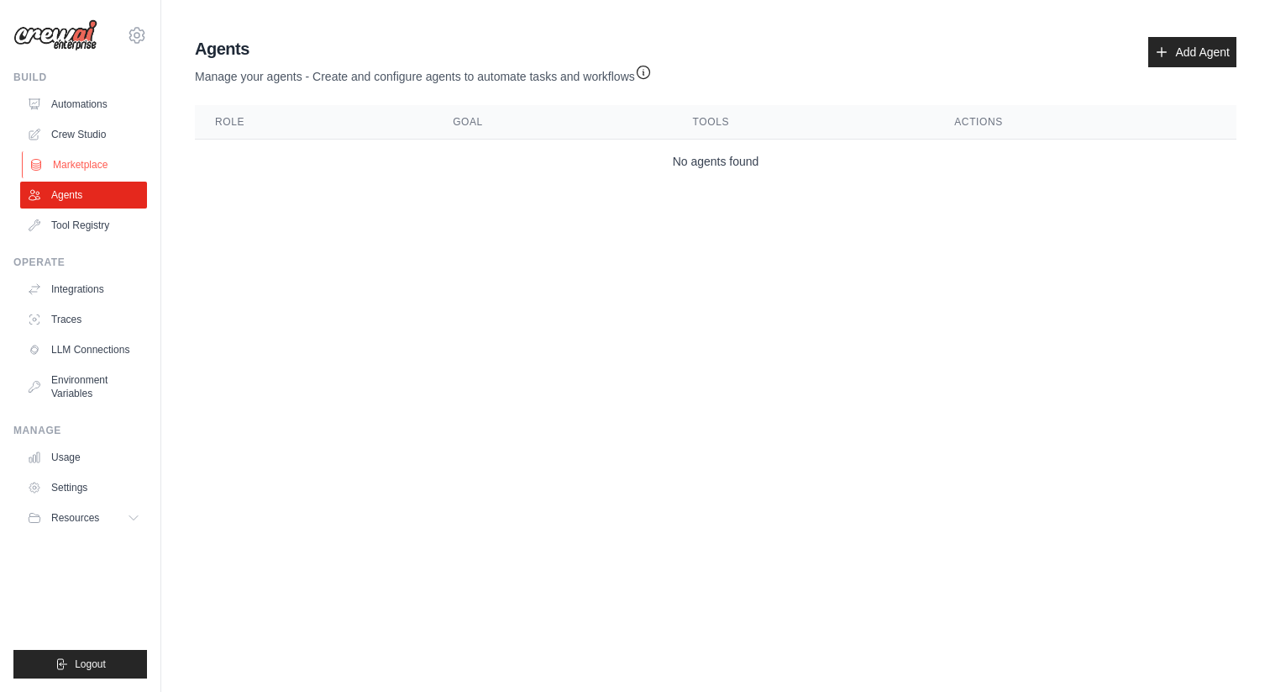
click at [84, 156] on link "Marketplace" at bounding box center [85, 164] width 127 height 27
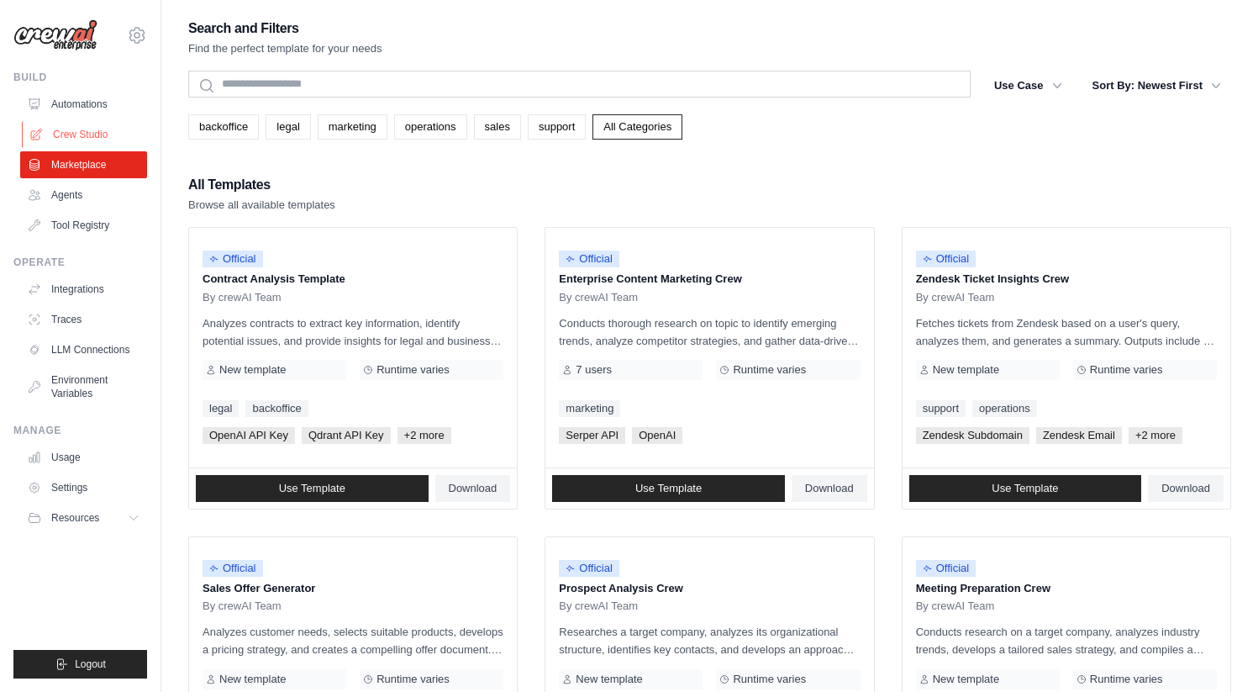
click at [82, 139] on link "Crew Studio" at bounding box center [85, 134] width 127 height 27
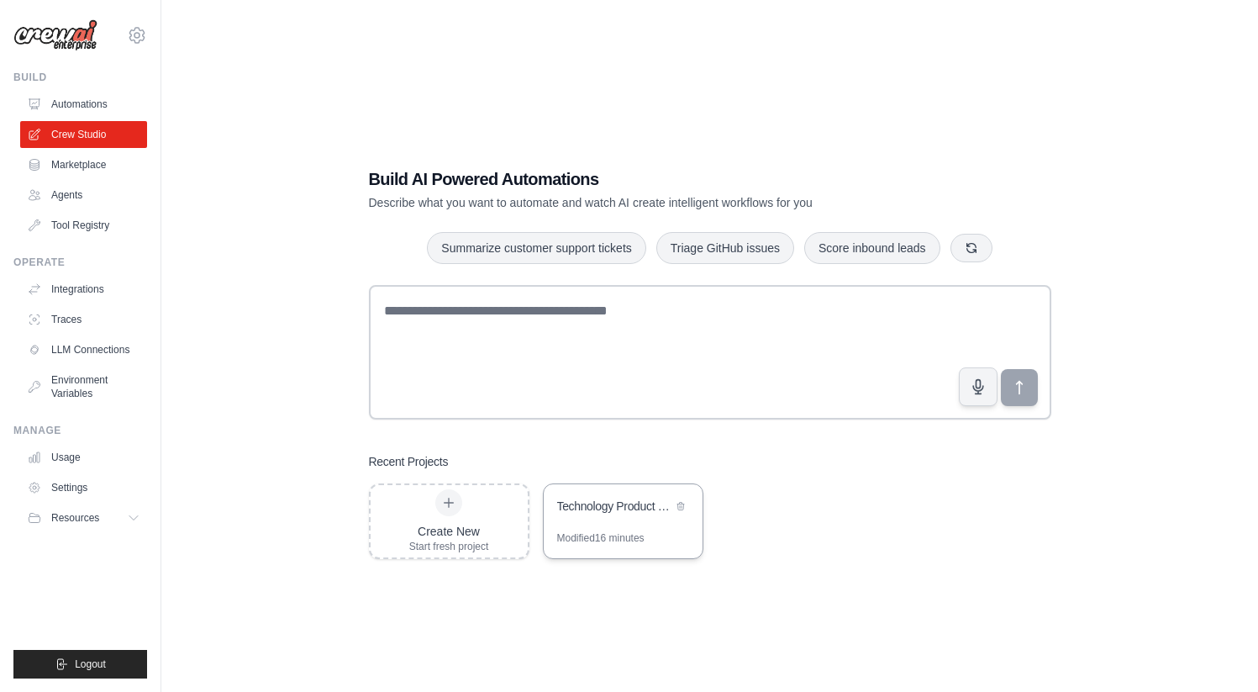
click at [645, 502] on div "Technology Product Research Automation" at bounding box center [614, 505] width 115 height 17
click at [455, 511] on div at bounding box center [448, 502] width 27 height 27
click at [86, 387] on link "Environment Variables" at bounding box center [85, 386] width 127 height 40
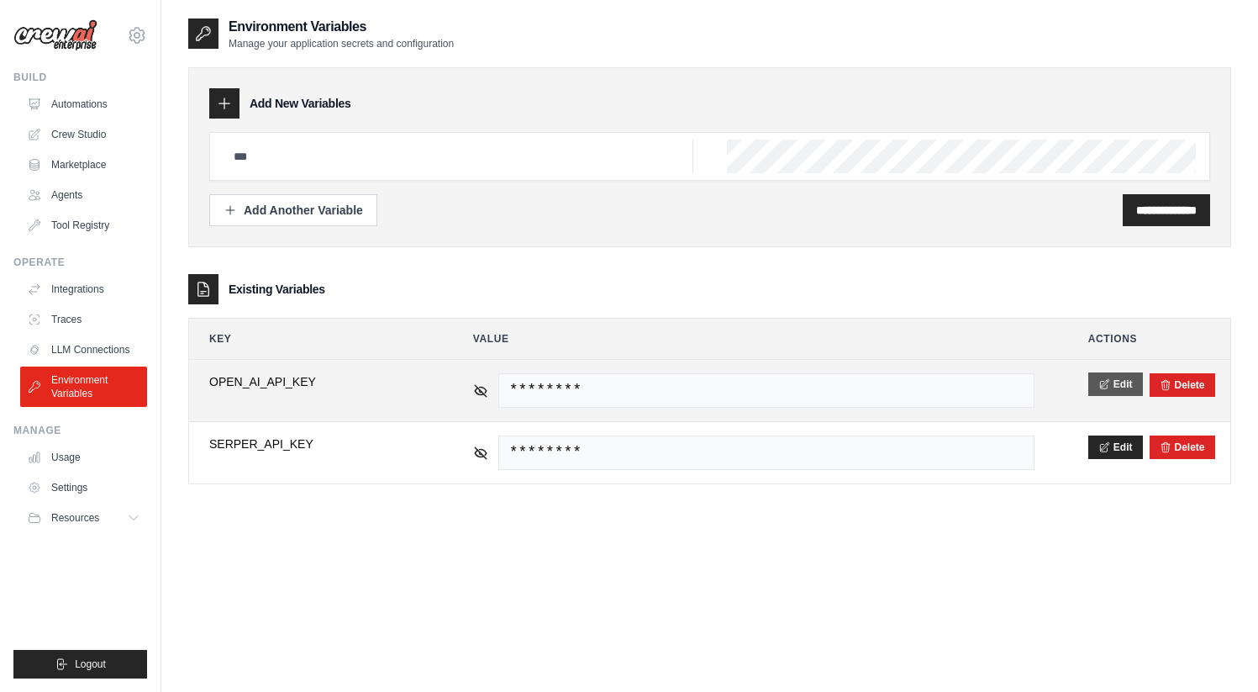
click at [1093, 387] on button "Edit" at bounding box center [1115, 384] width 55 height 24
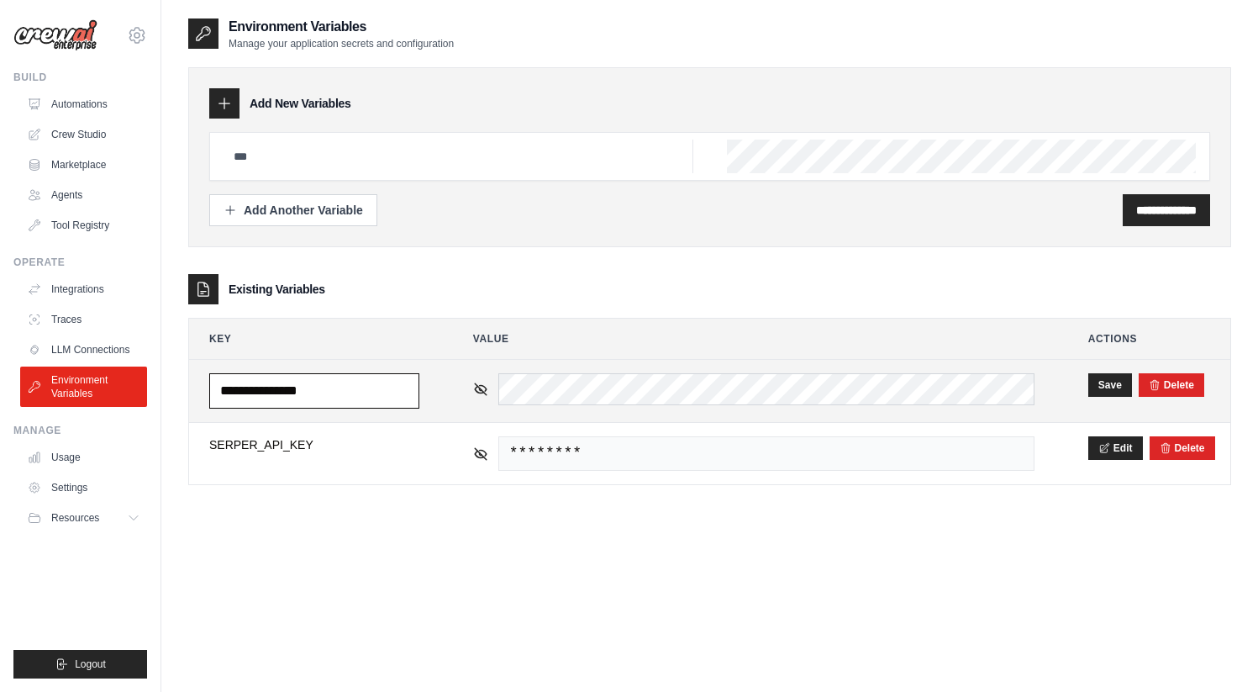
click at [267, 391] on input "**********" at bounding box center [314, 390] width 210 height 35
type input "**********"
click at [1113, 383] on button "Save" at bounding box center [1110, 384] width 44 height 24
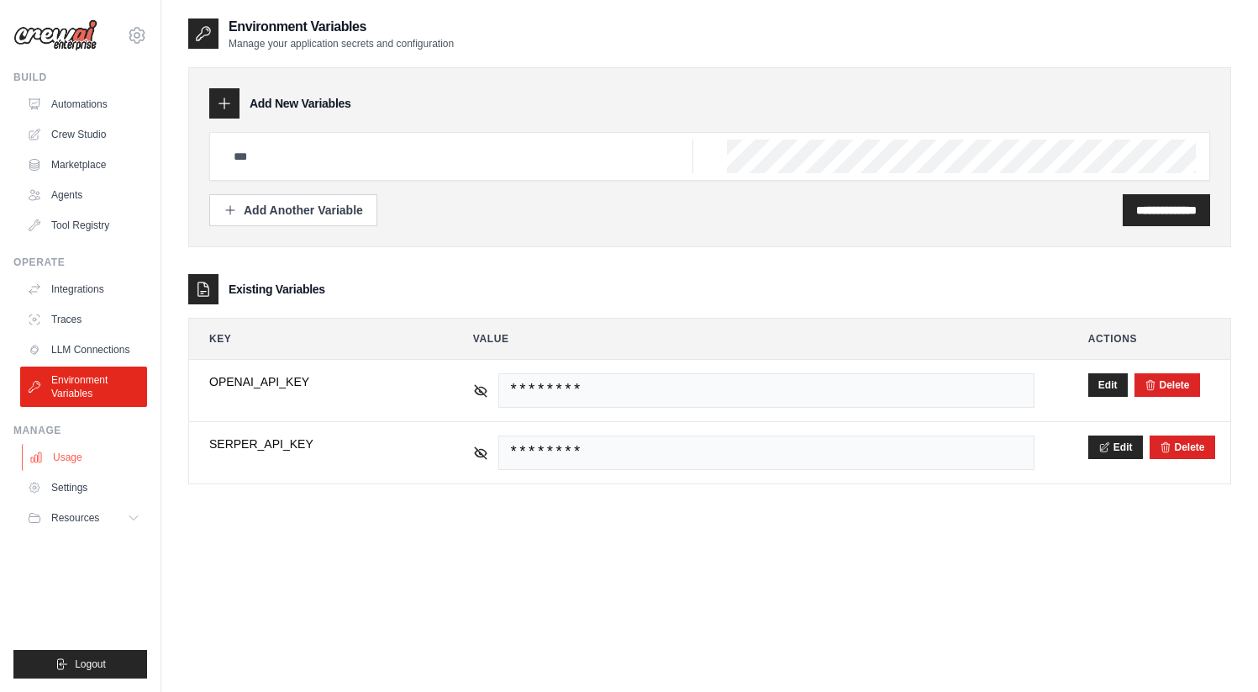
click at [82, 458] on link "Usage" at bounding box center [85, 457] width 127 height 27
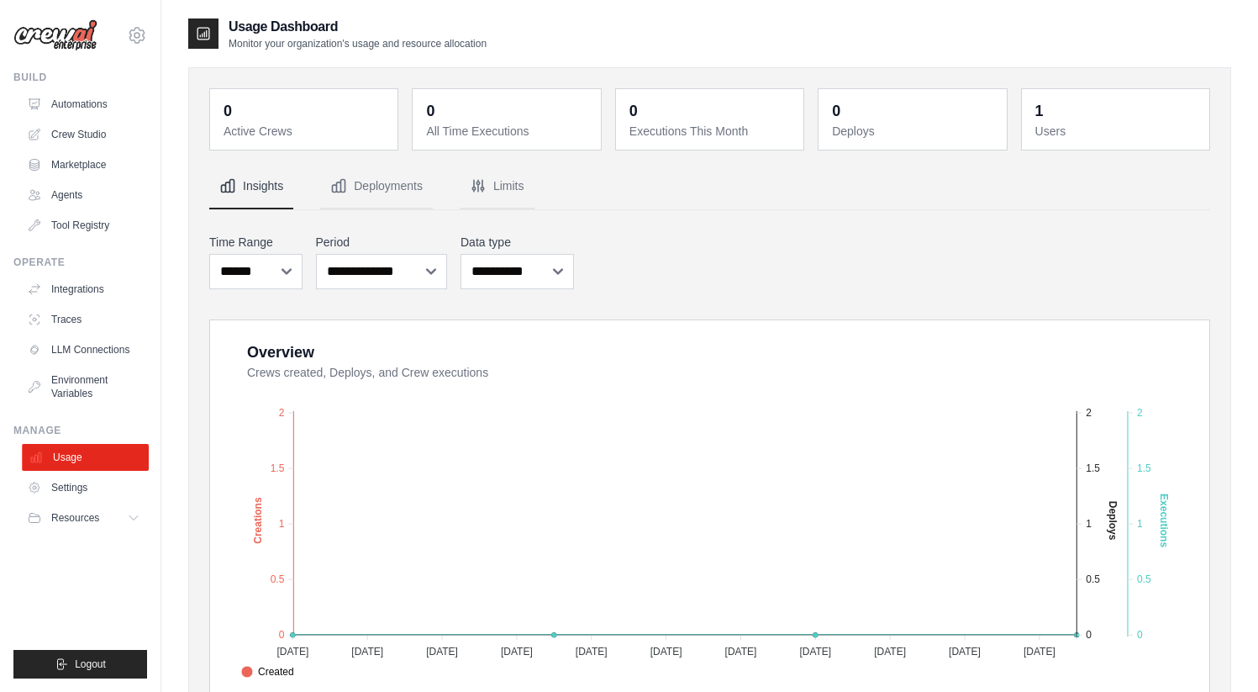
click at [81, 470] on link "Usage" at bounding box center [85, 457] width 127 height 27
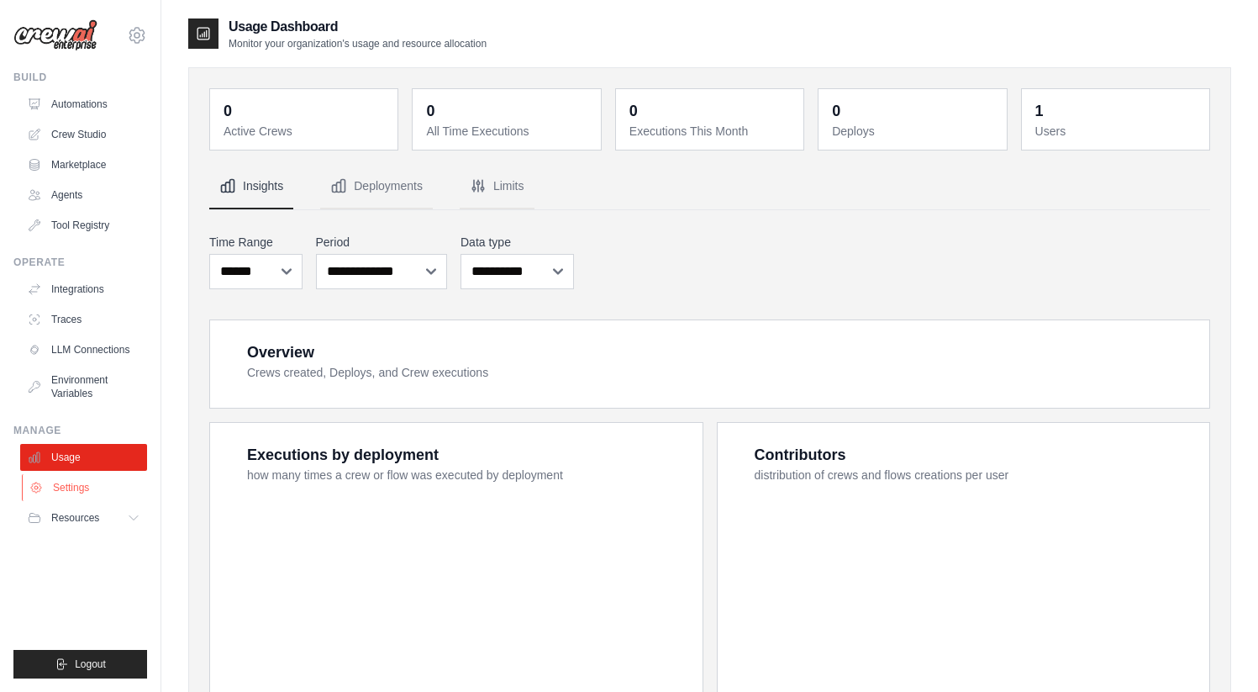
click at [77, 478] on link "Settings" at bounding box center [85, 487] width 127 height 27
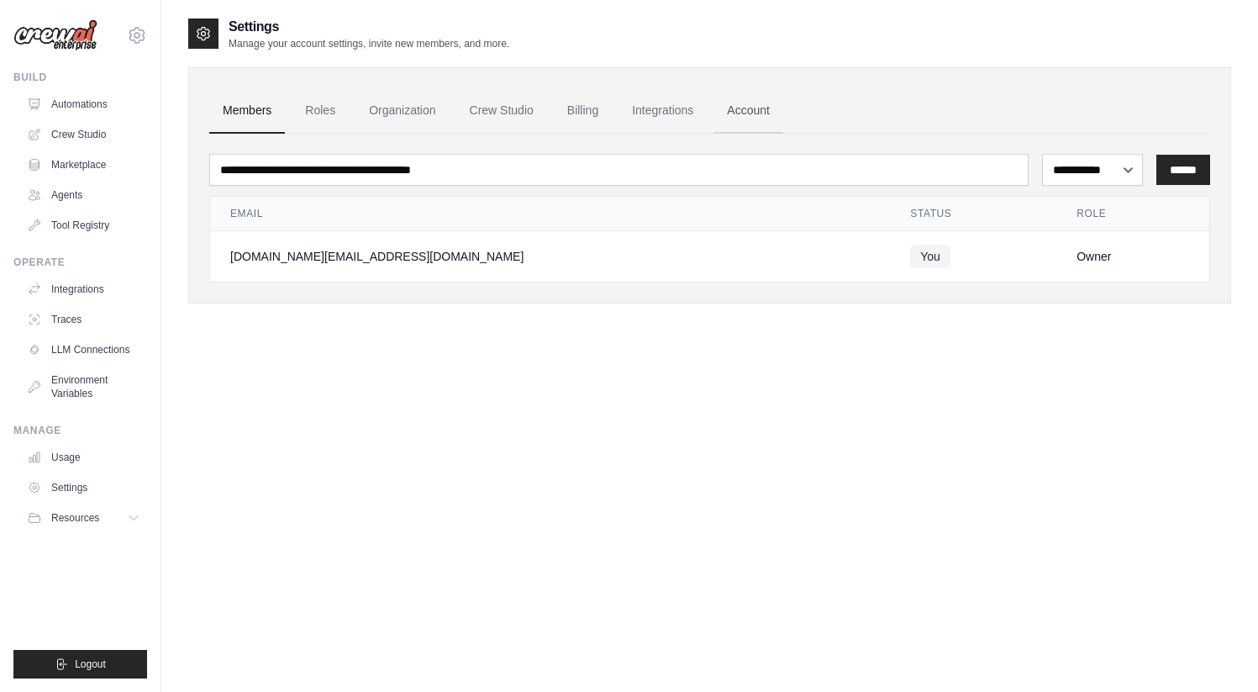
click at [766, 108] on link "Account" at bounding box center [748, 110] width 70 height 45
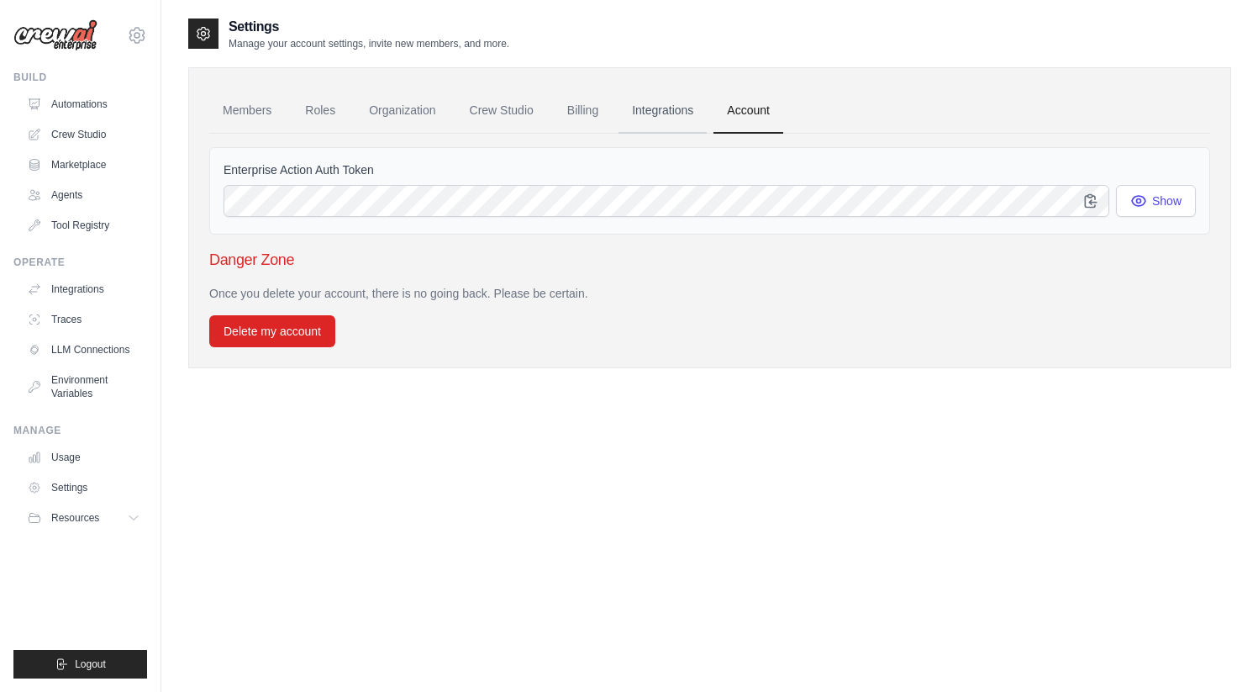
click at [673, 109] on link "Integrations" at bounding box center [662, 110] width 88 height 45
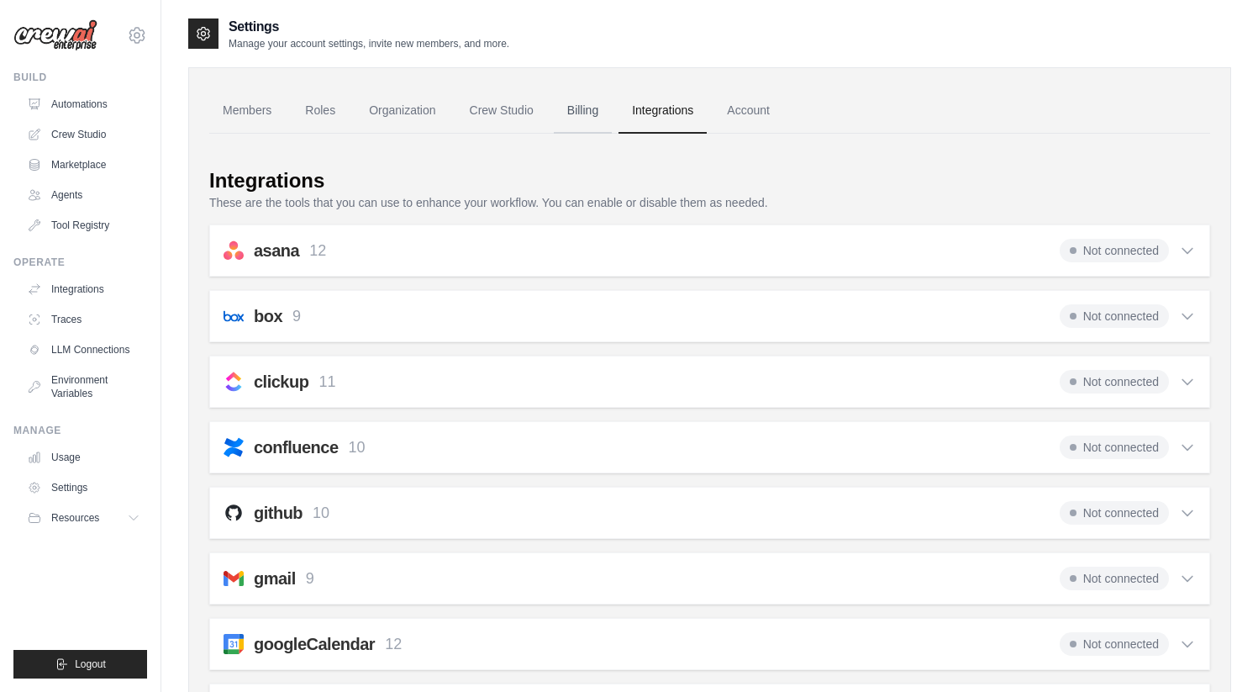
click at [571, 112] on link "Billing" at bounding box center [583, 110] width 58 height 45
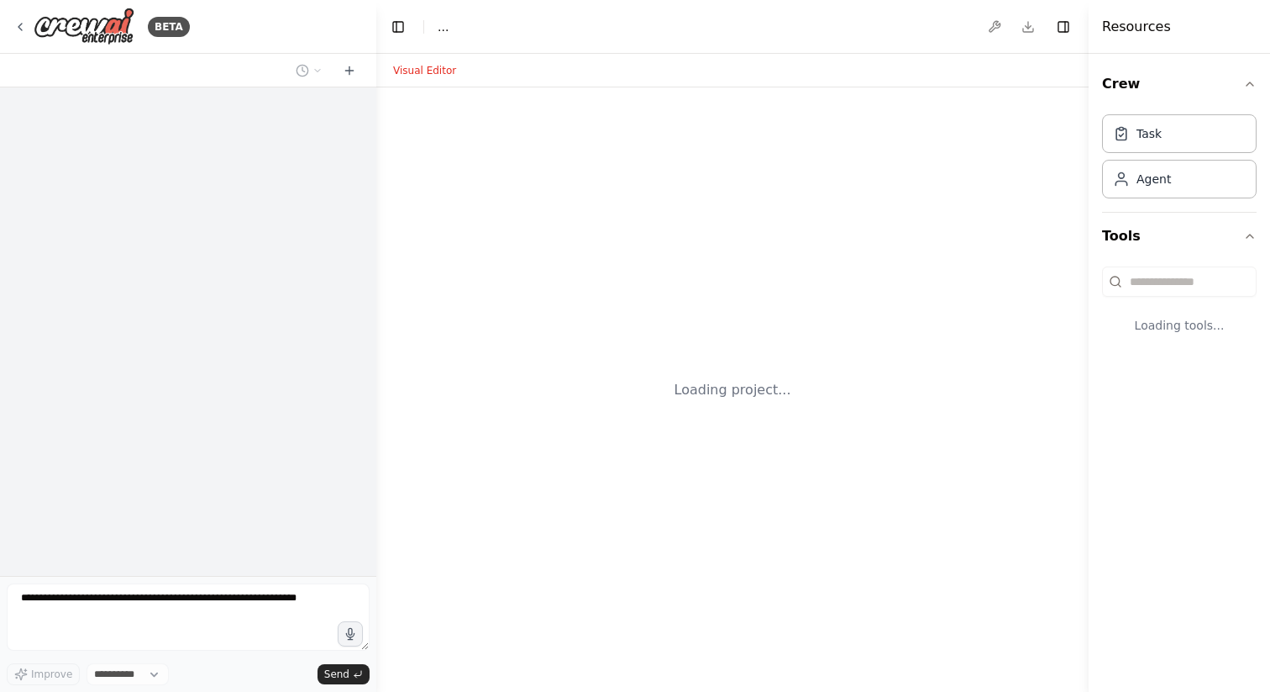
select select "****"
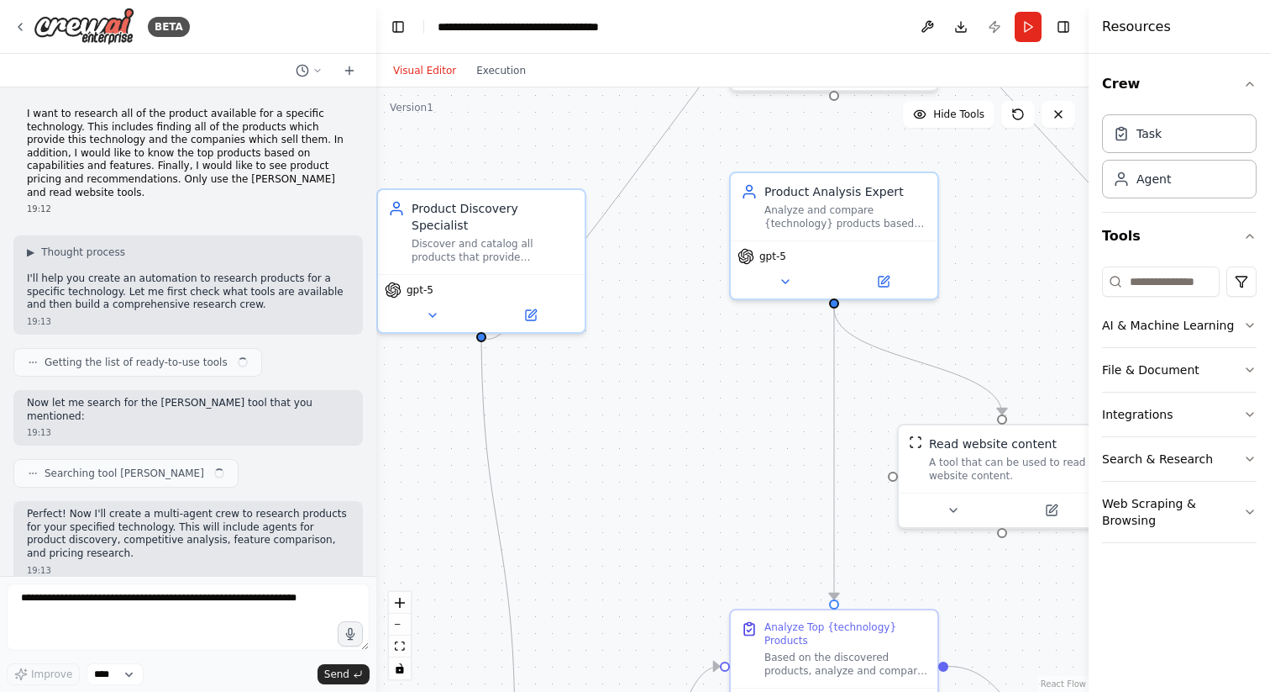
scroll to position [1114, 0]
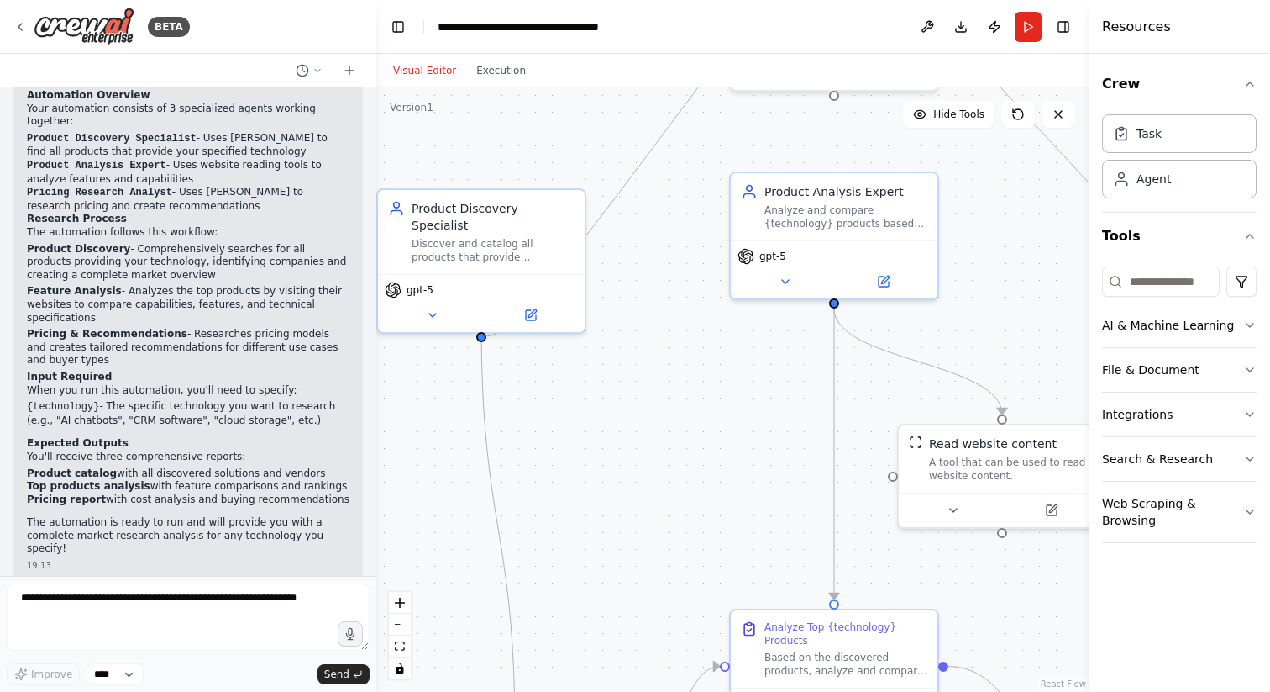
click at [426, 67] on button "Visual Editor" at bounding box center [424, 70] width 83 height 20
click at [960, 26] on button "Download" at bounding box center [961, 27] width 27 height 30
click at [926, 27] on button at bounding box center [927, 27] width 27 height 30
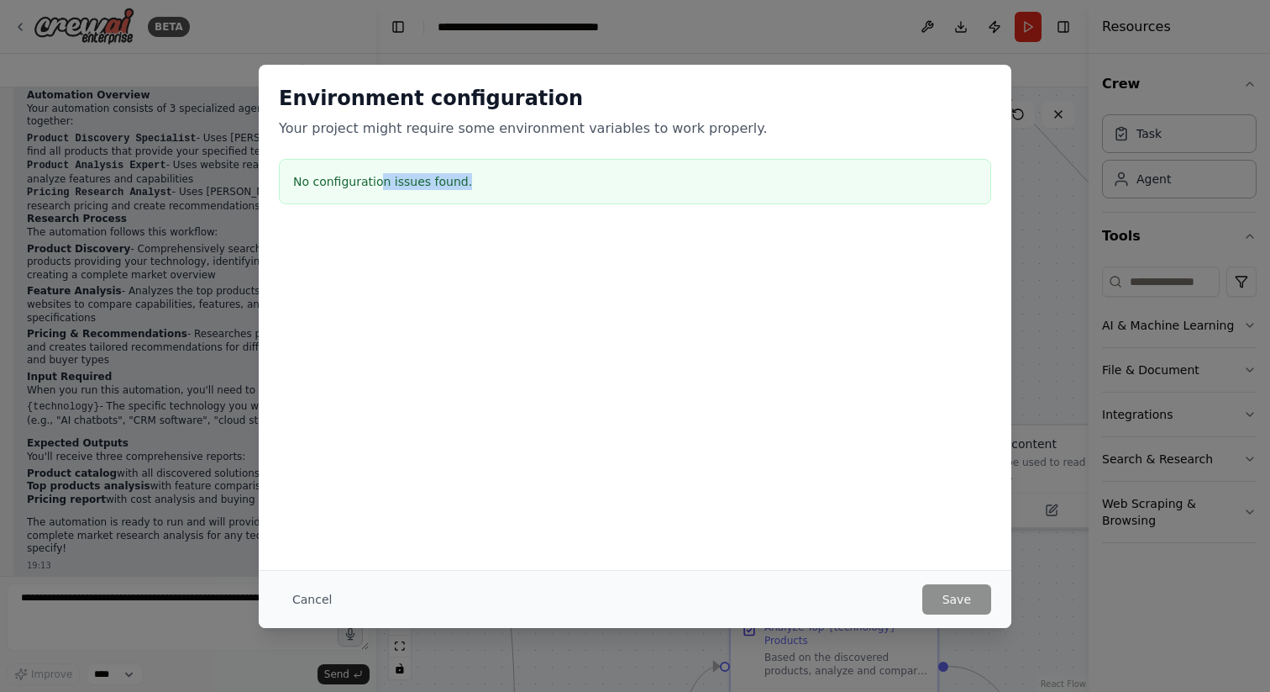
drag, startPoint x: 378, startPoint y: 185, endPoint x: 476, endPoint y: 182, distance: 98.3
click at [478, 183] on h3 "No configuration issues found." at bounding box center [635, 181] width 684 height 17
click at [312, 589] on button "Cancel" at bounding box center [312, 599] width 66 height 30
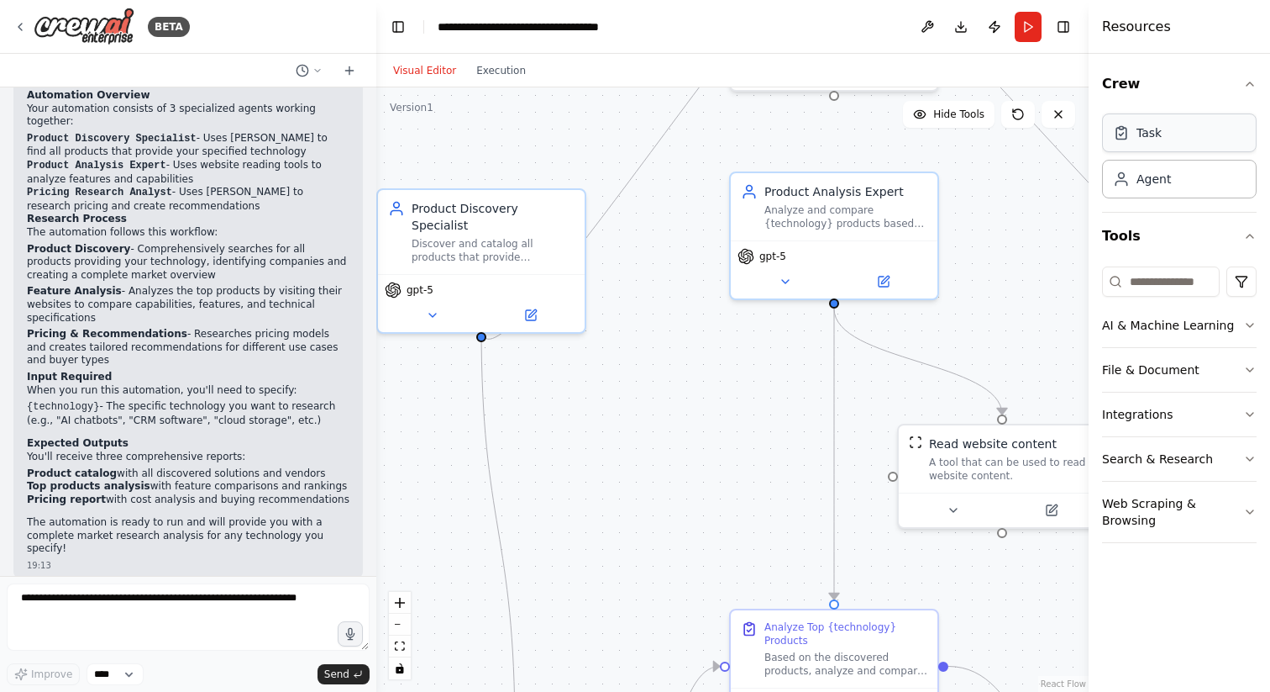
click at [1153, 136] on div "Task" at bounding box center [1149, 132] width 25 height 17
click at [1159, 186] on div "Agent" at bounding box center [1154, 178] width 34 height 17
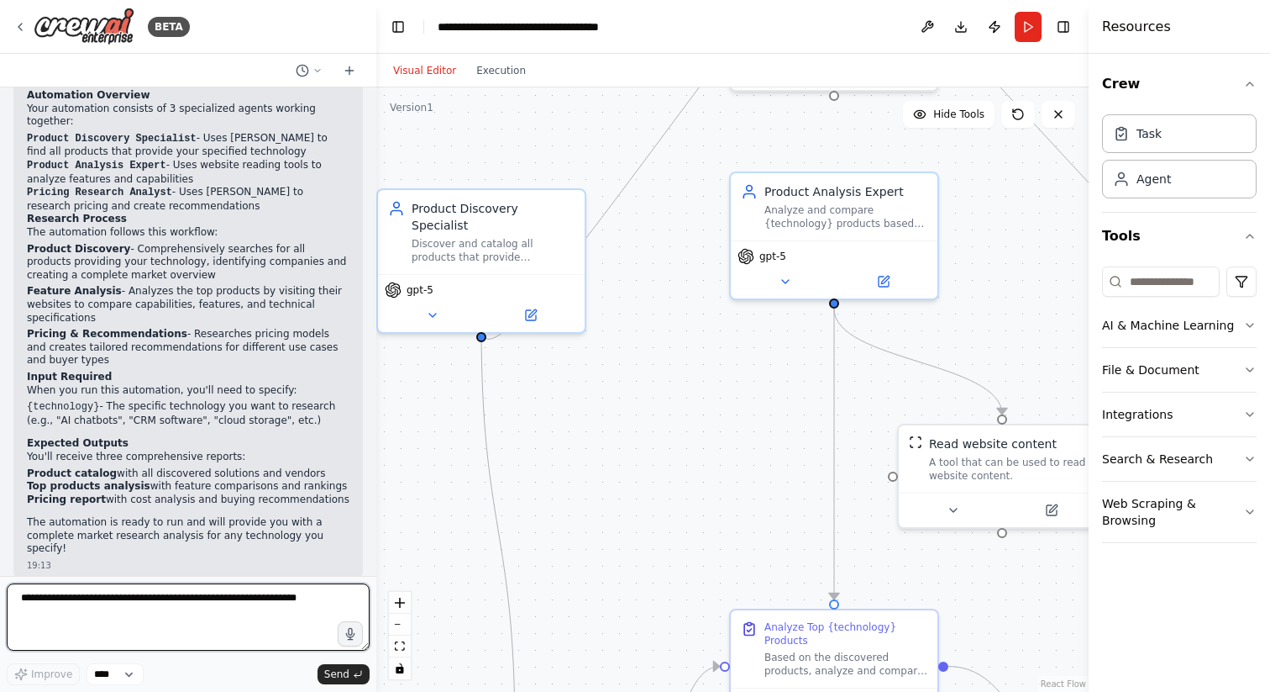
click at [180, 610] on textarea at bounding box center [188, 616] width 363 height 67
type textarea "**********"
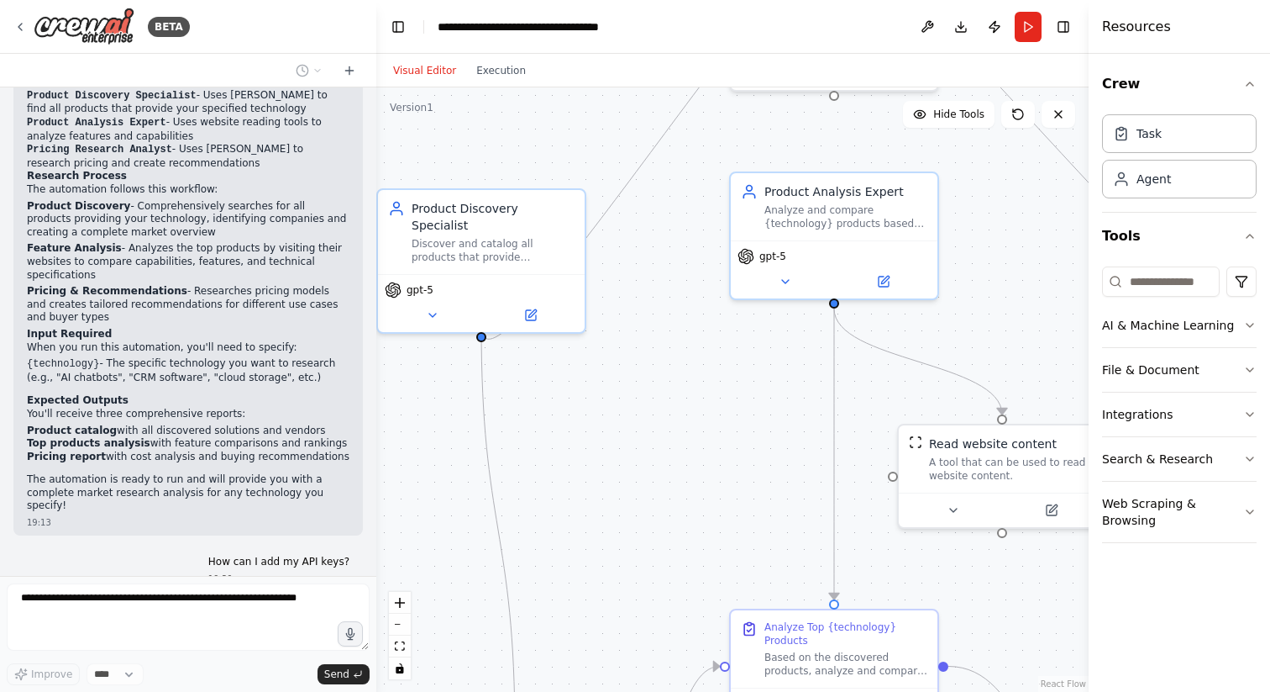
scroll to position [1214, 0]
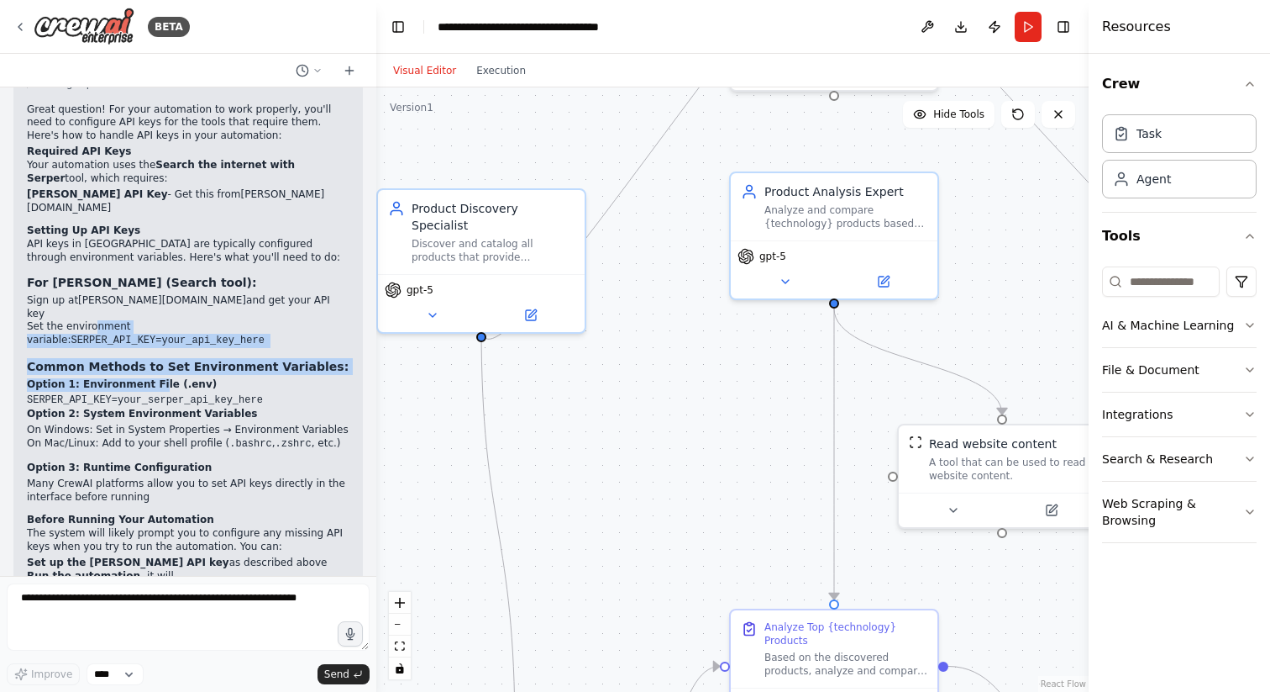
drag, startPoint x: 95, startPoint y: 296, endPoint x: 154, endPoint y: 350, distance: 80.3
click at [153, 350] on div "▶ Thought process Great question! For your automation to work properly, you'll …" at bounding box center [188, 329] width 323 height 507
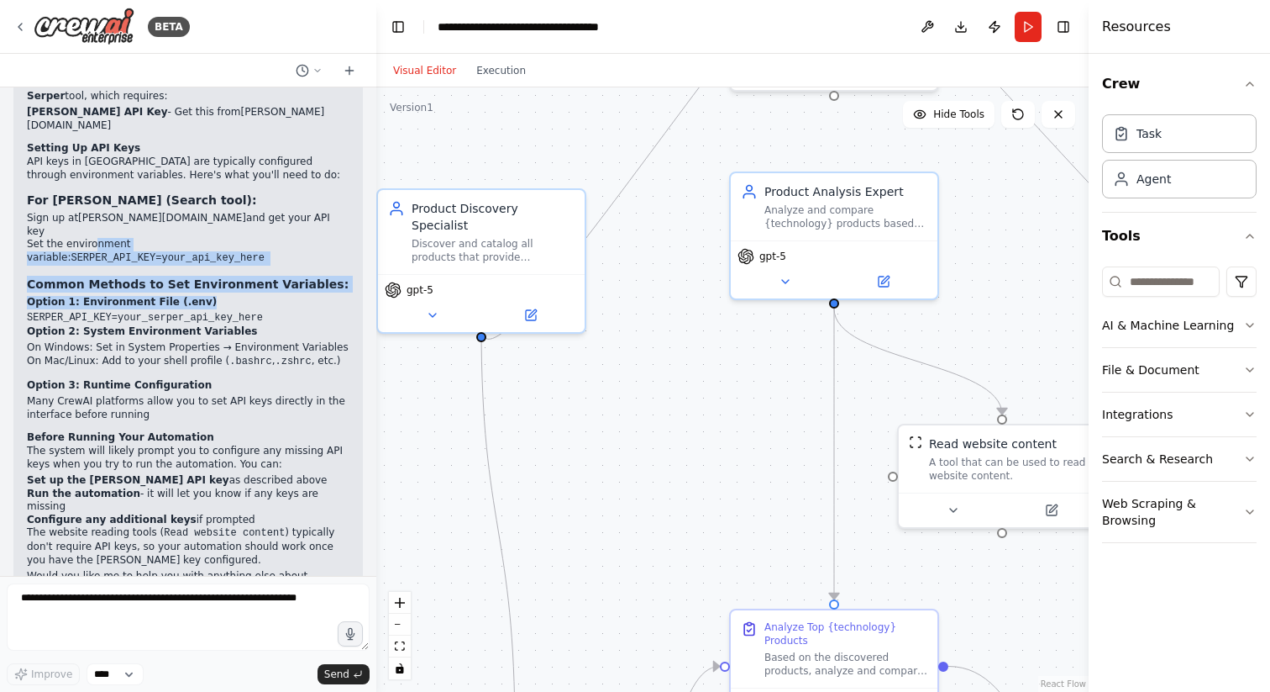
scroll to position [1759, 0]
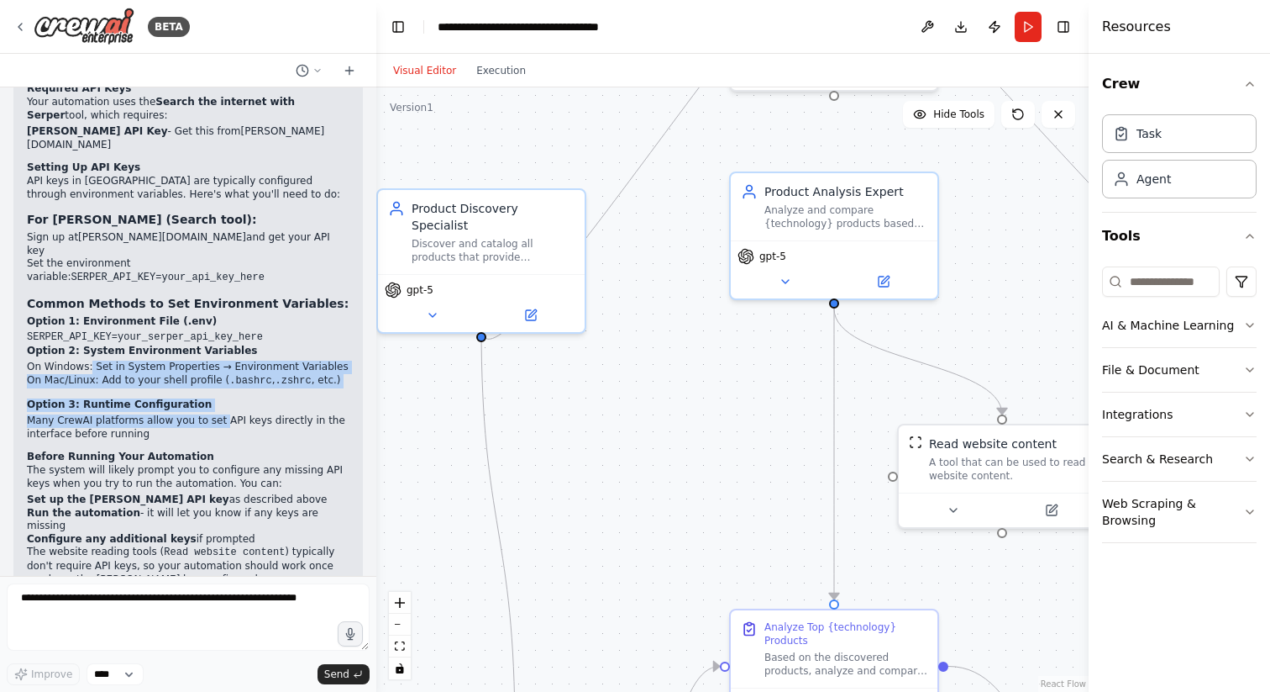
drag, startPoint x: 88, startPoint y: 328, endPoint x: 215, endPoint y: 381, distance: 137.8
click at [215, 381] on div "▶ Thought process Great question! For your automation to work properly, you'll …" at bounding box center [188, 314] width 323 height 602
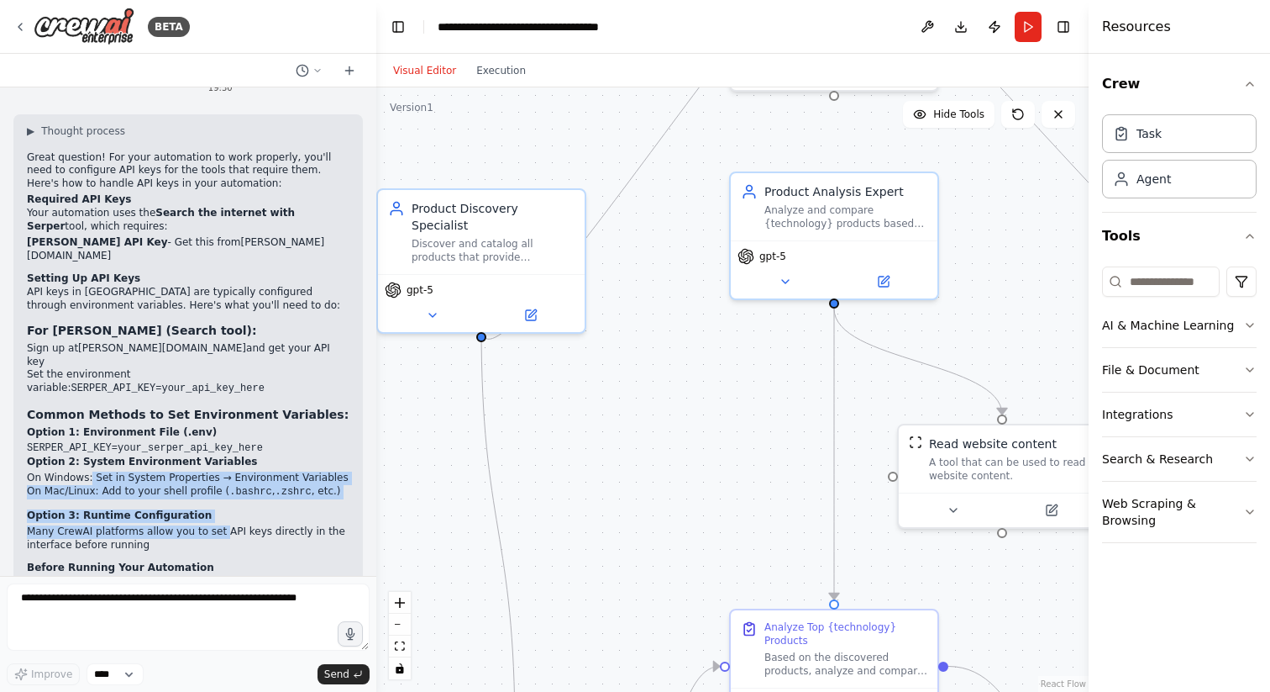
scroll to position [1655, 0]
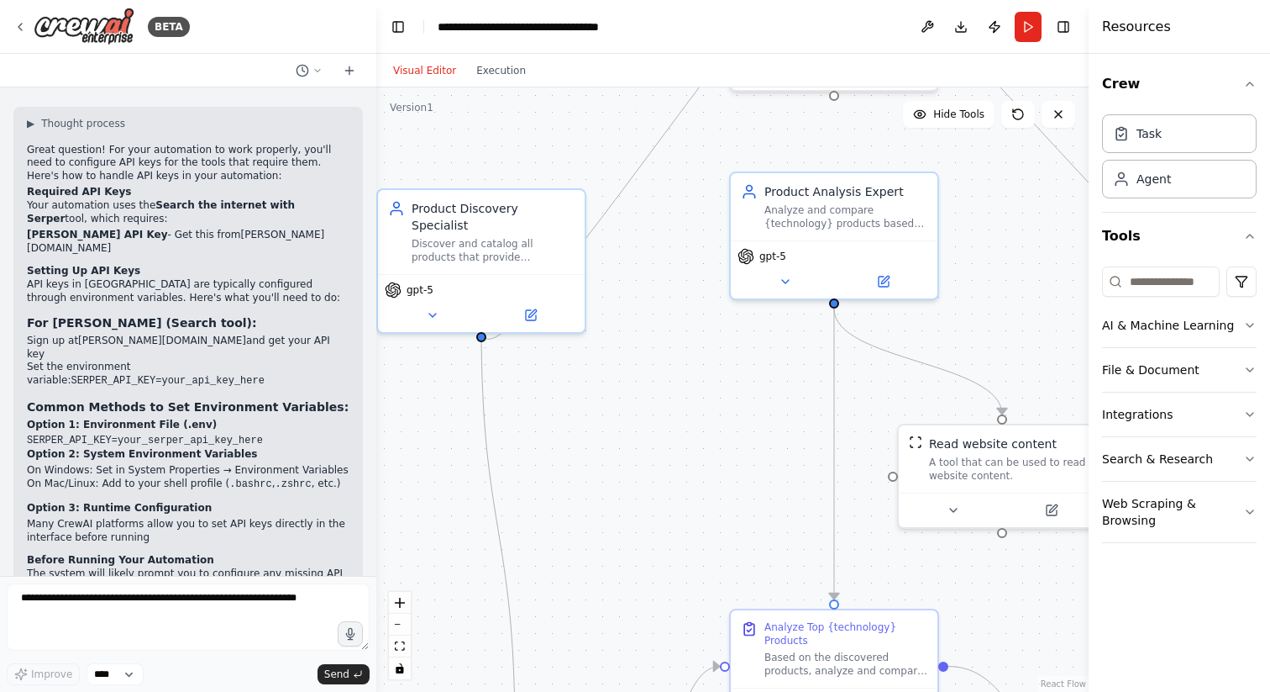
click at [71, 375] on code "SERPER_API_KEY=your_api_key_here" at bounding box center [167, 381] width 193 height 12
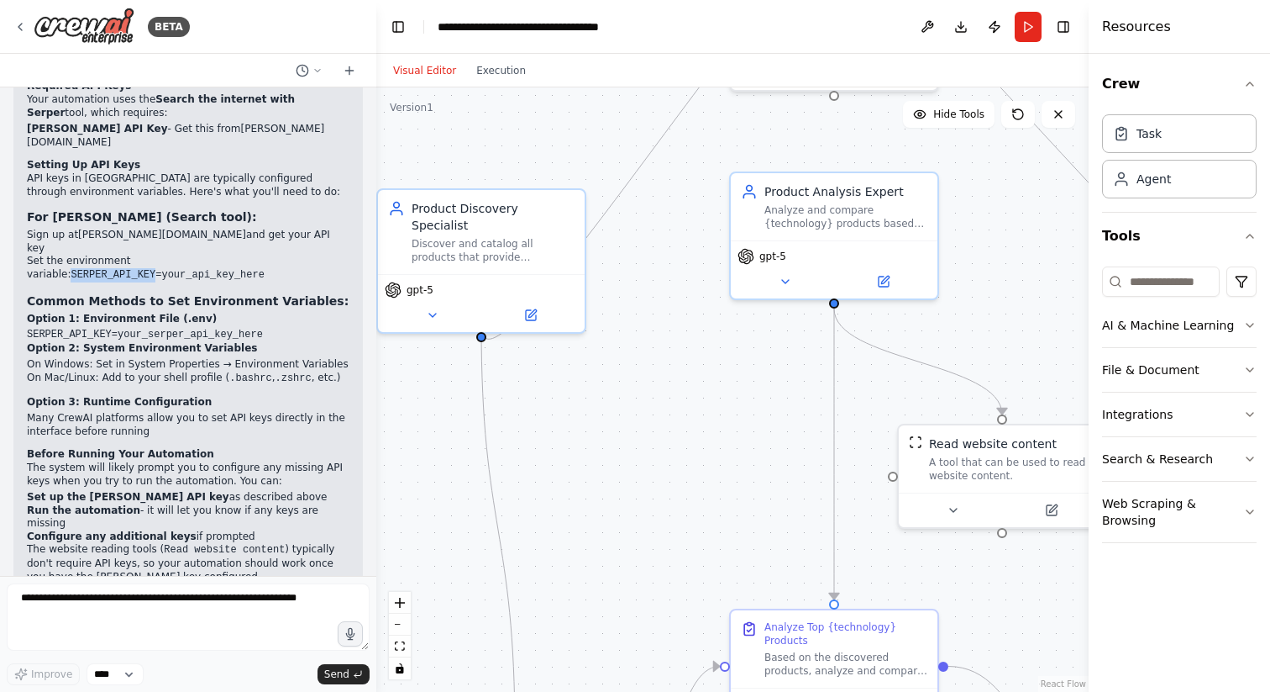
scroll to position [1778, 0]
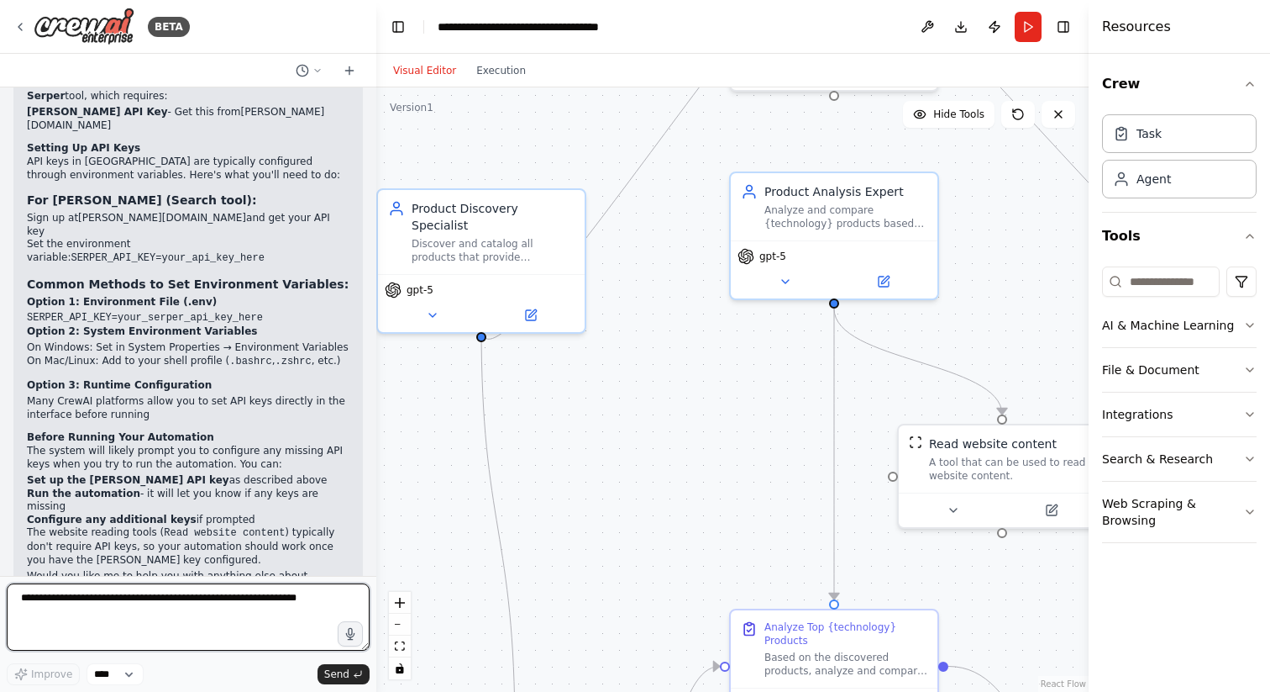
click at [149, 606] on textarea at bounding box center [188, 616] width 363 height 67
type textarea "**********"
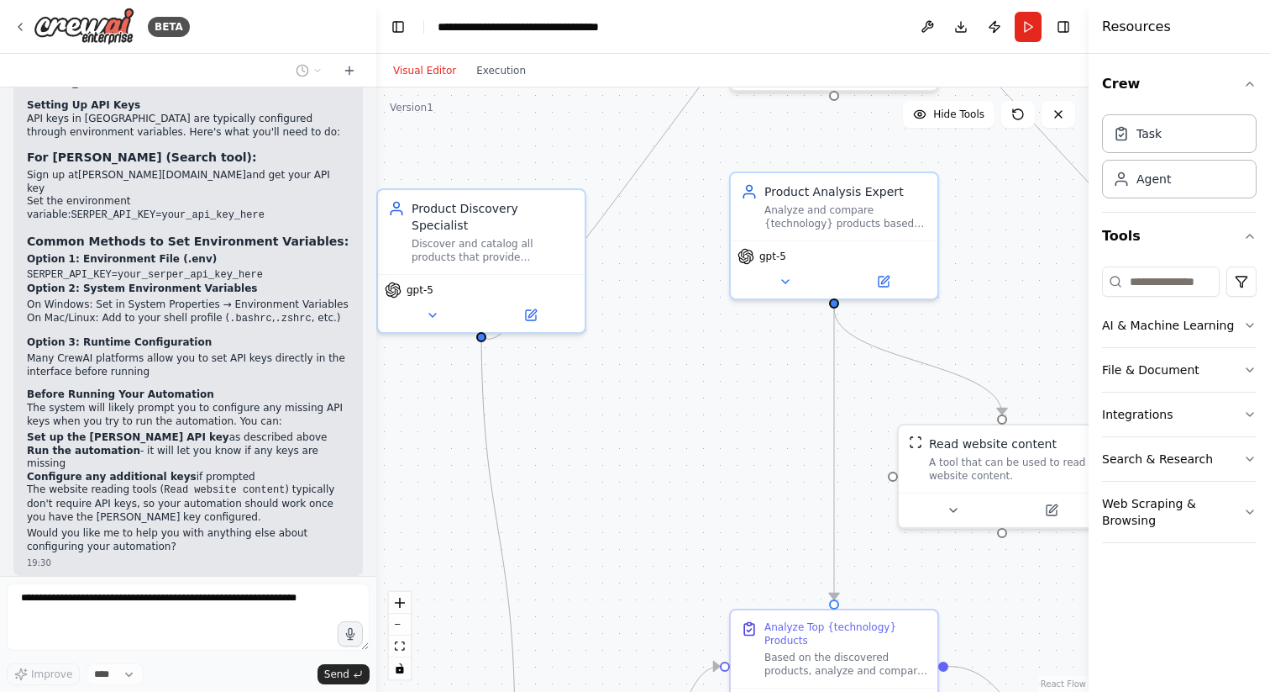
scroll to position [1878, 0]
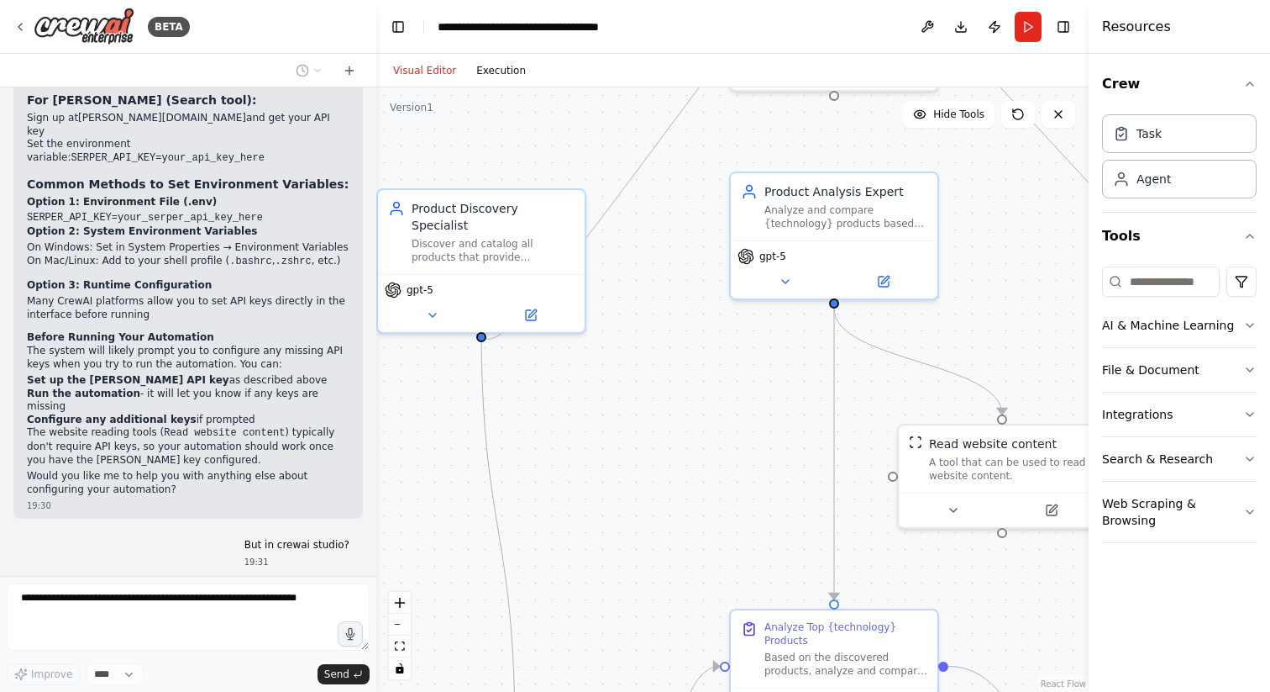
click at [513, 72] on button "Execution" at bounding box center [501, 70] width 70 height 20
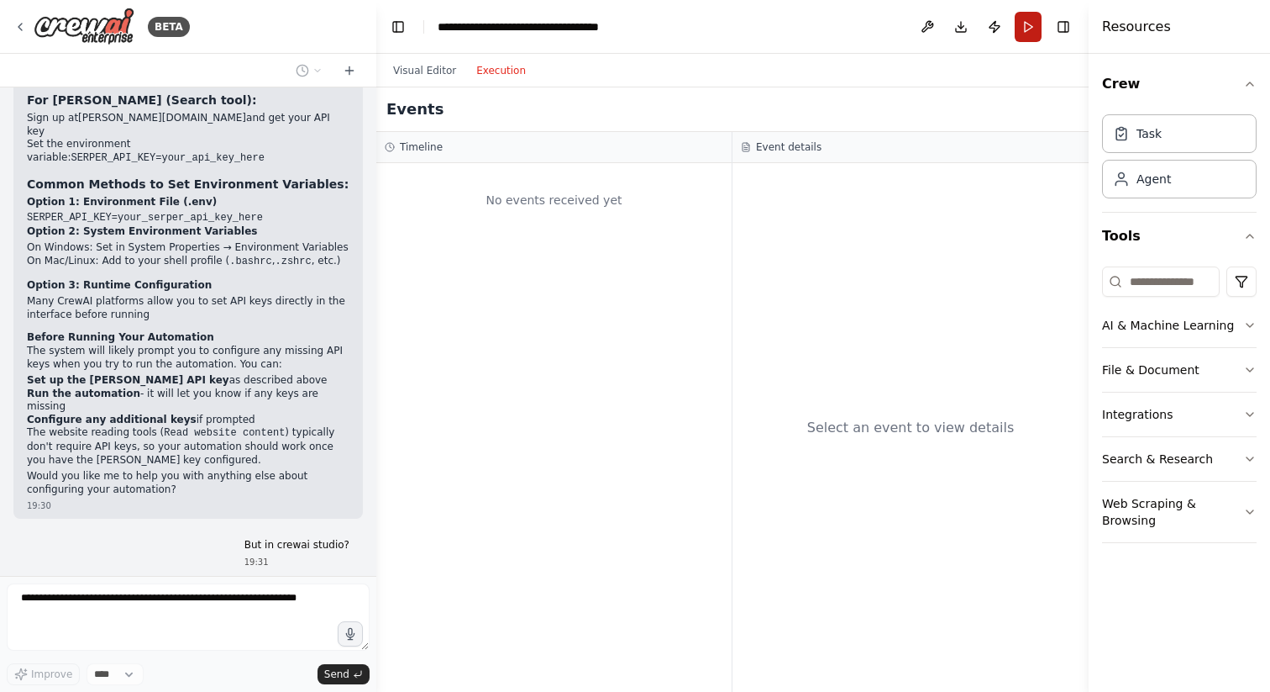
click at [1025, 25] on button "Run" at bounding box center [1028, 27] width 27 height 30
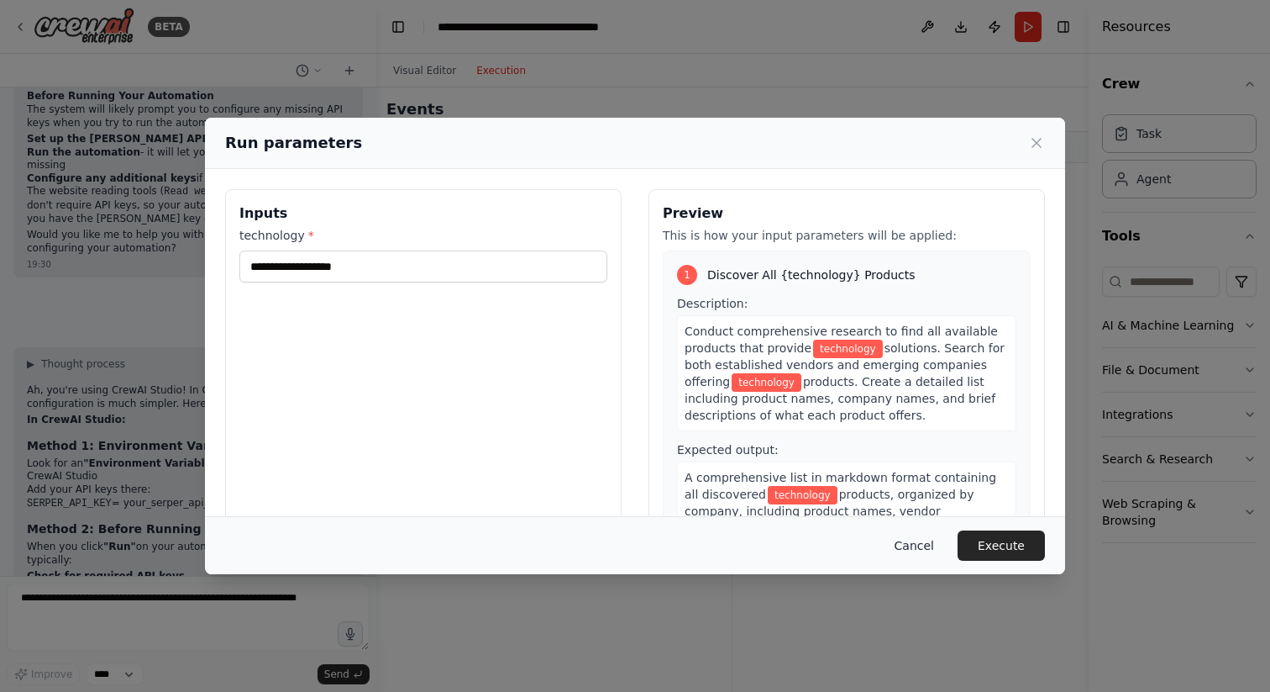
click at [918, 550] on button "Cancel" at bounding box center [914, 545] width 66 height 30
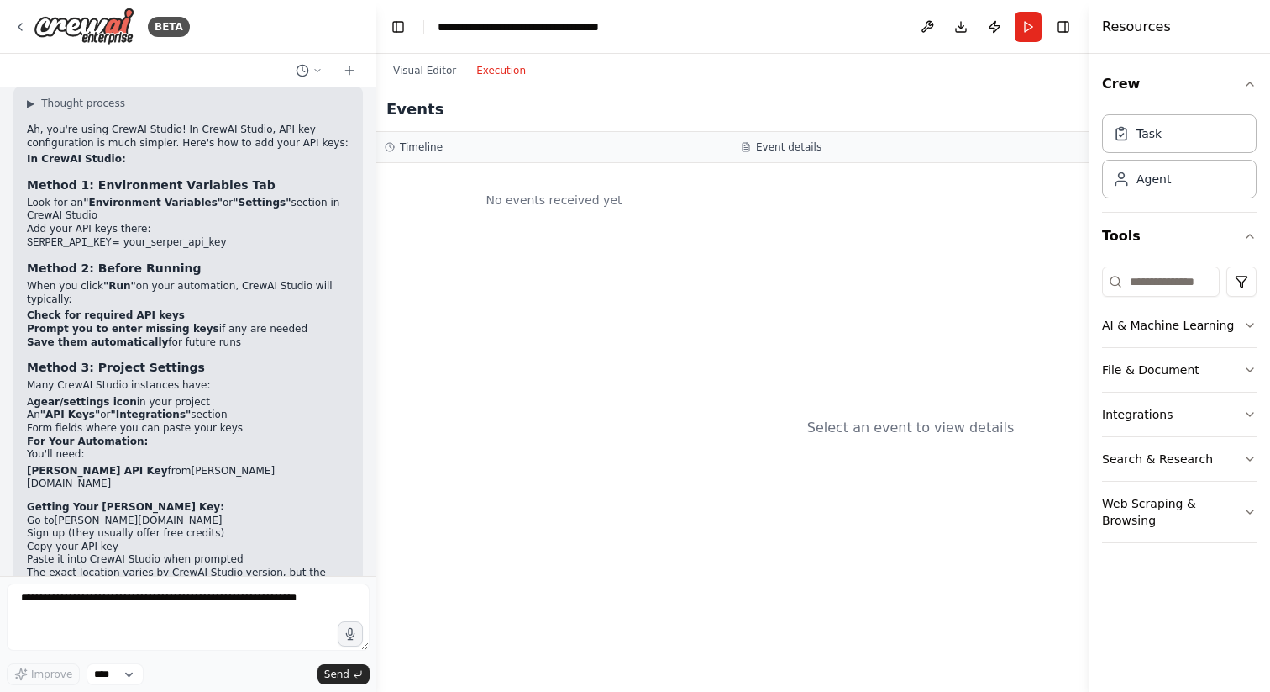
scroll to position [2418, 0]
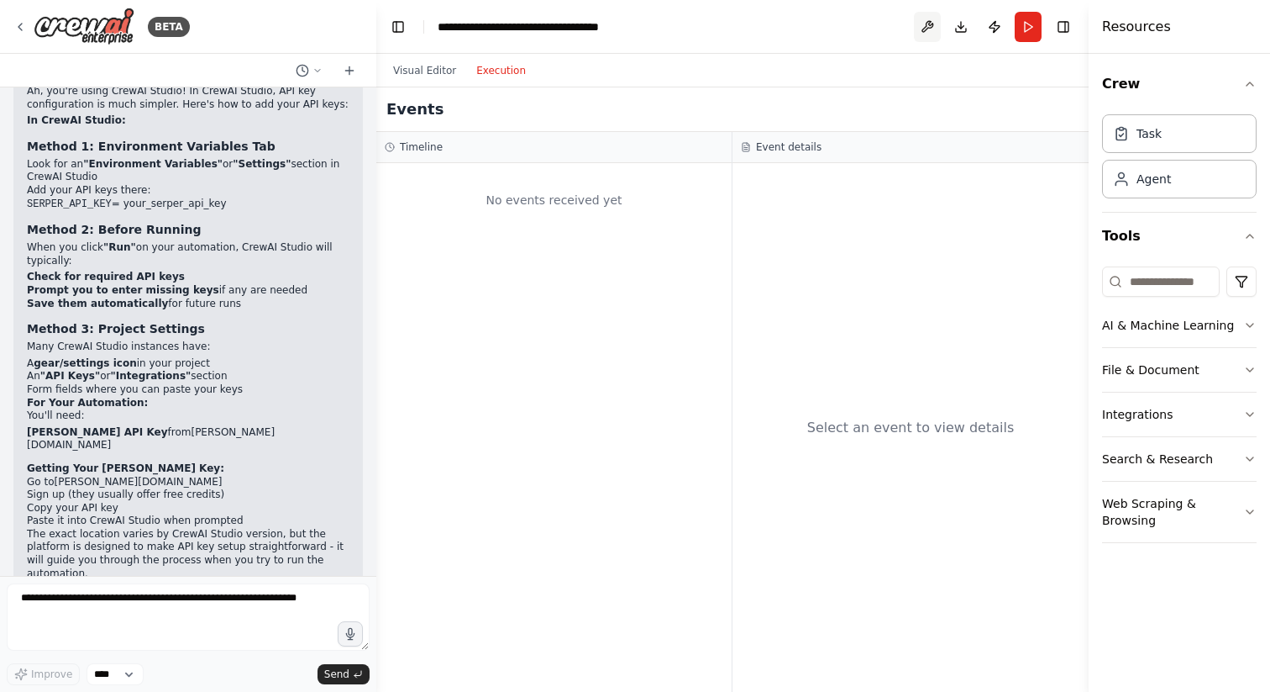
click at [927, 40] on button at bounding box center [927, 27] width 27 height 30
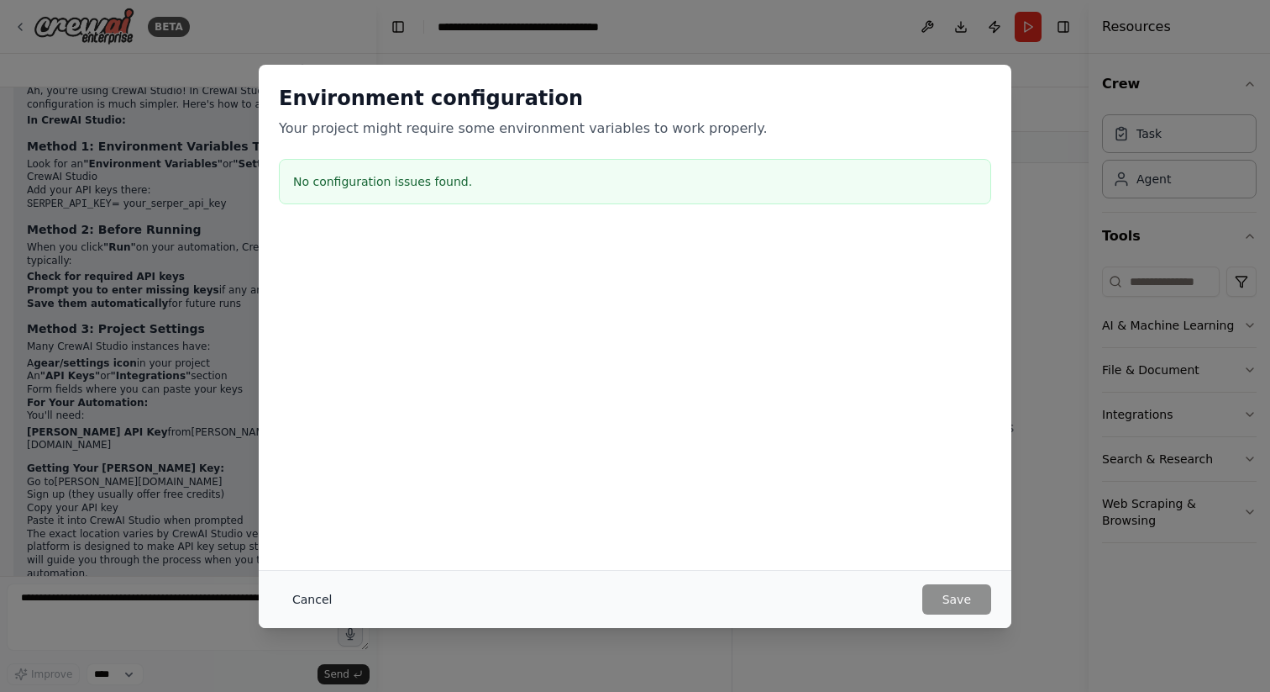
click at [330, 593] on button "Cancel" at bounding box center [312, 599] width 66 height 30
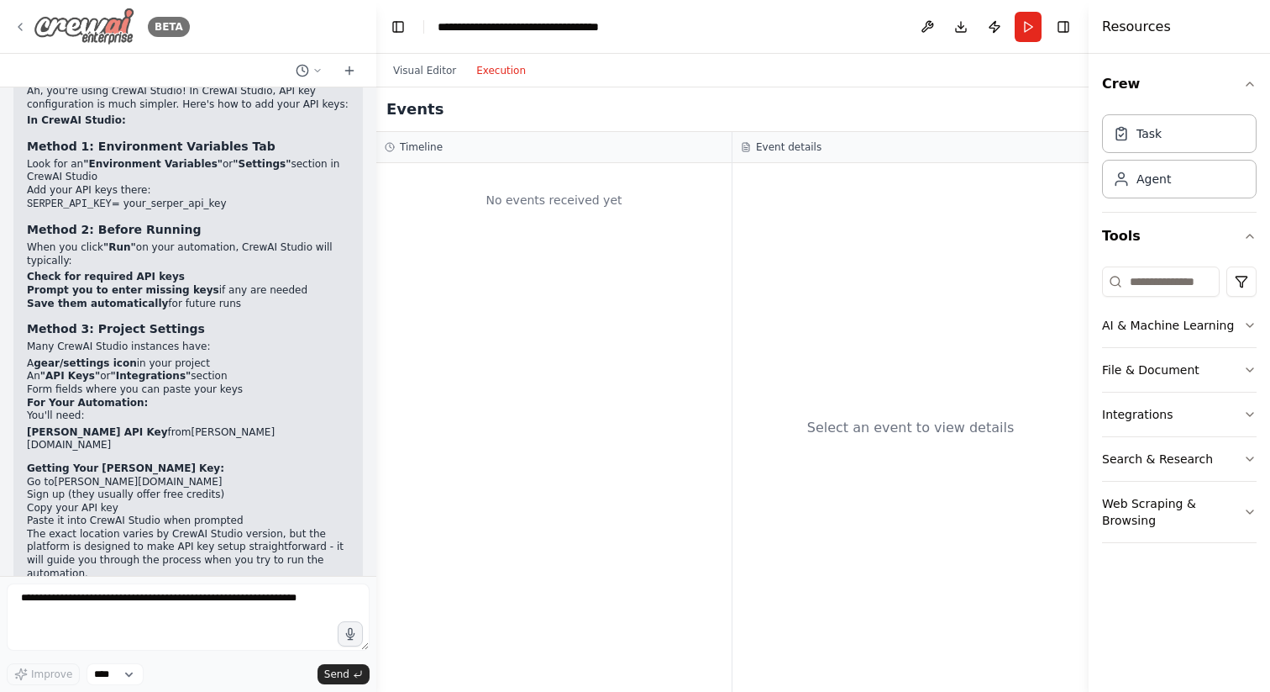
click at [59, 24] on img at bounding box center [84, 27] width 101 height 38
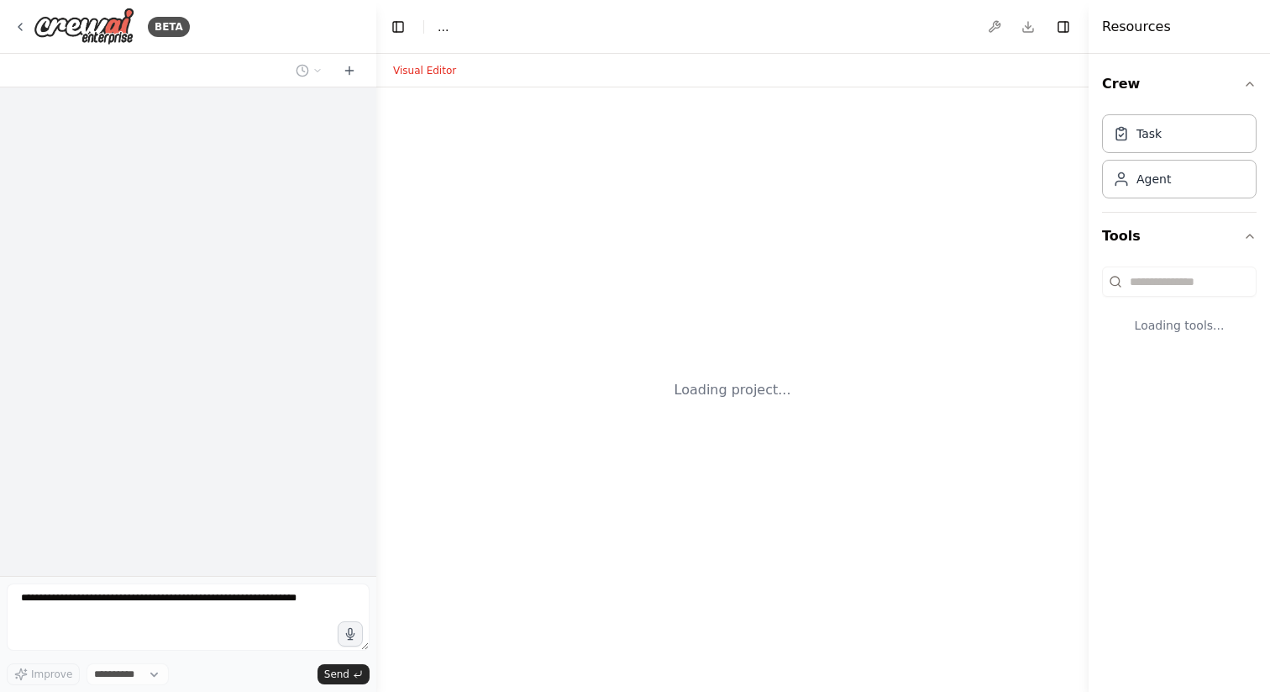
select select "****"
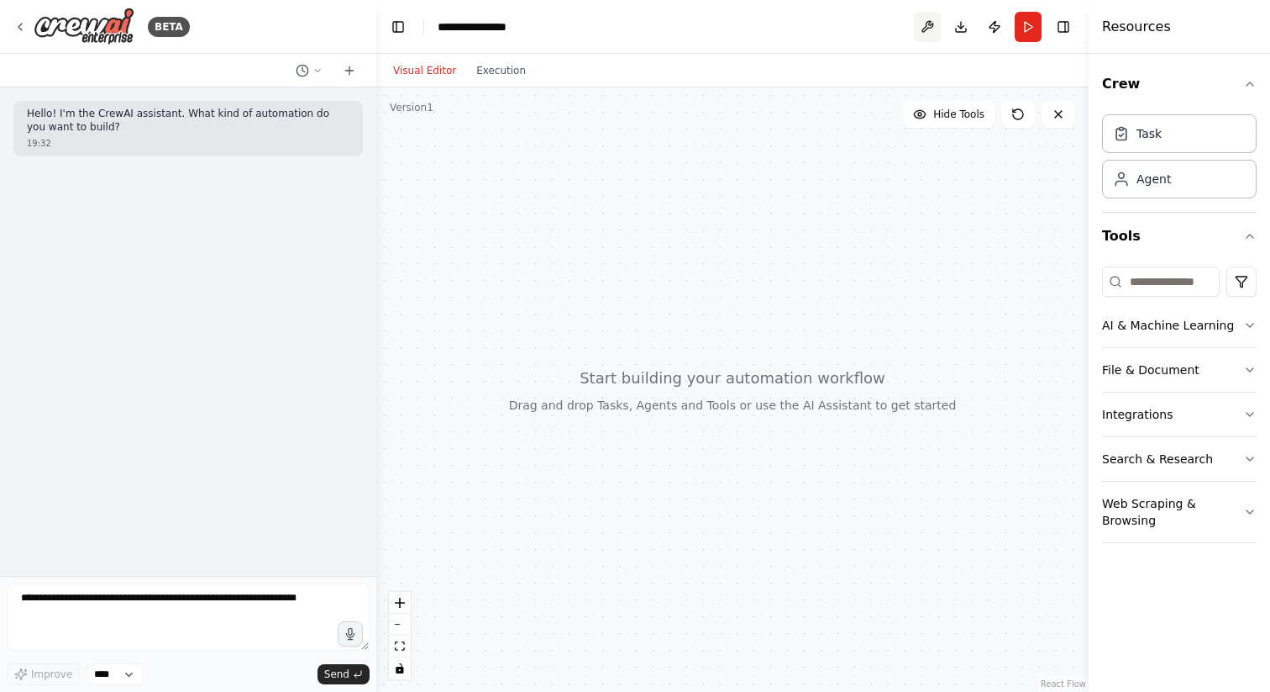
click at [926, 33] on button at bounding box center [927, 27] width 27 height 30
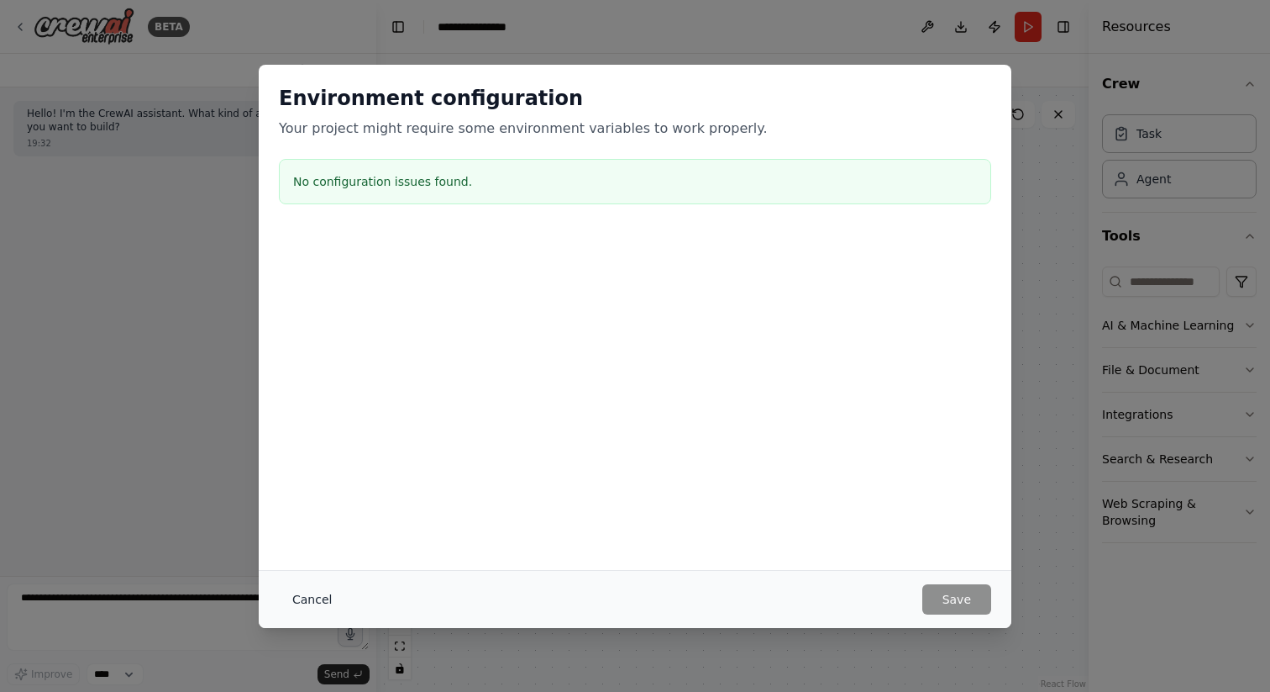
click at [305, 601] on button "Cancel" at bounding box center [312, 599] width 66 height 30
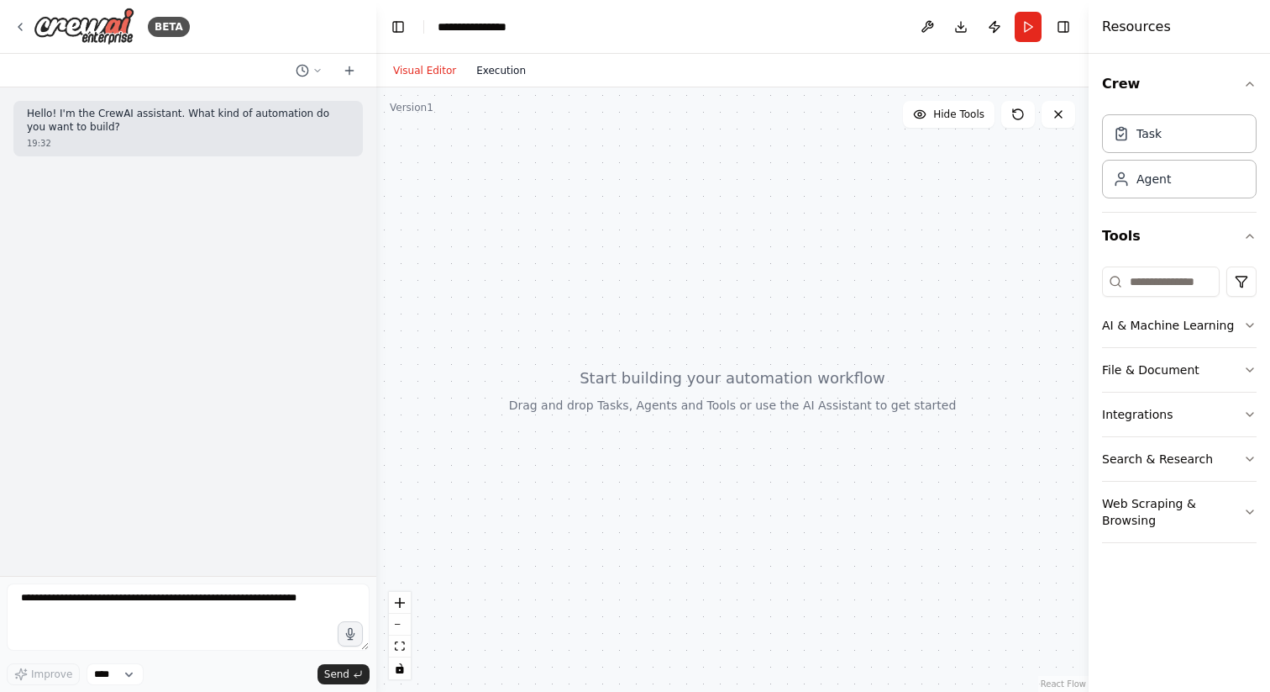
click at [502, 62] on button "Execution" at bounding box center [501, 70] width 70 height 20
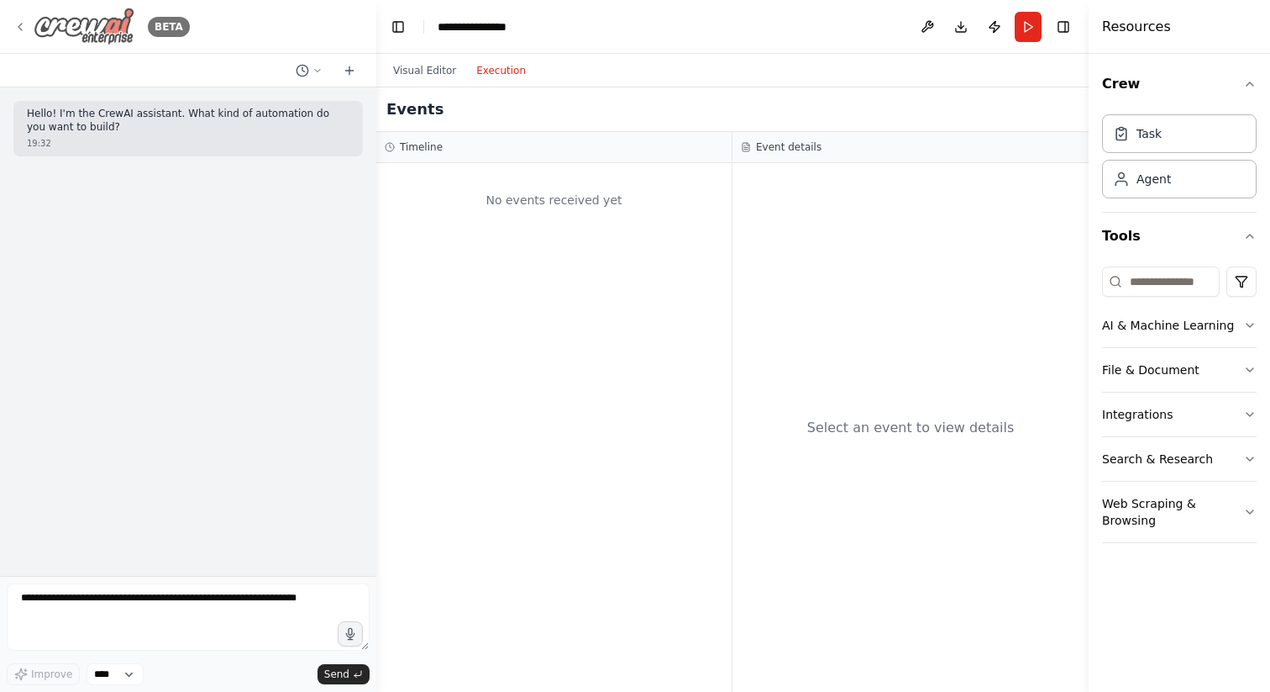
click at [13, 18] on div "BETA" at bounding box center [101, 27] width 176 height 38
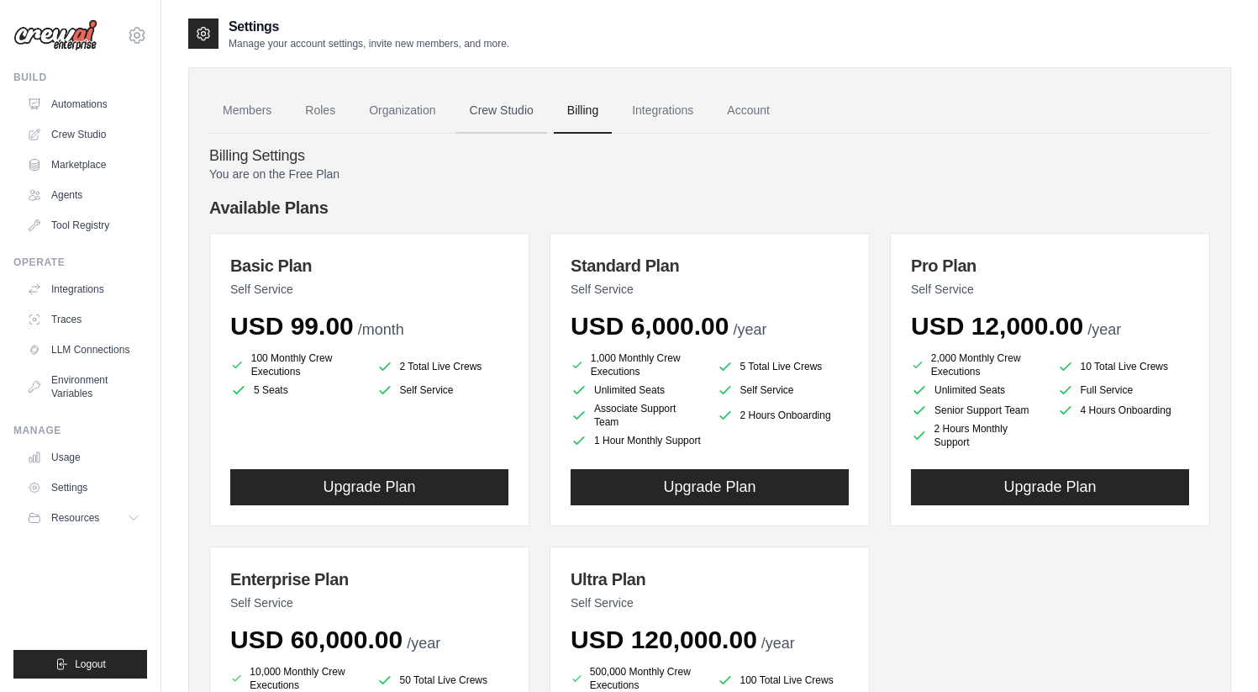
click at [513, 113] on link "Crew Studio" at bounding box center [501, 110] width 91 height 45
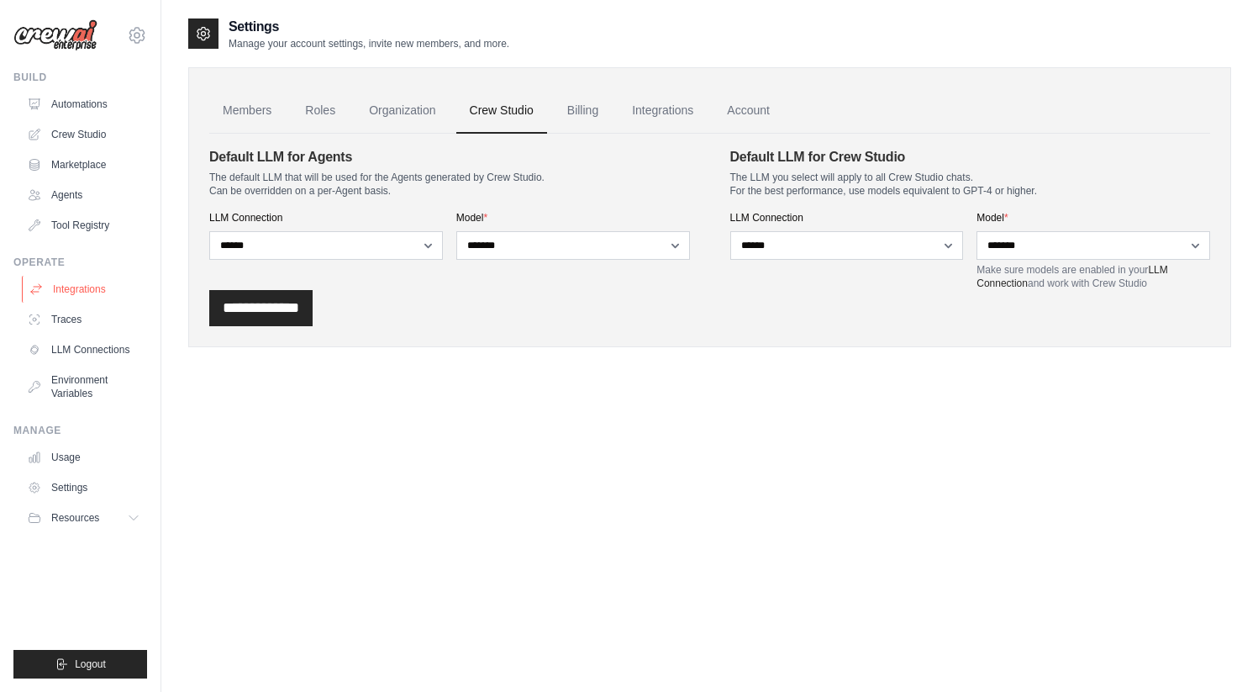
click at [84, 284] on link "Integrations" at bounding box center [85, 289] width 127 height 27
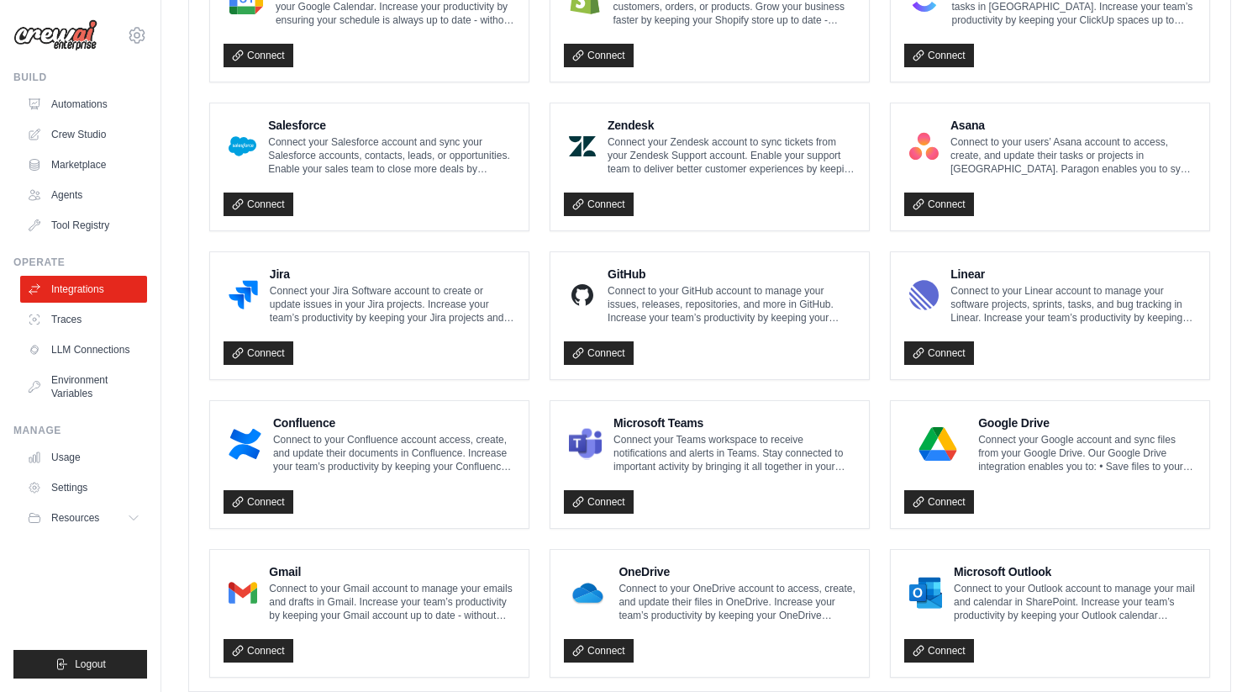
scroll to position [886, 0]
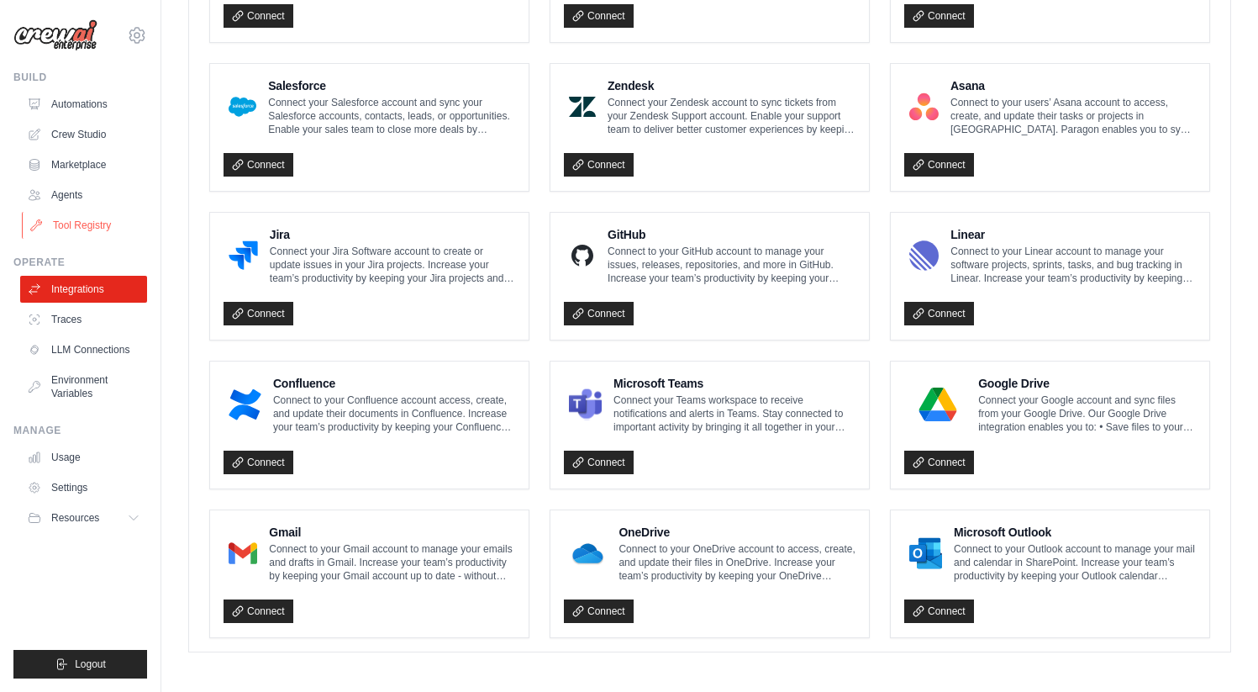
click at [69, 228] on link "Tool Registry" at bounding box center [85, 225] width 127 height 27
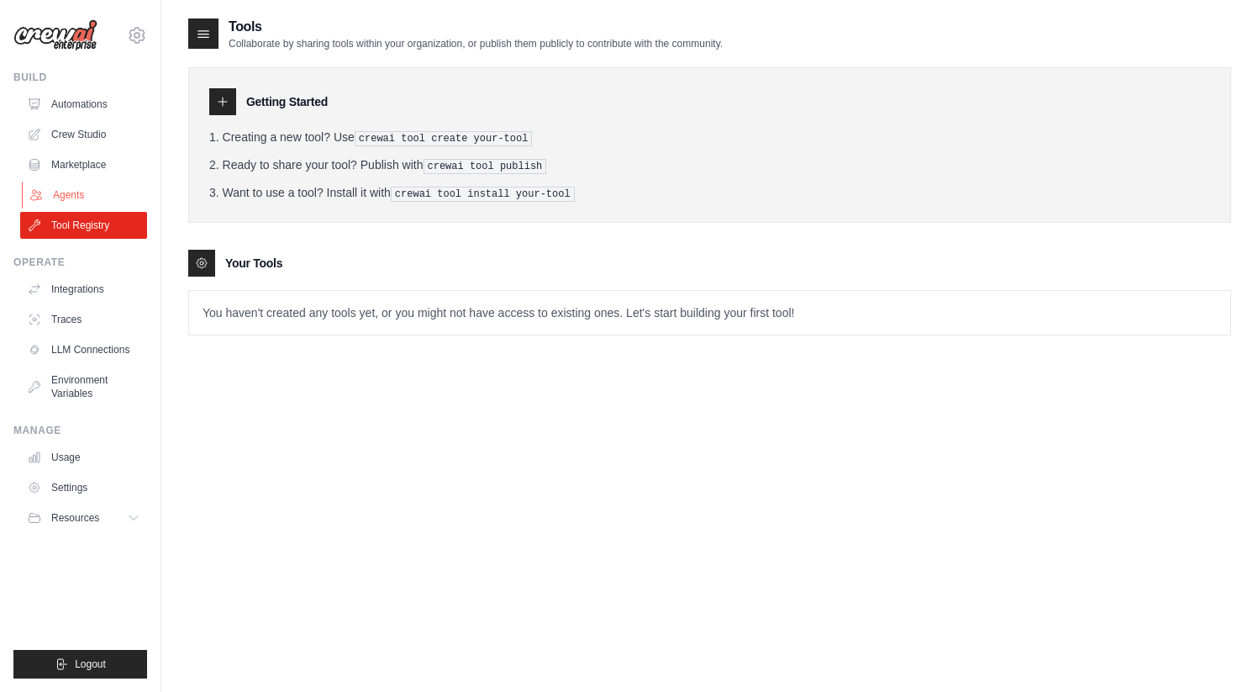
click at [78, 191] on link "Agents" at bounding box center [85, 194] width 127 height 27
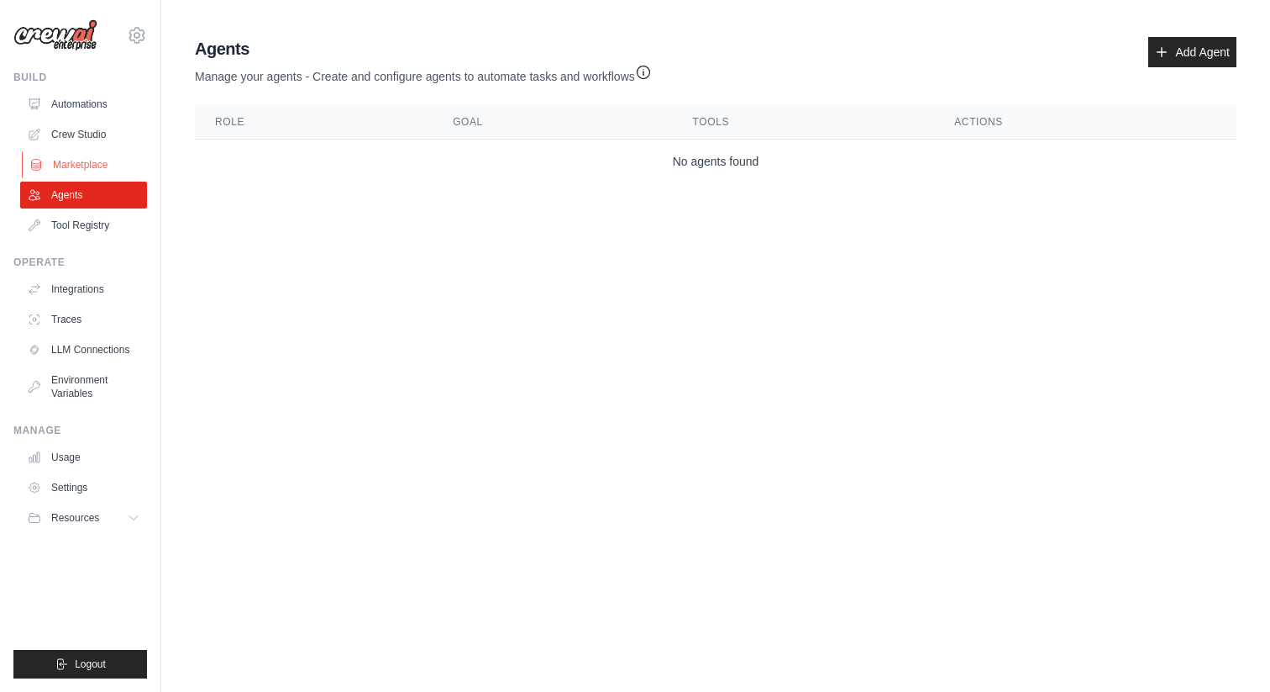
click at [84, 154] on link "Marketplace" at bounding box center [85, 164] width 127 height 27
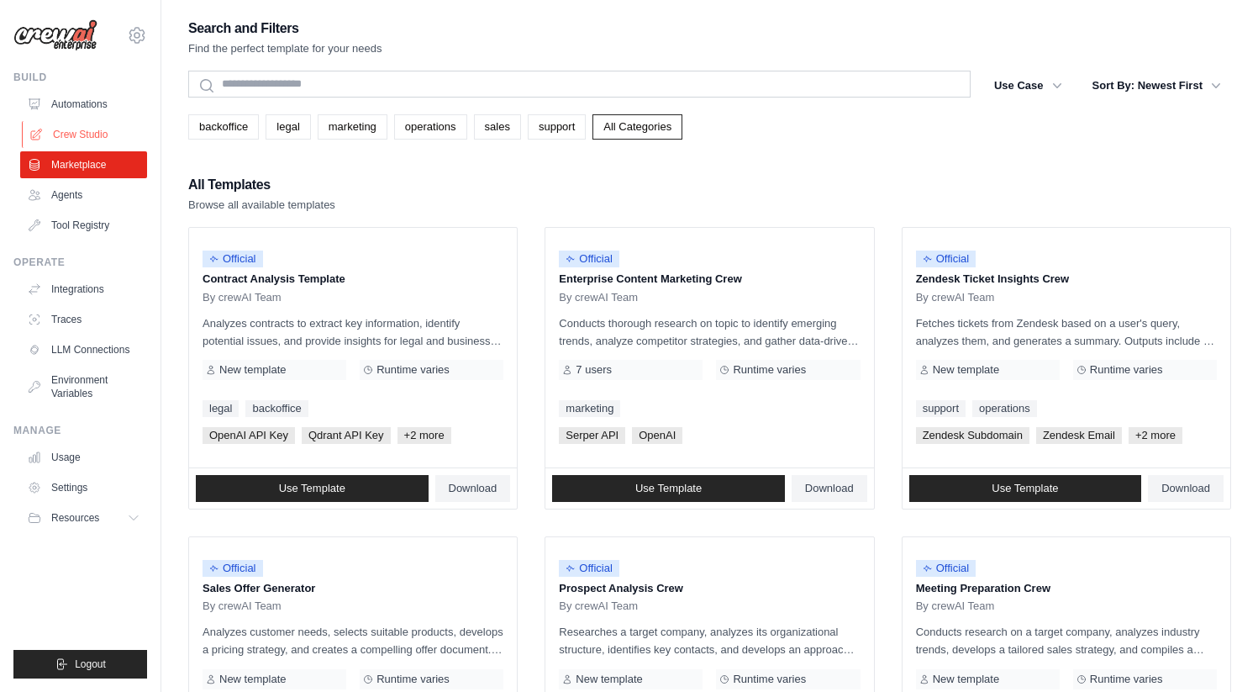
click at [82, 128] on link "Crew Studio" at bounding box center [85, 134] width 127 height 27
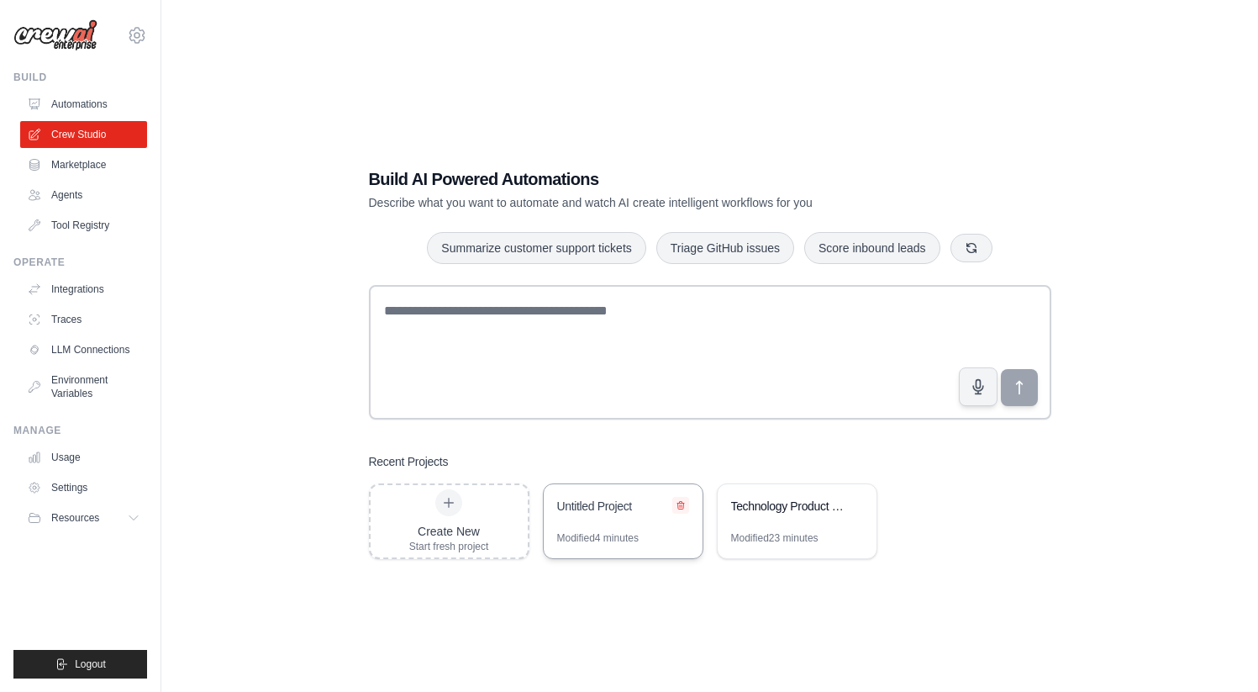
click at [680, 503] on icon at bounding box center [681, 505] width 10 height 10
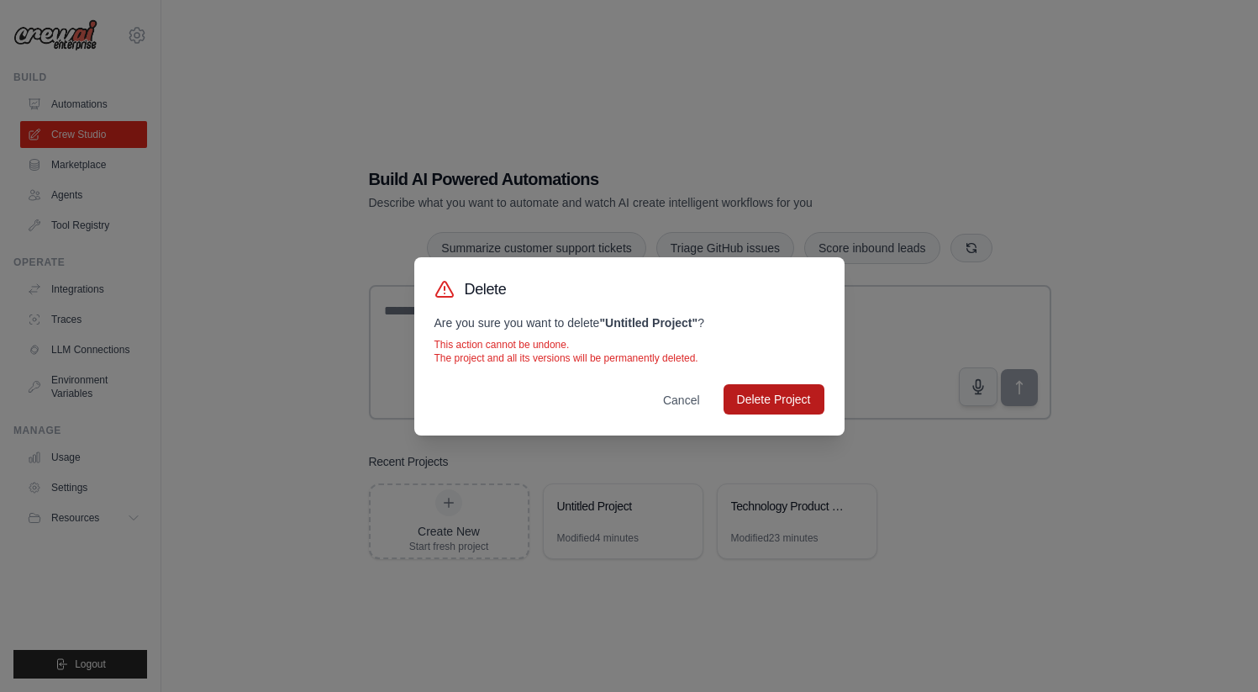
click at [796, 401] on button "Delete Project" at bounding box center [773, 399] width 101 height 30
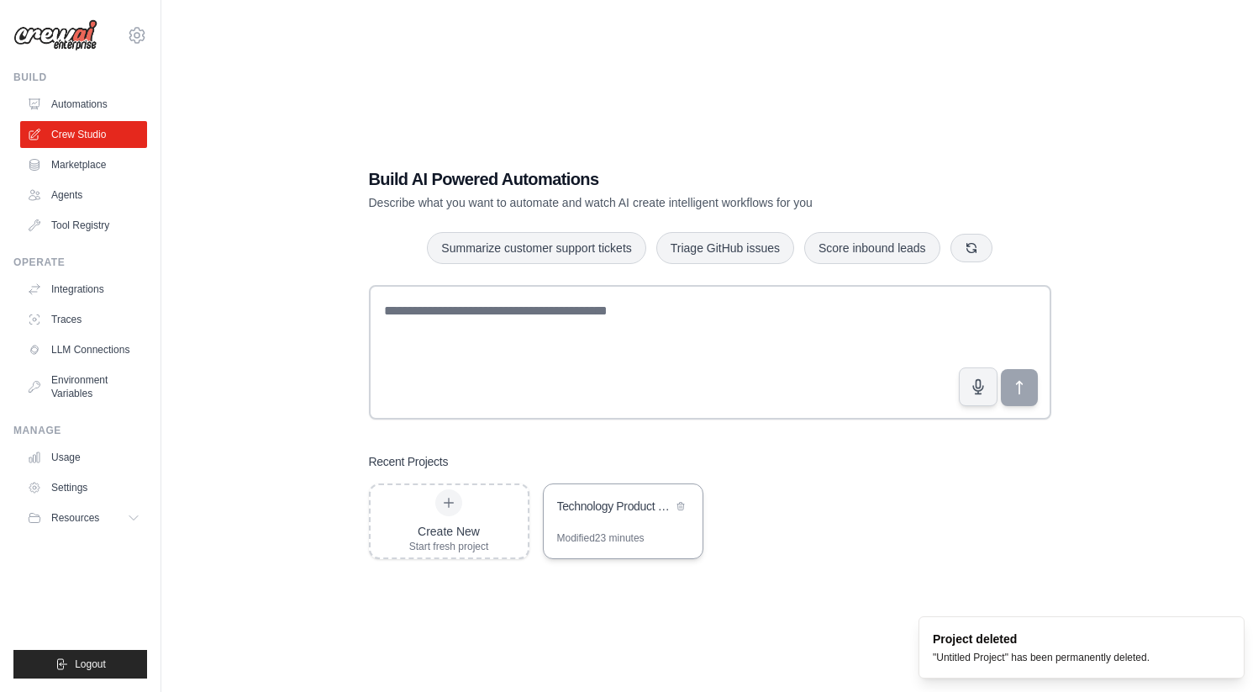
click at [653, 518] on div "Technology Product Research Automation" at bounding box center [623, 507] width 159 height 47
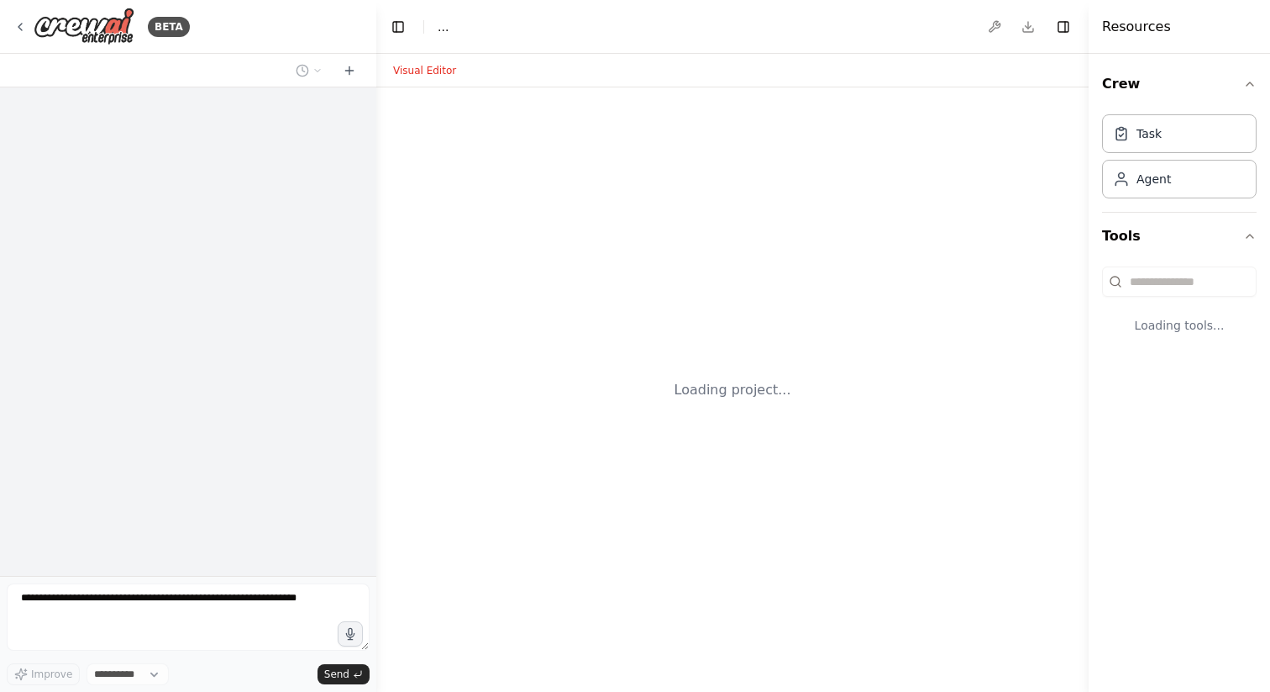
select select "****"
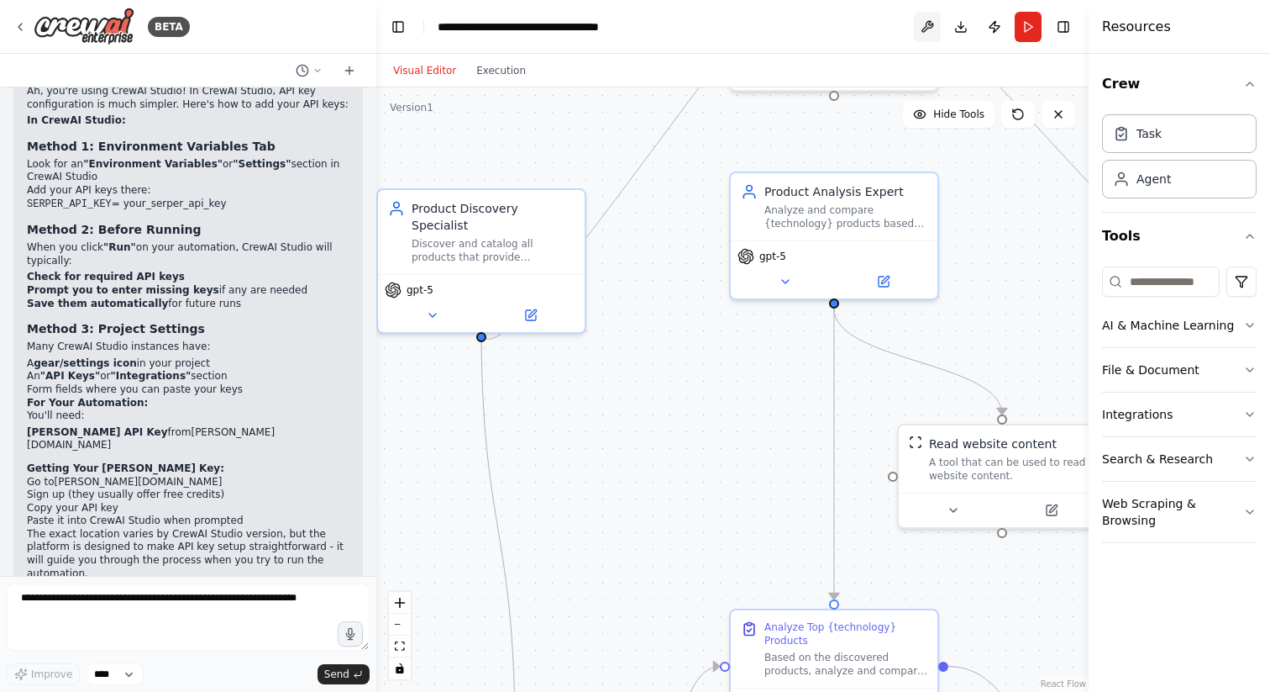
click at [924, 26] on button at bounding box center [927, 27] width 27 height 30
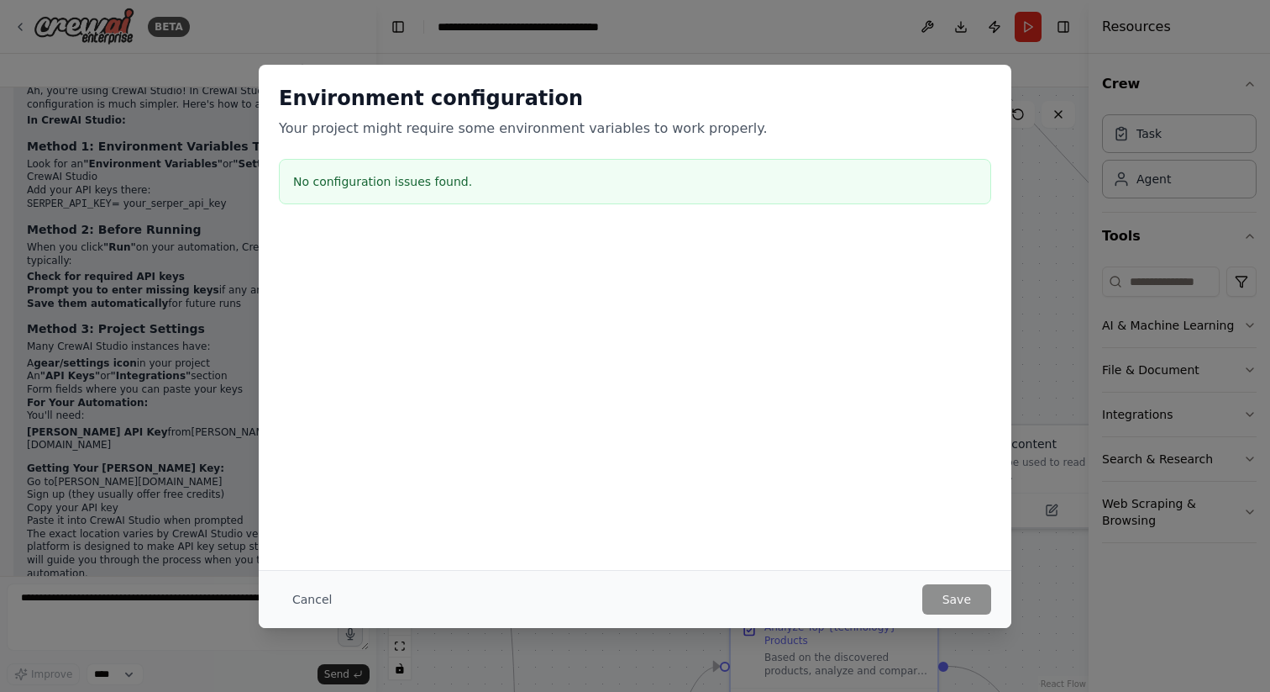
click at [503, 352] on div at bounding box center [635, 315] width 753 height 168
click at [423, 187] on h3 "No configuration issues found." at bounding box center [635, 181] width 684 height 17
drag, startPoint x: 423, startPoint y: 187, endPoint x: 463, endPoint y: 336, distance: 153.9
click at [423, 218] on div "Environment configuration Your project might require some environment variables…" at bounding box center [635, 148] width 753 height 166
click at [483, 375] on div at bounding box center [635, 315] width 753 height 168
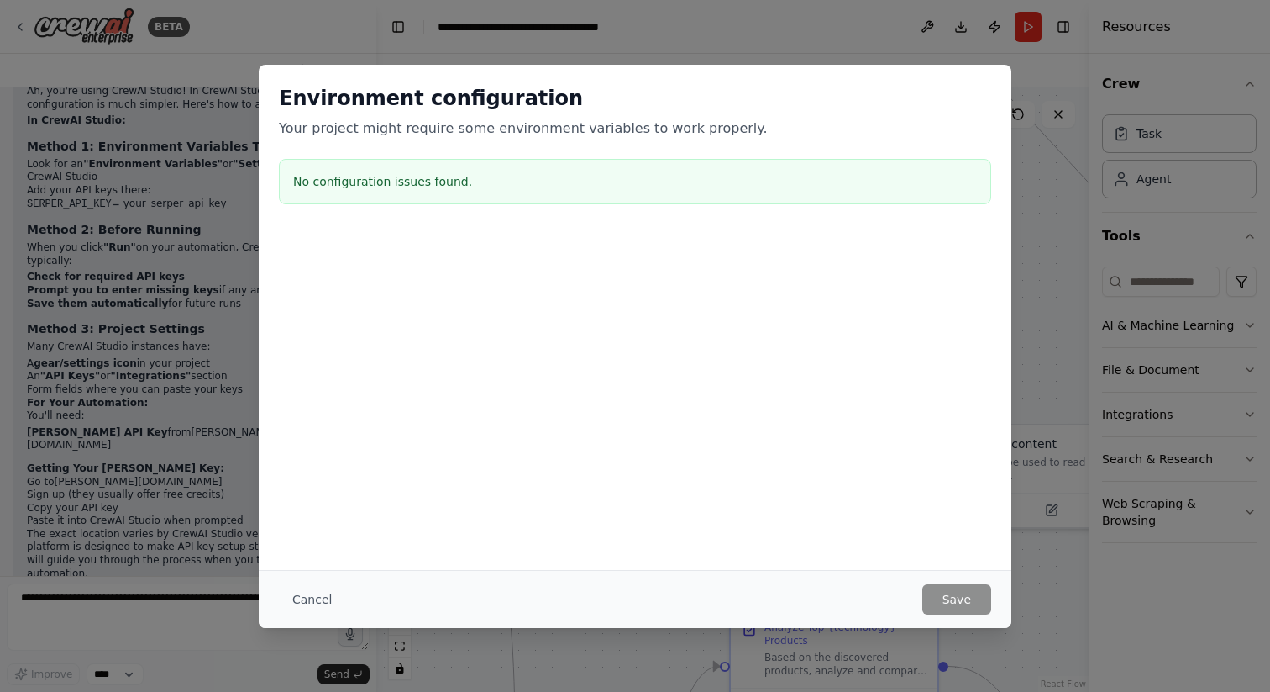
click at [276, 321] on div at bounding box center [635, 315] width 753 height 168
click at [302, 589] on button "Cancel" at bounding box center [312, 599] width 66 height 30
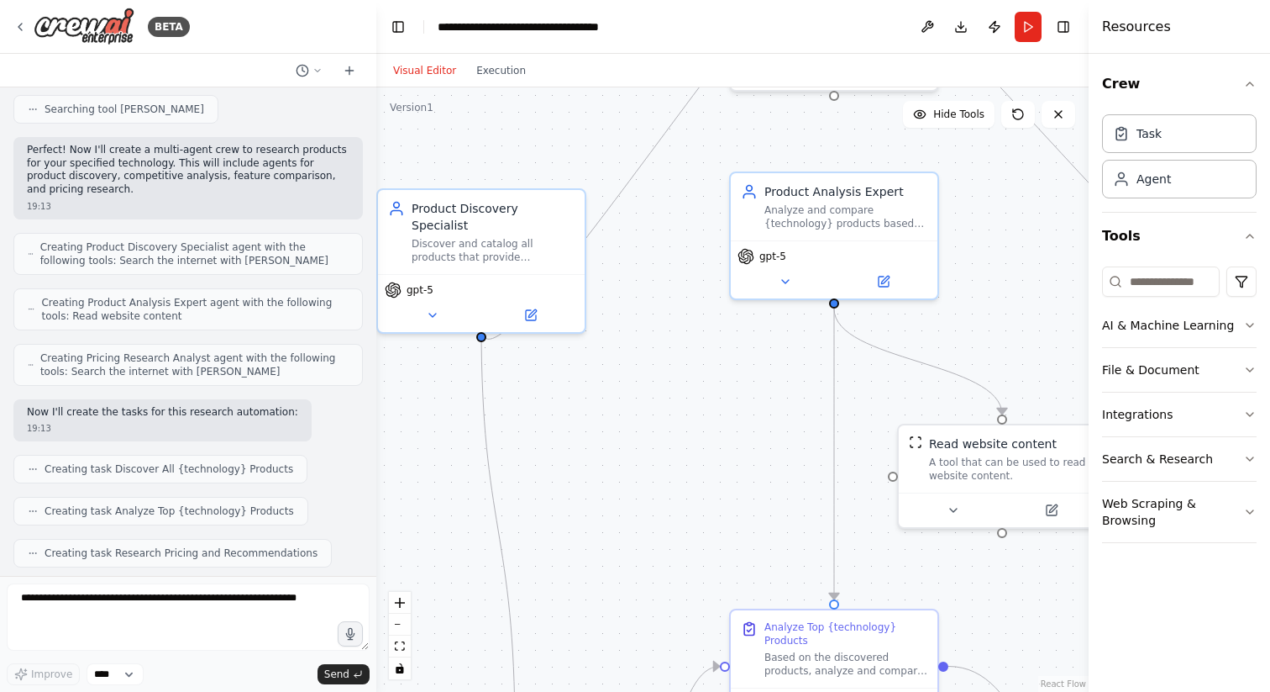
scroll to position [355, 0]
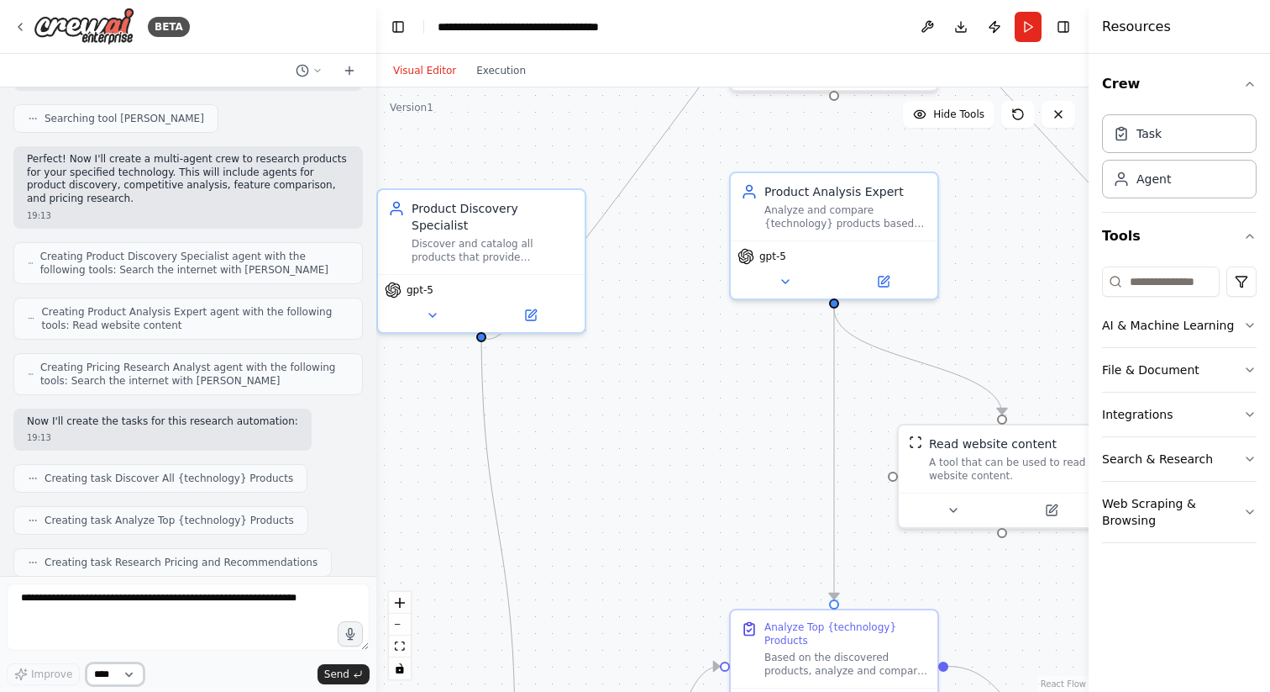
click at [135, 675] on select "****" at bounding box center [115, 674] width 57 height 22
click at [641, 25] on icon "breadcrumb" at bounding box center [640, 26] width 13 height 13
click at [638, 25] on icon "breadcrumb" at bounding box center [640, 26] width 13 height 13
click at [634, 25] on icon "breadcrumb" at bounding box center [640, 26] width 13 height 13
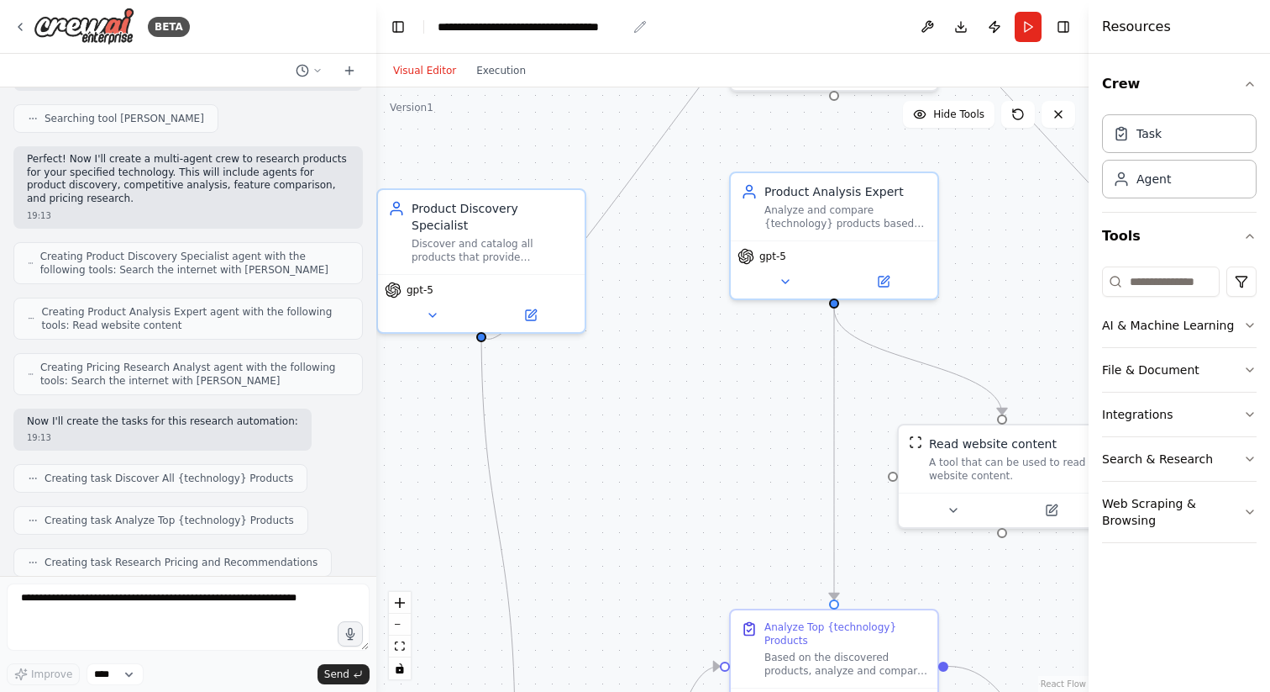
click at [639, 25] on icon "breadcrumb" at bounding box center [640, 26] width 11 height 11
click at [996, 30] on button "Publish" at bounding box center [994, 27] width 27 height 30
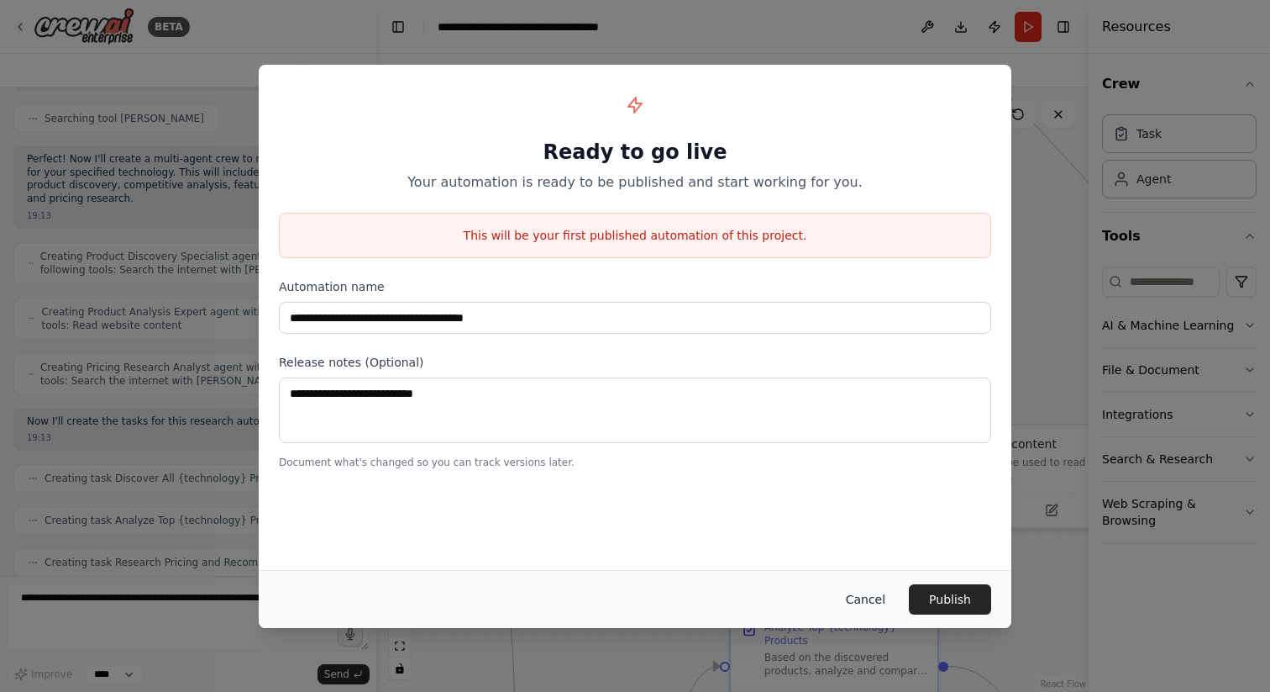
click at [865, 597] on button "Cancel" at bounding box center [866, 599] width 66 height 30
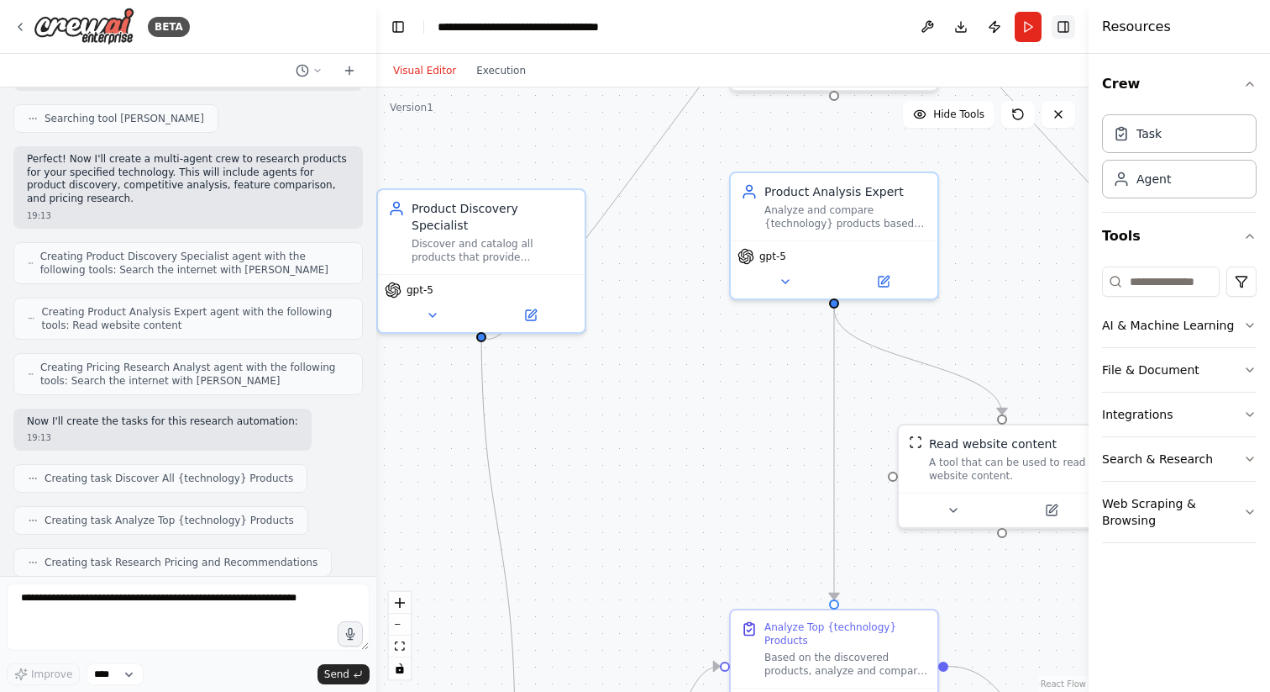
click at [1057, 22] on button "Toggle Right Sidebar" at bounding box center [1064, 27] width 24 height 24
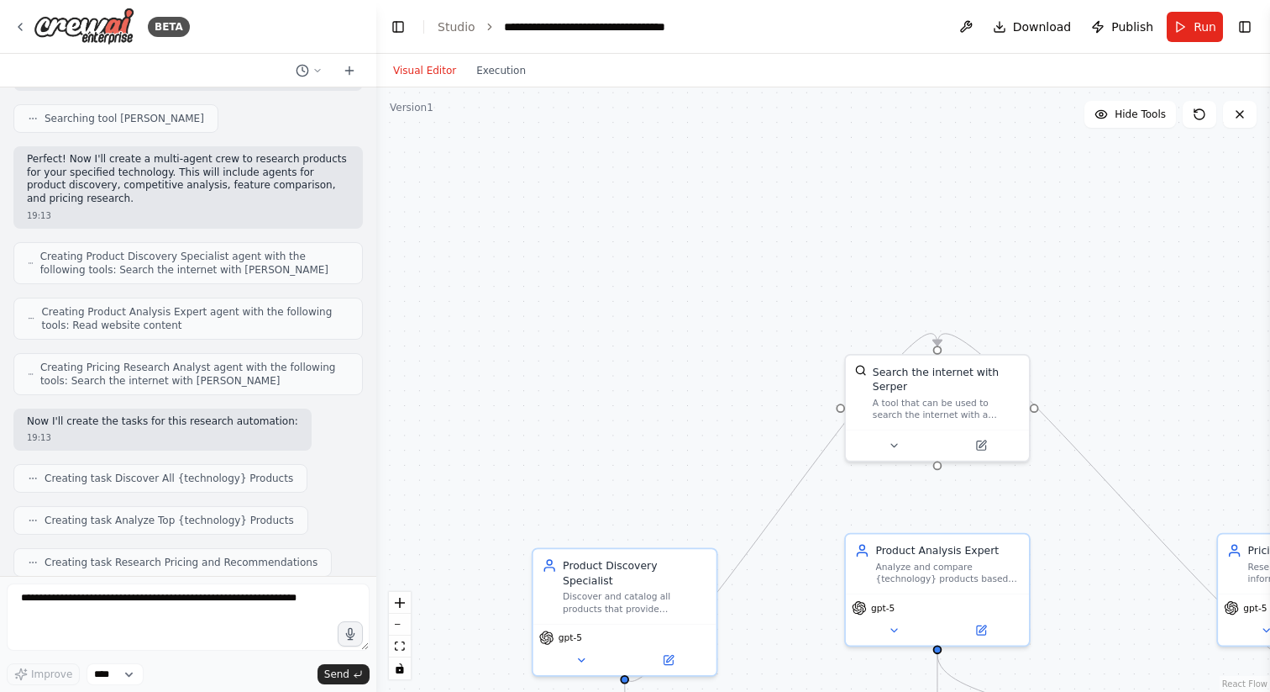
drag, startPoint x: 638, startPoint y: 155, endPoint x: 730, endPoint y: 500, distance: 357.5
click at [739, 502] on div ".deletable-edge-delete-btn { width: 20px; height: 20px; border: 0px solid #ffff…" at bounding box center [823, 389] width 894 height 604
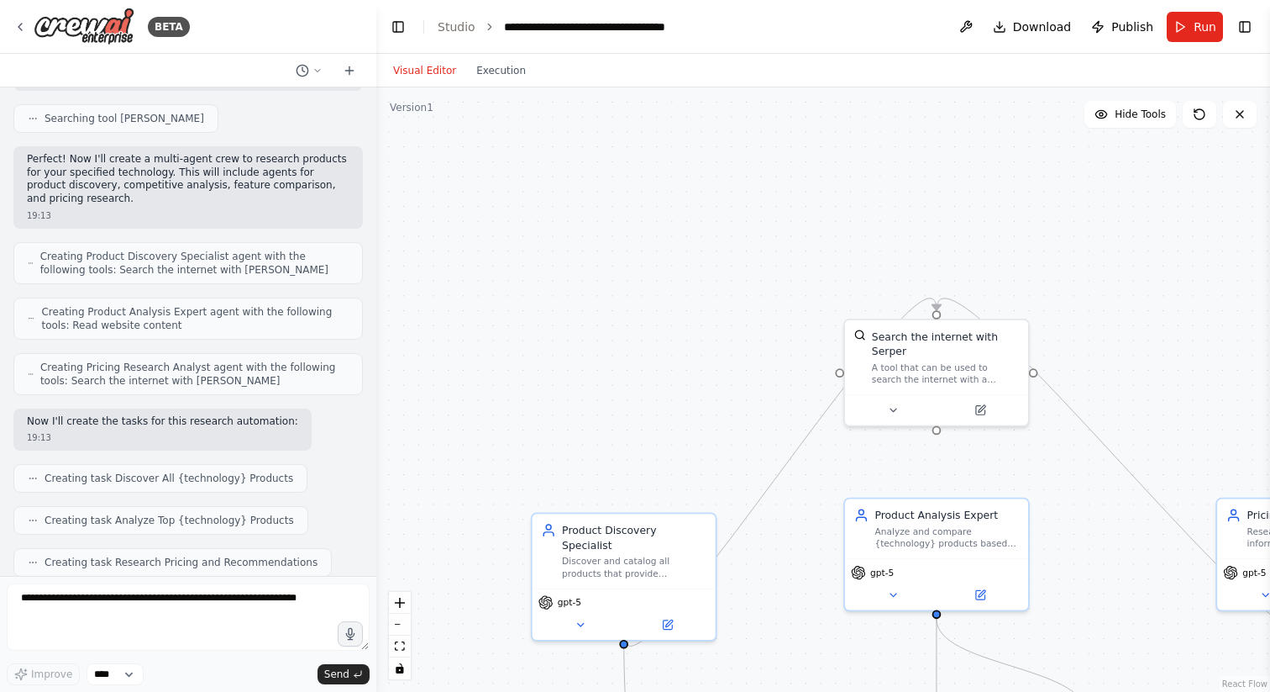
drag, startPoint x: 466, startPoint y: 306, endPoint x: 466, endPoint y: 169, distance: 137.0
click at [466, 169] on div ".deletable-edge-delete-btn { width: 20px; height: 20px; border: 0px solid #ffff…" at bounding box center [823, 389] width 894 height 604
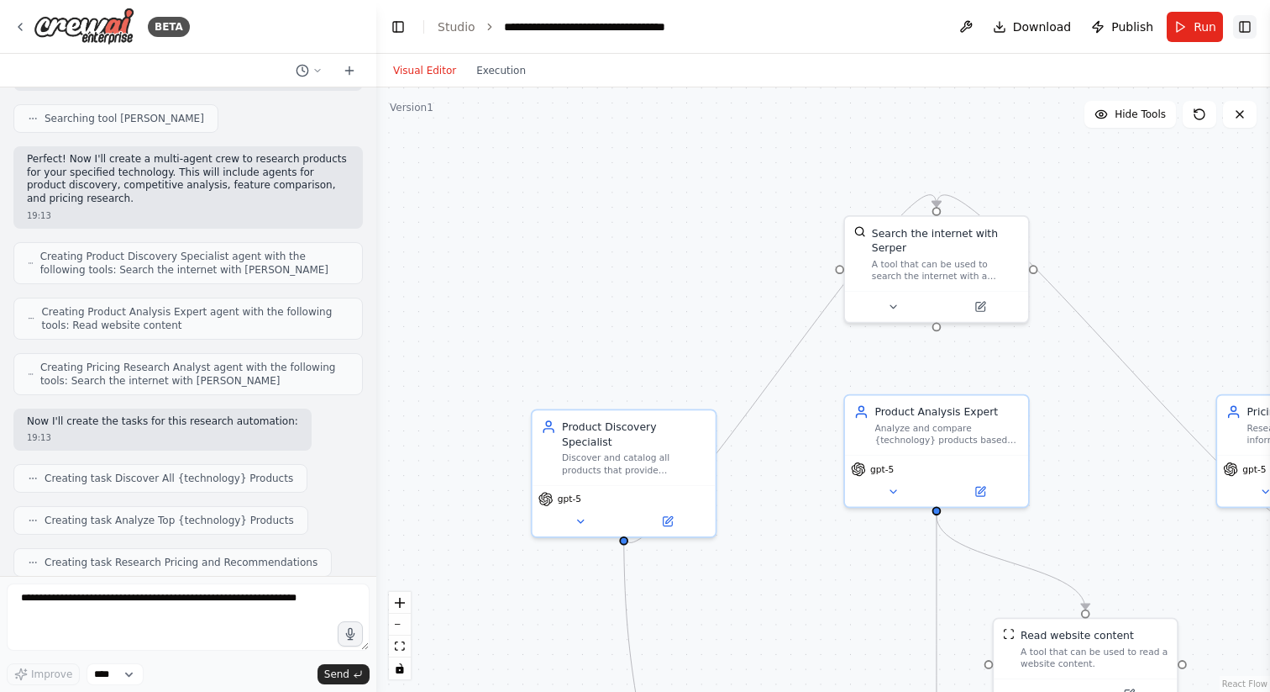
click at [1249, 24] on button "Toggle Right Sidebar" at bounding box center [1245, 27] width 24 height 24
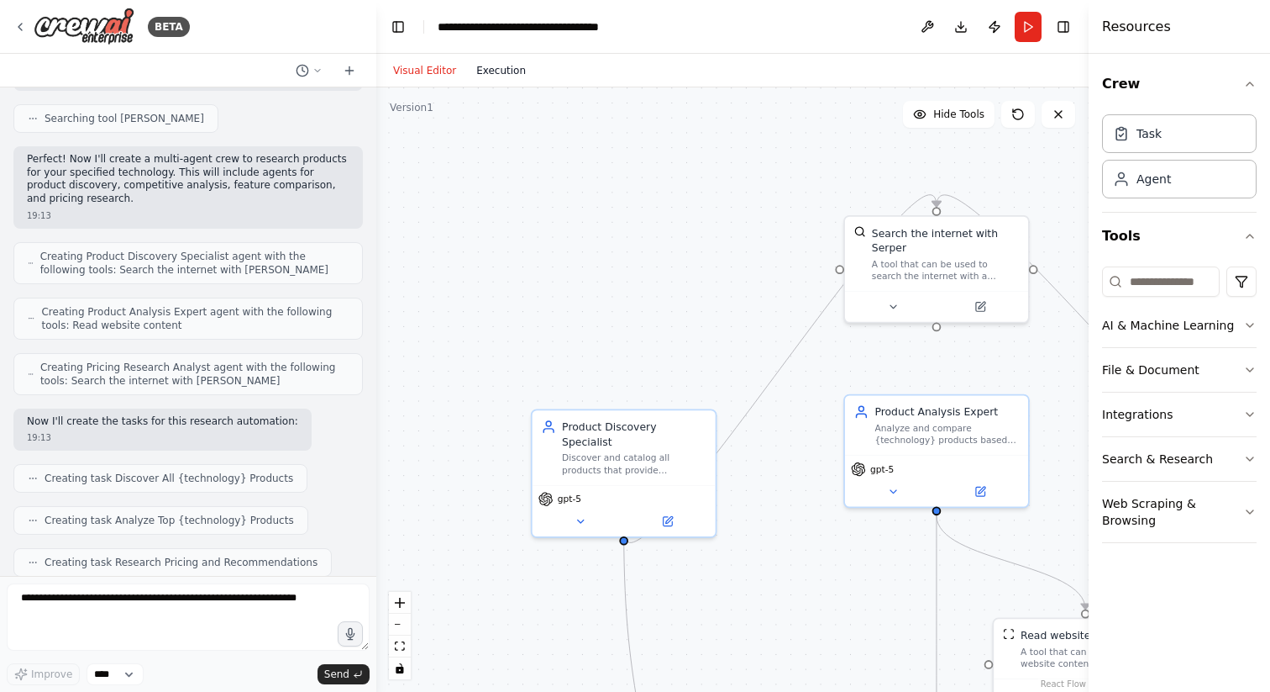
click at [516, 73] on button "Execution" at bounding box center [501, 70] width 70 height 20
click at [434, 68] on button "Visual Editor" at bounding box center [424, 70] width 83 height 20
click at [513, 72] on button "Execution" at bounding box center [501, 70] width 70 height 20
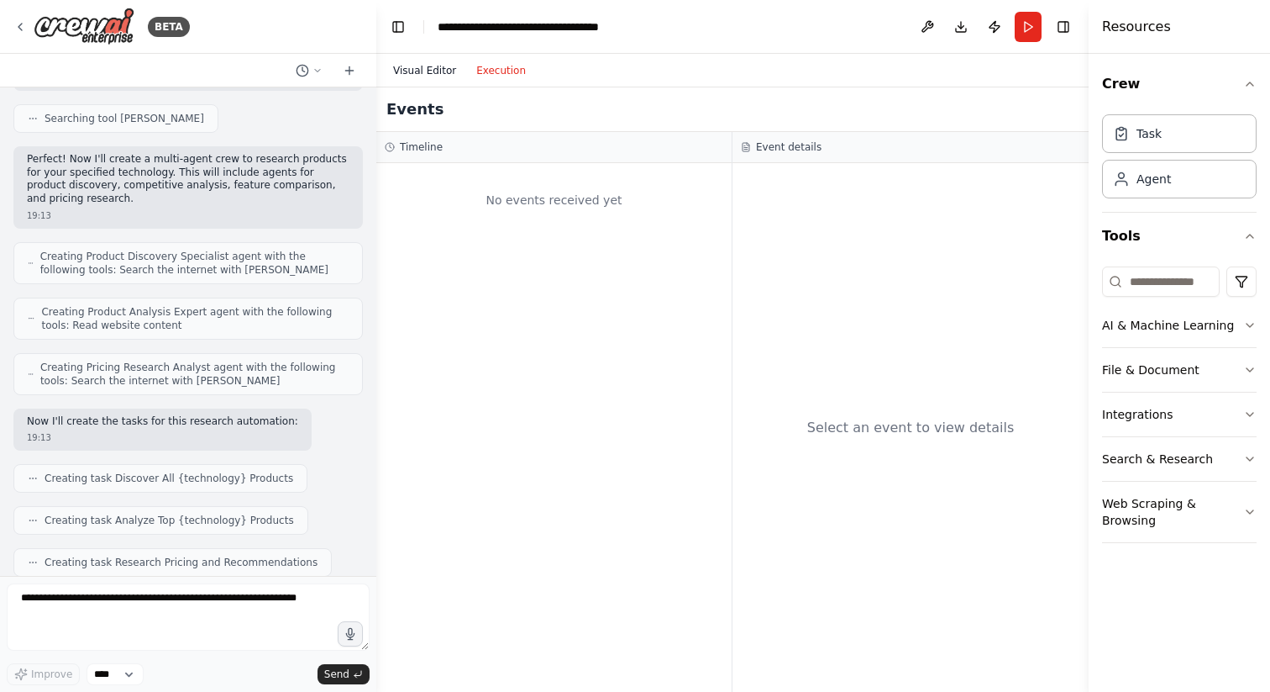
click at [426, 67] on button "Visual Editor" at bounding box center [424, 70] width 83 height 20
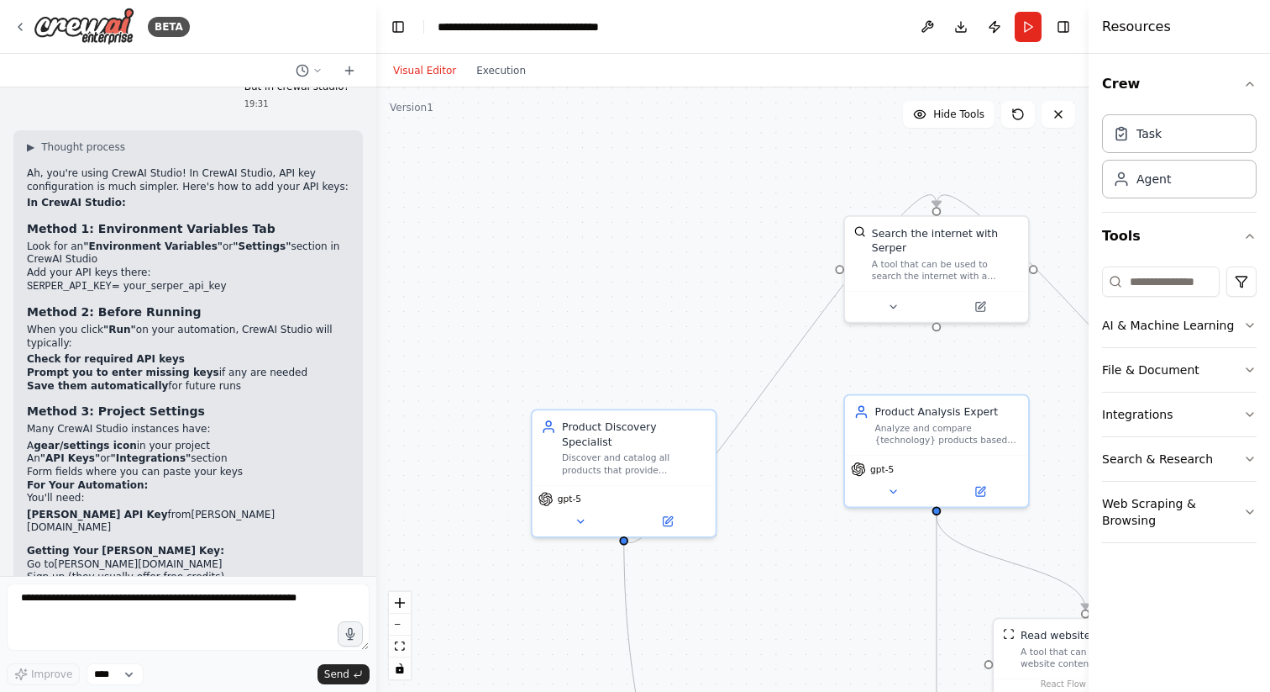
scroll to position [2418, 0]
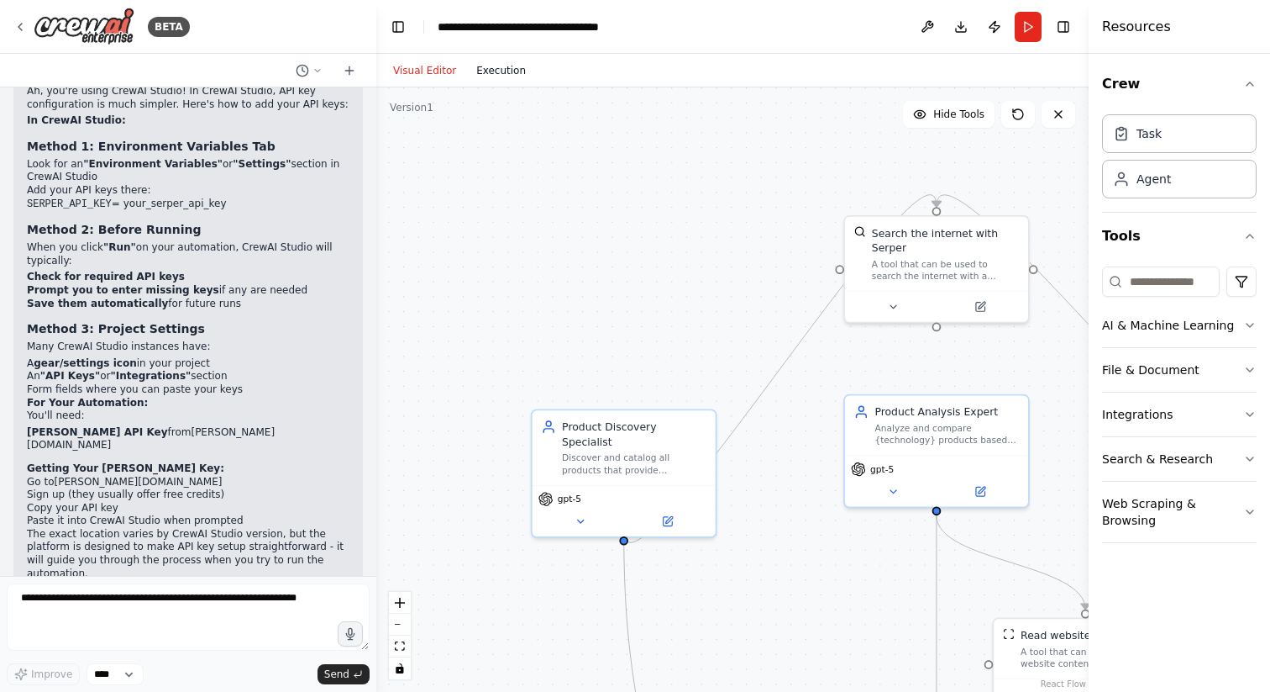
click at [492, 80] on button "Execution" at bounding box center [501, 70] width 70 height 20
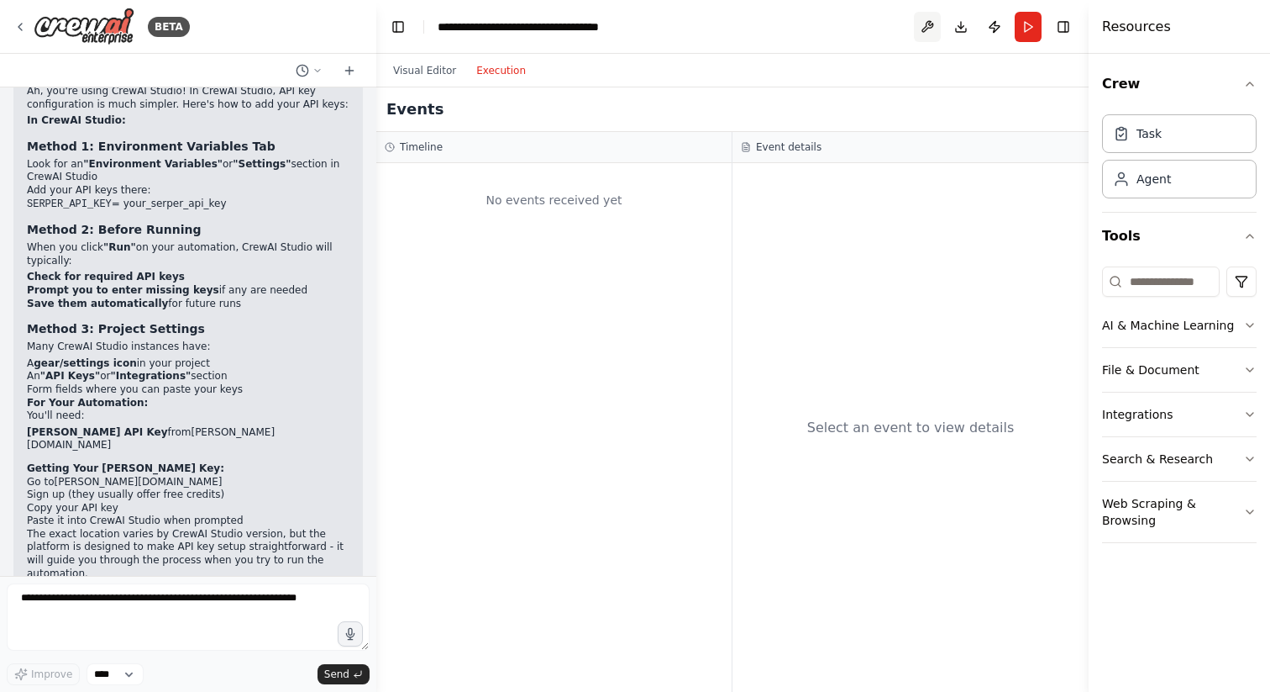
click at [922, 26] on button at bounding box center [927, 27] width 27 height 30
click at [922, 26] on div at bounding box center [927, 27] width 27 height 30
